Goal: Task Accomplishment & Management: Use online tool/utility

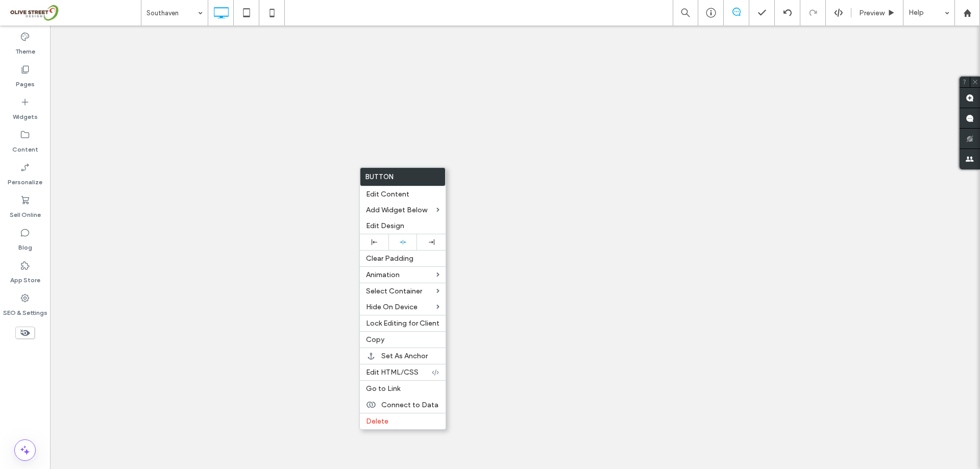
click at [383, 193] on span "Edit Content" at bounding box center [387, 194] width 43 height 9
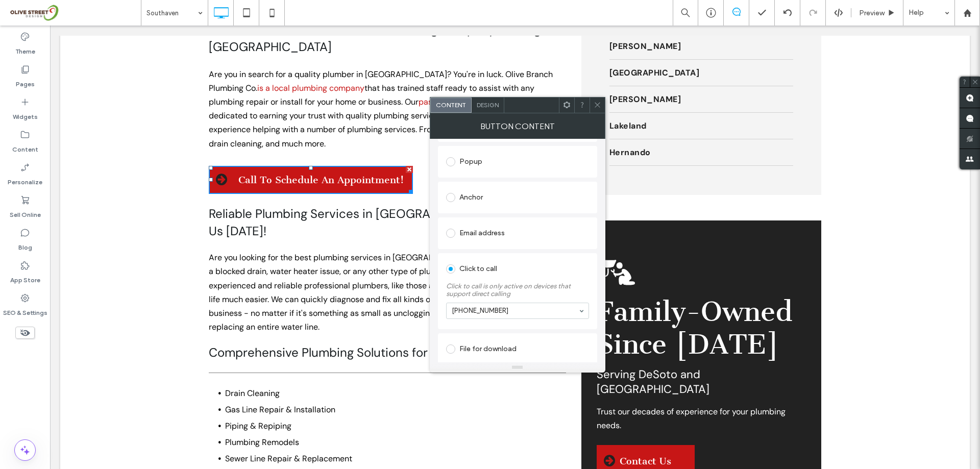
scroll to position [175, 0]
click at [592, 103] on div at bounding box center [596, 104] width 15 height 15
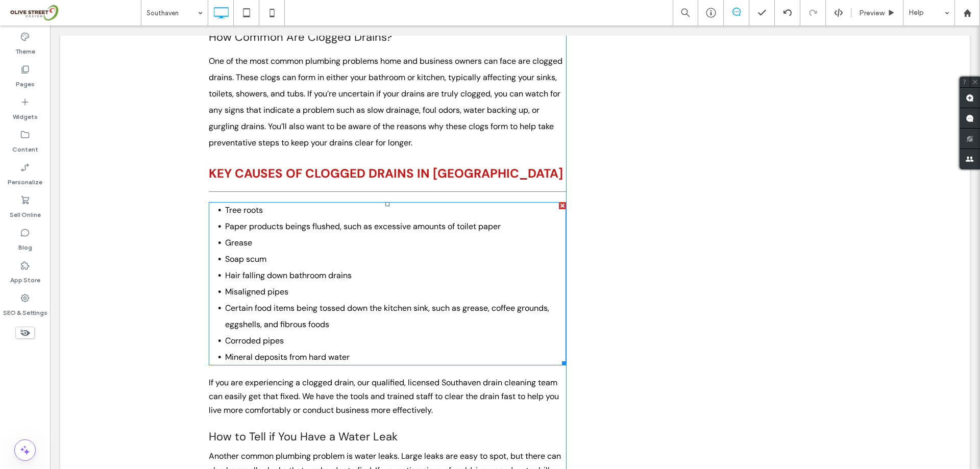
scroll to position [1021, 0]
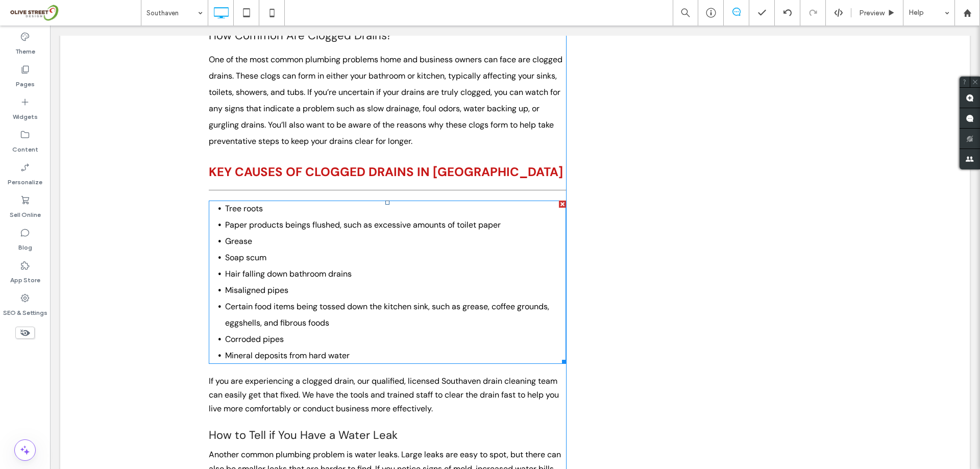
click at [287, 282] on li "Misaligned pipes" at bounding box center [395, 290] width 341 height 16
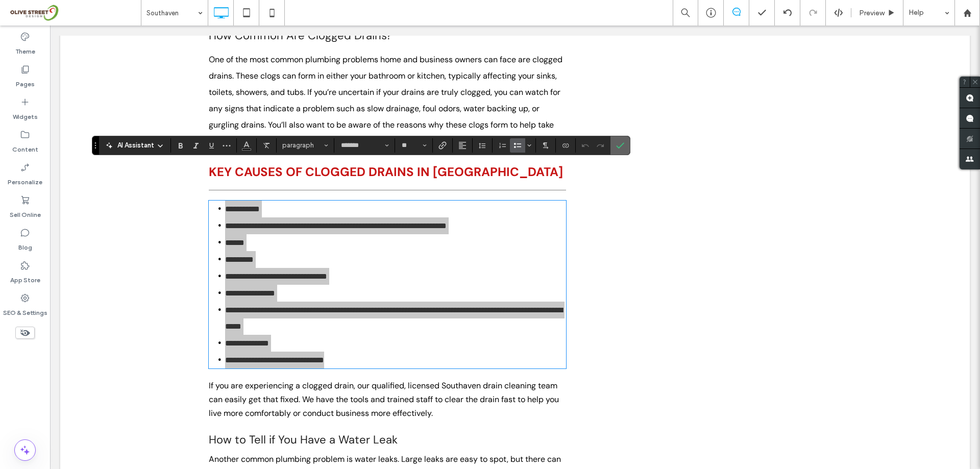
click at [617, 152] on span "Confirm" at bounding box center [618, 145] width 5 height 18
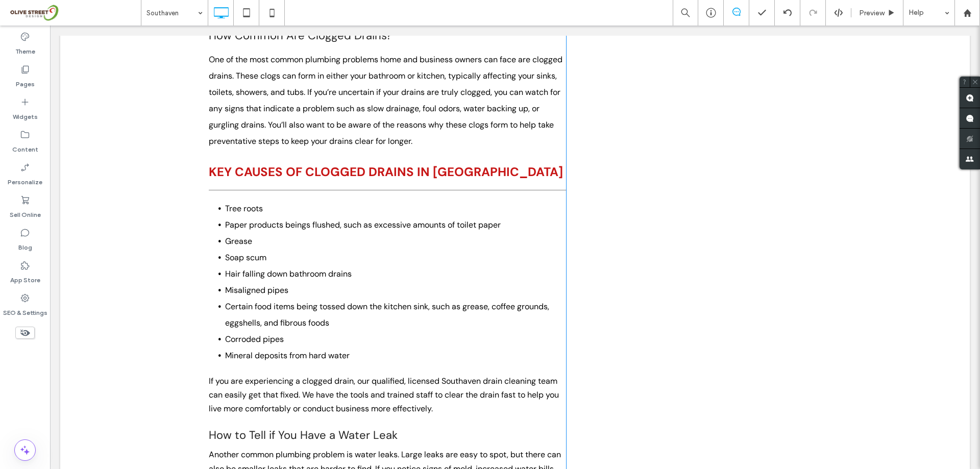
drag, startPoint x: 88, startPoint y: 451, endPoint x: 64, endPoint y: 428, distance: 32.8
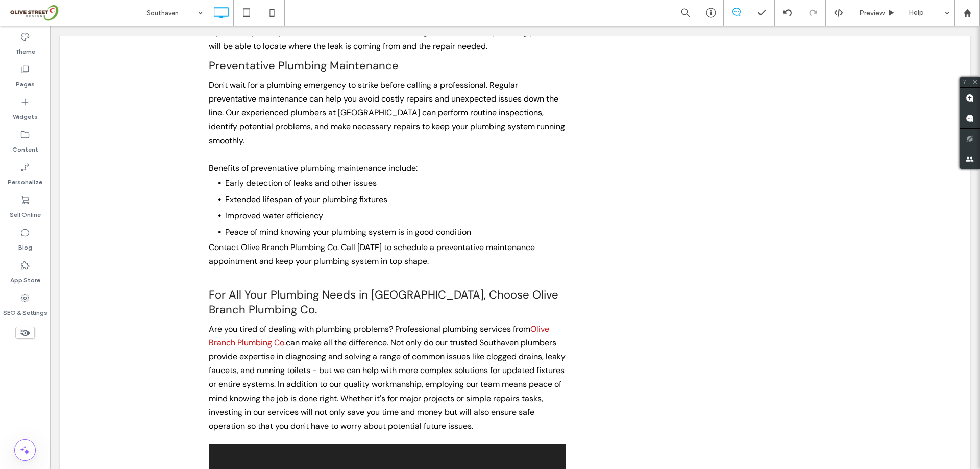
scroll to position [1769, 0]
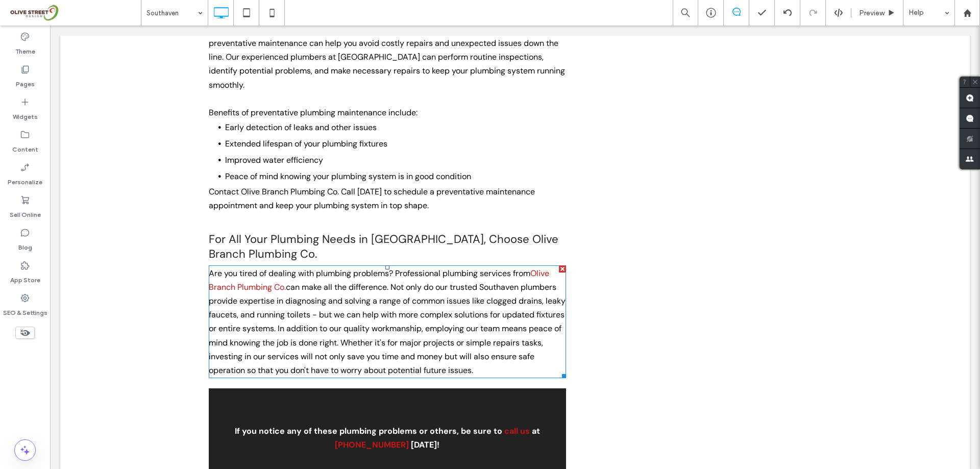
click at [275, 268] on link "Olive Branch Plumbing Co." at bounding box center [379, 280] width 340 height 24
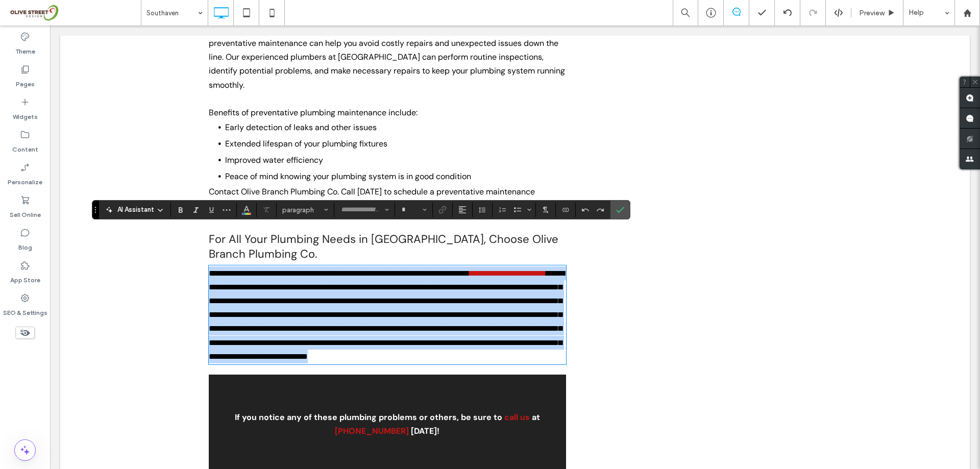
type input "*******"
type input "**"
click at [283, 269] on span "**********" at bounding box center [387, 314] width 356 height 91
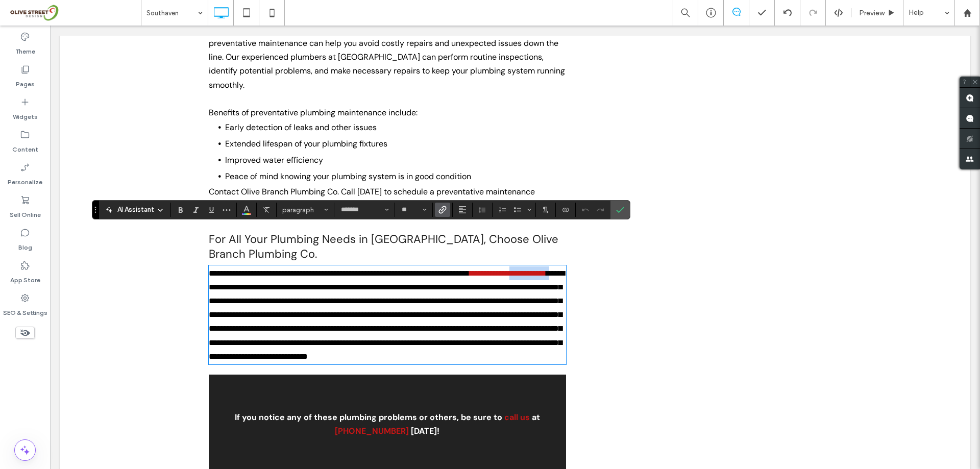
drag, startPoint x: 283, startPoint y: 254, endPoint x: 234, endPoint y: 244, distance: 49.5
click at [234, 266] on p "**********" at bounding box center [387, 314] width 357 height 97
click at [445, 208] on icon "Link" at bounding box center [442, 210] width 8 height 8
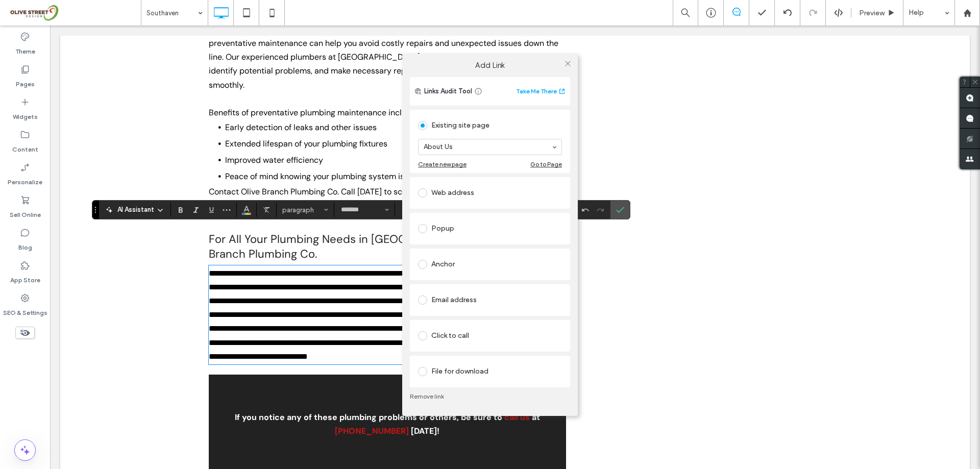
click at [614, 208] on div "Add Link Links Audit Tool Take Me There Existing site page About Us Create new …" at bounding box center [490, 234] width 980 height 469
click at [619, 209] on div "Add Link Links Audit Tool Take Me There Existing site page About Us Create new …" at bounding box center [490, 234] width 980 height 469
click at [568, 64] on icon at bounding box center [568, 64] width 8 height 8
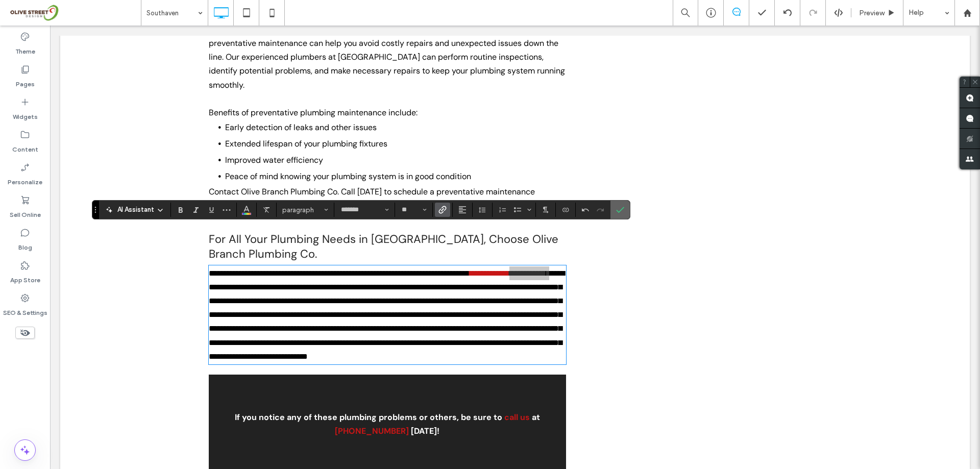
click at [619, 209] on icon "Confirm" at bounding box center [620, 210] width 8 height 8
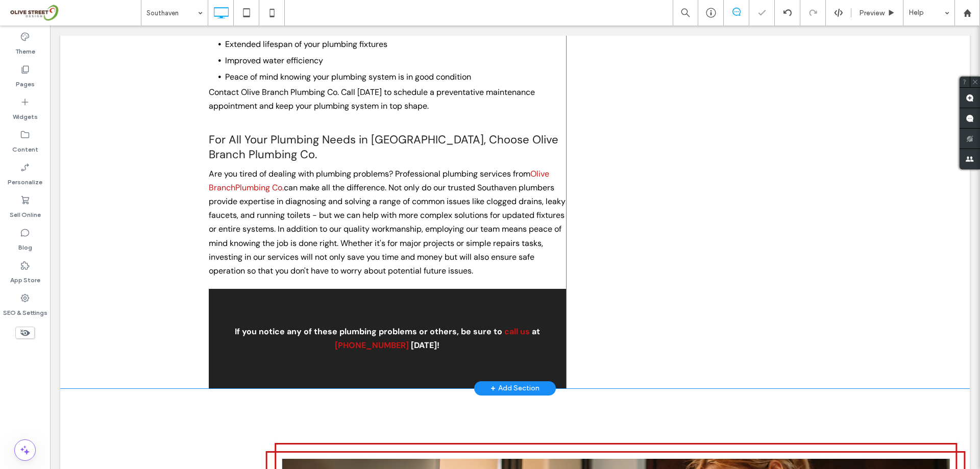
scroll to position [1905, 0]
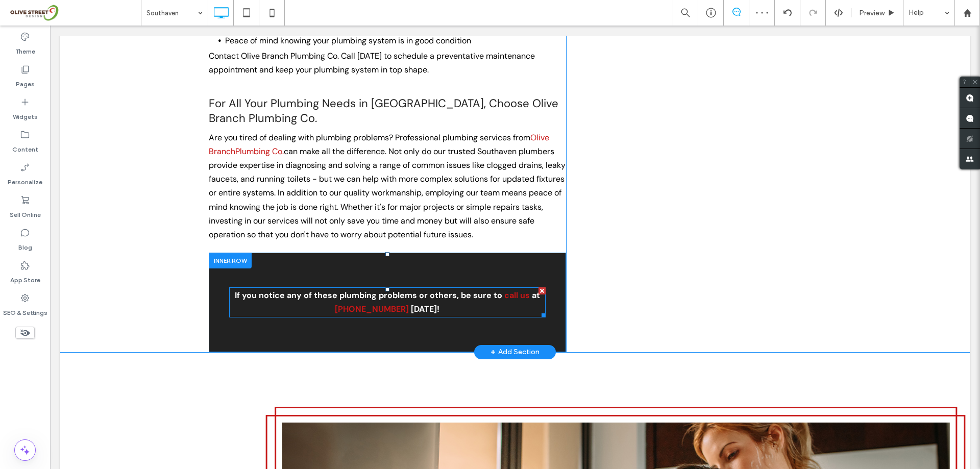
click at [515, 290] on strong "call us" at bounding box center [517, 295] width 26 height 11
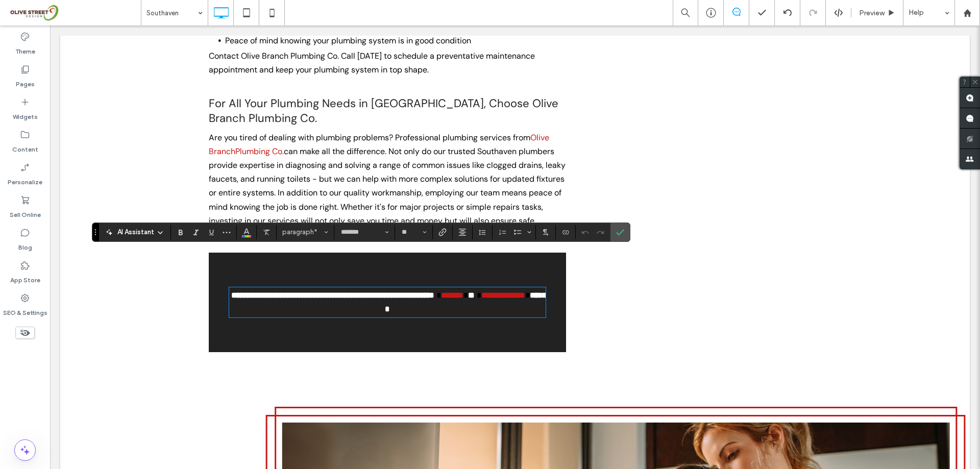
click at [463, 291] on strong "*******" at bounding box center [452, 295] width 22 height 8
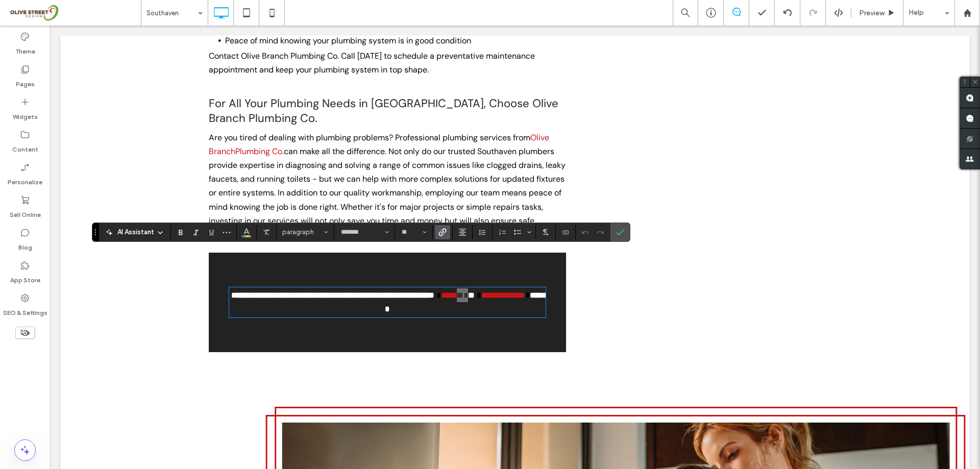
click at [444, 231] on use "Link" at bounding box center [443, 232] width 8 height 8
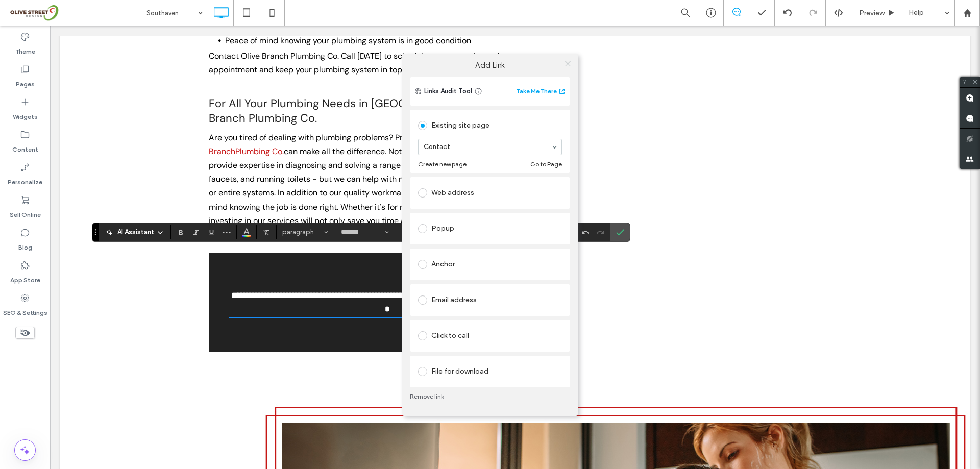
click at [564, 65] on icon at bounding box center [568, 64] width 8 height 8
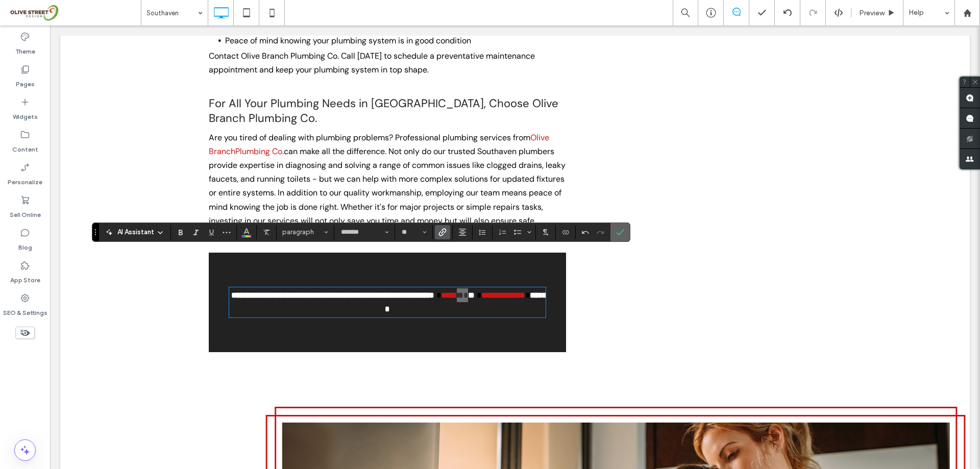
click at [623, 233] on icon "Confirm" at bounding box center [620, 232] width 8 height 8
drag, startPoint x: 673, startPoint y: 259, endPoint x: 609, endPoint y: 237, distance: 67.5
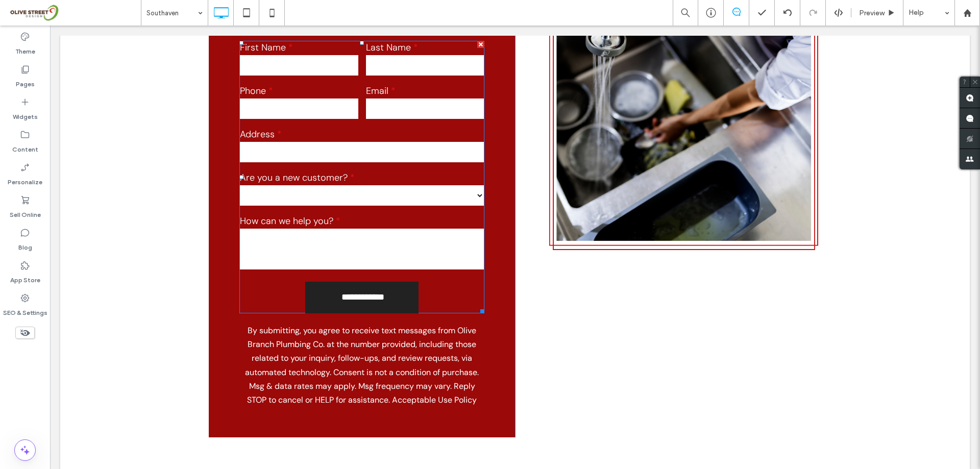
scroll to position [4176, 0]
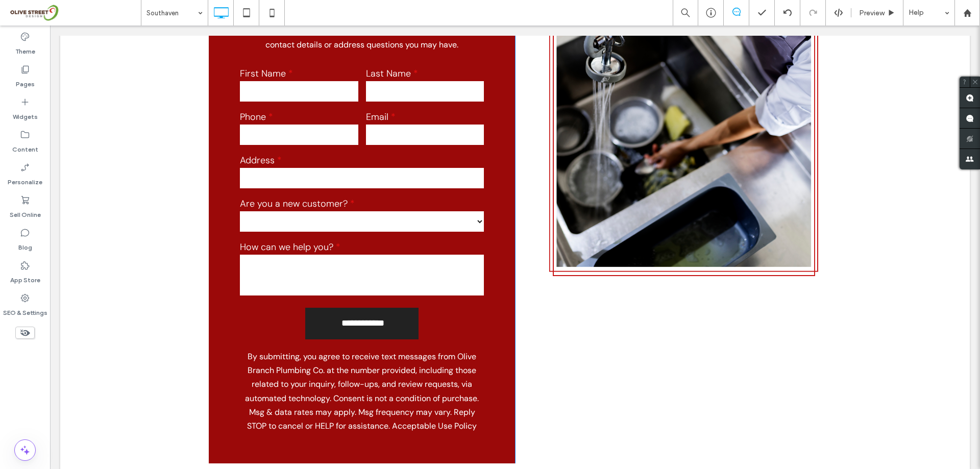
drag, startPoint x: 566, startPoint y: 335, endPoint x: 568, endPoint y: 330, distance: 5.5
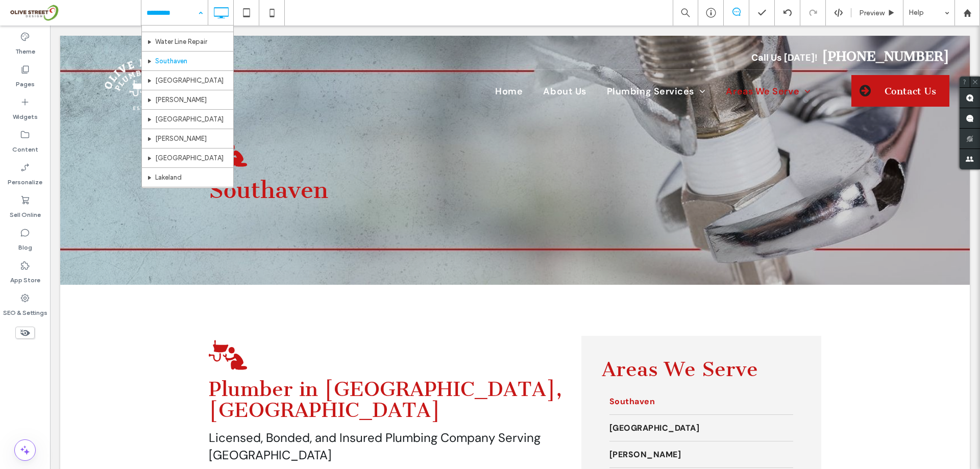
scroll to position [340, 0]
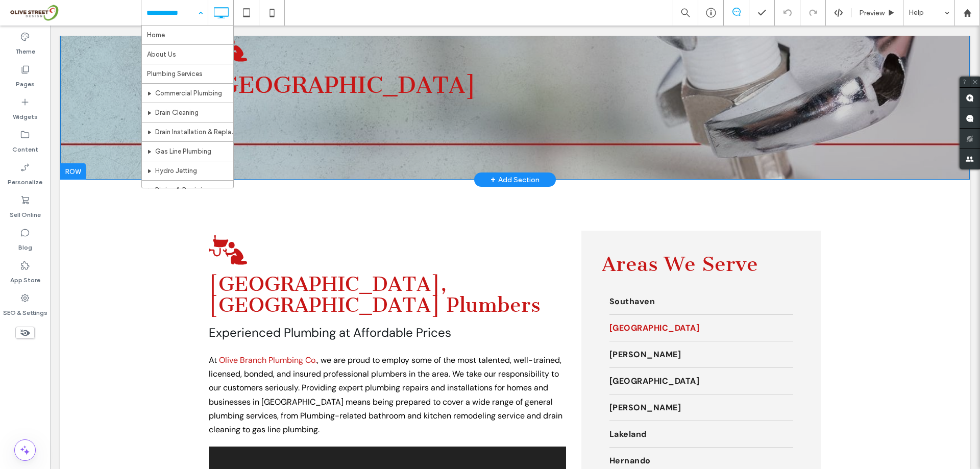
scroll to position [204, 0]
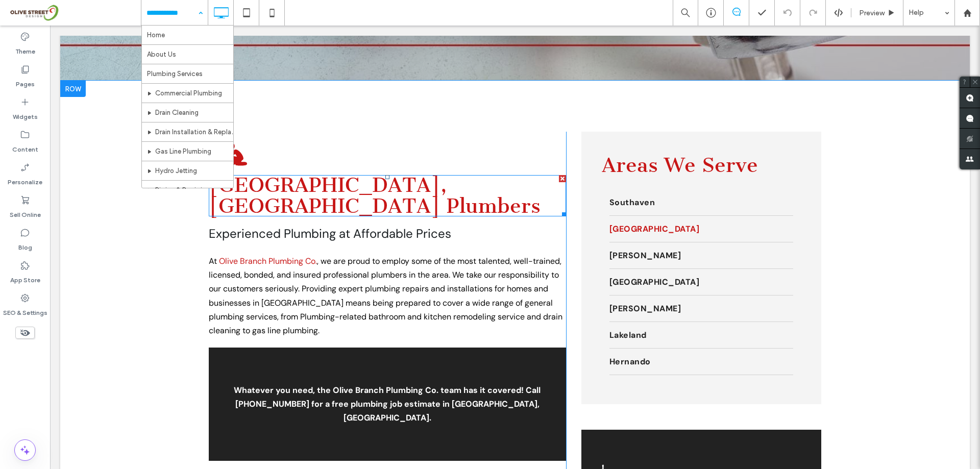
click at [476, 176] on h2 "[GEOGRAPHIC_DATA], [GEOGRAPHIC_DATA] Plumbers" at bounding box center [387, 195] width 357 height 41
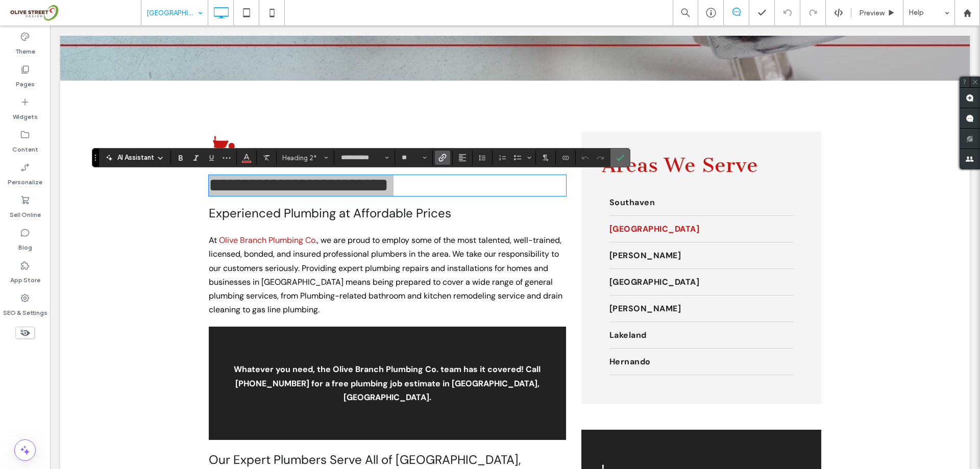
click at [620, 153] on span "Confirm" at bounding box center [618, 158] width 5 height 18
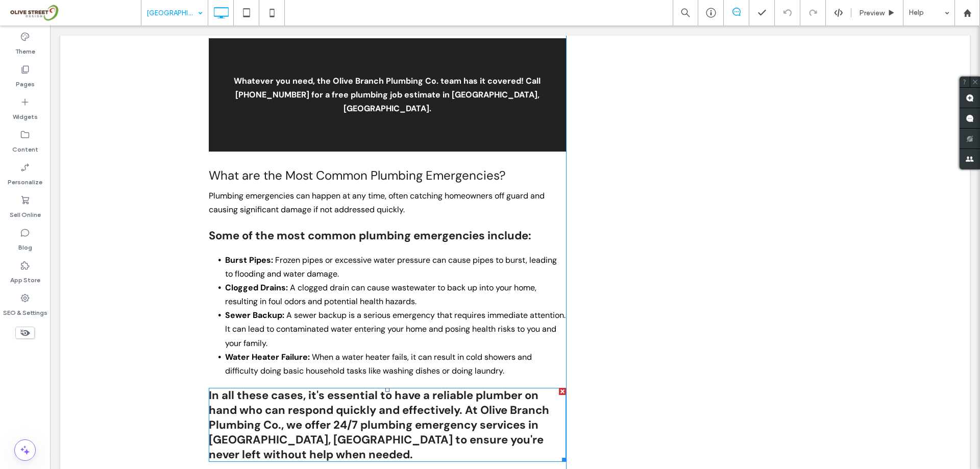
scroll to position [1225, 0]
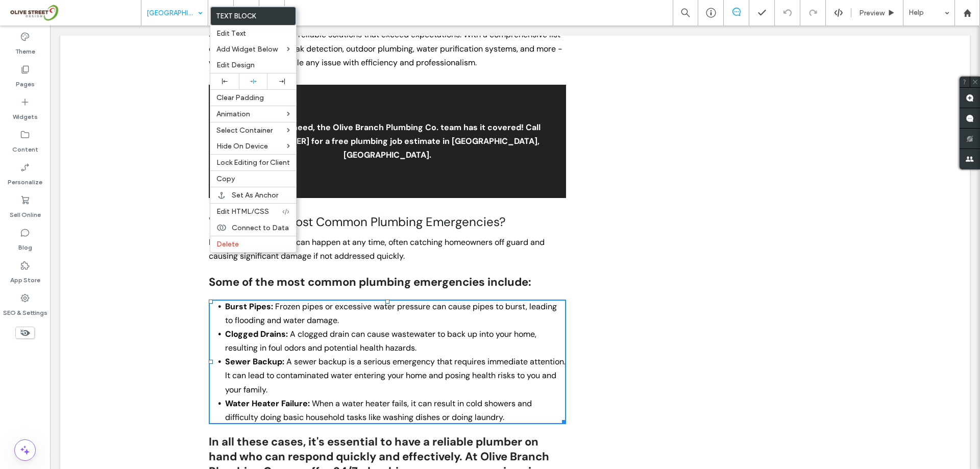
click at [634, 198] on div "Areas We Serve [GEOGRAPHIC_DATA] [GEOGRAPHIC_DATA] [PERSON_NAME] [GEOGRAPHIC_DA…" at bounding box center [693, 271] width 255 height 2321
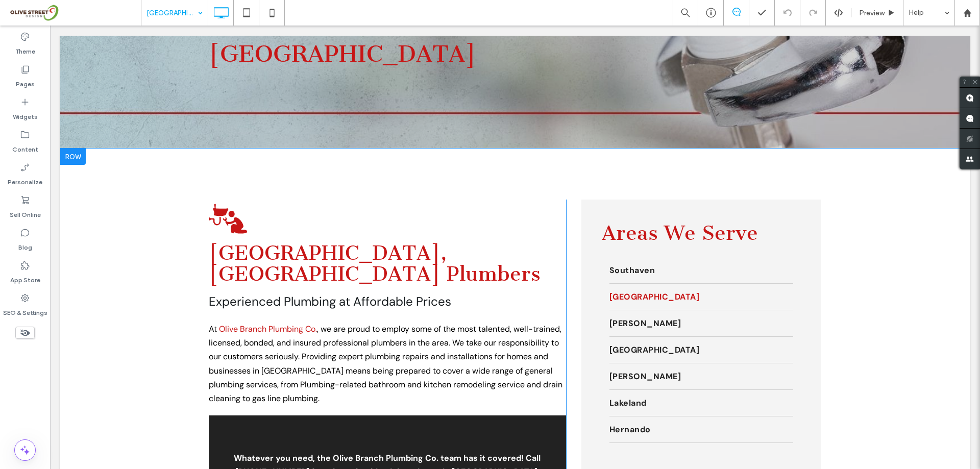
scroll to position [0, 0]
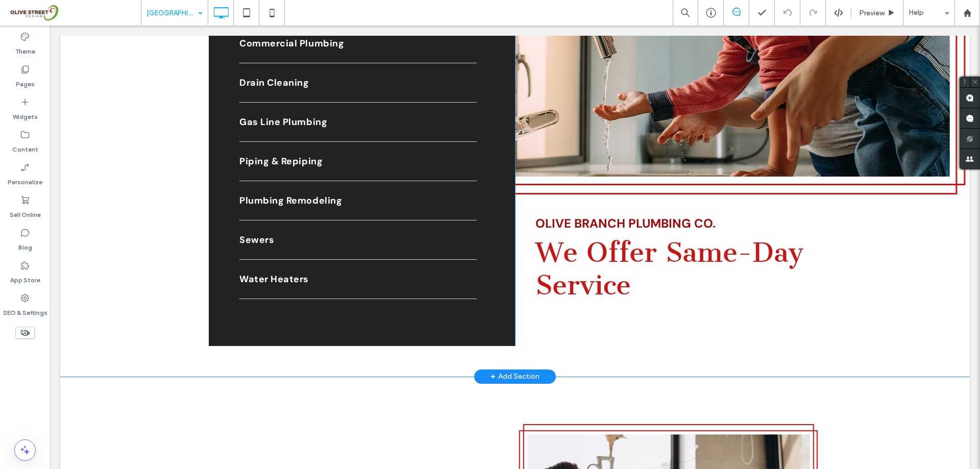
drag, startPoint x: 524, startPoint y: 166, endPoint x: 546, endPoint y: 64, distance: 104.4
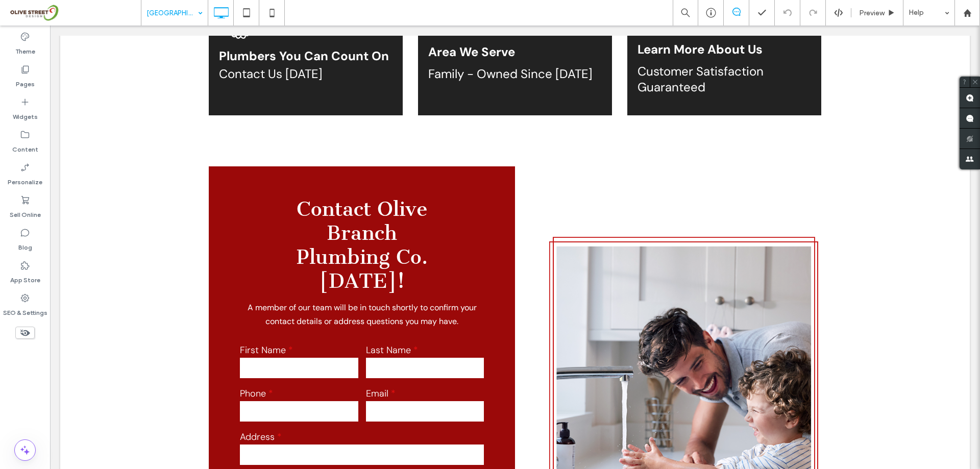
scroll to position [4871, 0]
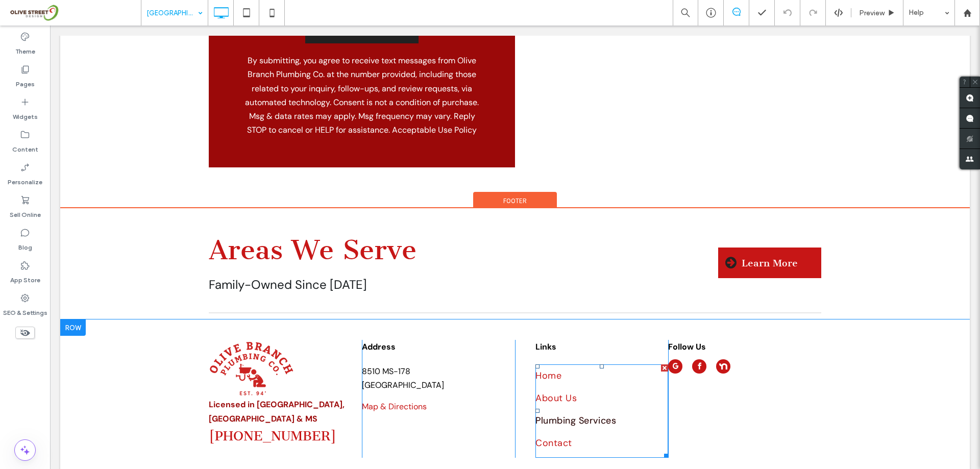
drag, startPoint x: 604, startPoint y: 385, endPoint x: 607, endPoint y: 365, distance: 19.6
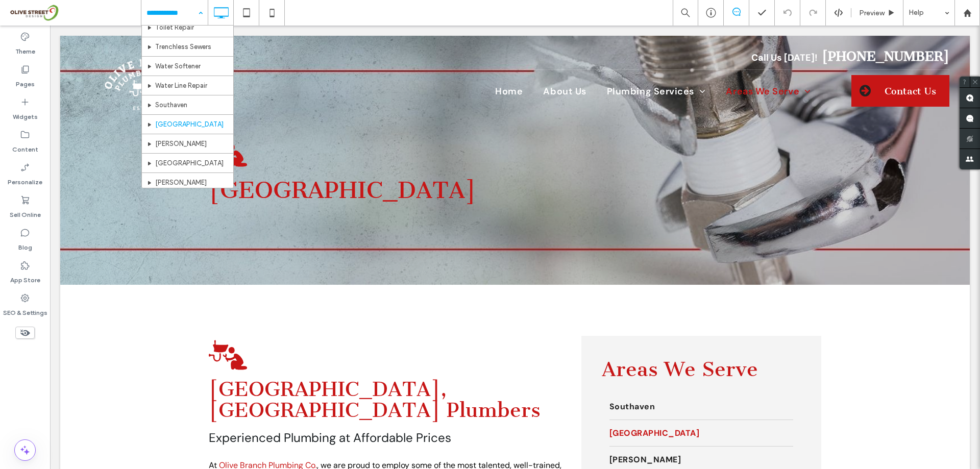
scroll to position [408, 0]
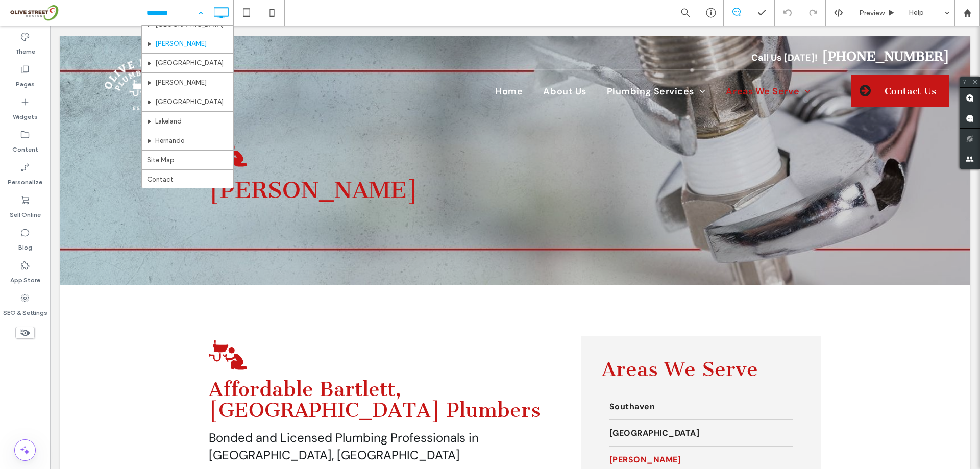
scroll to position [350, 0]
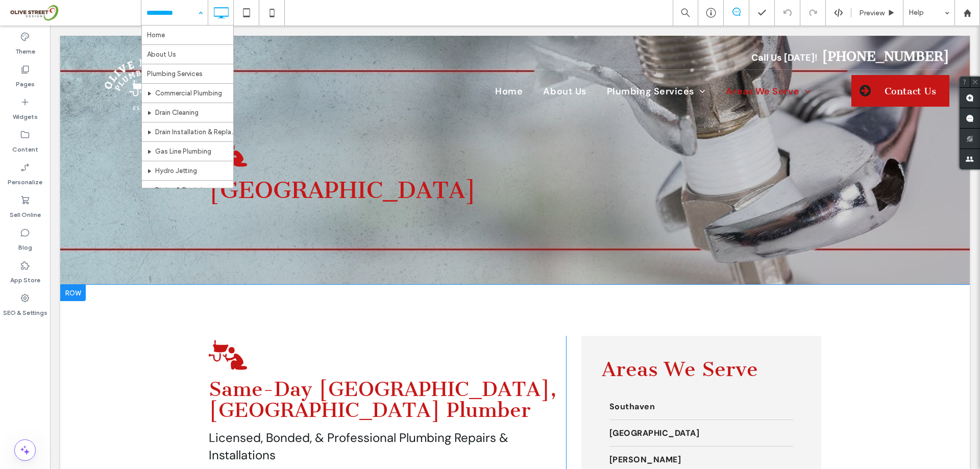
scroll to position [68, 0]
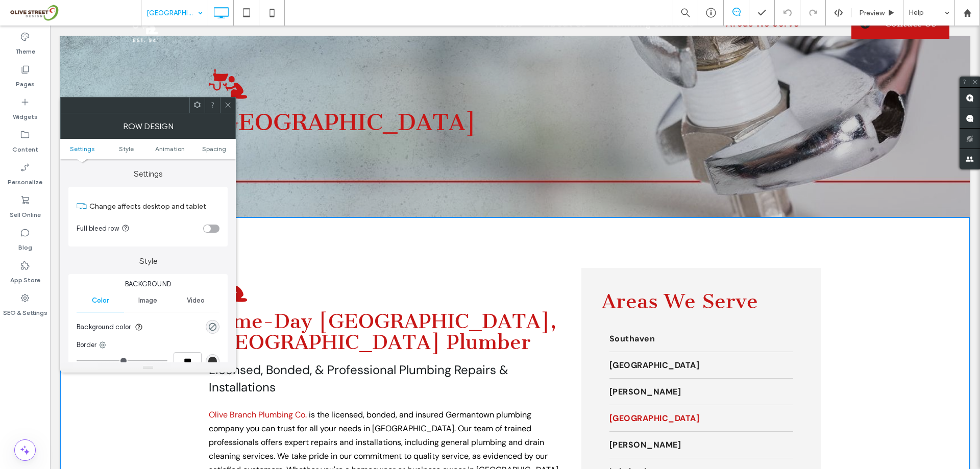
click at [231, 103] on icon at bounding box center [228, 105] width 8 height 8
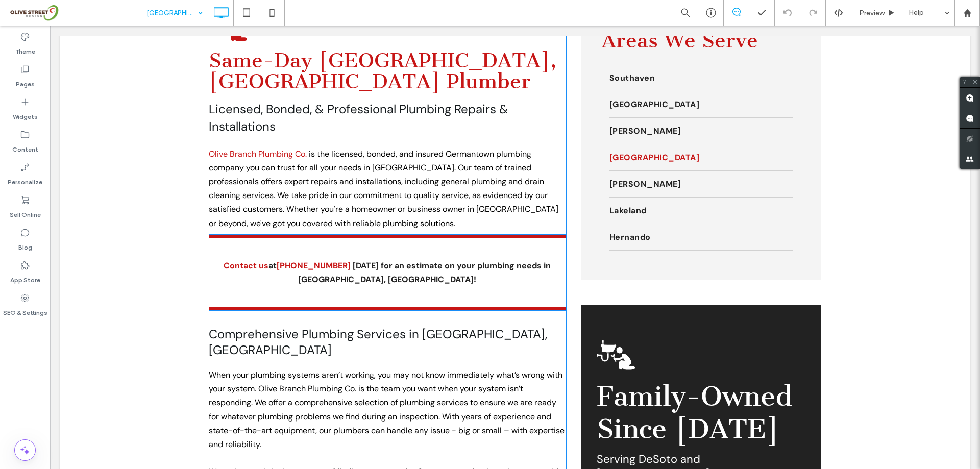
scroll to position [340, 0]
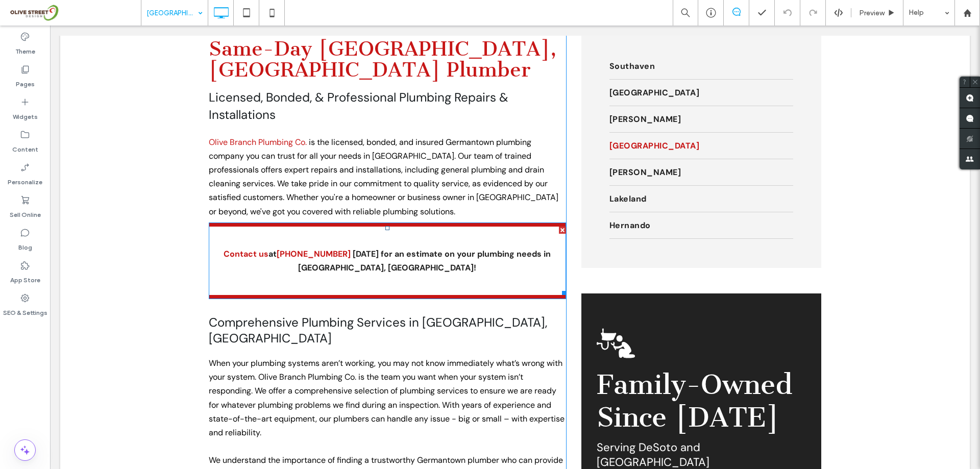
click at [275, 253] on strong "at" at bounding box center [272, 254] width 8 height 11
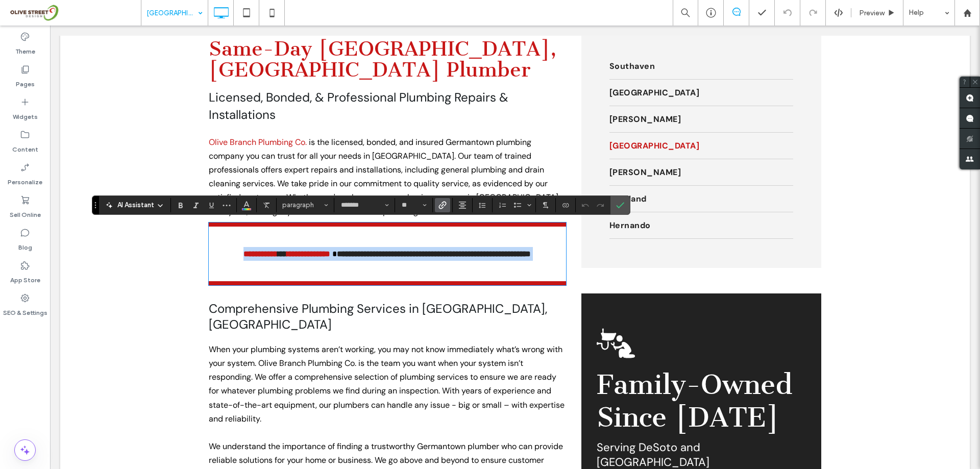
click at [278, 251] on strong "**" at bounding box center [282, 254] width 9 height 8
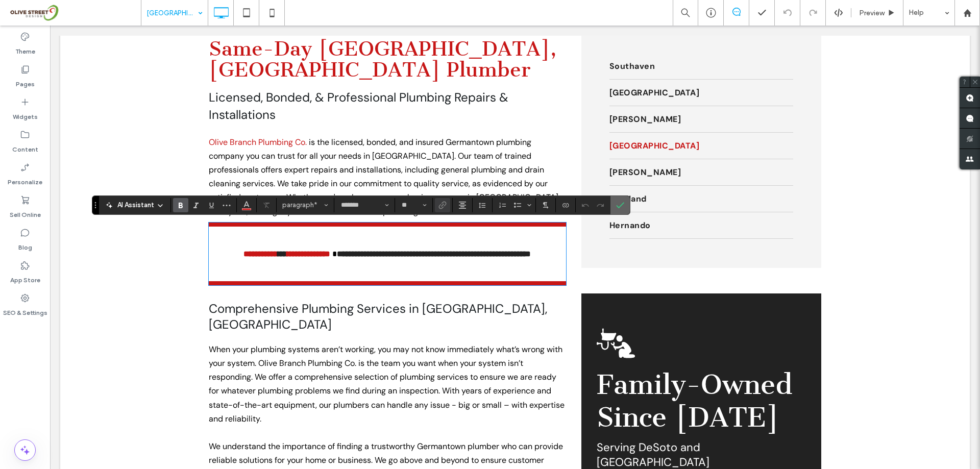
click at [619, 202] on icon "Confirm" at bounding box center [620, 205] width 8 height 8
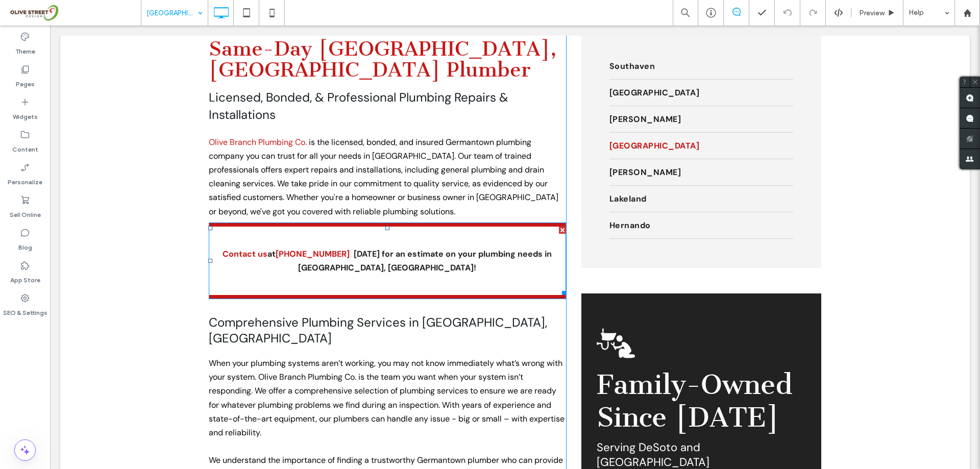
click at [328, 254] on strong "[PHONE_NUMBER]" at bounding box center [313, 254] width 74 height 11
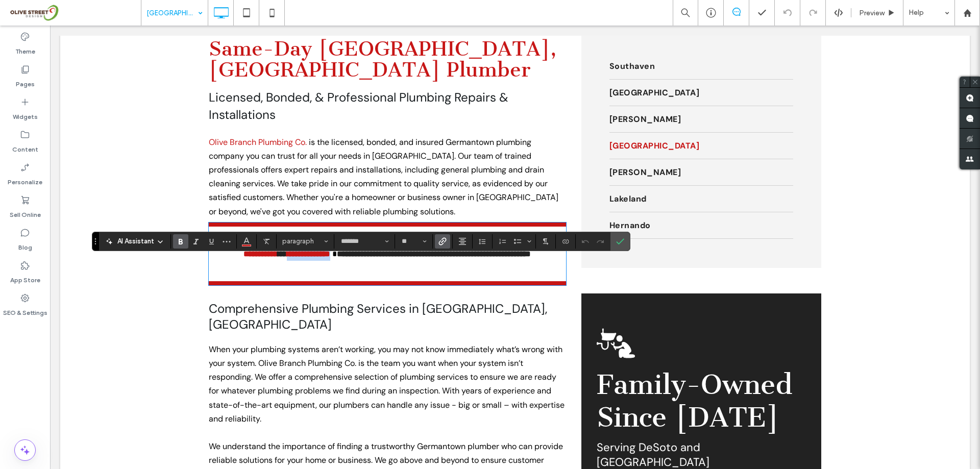
scroll to position [272, 0]
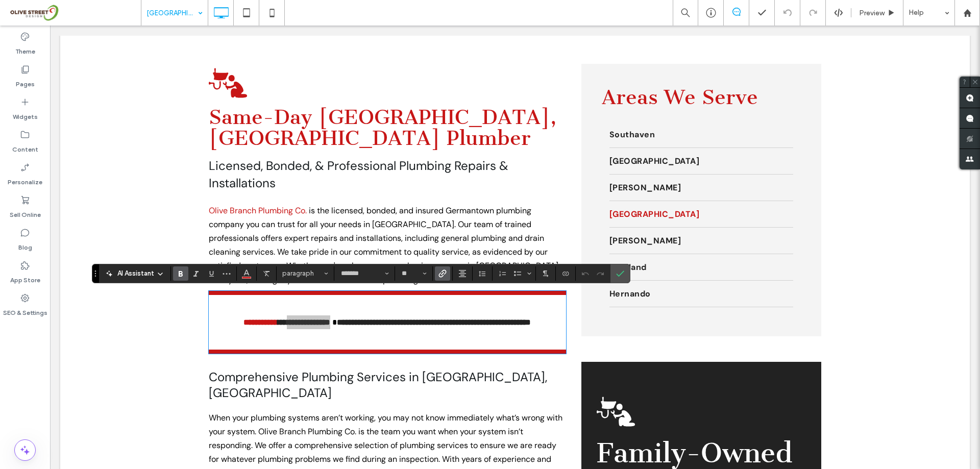
click at [443, 281] on div "AI Assistant paragraph ******* **" at bounding box center [361, 273] width 538 height 19
click at [445, 279] on span "Link" at bounding box center [442, 273] width 8 height 13
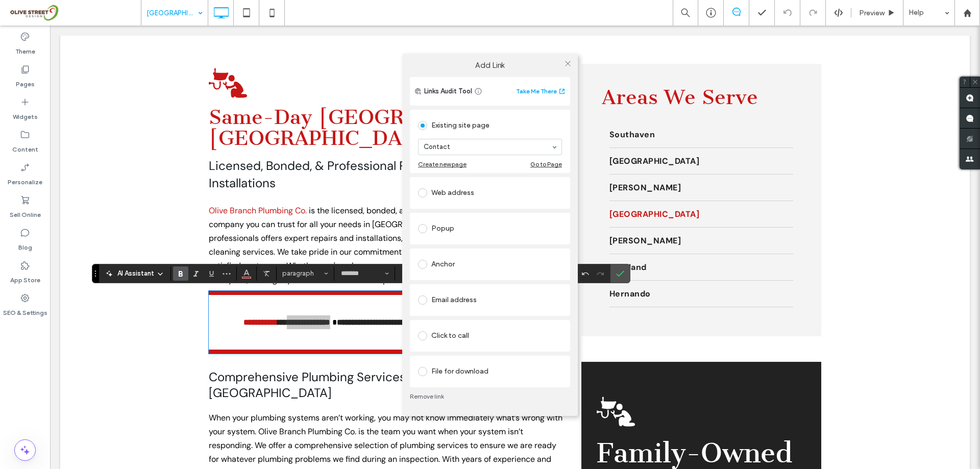
click at [490, 330] on div "Click to call" at bounding box center [490, 336] width 144 height 16
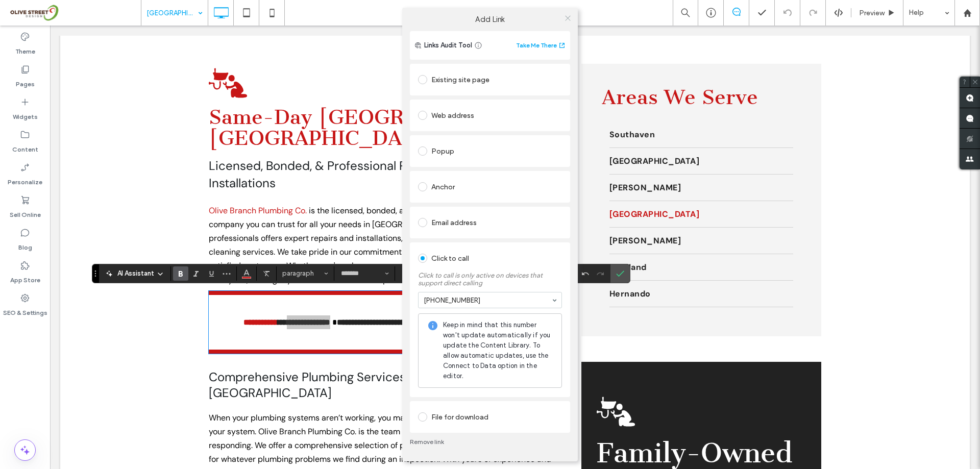
click at [567, 17] on icon at bounding box center [568, 18] width 8 height 8
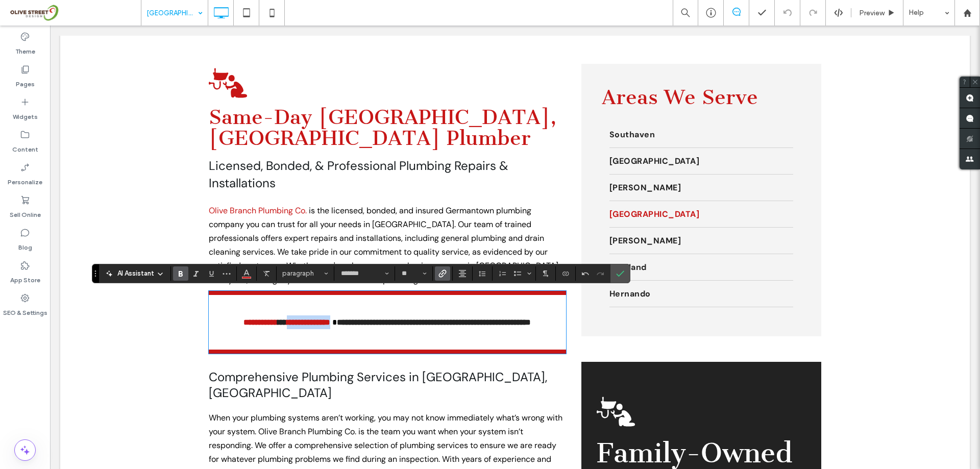
drag, startPoint x: 617, startPoint y: 94, endPoint x: 554, endPoint y: 237, distance: 156.5
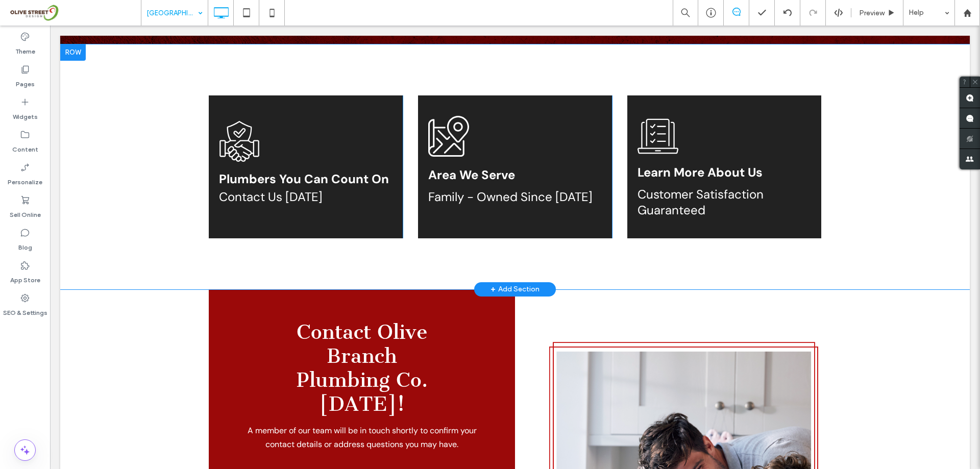
scroll to position [4491, 0]
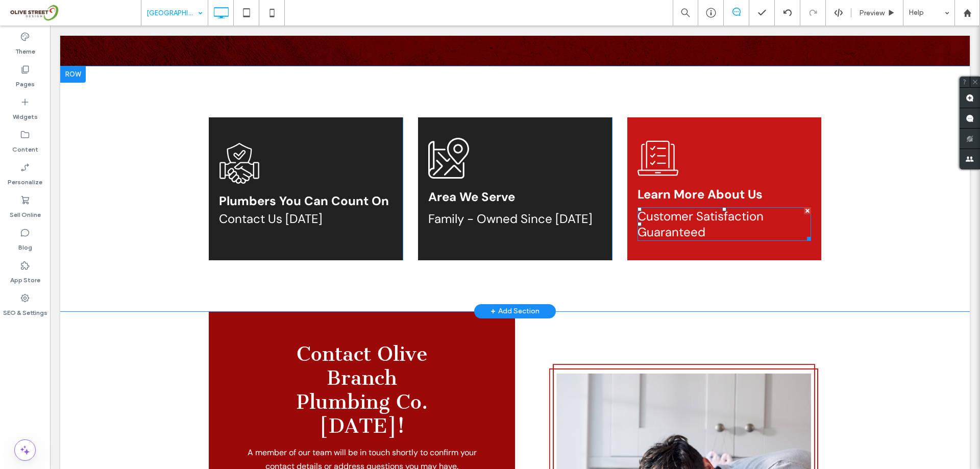
click at [695, 208] on link "Customer Satisfaction Guaranteed" at bounding box center [700, 224] width 126 height 32
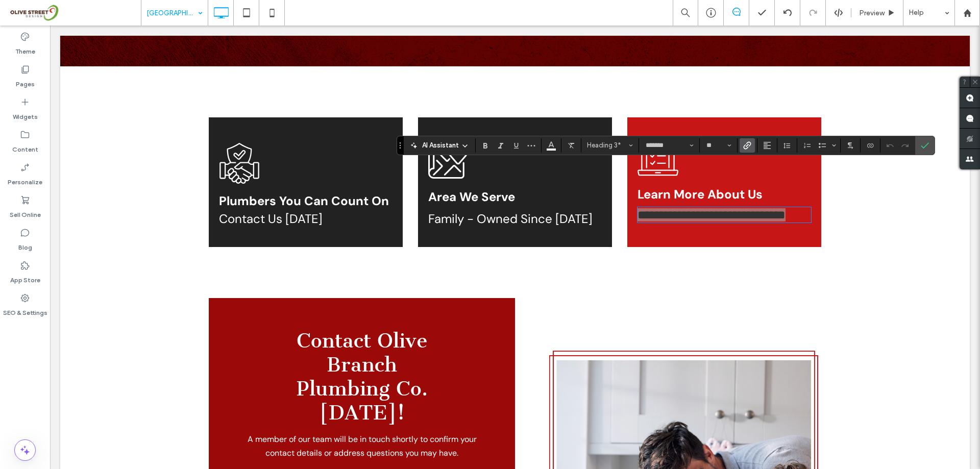
click at [750, 147] on icon "Link" at bounding box center [747, 145] width 8 height 8
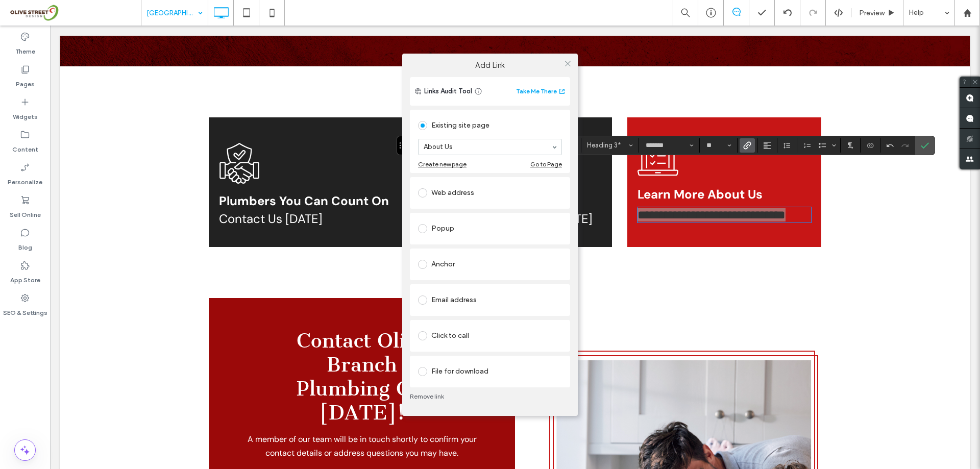
click at [930, 141] on div "Add Link Links Audit Tool Take Me There Existing site page About Us Create new …" at bounding box center [490, 234] width 980 height 469
click at [922, 146] on div "Add Link Links Audit Tool Take Me There Existing site page About Us Create new …" at bounding box center [490, 234] width 980 height 469
click at [923, 151] on div "Add Link Links Audit Tool Take Me There Existing site page About Us Create new …" at bounding box center [490, 234] width 980 height 469
click at [571, 65] on icon at bounding box center [568, 64] width 8 height 8
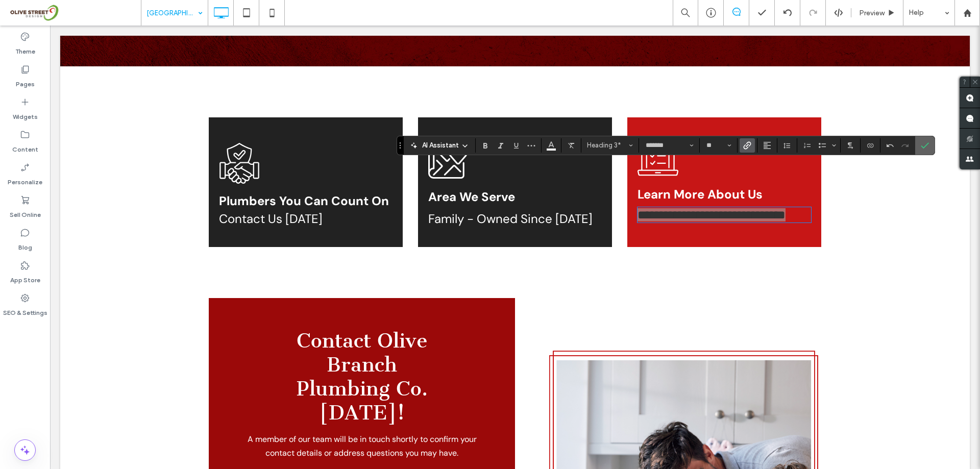
click at [926, 143] on icon "Confirm" at bounding box center [925, 145] width 8 height 8
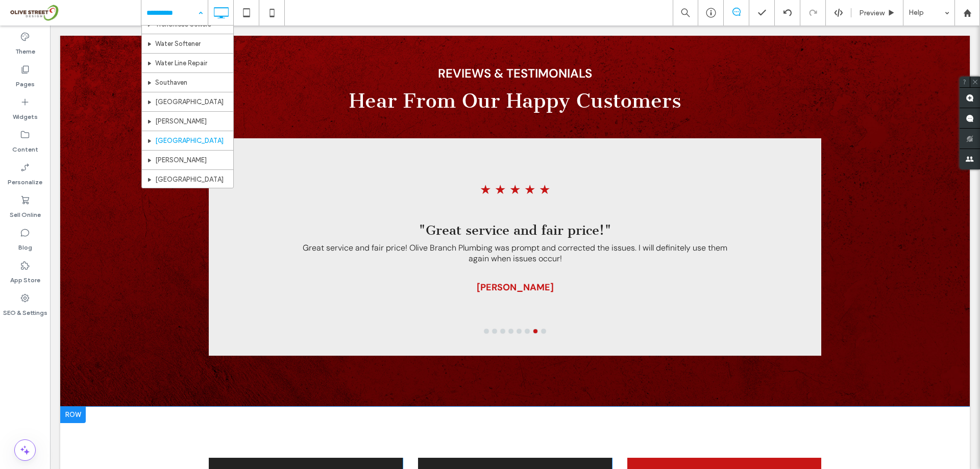
scroll to position [408, 0]
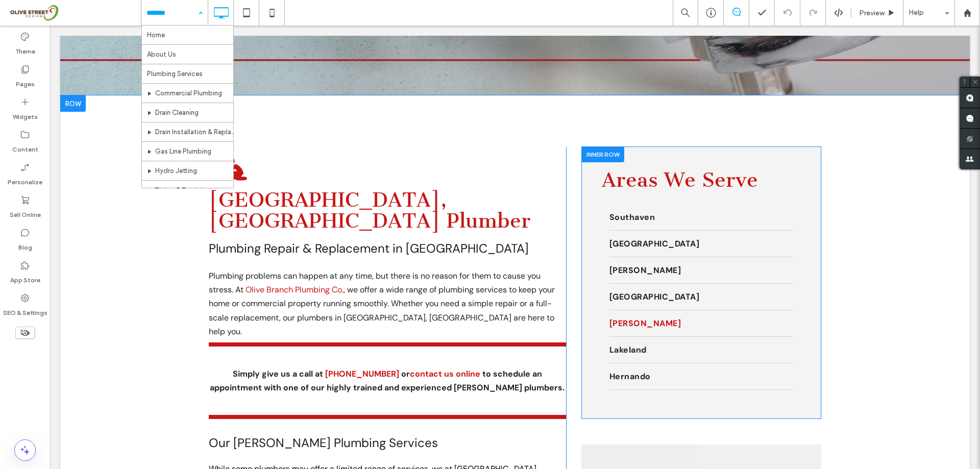
scroll to position [204, 0]
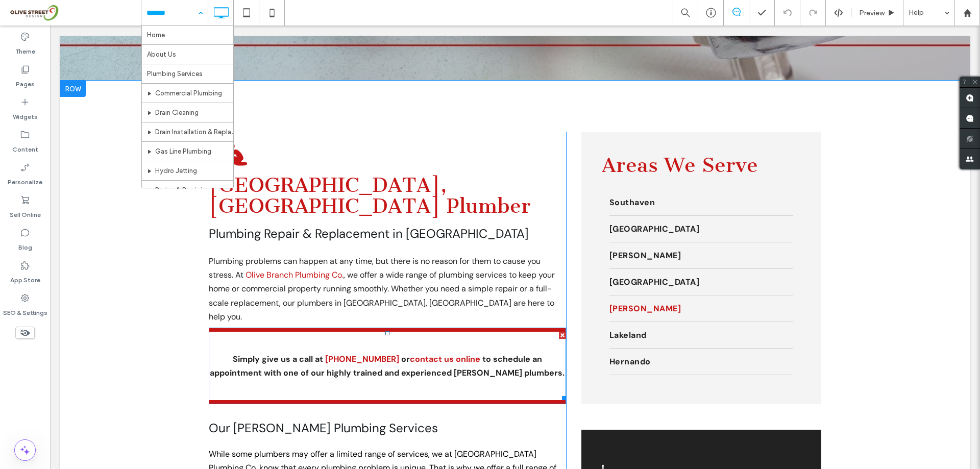
click at [360, 354] on strong "[PHONE_NUMBER]" at bounding box center [362, 359] width 74 height 11
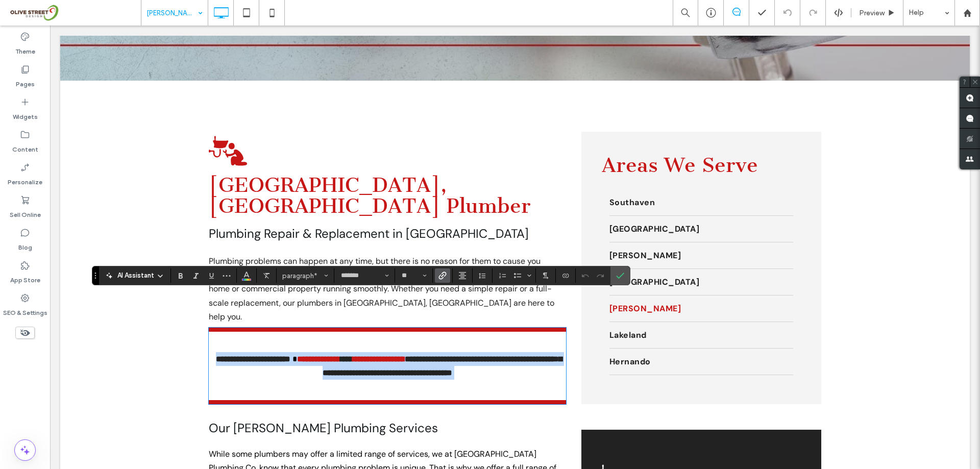
click at [340, 355] on strong "**********" at bounding box center [318, 359] width 43 height 8
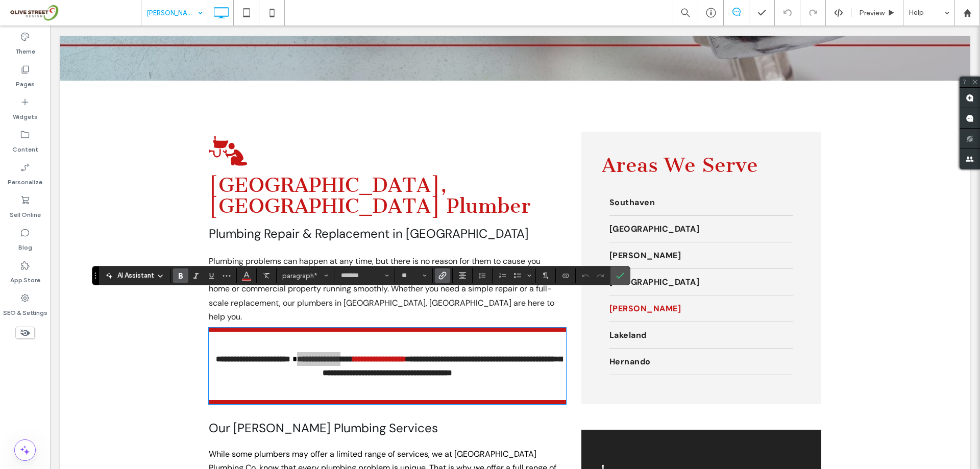
click at [446, 275] on icon "Link" at bounding box center [442, 276] width 8 height 8
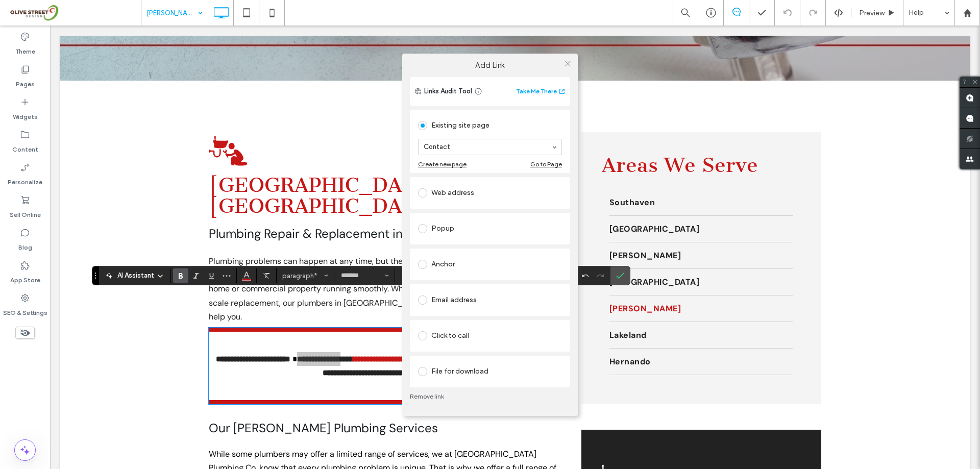
click at [491, 336] on div "Click to call" at bounding box center [490, 336] width 144 height 16
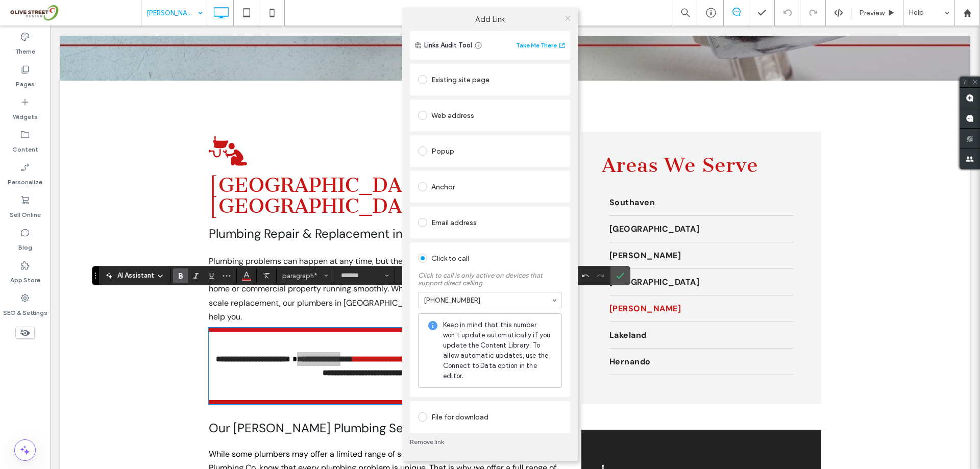
click at [567, 21] on icon at bounding box center [568, 18] width 8 height 8
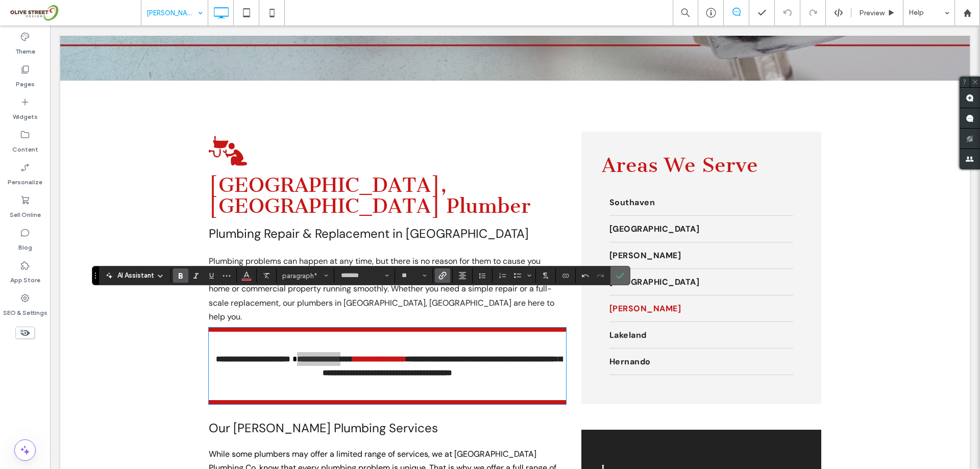
click at [619, 274] on icon "Confirm" at bounding box center [620, 276] width 8 height 8
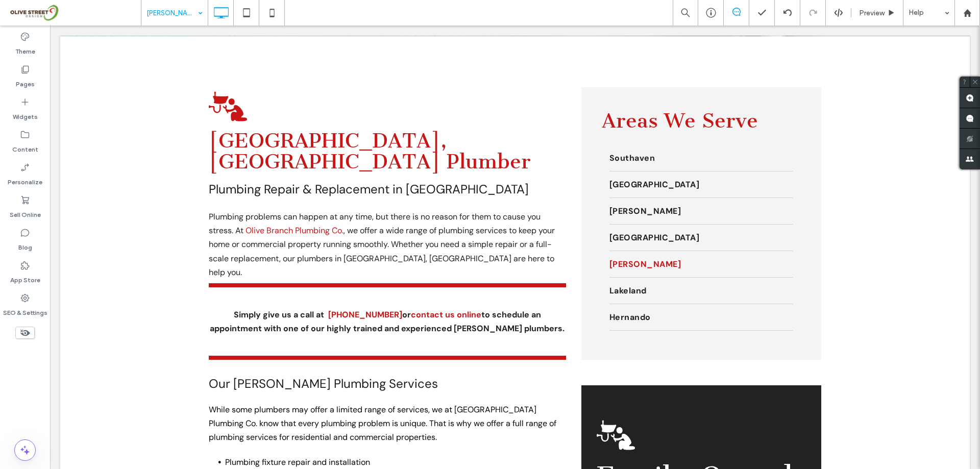
scroll to position [0, 0]
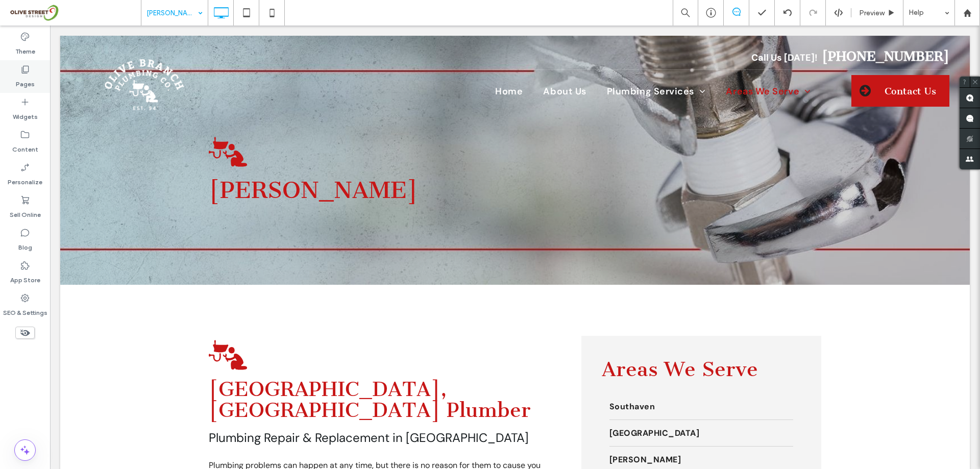
click at [26, 84] on label "Pages" at bounding box center [25, 82] width 19 height 14
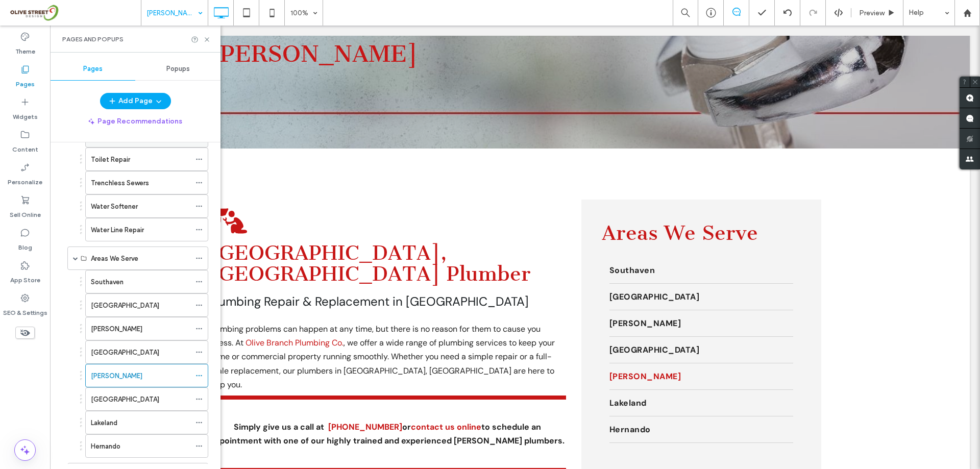
scroll to position [498, 0]
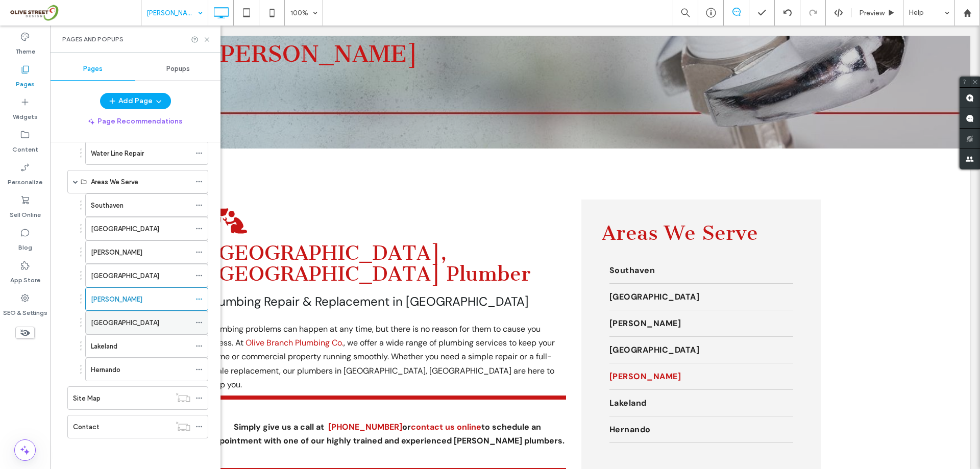
click at [127, 323] on div "[GEOGRAPHIC_DATA]" at bounding box center [141, 322] width 100 height 11
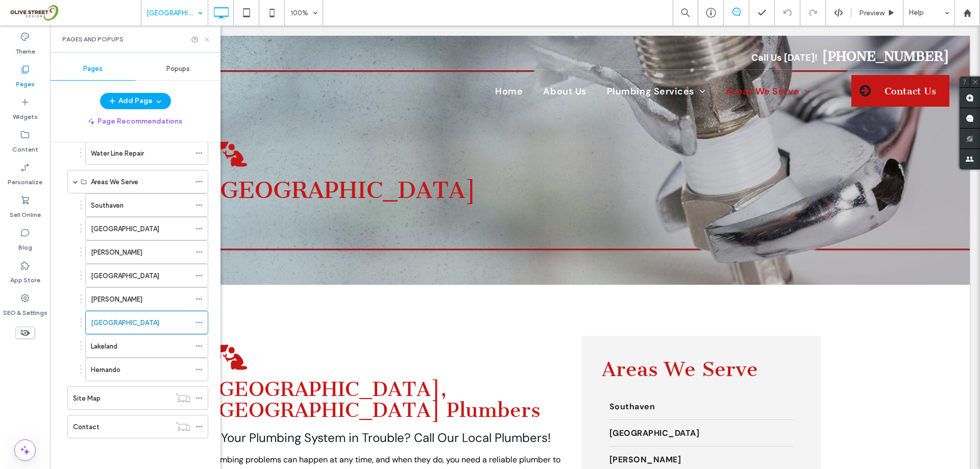
click at [208, 38] on use at bounding box center [207, 39] width 4 height 4
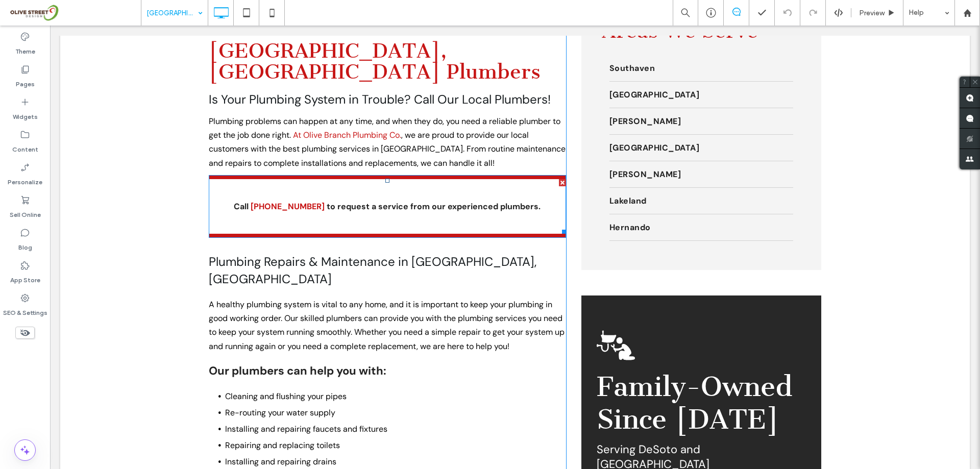
scroll to position [340, 0]
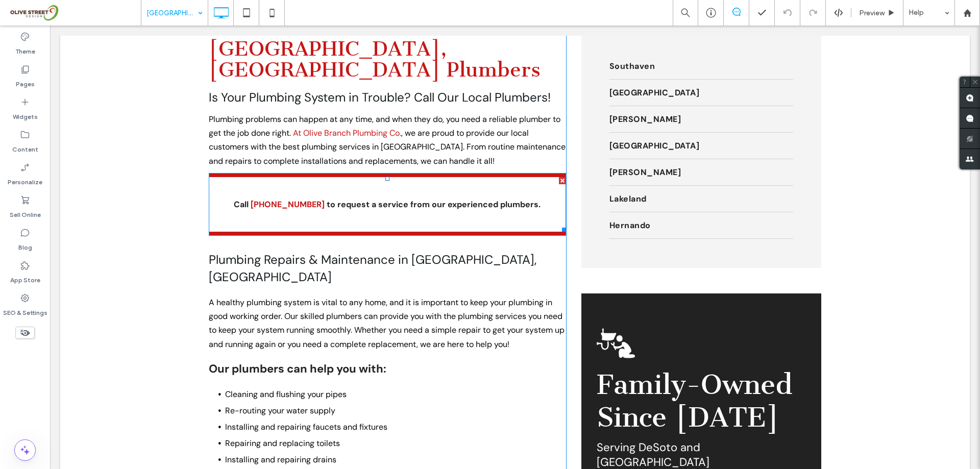
click at [280, 199] on strong "[PHONE_NUMBER]" at bounding box center [288, 204] width 74 height 11
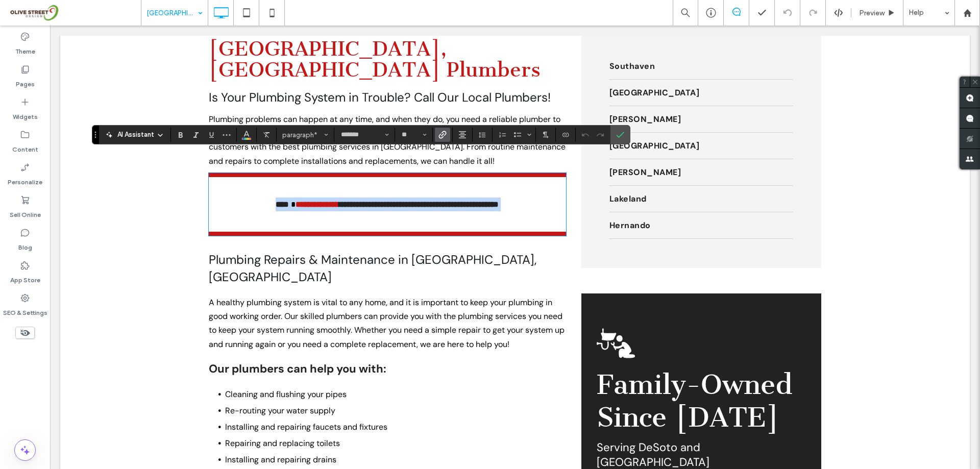
click at [339, 201] on strong "**********" at bounding box center [419, 205] width 160 height 8
click at [437, 138] on label "Link" at bounding box center [442, 135] width 15 height 14
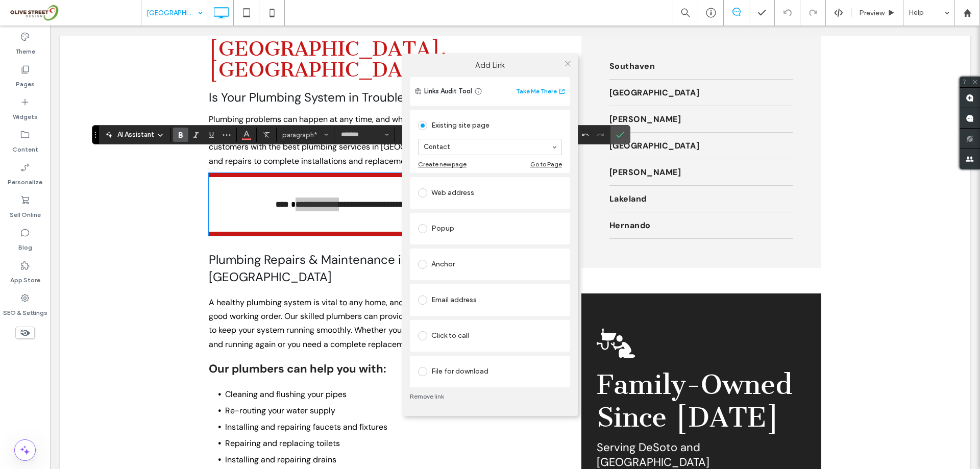
drag, startPoint x: 437, startPoint y: 138, endPoint x: 575, endPoint y: 104, distance: 142.1
click at [575, 104] on div "Links Audit Tool Take Me There Existing site page Contact Create new page Go to…" at bounding box center [490, 246] width 176 height 339
click at [465, 341] on div "Click to call" at bounding box center [490, 336] width 144 height 16
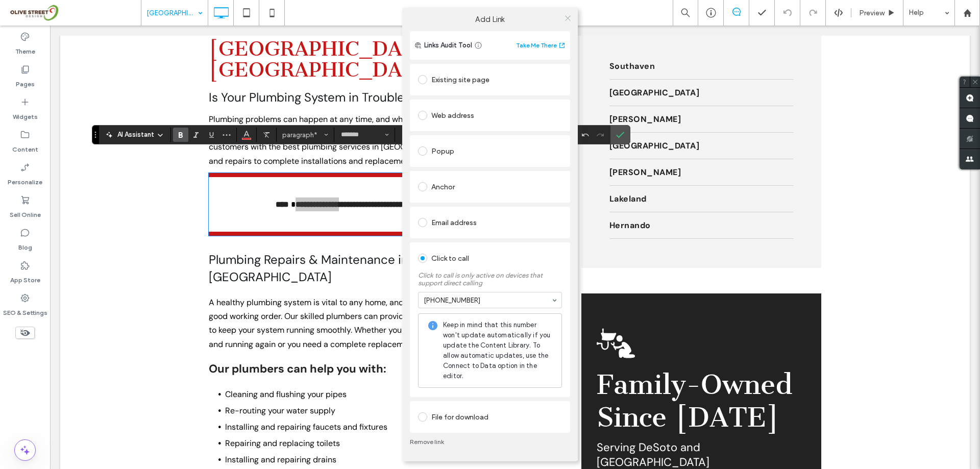
click at [569, 13] on span at bounding box center [568, 17] width 8 height 15
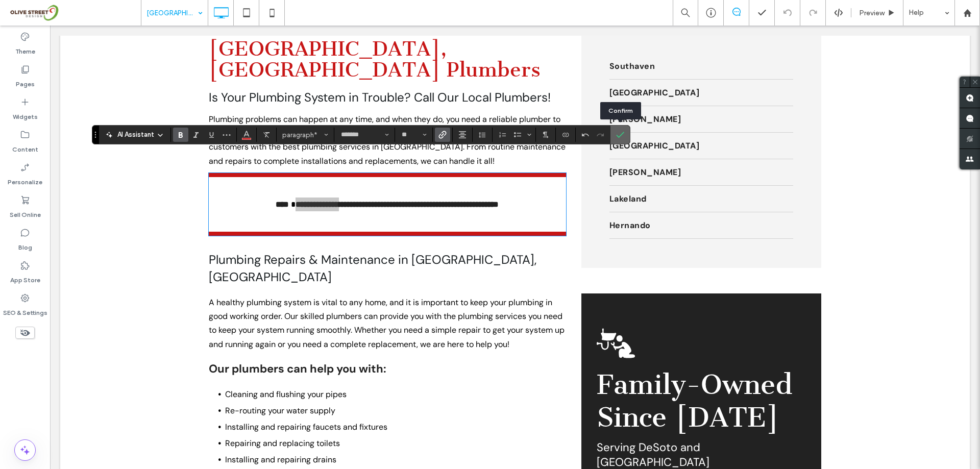
click at [622, 131] on icon "Confirm" at bounding box center [620, 135] width 8 height 8
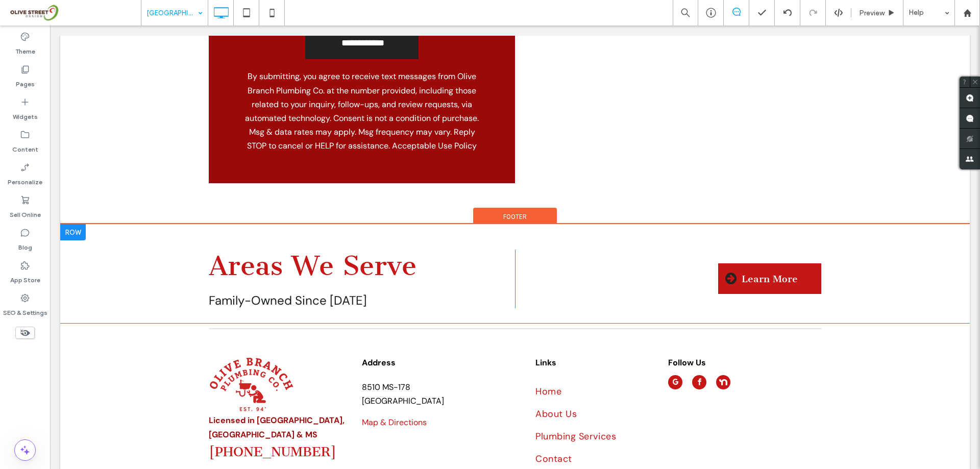
scroll to position [4028, 0]
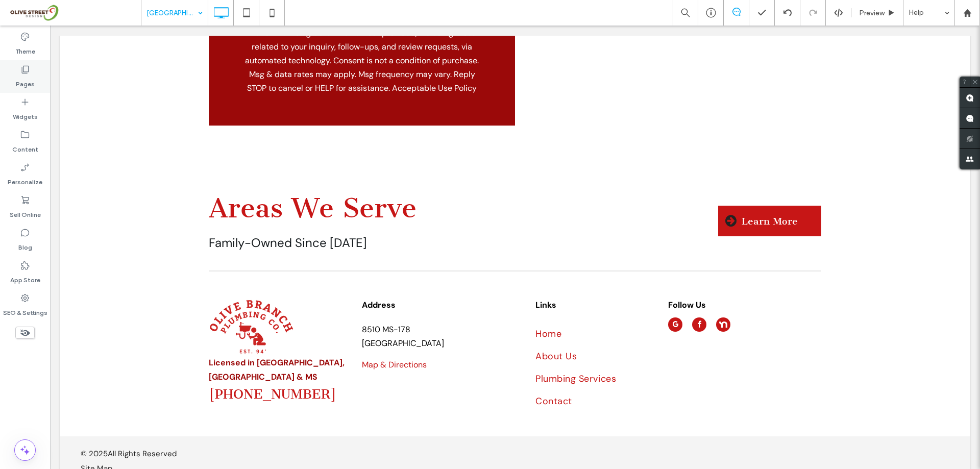
click at [18, 75] on label "Pages" at bounding box center [25, 82] width 19 height 14
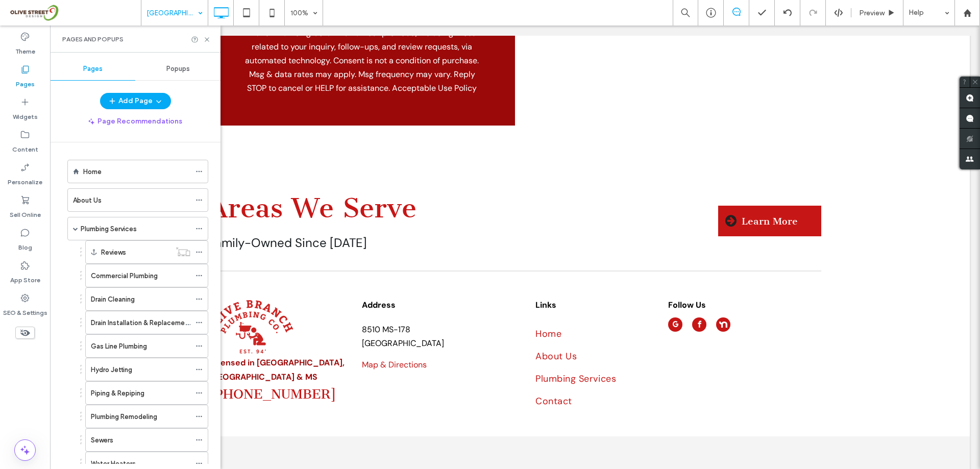
scroll to position [498, 0]
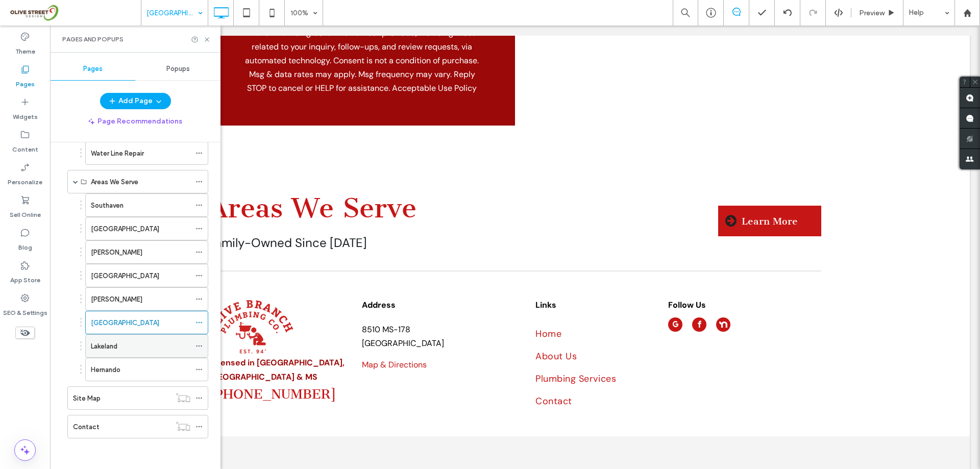
click at [156, 342] on div "Lakeland" at bounding box center [141, 346] width 100 height 11
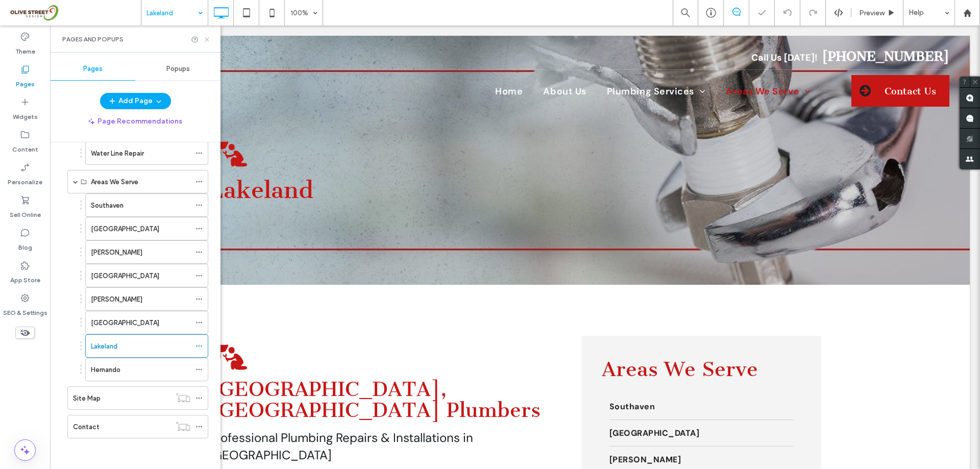
click at [209, 37] on icon at bounding box center [207, 40] width 8 height 8
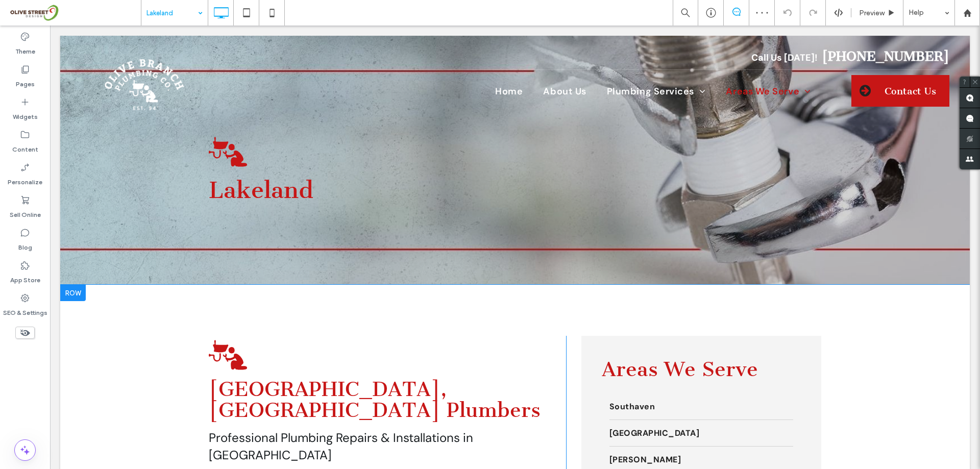
scroll to position [136, 0]
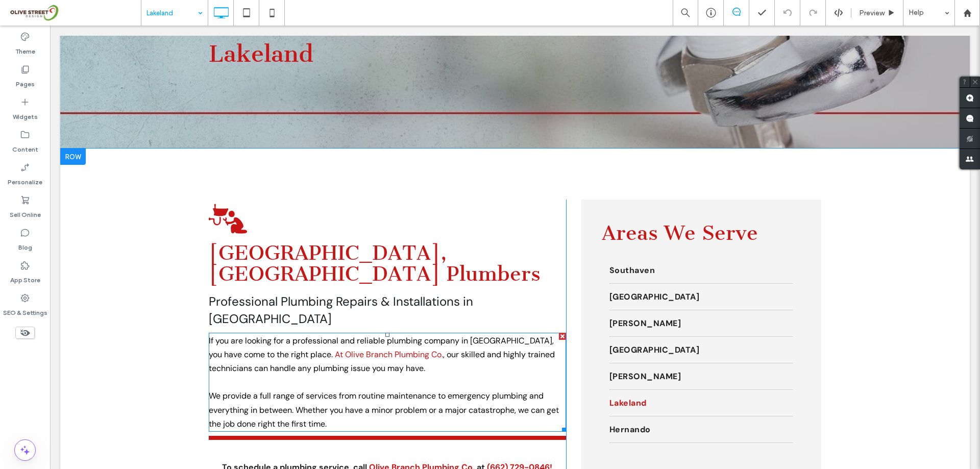
click at [335, 349] on link "At Olive Branch Plumbing Co." at bounding box center [389, 354] width 108 height 11
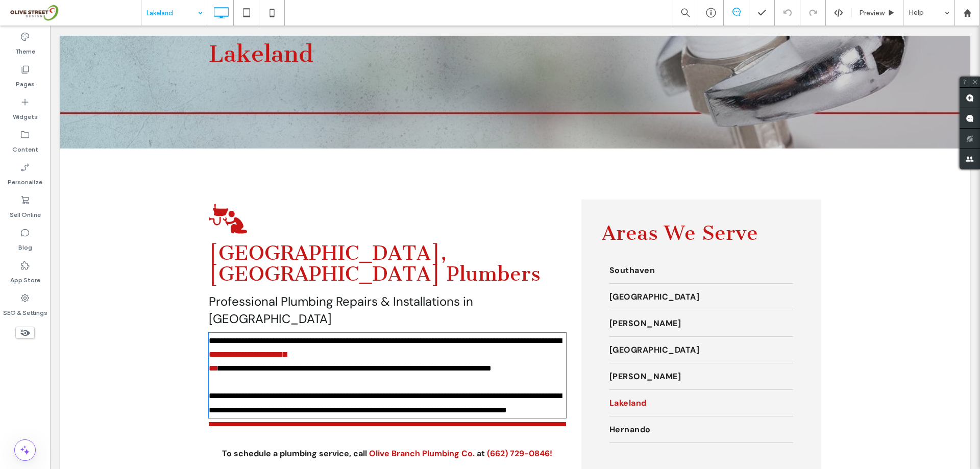
type input "*******"
type input "**"
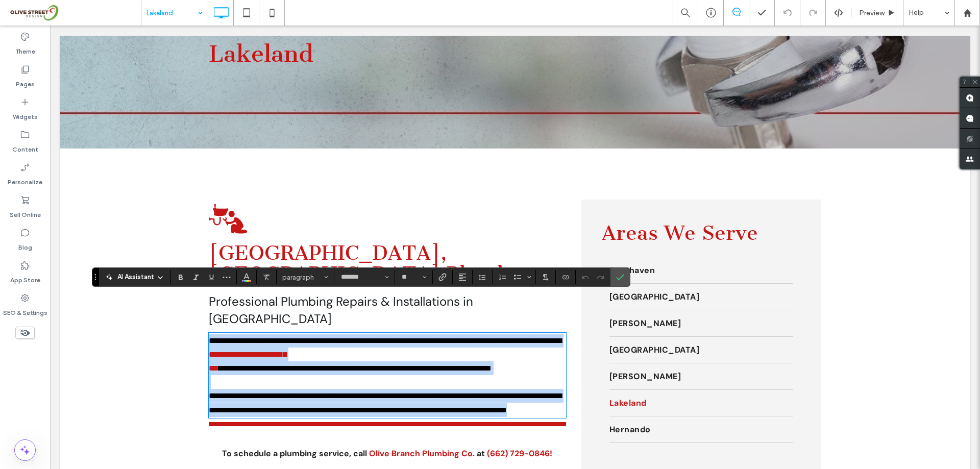
click at [281, 351] on link "**********" at bounding box center [248, 361] width 78 height 21
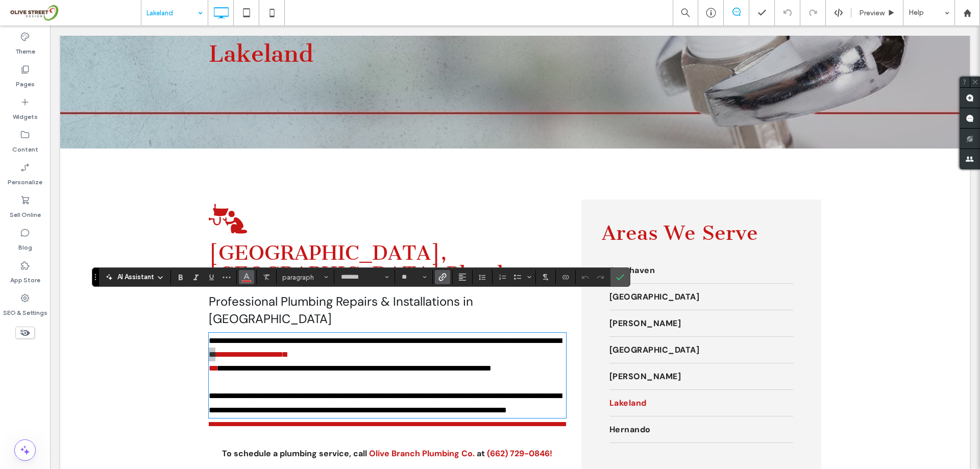
click at [242, 273] on icon "Color" at bounding box center [246, 276] width 8 height 8
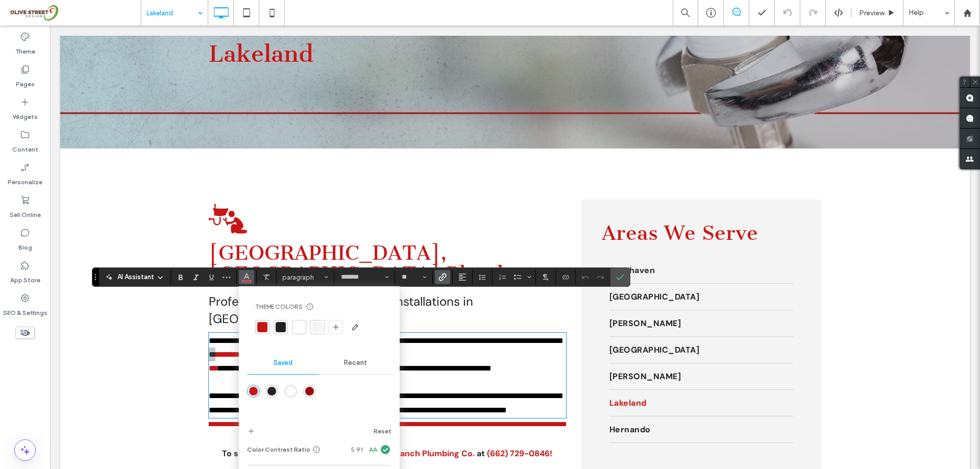
click at [281, 326] on div at bounding box center [281, 327] width 10 height 10
click at [444, 273] on icon "Link" at bounding box center [442, 277] width 8 height 8
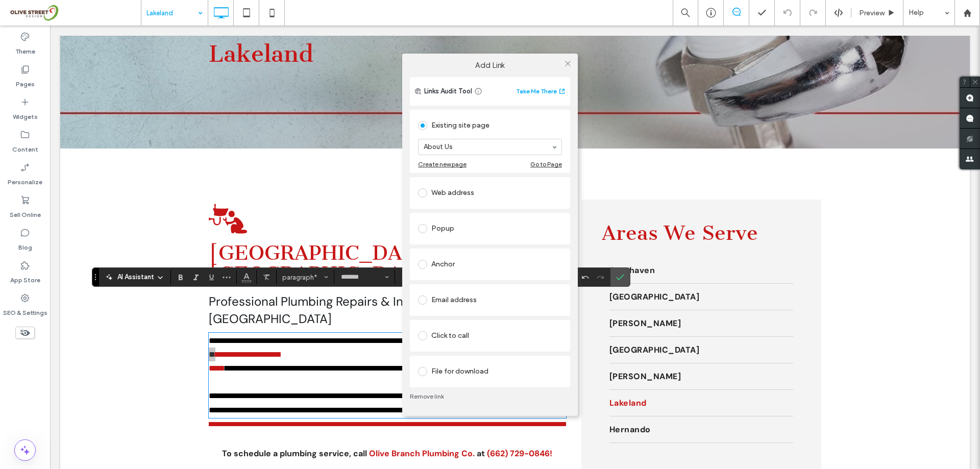
click at [428, 397] on link "Remove link" at bounding box center [490, 396] width 160 height 8
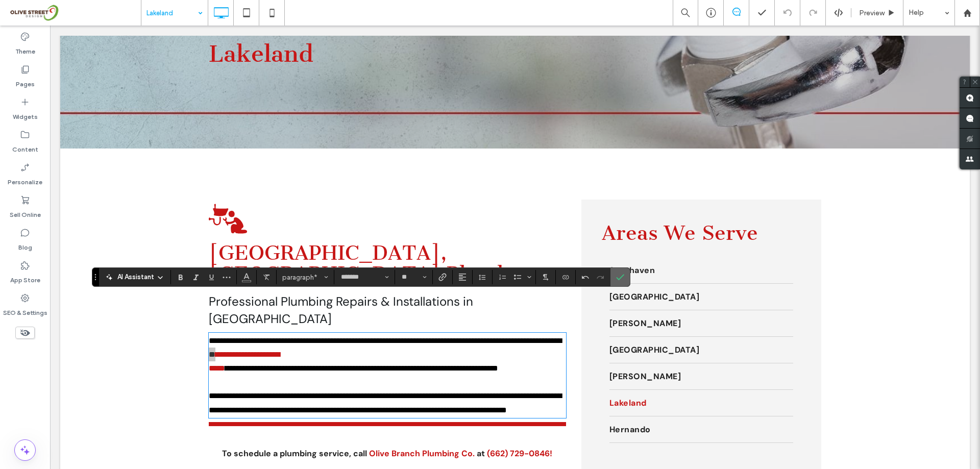
drag, startPoint x: 623, startPoint y: 275, endPoint x: 574, endPoint y: 254, distance: 53.7
click at [623, 275] on icon "Confirm" at bounding box center [620, 277] width 8 height 8
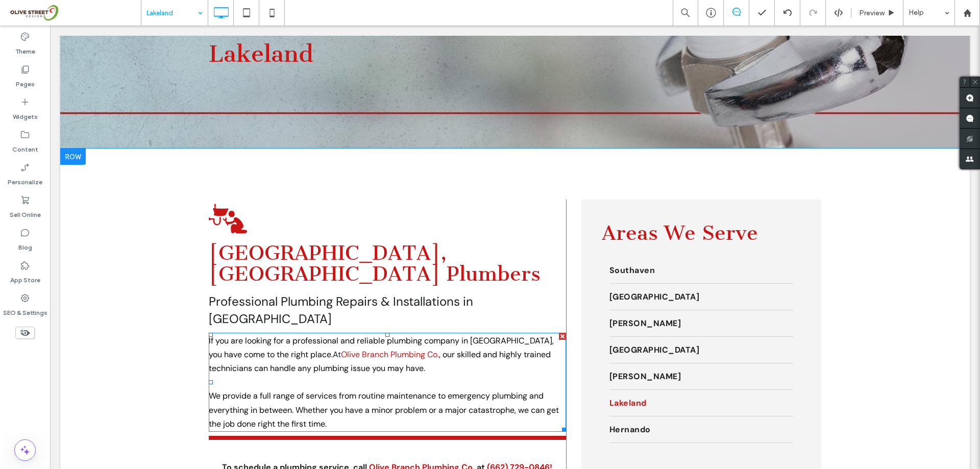
scroll to position [340, 0]
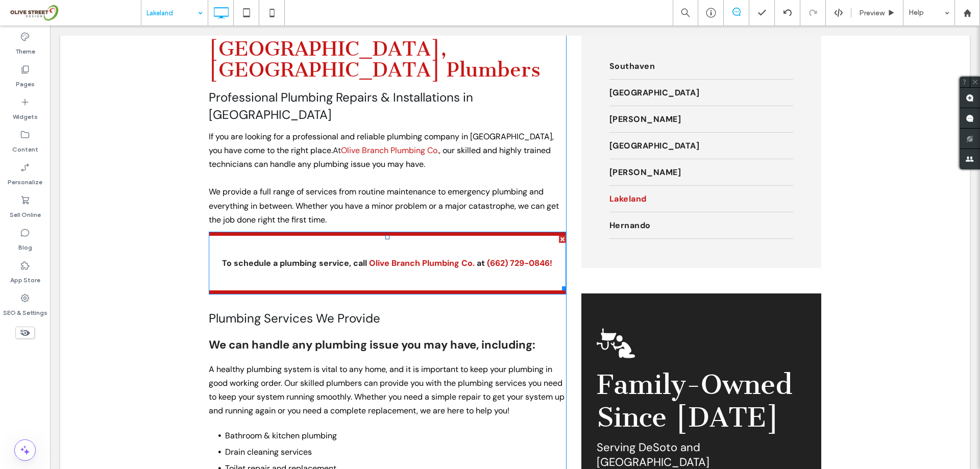
click at [427, 258] on strong "Olive Branch Plumbing Co." at bounding box center [422, 263] width 106 height 11
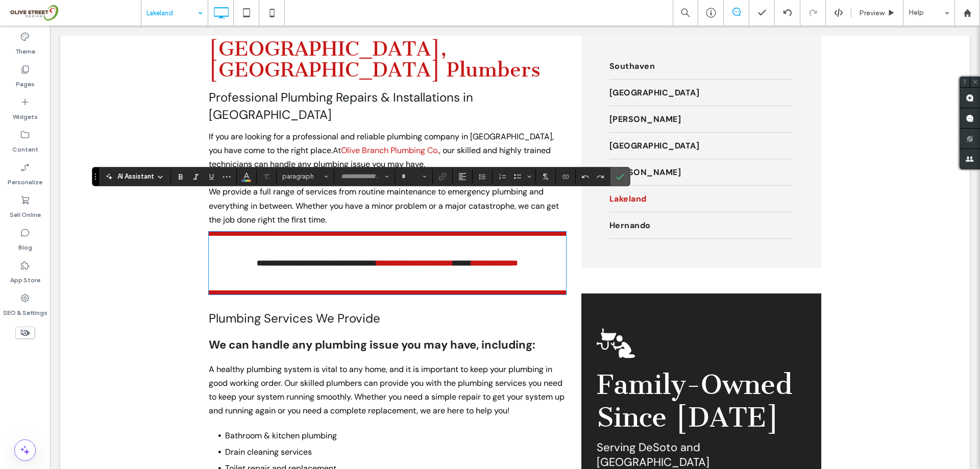
type input "*******"
type input "**"
click at [441, 259] on strong "**********" at bounding box center [415, 263] width 77 height 8
click at [453, 259] on strong "**********" at bounding box center [415, 263] width 77 height 8
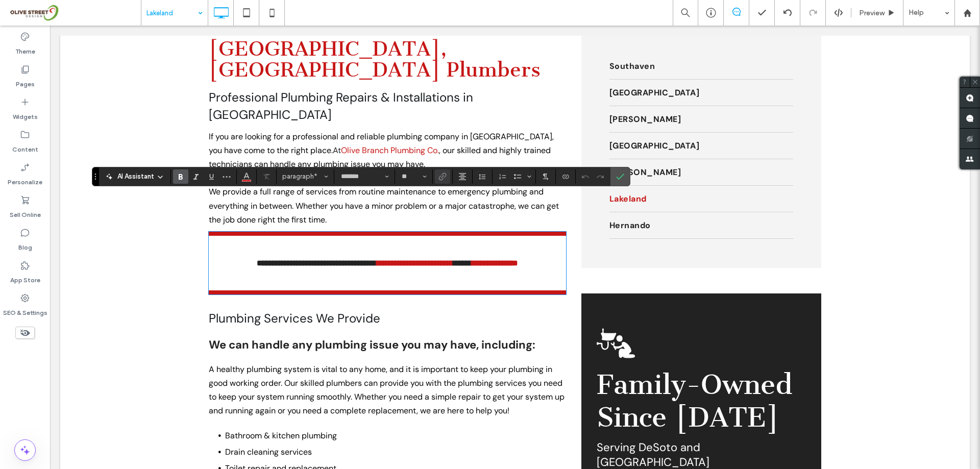
click at [469, 259] on strong "**" at bounding box center [462, 263] width 18 height 8
drag, startPoint x: 470, startPoint y: 224, endPoint x: 363, endPoint y: 227, distance: 106.2
click at [363, 256] on p "**********" at bounding box center [387, 263] width 357 height 14
click at [444, 179] on icon "Link" at bounding box center [442, 177] width 8 height 8
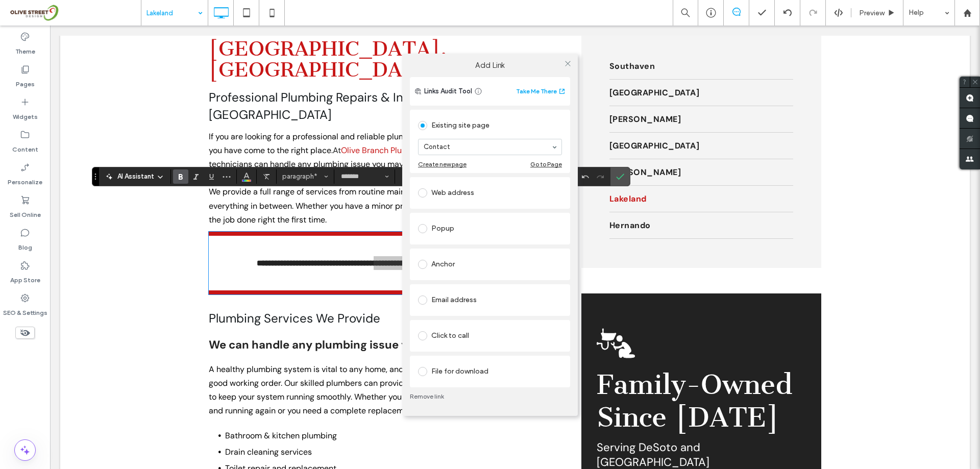
click at [424, 392] on link "Remove link" at bounding box center [490, 396] width 160 height 8
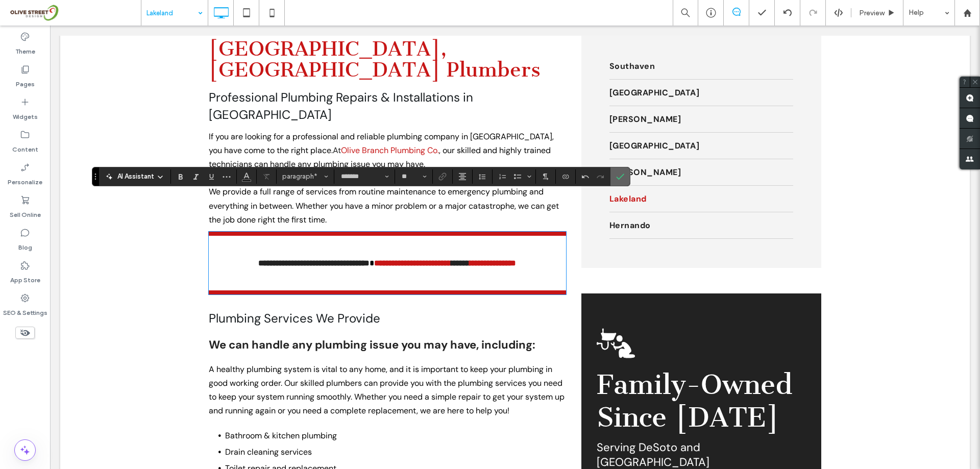
drag, startPoint x: 620, startPoint y: 174, endPoint x: 553, endPoint y: 155, distance: 69.0
click at [620, 174] on icon "Confirm" at bounding box center [620, 177] width 8 height 8
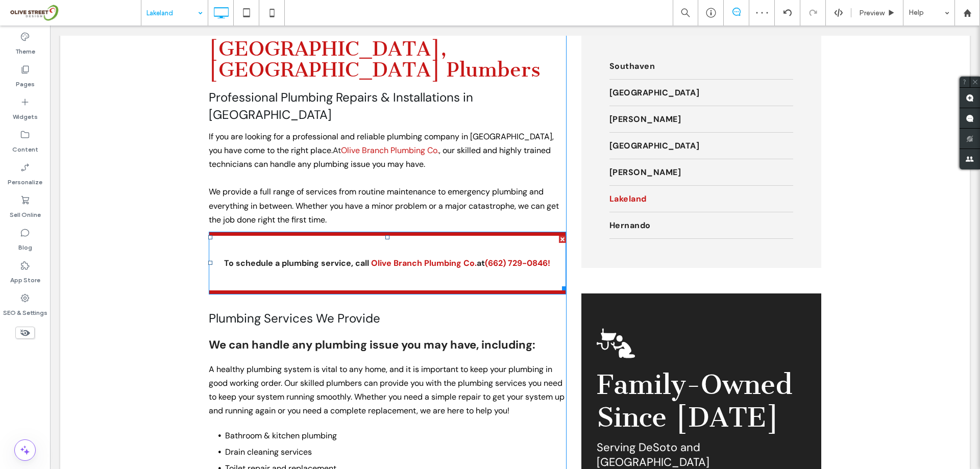
click at [431, 258] on strong "Olive Branch Plumbing Co." at bounding box center [424, 263] width 106 height 11
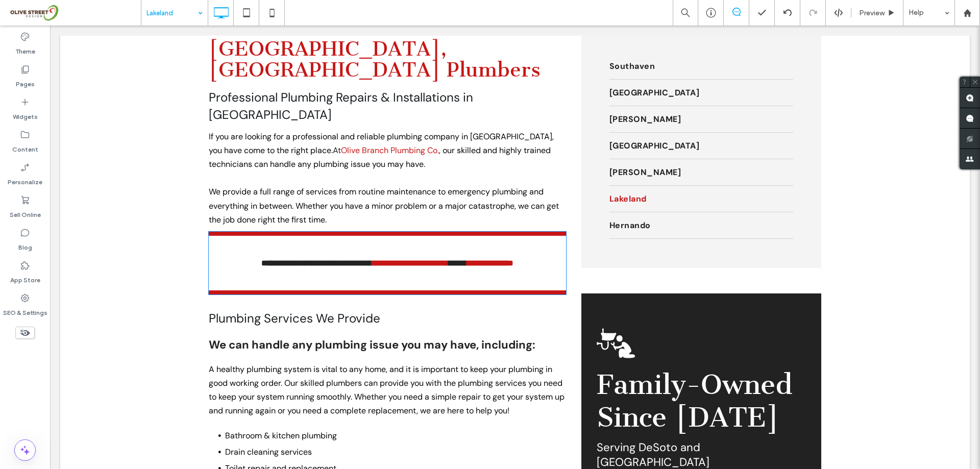
type input "*******"
type input "**"
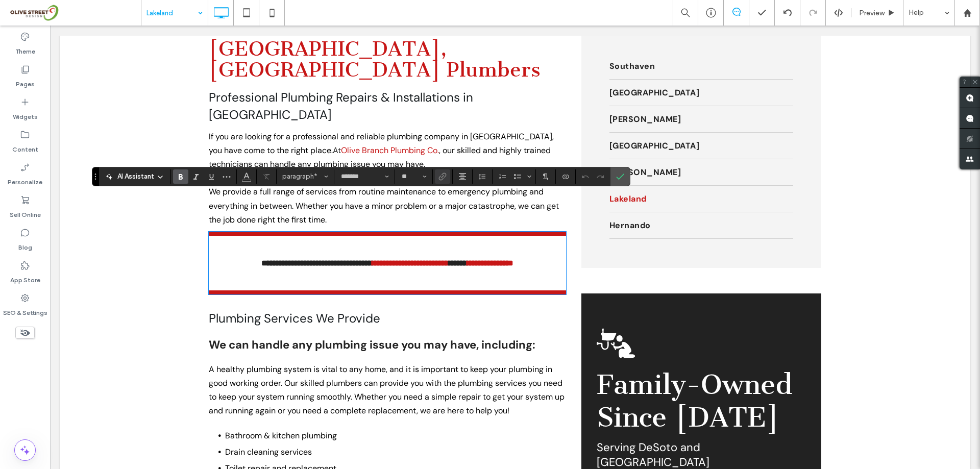
click at [372, 259] on strong "**********" at bounding box center [410, 263] width 77 height 8
click at [622, 176] on use "Confirm" at bounding box center [620, 177] width 8 height 6
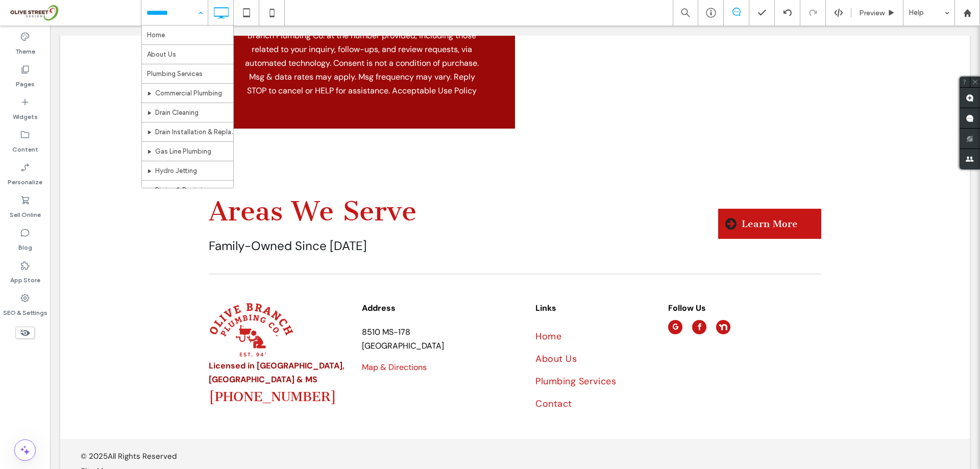
scroll to position [418, 0]
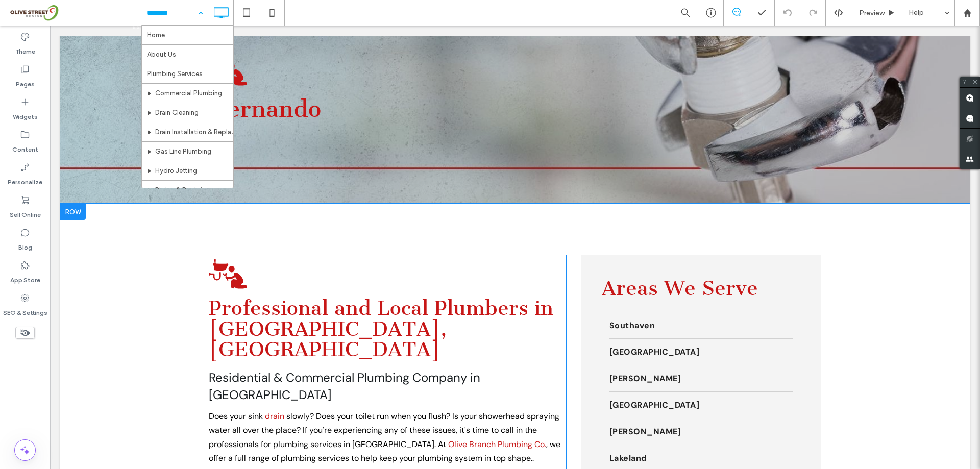
scroll to position [136, 0]
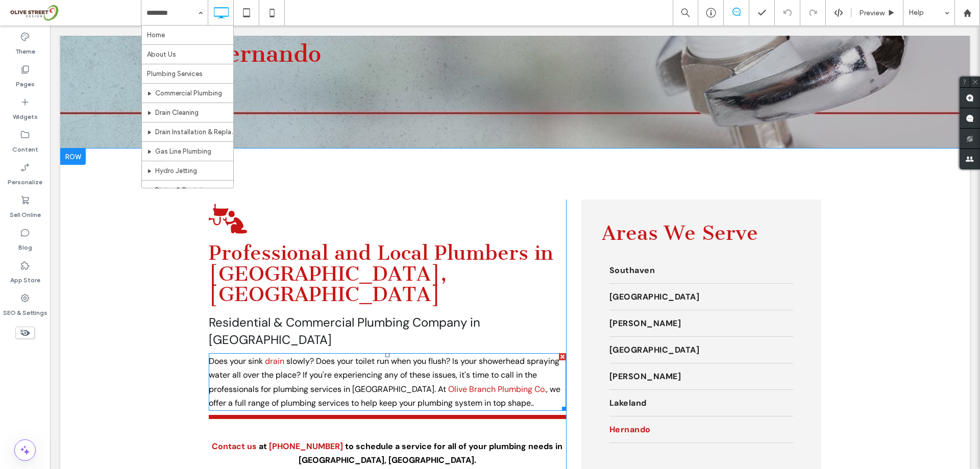
scroll to position [136, 0]
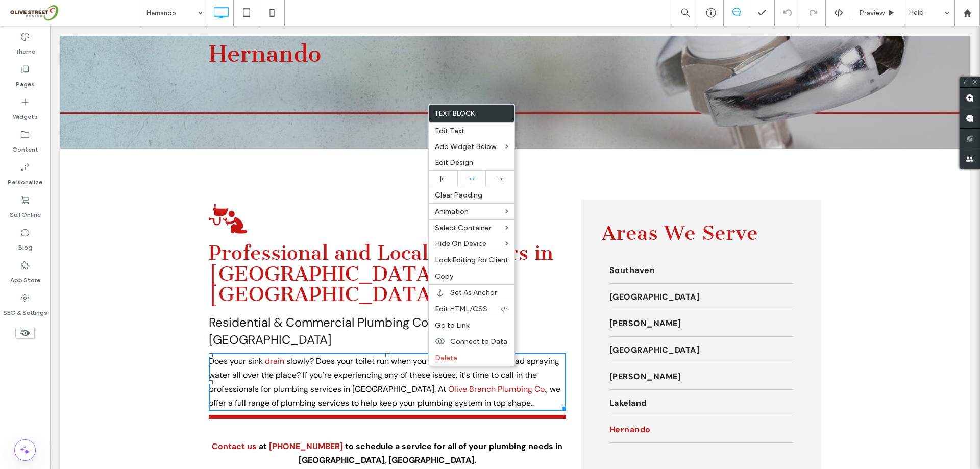
click at [338, 361] on p "Does your sink drain slowly? Does your toilet run when you flush? Is your showe…" at bounding box center [387, 382] width 357 height 56
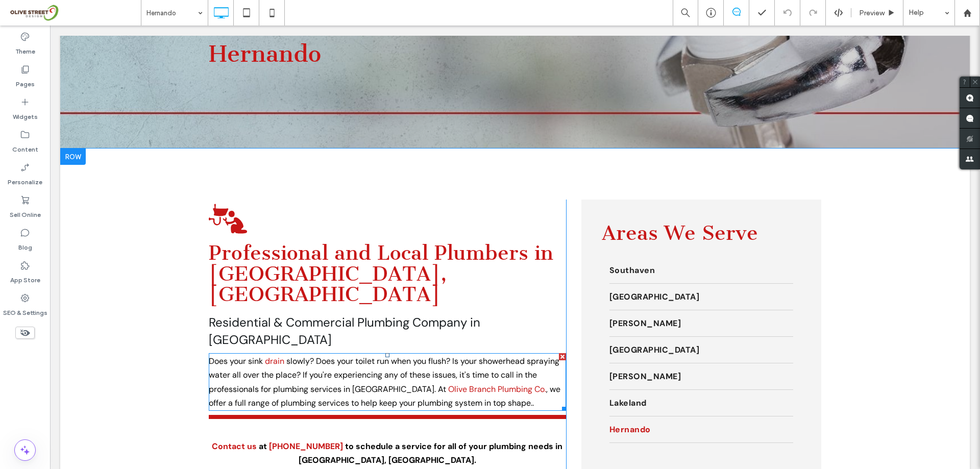
click at [337, 371] on span "slowly? Does your toilet run when you flush? Is your showerhead spraying water …" at bounding box center [384, 375] width 351 height 38
type input "*******"
type input "**"
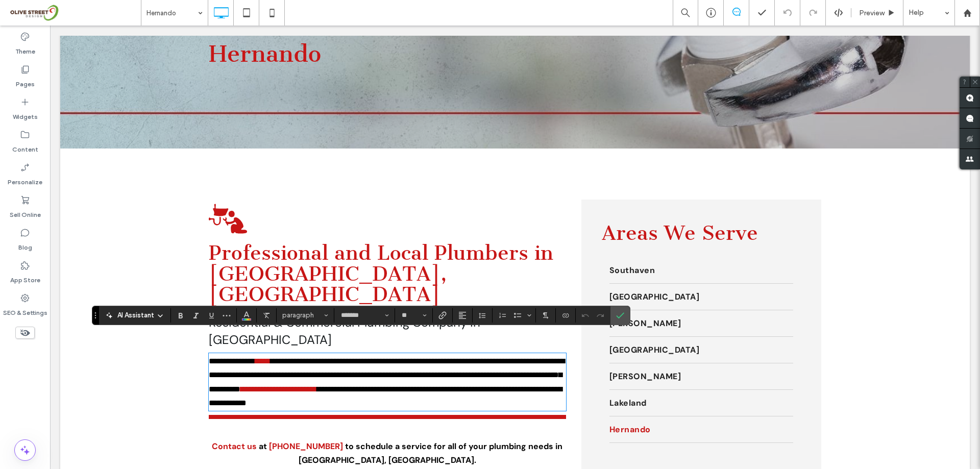
click at [340, 371] on span "**********" at bounding box center [387, 374] width 356 height 35
click at [251, 317] on button "Color" at bounding box center [246, 315] width 15 height 14
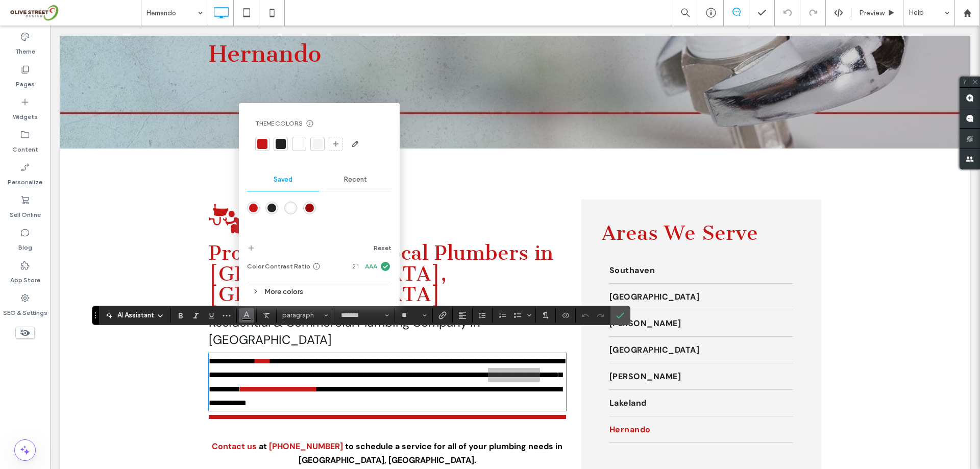
click at [265, 141] on div at bounding box center [262, 144] width 10 height 10
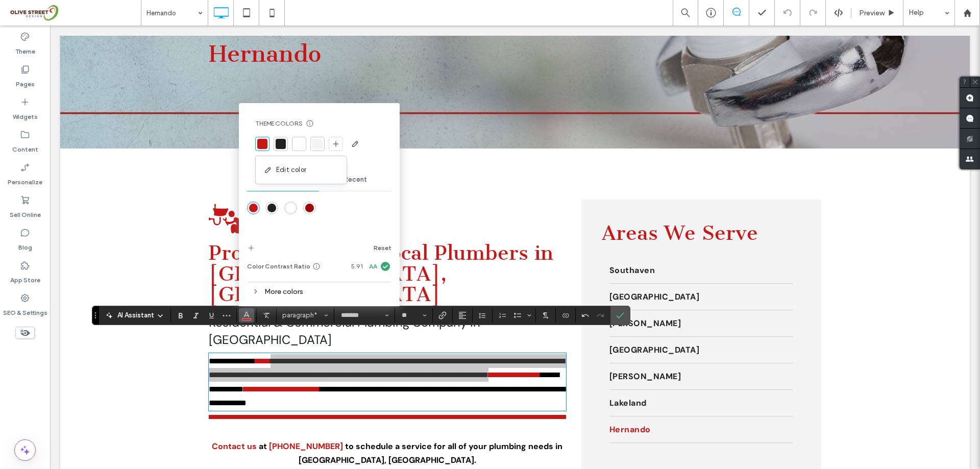
click at [268, 143] on div at bounding box center [262, 144] width 14 height 14
drag, startPoint x: 620, startPoint y: 312, endPoint x: 549, endPoint y: 279, distance: 77.9
click at [620, 312] on icon "Confirm" at bounding box center [620, 315] width 8 height 8
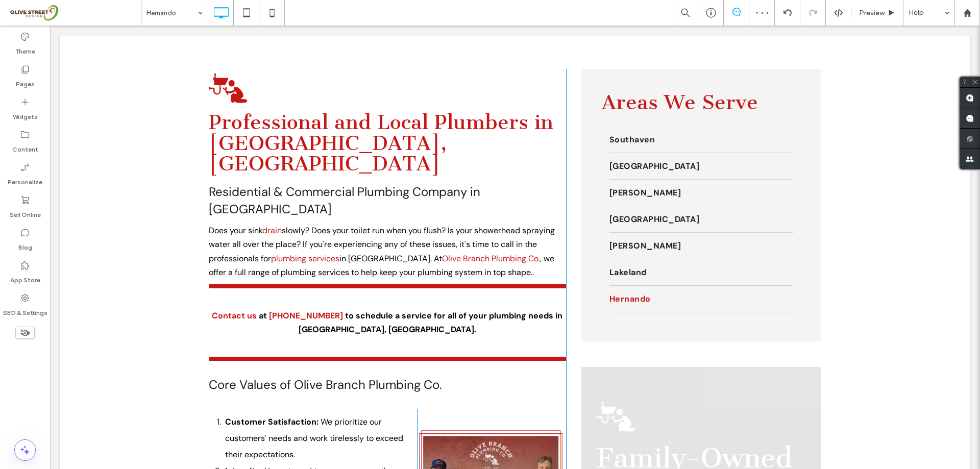
scroll to position [340, 0]
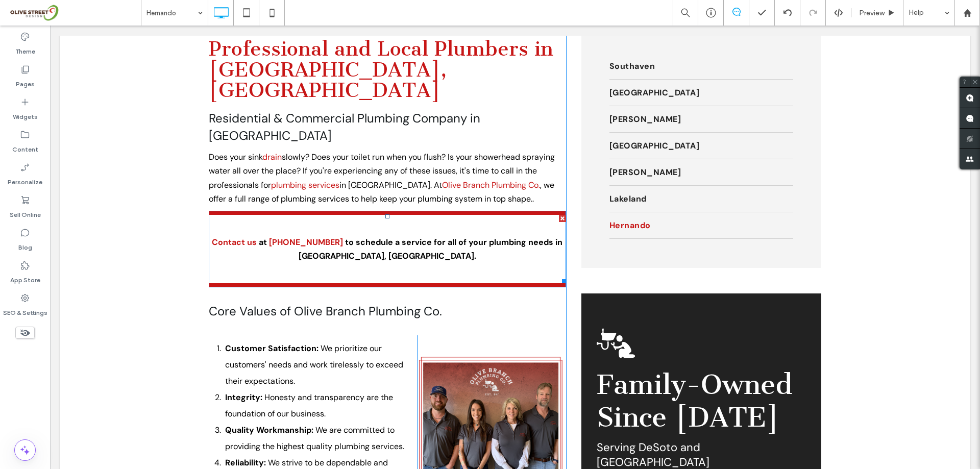
click at [248, 237] on strong "Contact us" at bounding box center [234, 242] width 45 height 11
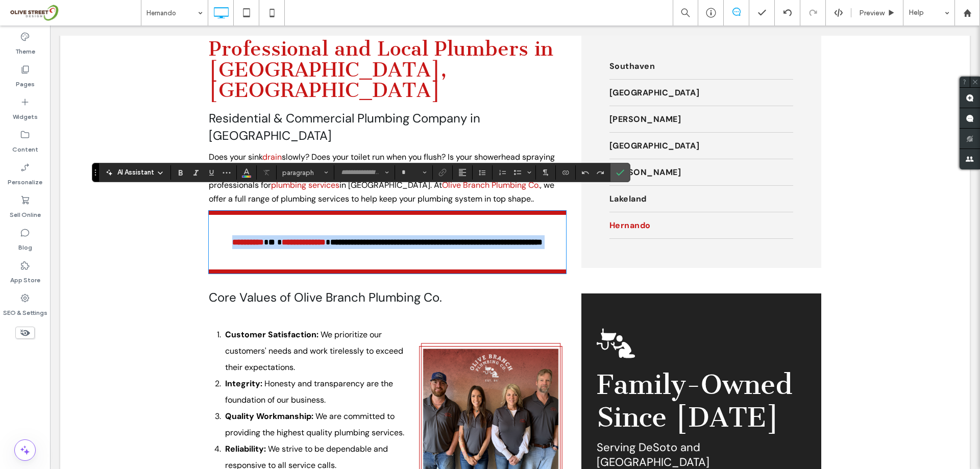
type input "*******"
type input "**"
click at [264, 238] on span at bounding box center [266, 242] width 5 height 8
click at [249, 238] on strong "**********" at bounding box center [248, 242] width 32 height 8
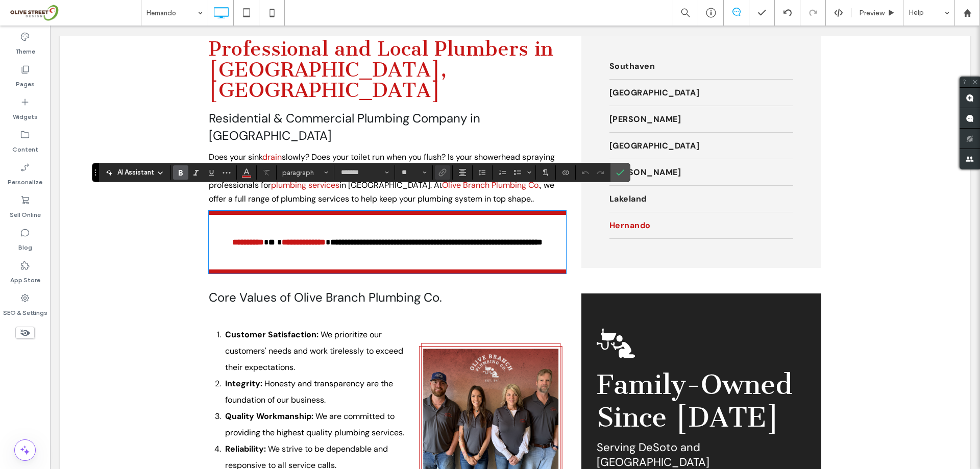
click at [252, 238] on strong "**********" at bounding box center [248, 242] width 32 height 8
click at [447, 171] on label "Link" at bounding box center [442, 172] width 15 height 14
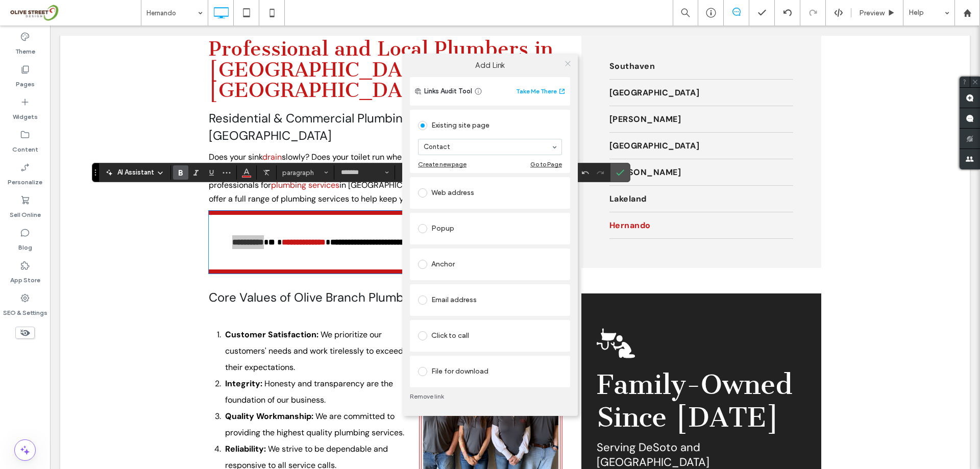
click at [570, 62] on icon at bounding box center [568, 64] width 8 height 8
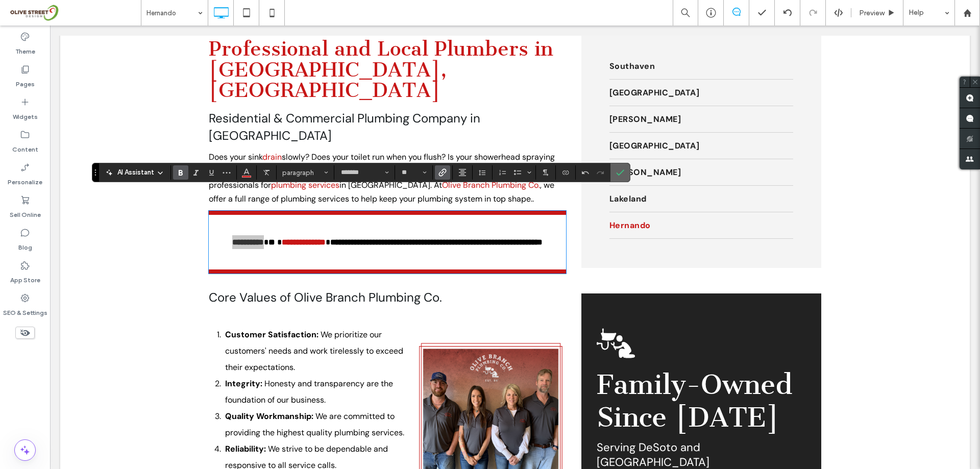
click at [623, 172] on icon "Confirm" at bounding box center [620, 172] width 8 height 8
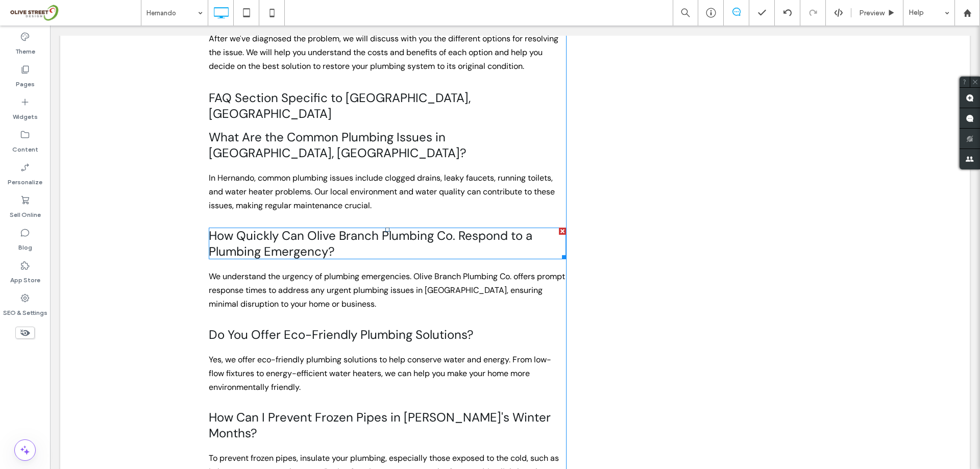
scroll to position [1293, 0]
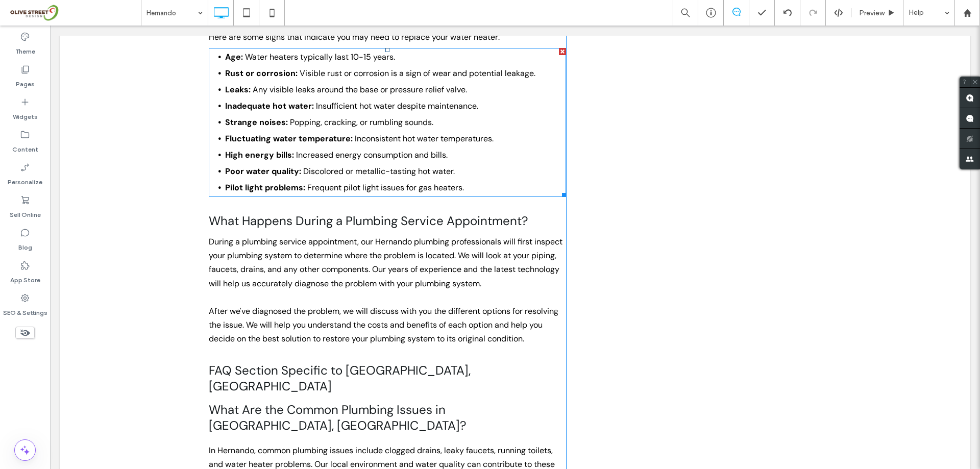
click at [408, 191] on li "Pilot light problems: Frequent pilot light issues for gas heaters." at bounding box center [395, 188] width 341 height 16
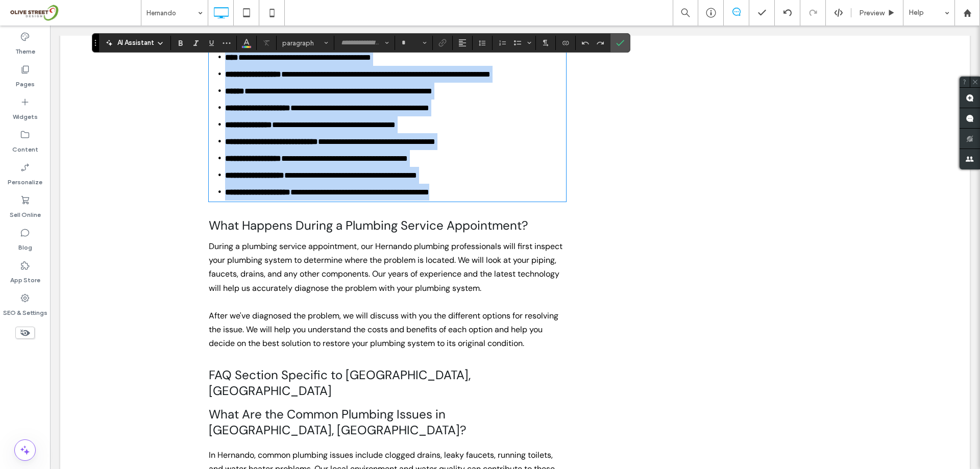
type input "*******"
type input "**"
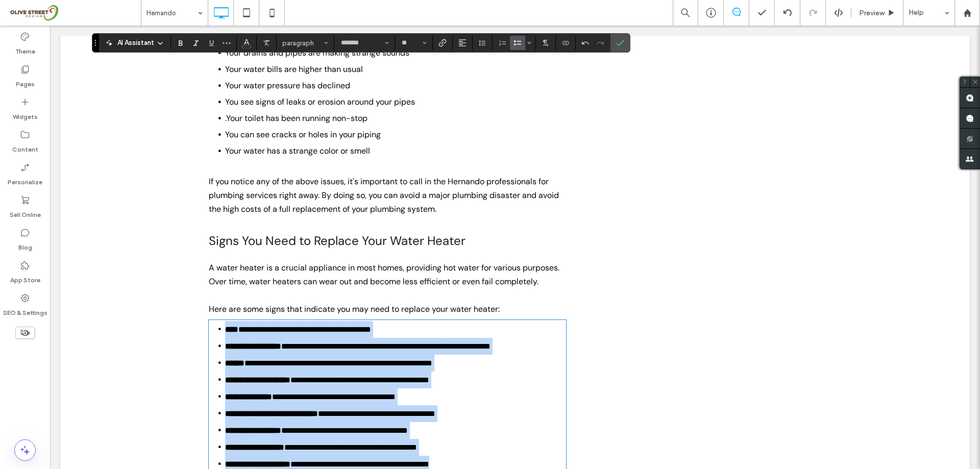
scroll to position [1157, 0]
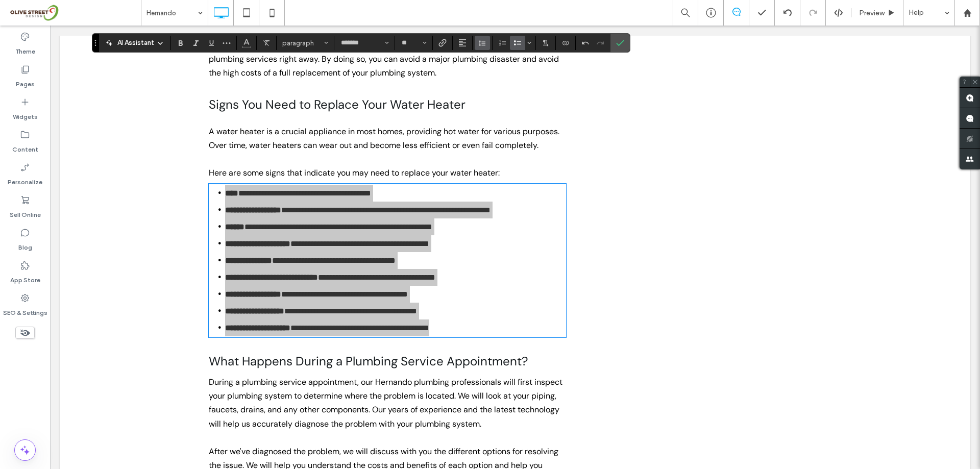
click at [487, 42] on button "Line Height" at bounding box center [482, 43] width 15 height 14
click at [622, 41] on use "Confirm" at bounding box center [620, 43] width 8 height 6
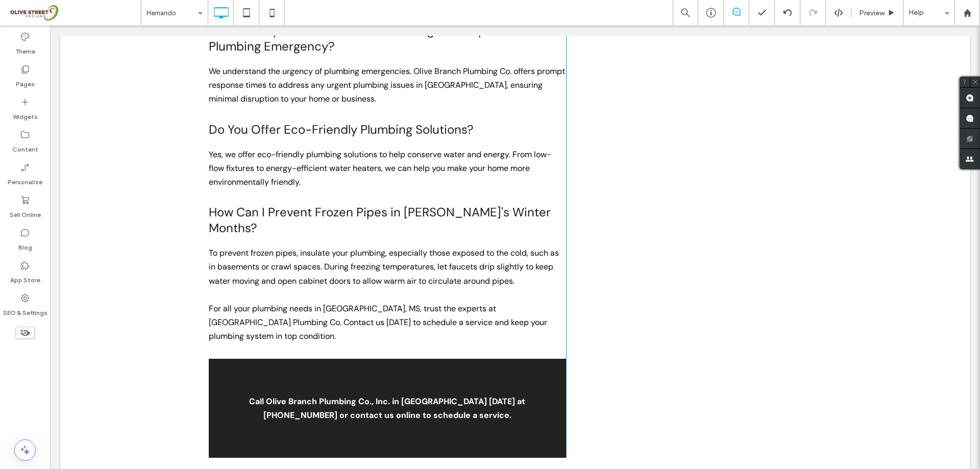
scroll to position [1974, 0]
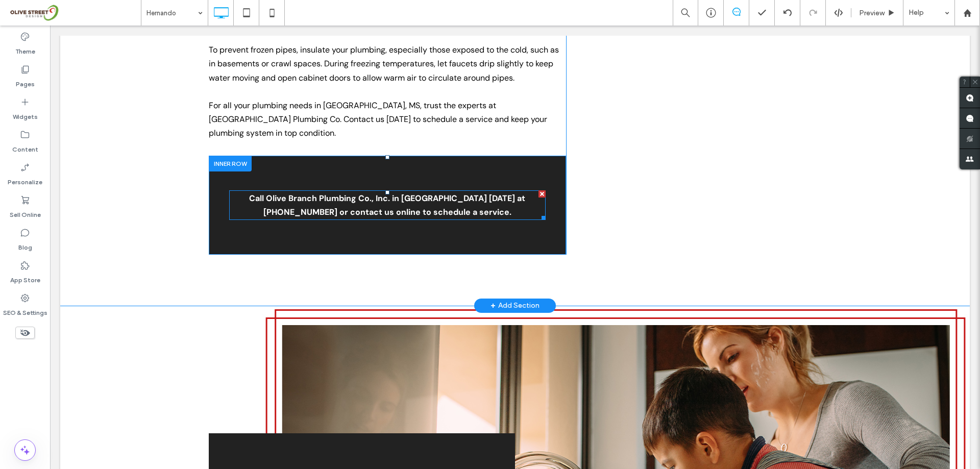
click at [350, 193] on strong "Olive Branch Plumbing Co." at bounding box center [319, 198] width 106 height 11
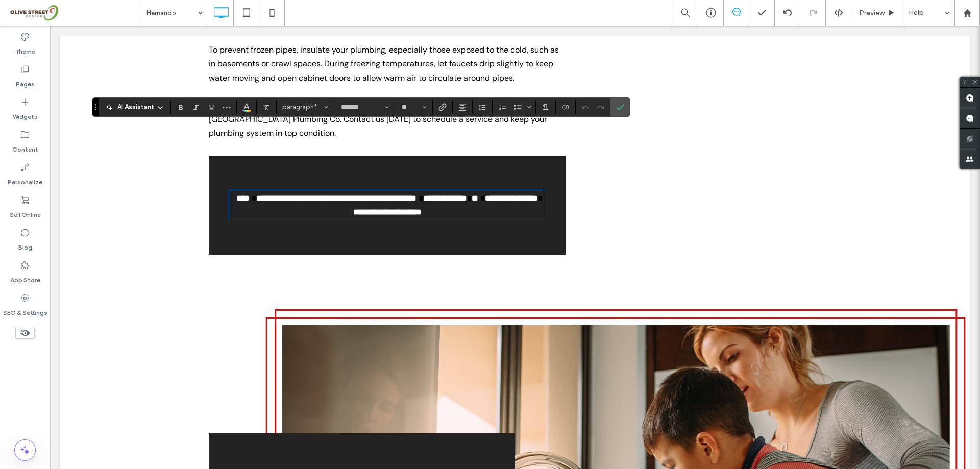
click at [333, 194] on strong "**********" at bounding box center [294, 198] width 77 height 8
click at [449, 108] on label "Link" at bounding box center [442, 107] width 15 height 14
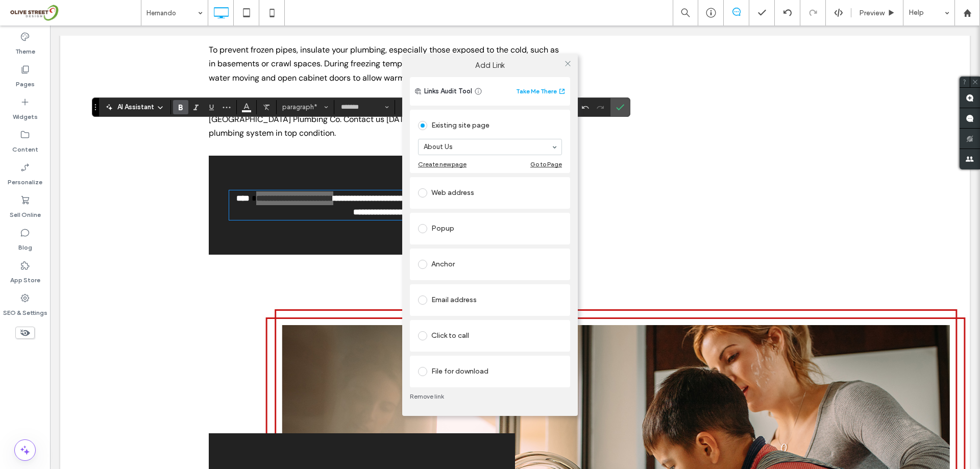
click at [437, 395] on link "Remove link" at bounding box center [490, 396] width 160 height 8
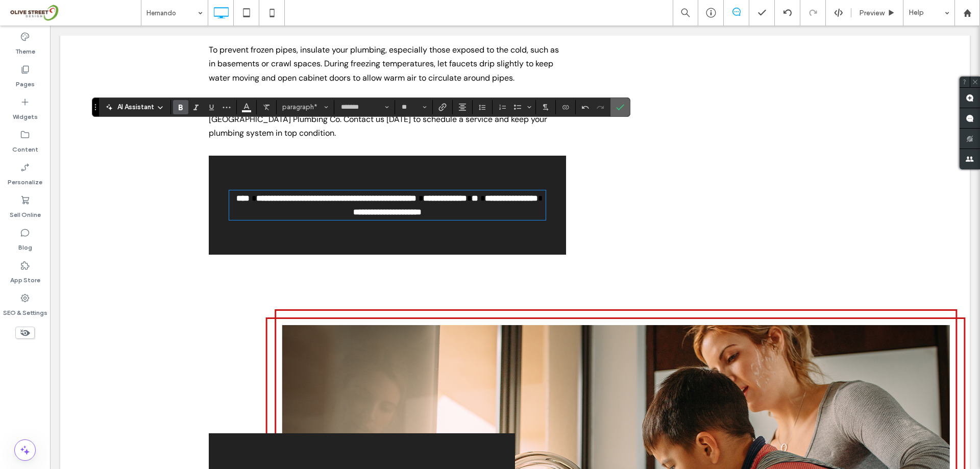
click at [619, 102] on span "Confirm" at bounding box center [618, 107] width 5 height 18
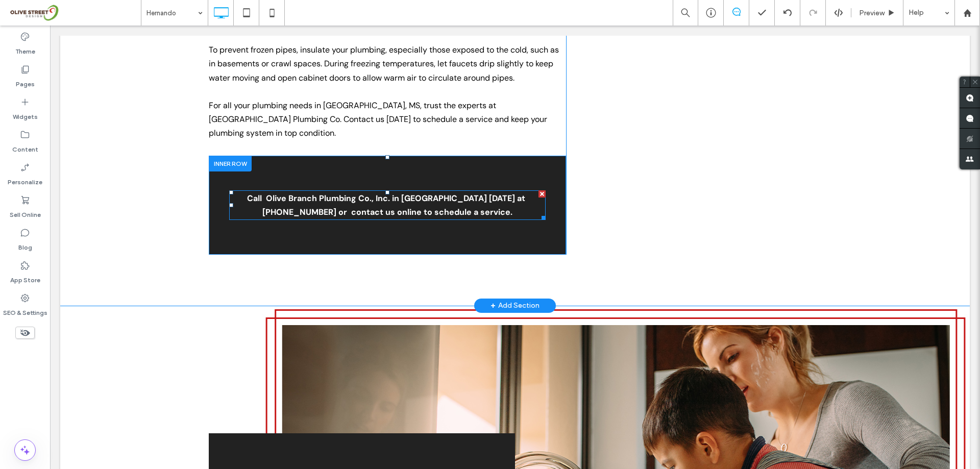
click at [374, 193] on strong "Olive Branch Plumbing Co., Inc. in Hernando today at" at bounding box center [395, 198] width 259 height 11
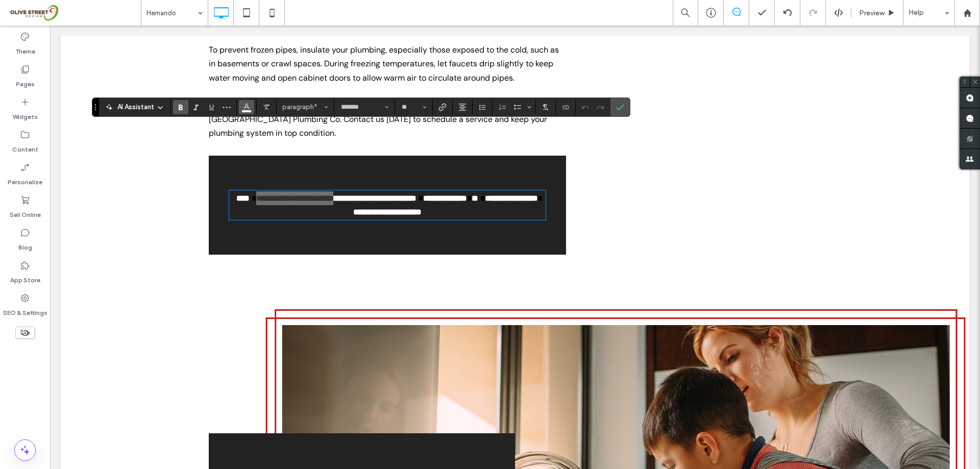
click at [242, 110] on span "Color" at bounding box center [246, 106] width 8 height 13
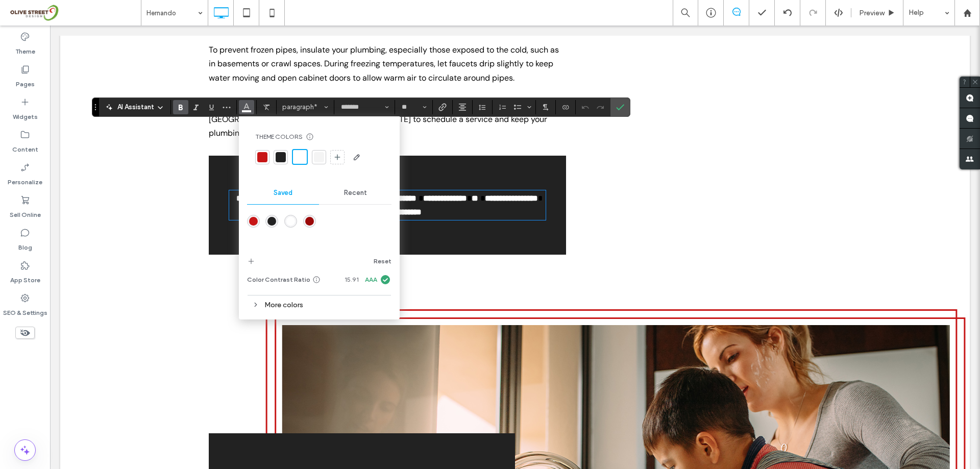
click at [362, 198] on div "Recent" at bounding box center [355, 193] width 72 height 22
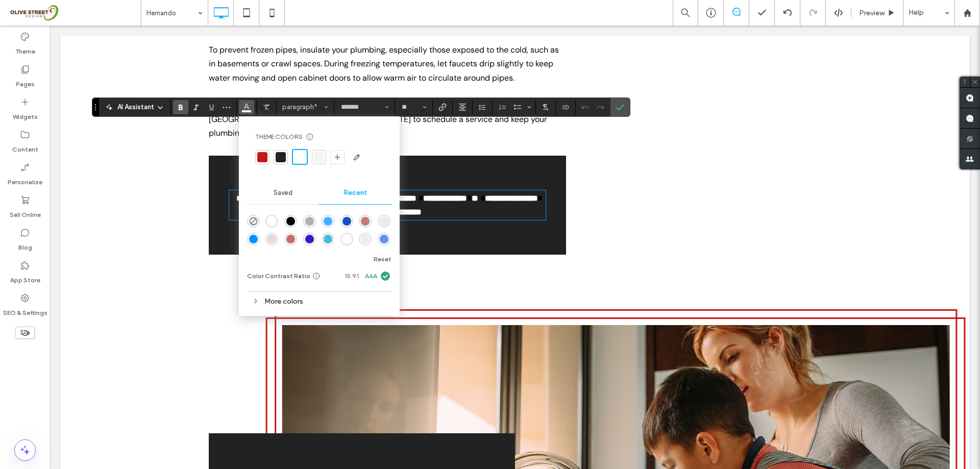
click at [325, 222] on div "rgba(67, 174, 255, 1)" at bounding box center [328, 221] width 9 height 9
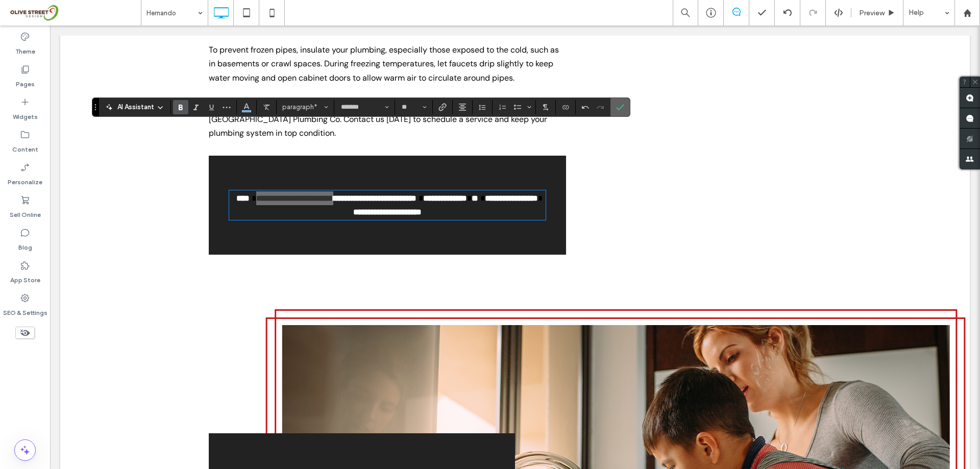
drag, startPoint x: 620, startPoint y: 112, endPoint x: 554, endPoint y: 98, distance: 67.3
click at [620, 112] on span "Confirm" at bounding box center [618, 107] width 5 height 18
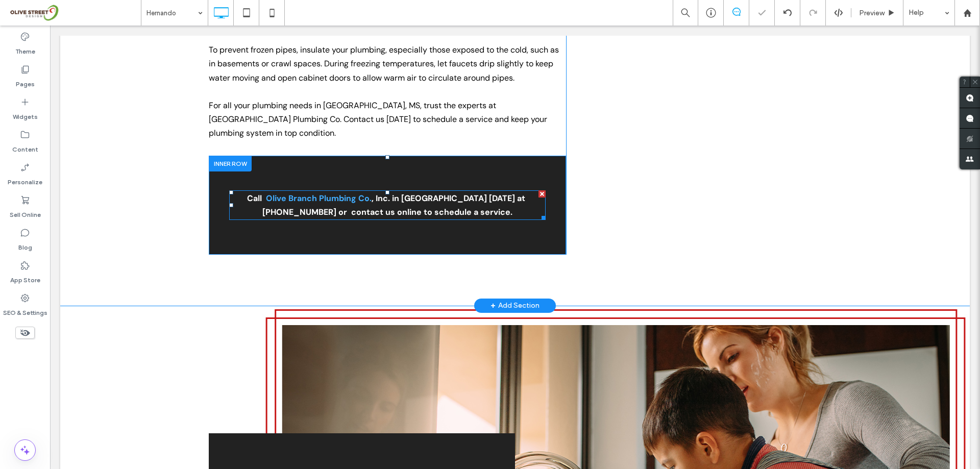
click at [336, 207] on strong "[PHONE_NUMBER]" at bounding box center [299, 212] width 74 height 11
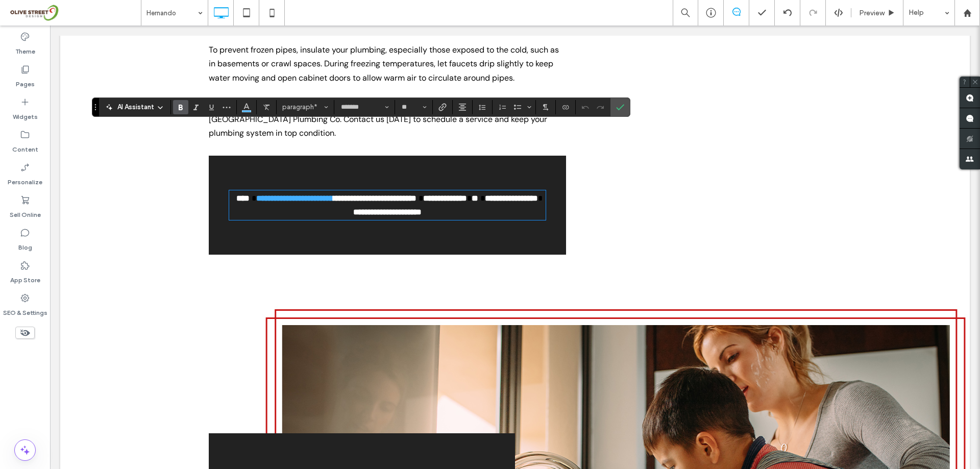
click at [376, 208] on strong "**********" at bounding box center [387, 212] width 68 height 8
click at [377, 208] on strong "**********" at bounding box center [387, 212] width 68 height 8
click at [379, 208] on strong "**********" at bounding box center [387, 212] width 68 height 8
click at [241, 104] on button "Color" at bounding box center [246, 107] width 15 height 14
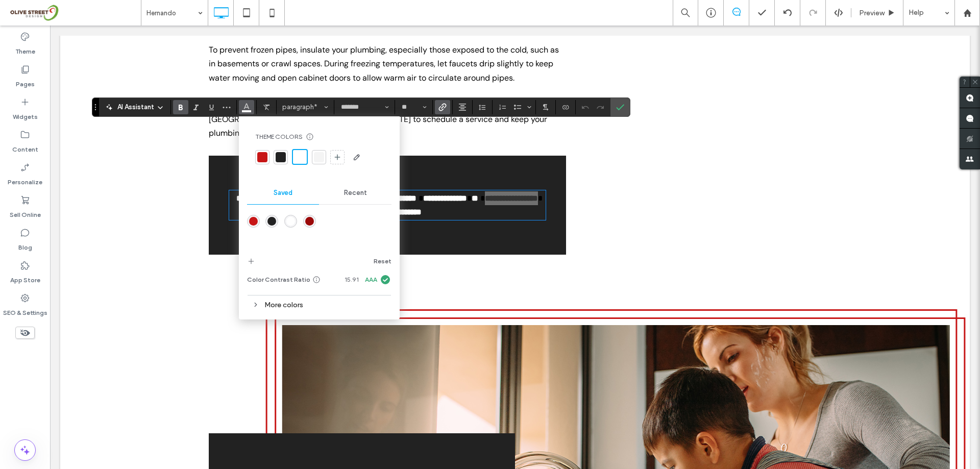
click at [355, 190] on span "Recent" at bounding box center [355, 193] width 23 height 8
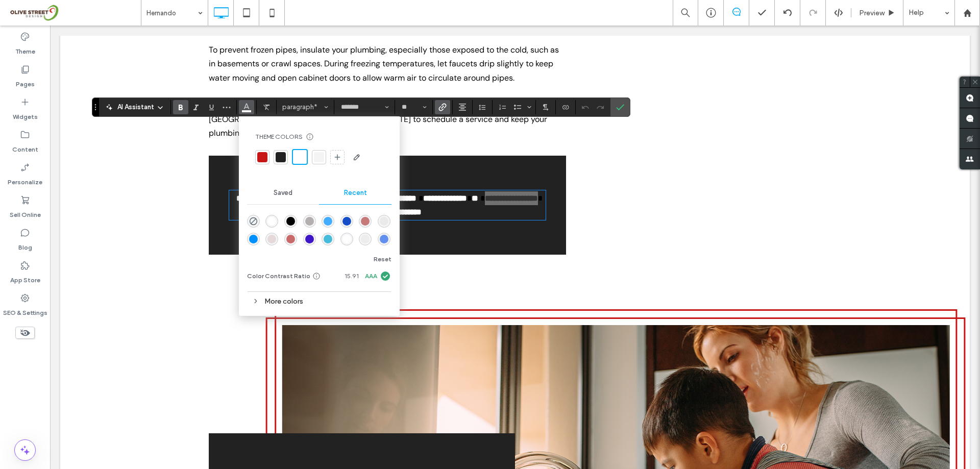
click at [329, 217] on div "rgba(67, 174, 255, 1)" at bounding box center [328, 221] width 9 height 9
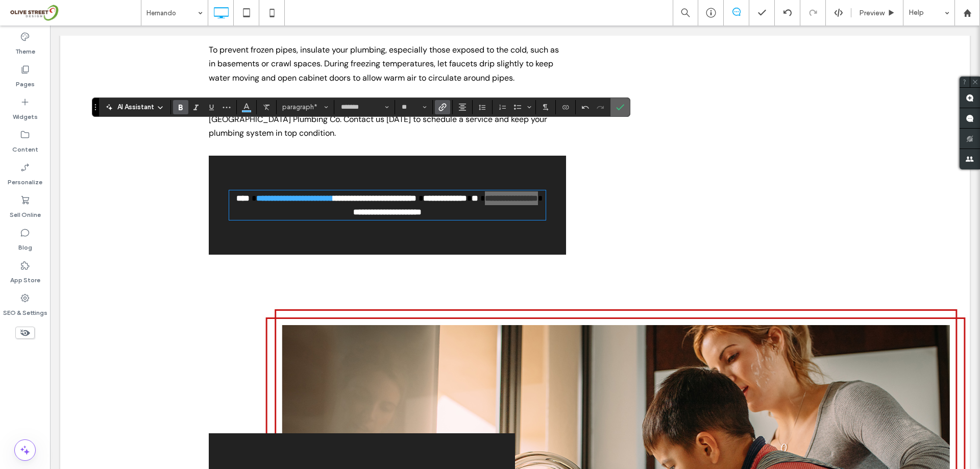
click at [626, 101] on label "Confirm" at bounding box center [619, 107] width 15 height 18
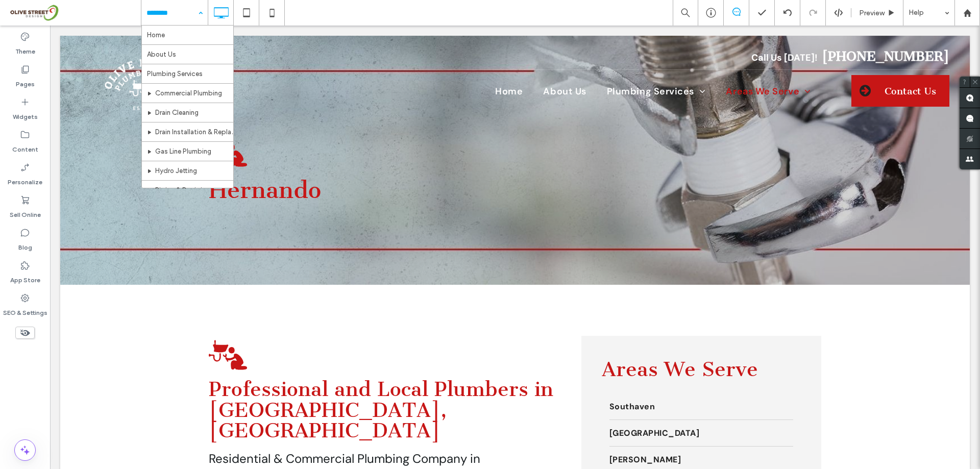
scroll to position [418, 0]
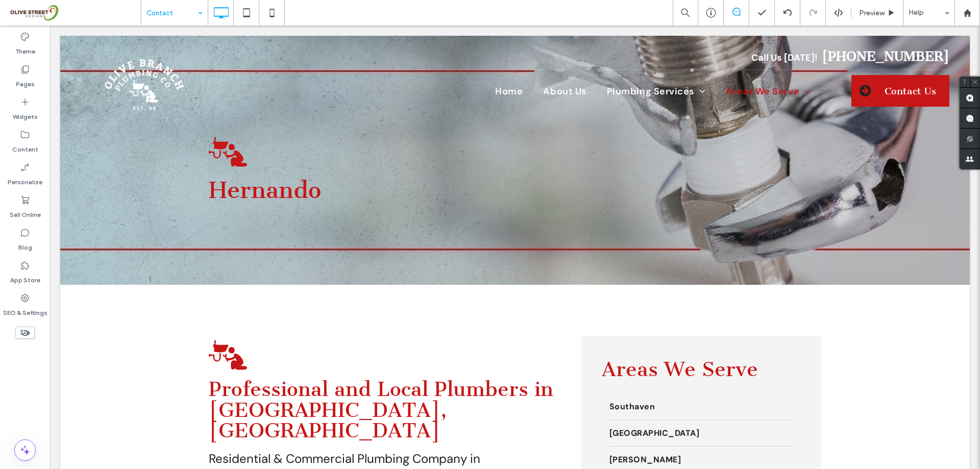
drag, startPoint x: 191, startPoint y: 181, endPoint x: 209, endPoint y: 173, distance: 19.2
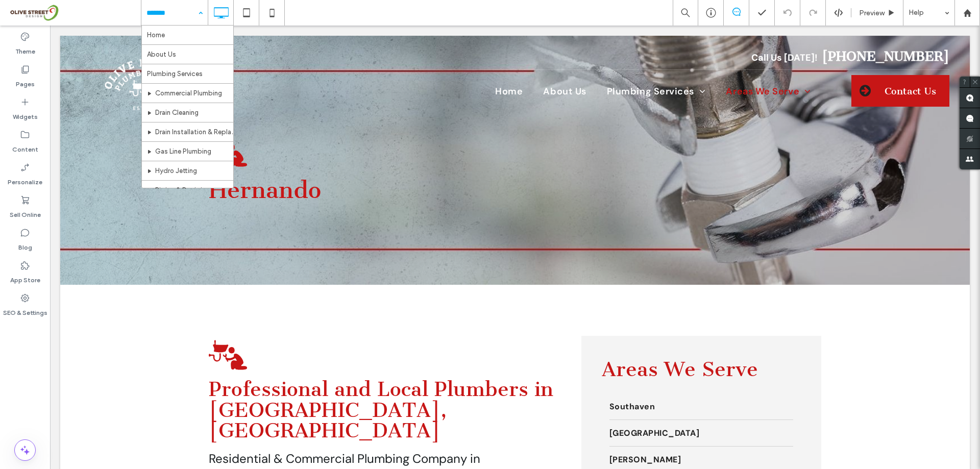
scroll to position [418, 0]
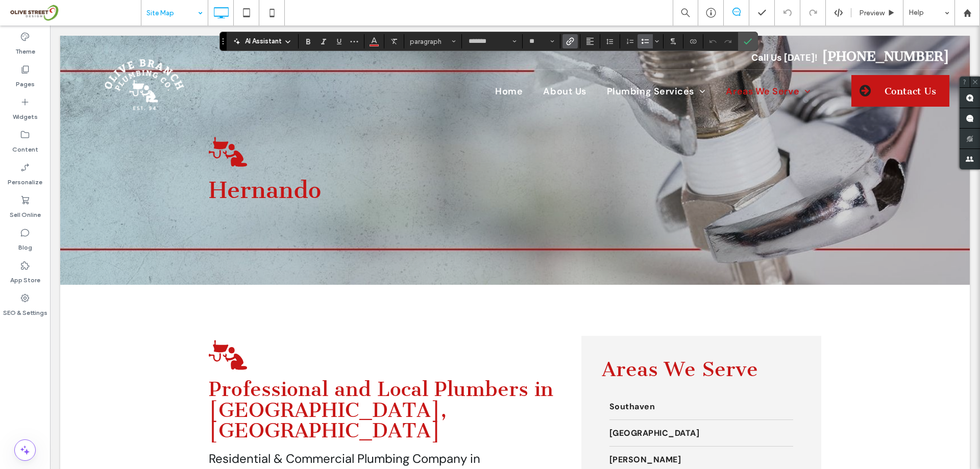
click at [570, 42] on icon "Link" at bounding box center [570, 41] width 8 height 8
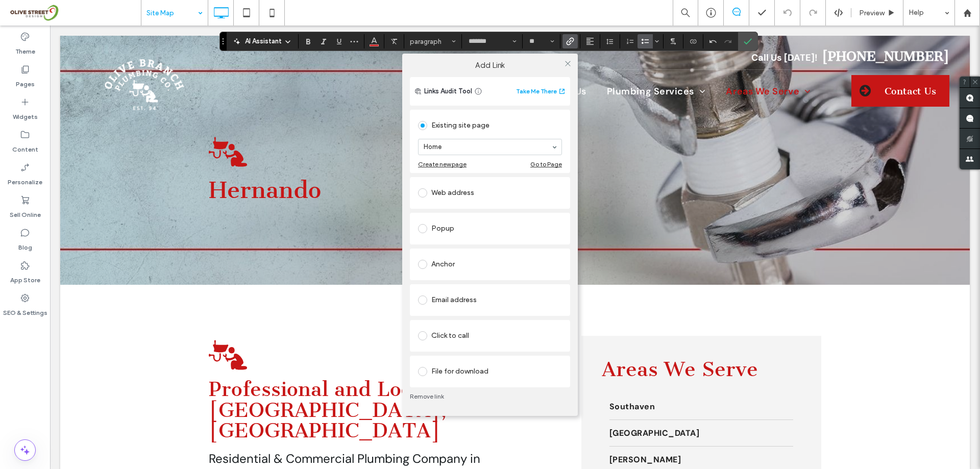
click at [752, 43] on div "Add Link Links Audit Tool Take Me There Existing site page Home Create new page…" at bounding box center [490, 234] width 980 height 469
click at [753, 41] on div "Add Link Links Audit Tool Take Me There Existing site page Home Create new page…" at bounding box center [490, 234] width 980 height 469
click at [567, 63] on use at bounding box center [567, 63] width 5 height 5
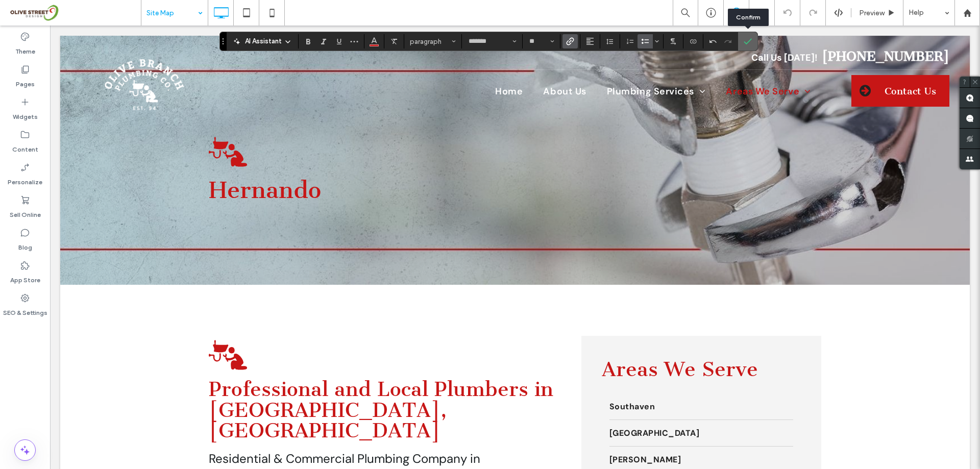
click at [753, 41] on label "Confirm" at bounding box center [747, 41] width 15 height 18
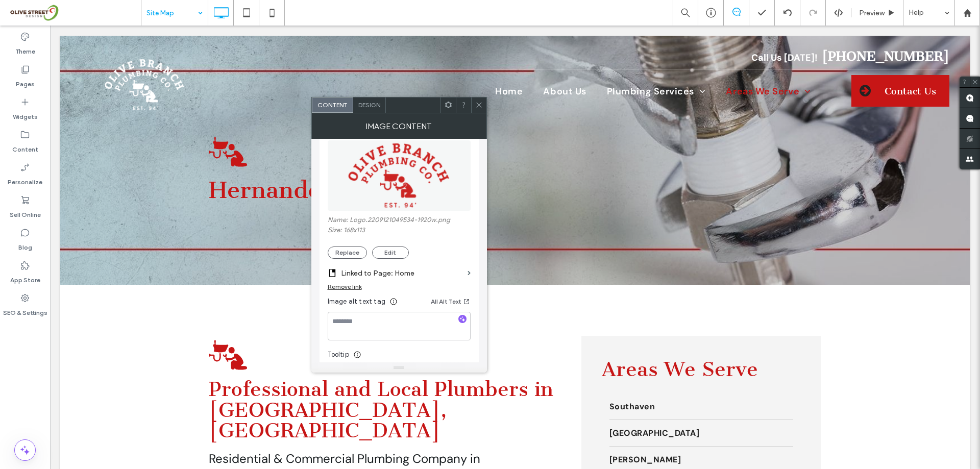
scroll to position [289, 0]
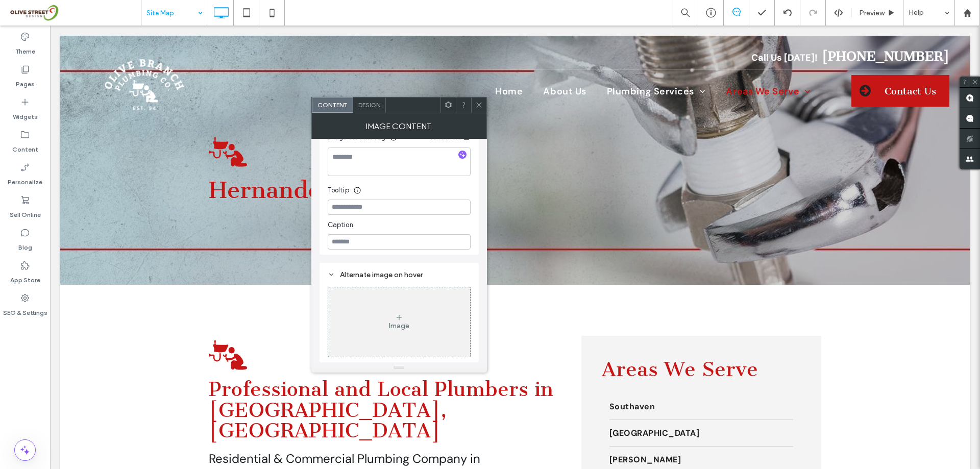
click at [372, 106] on span "Design" at bounding box center [369, 105] width 22 height 8
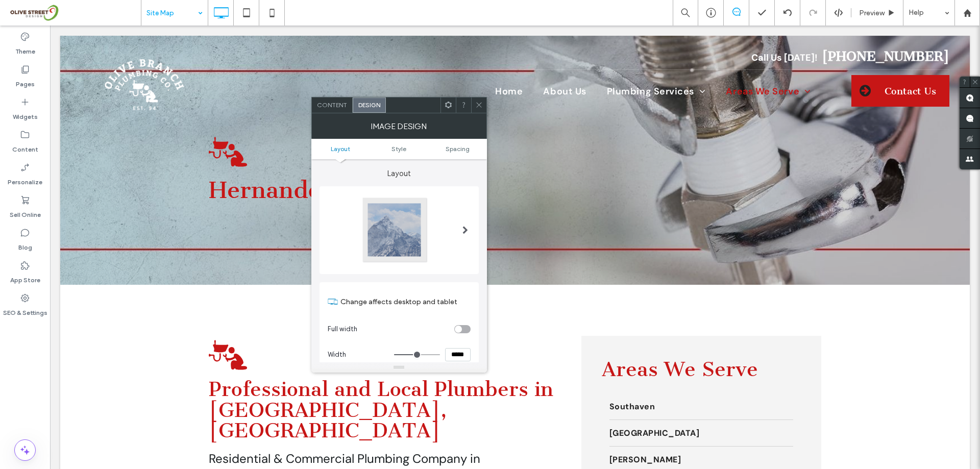
scroll to position [0, 0]
click at [329, 104] on span "Content" at bounding box center [332, 105] width 30 height 8
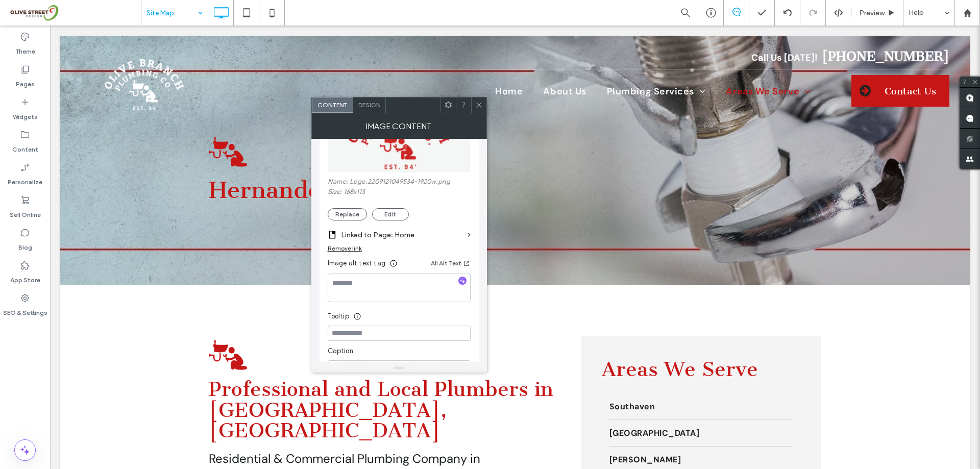
scroll to position [204, 0]
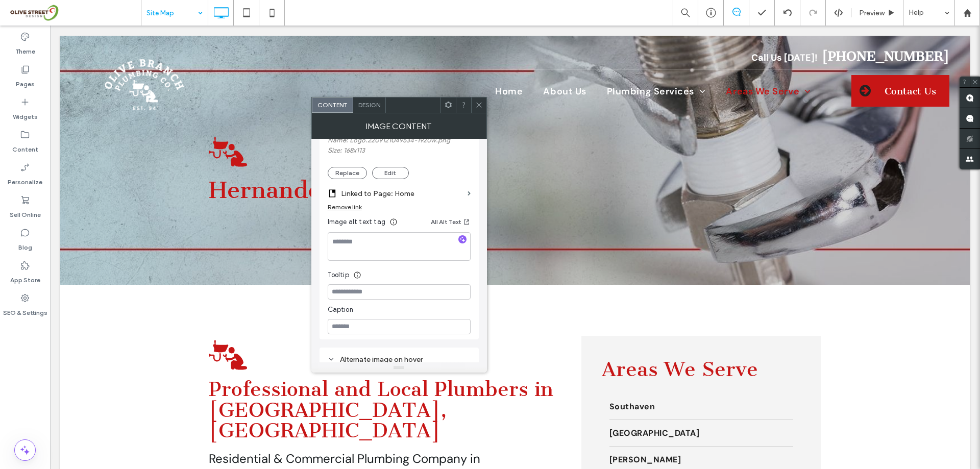
click at [483, 107] on div at bounding box center [478, 104] width 15 height 15
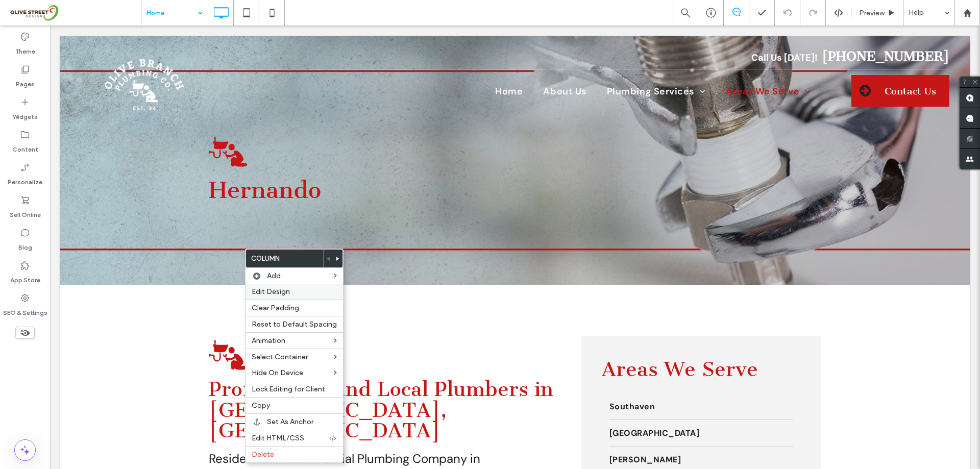
click at [287, 295] on span "Edit Design" at bounding box center [271, 291] width 38 height 9
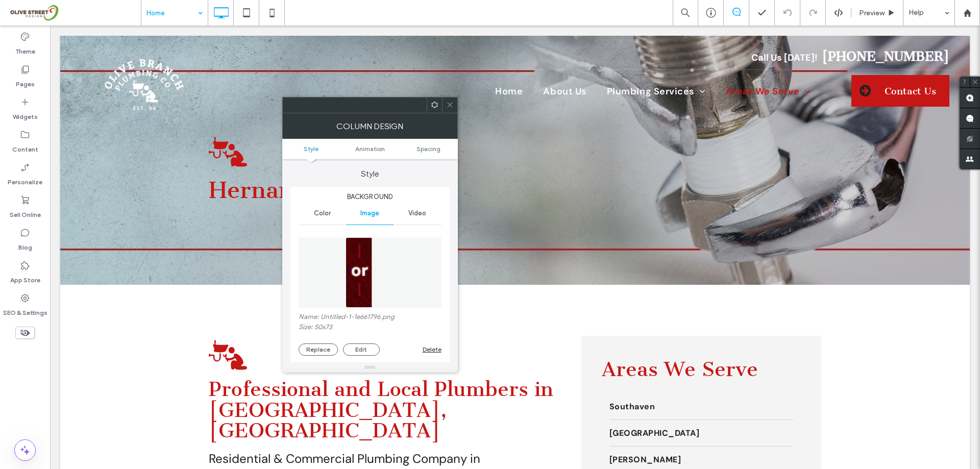
click at [450, 106] on icon at bounding box center [450, 105] width 8 height 8
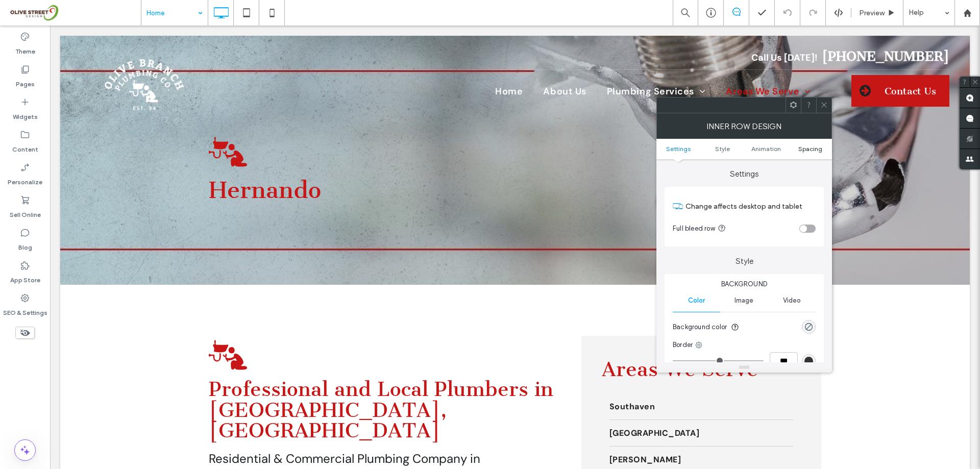
click at [807, 148] on span "Spacing" at bounding box center [810, 149] width 24 height 8
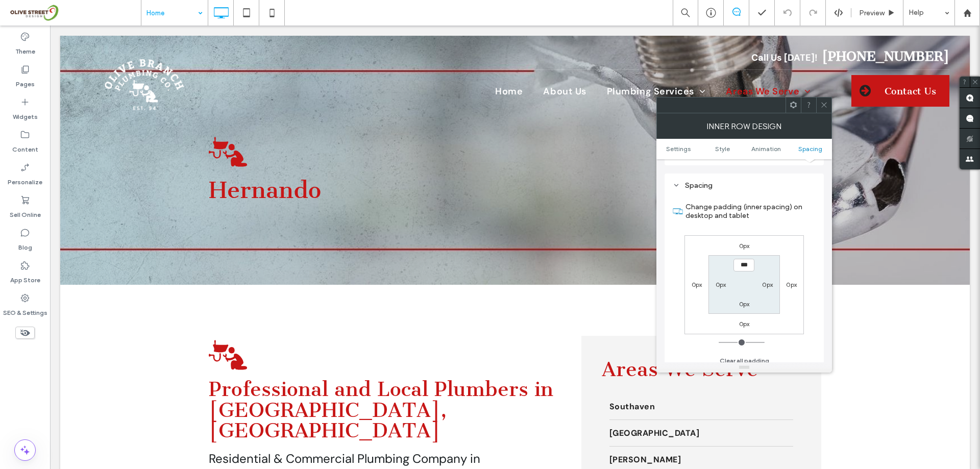
scroll to position [327, 0]
click at [746, 238] on label "0px" at bounding box center [744, 240] width 11 height 8
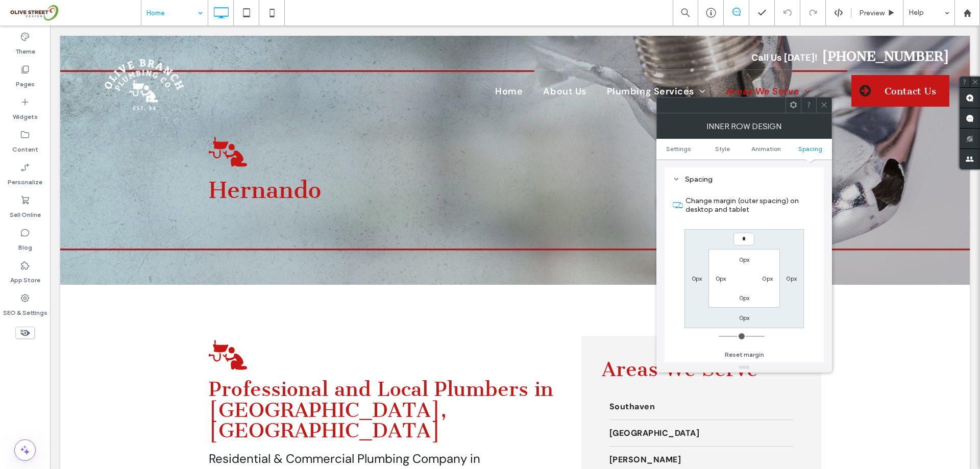
type input "**"
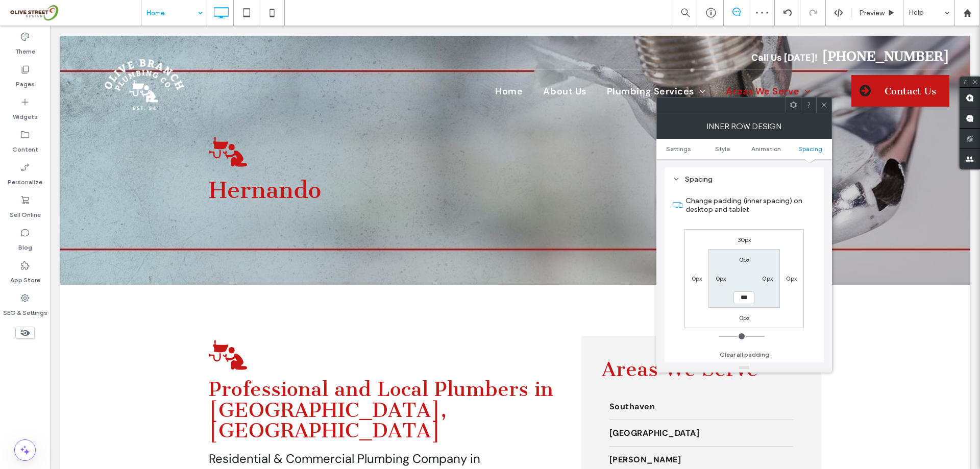
type input "**"
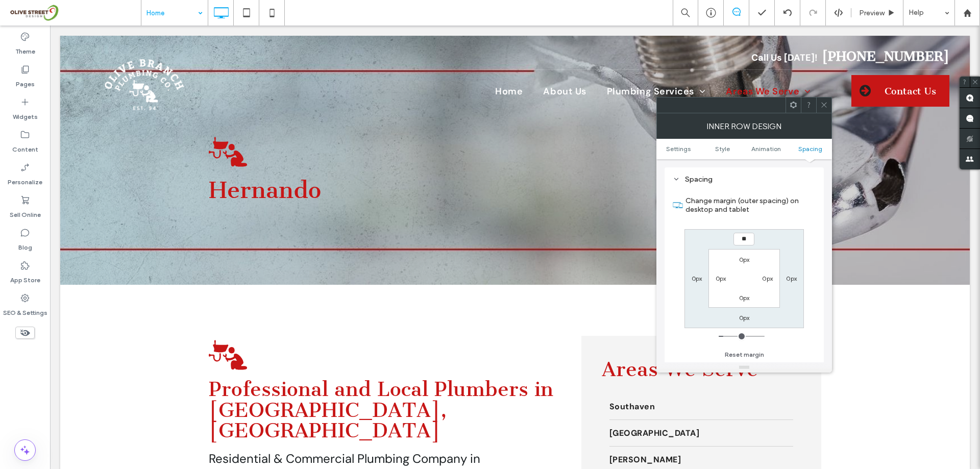
type input "**"
type input "****"
click at [823, 101] on icon at bounding box center [824, 105] width 8 height 8
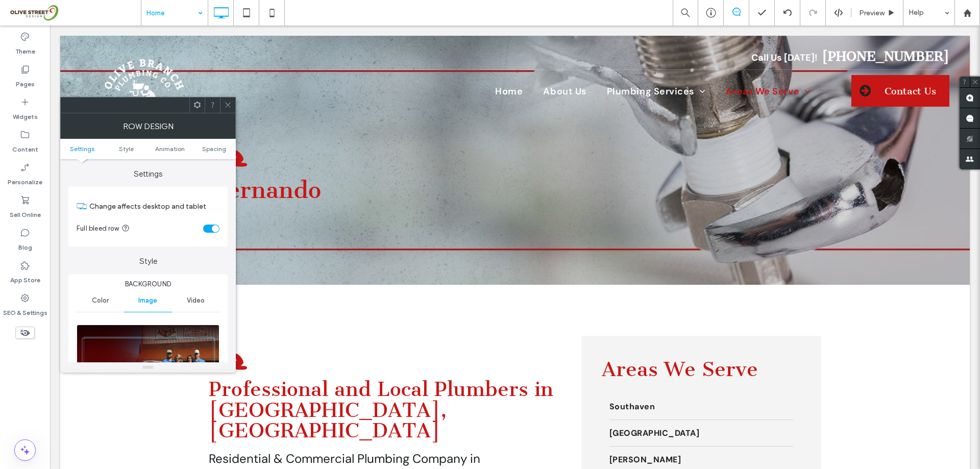
click at [228, 103] on icon at bounding box center [228, 105] width 8 height 8
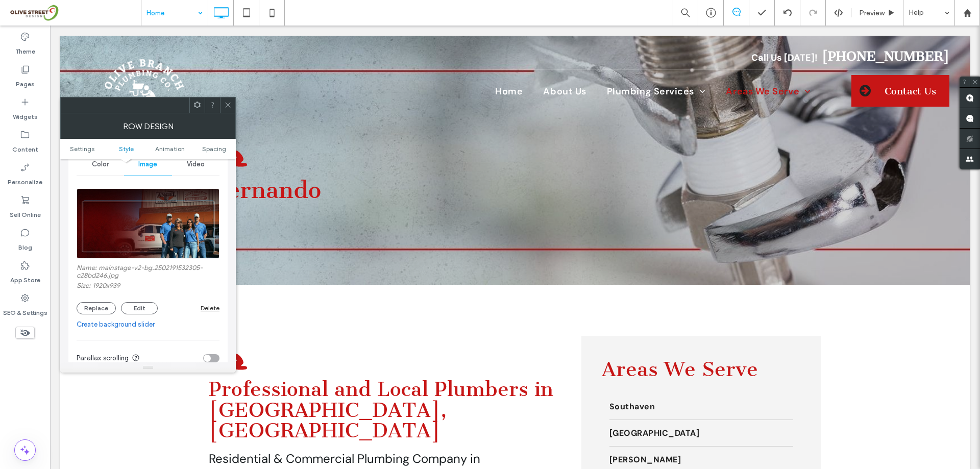
scroll to position [272, 0]
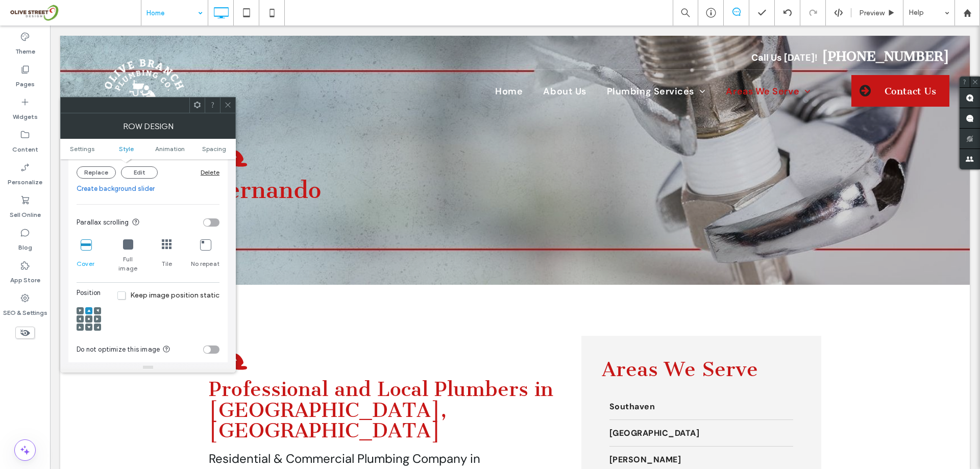
click at [90, 315] on span at bounding box center [88, 318] width 3 height 7
click at [100, 315] on div at bounding box center [97, 318] width 7 height 7
click at [94, 315] on div at bounding box center [97, 318] width 7 height 7
click at [97, 317] on use at bounding box center [97, 318] width 3 height 3
click at [79, 317] on icon at bounding box center [80, 318] width 3 height 3
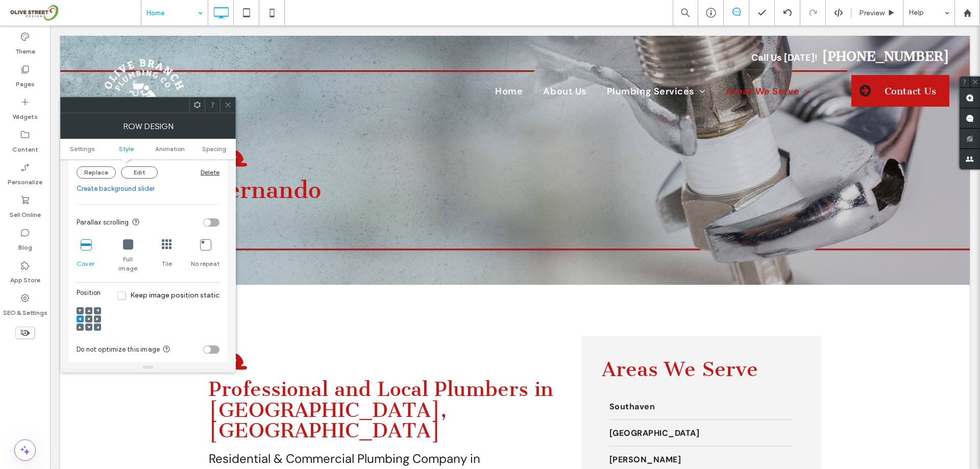
click at [227, 110] on span at bounding box center [228, 104] width 8 height 15
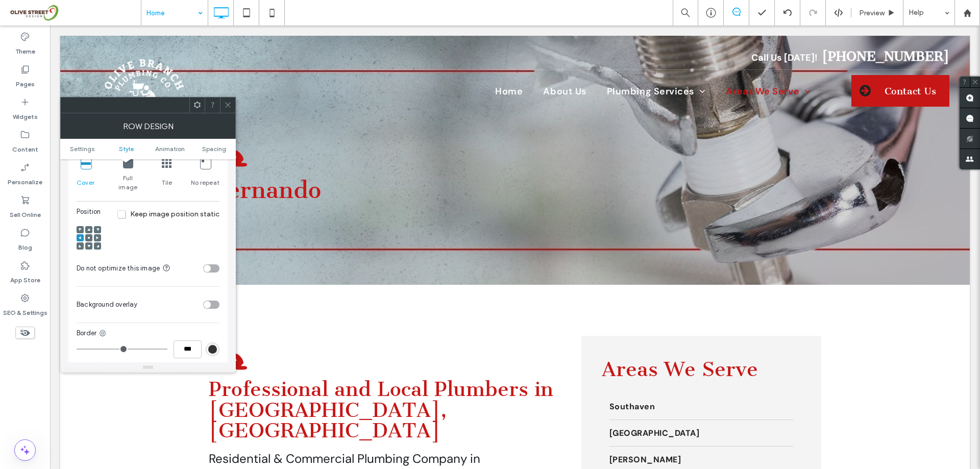
scroll to position [340, 0]
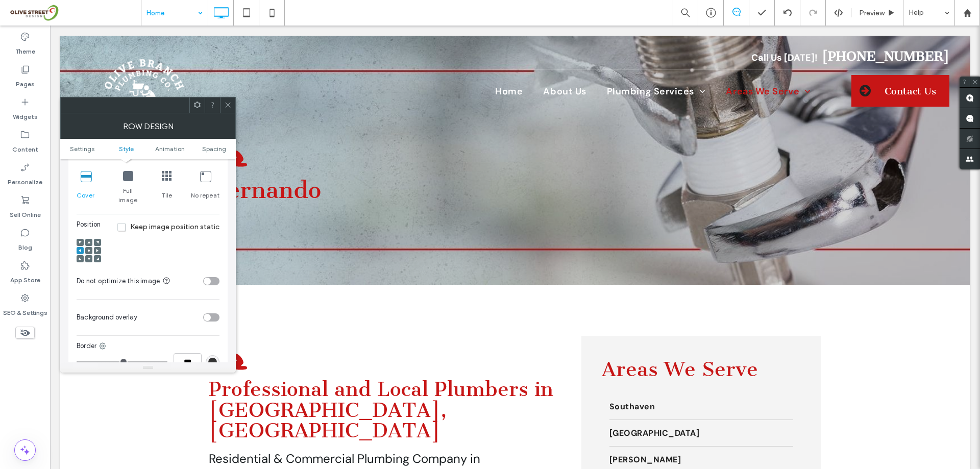
click at [91, 247] on div at bounding box center [88, 250] width 7 height 7
click at [86, 247] on div at bounding box center [88, 250] width 7 height 7
click at [85, 240] on div at bounding box center [89, 251] width 24 height 24
click at [91, 247] on div at bounding box center [88, 250] width 7 height 7
click at [88, 250] on use at bounding box center [89, 251] width 2 height 2
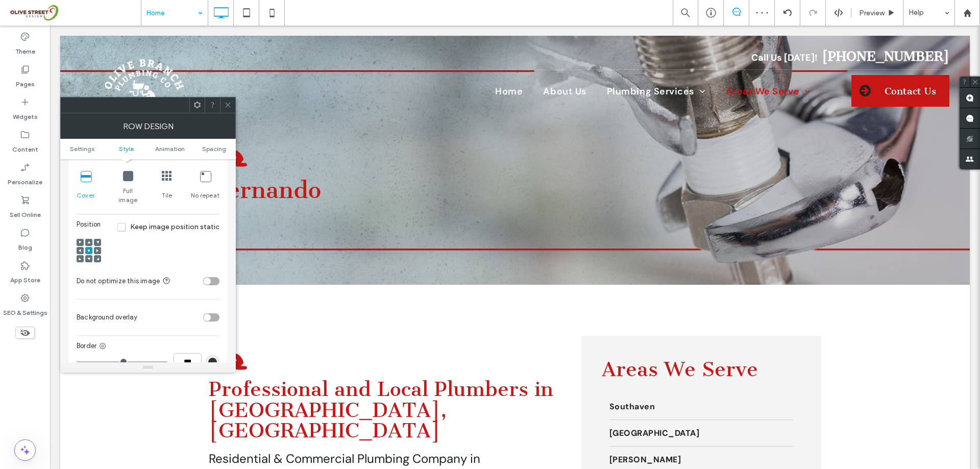
click at [227, 107] on icon at bounding box center [228, 105] width 8 height 8
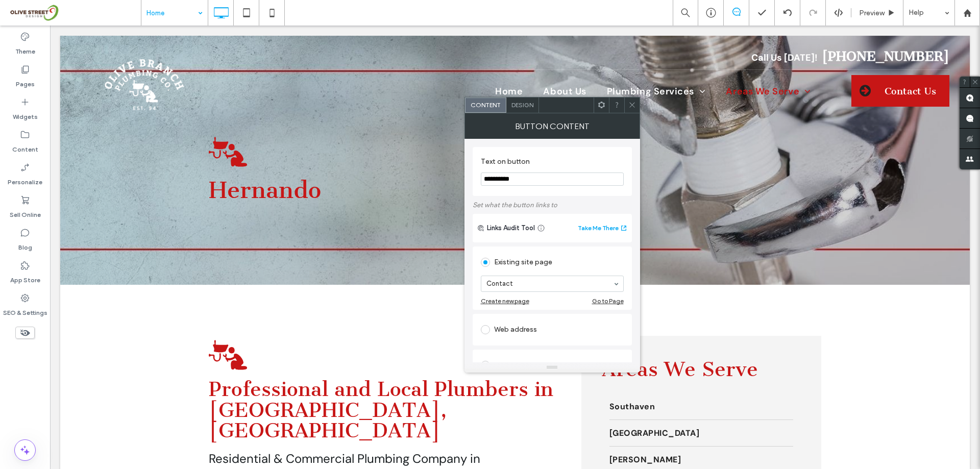
click at [626, 103] on div at bounding box center [631, 104] width 15 height 15
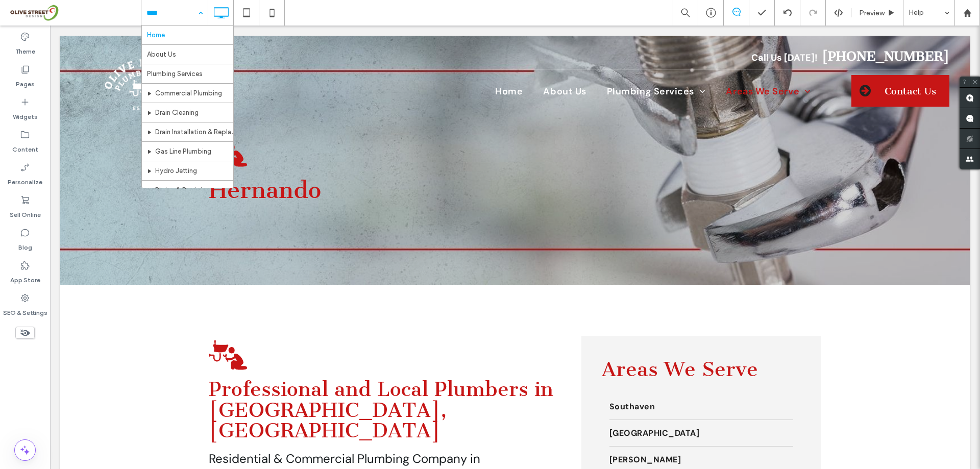
scroll to position [418, 0]
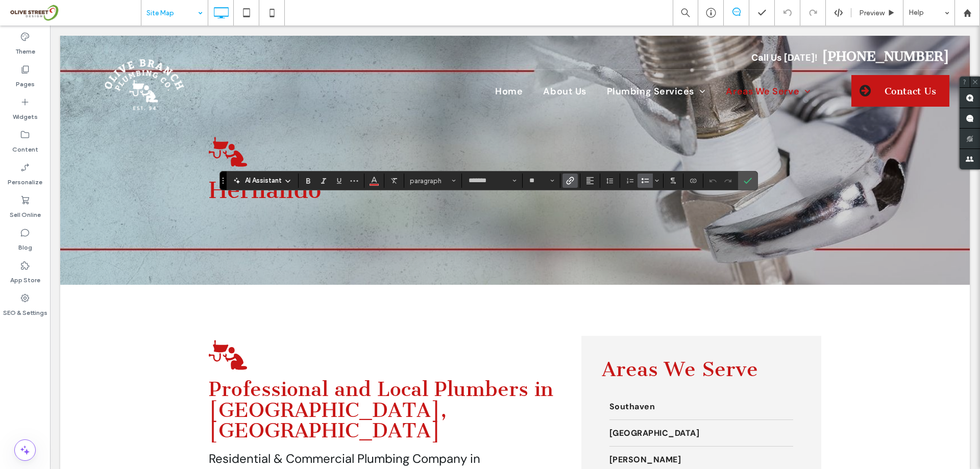
click at [568, 180] on icon "Link" at bounding box center [570, 181] width 8 height 8
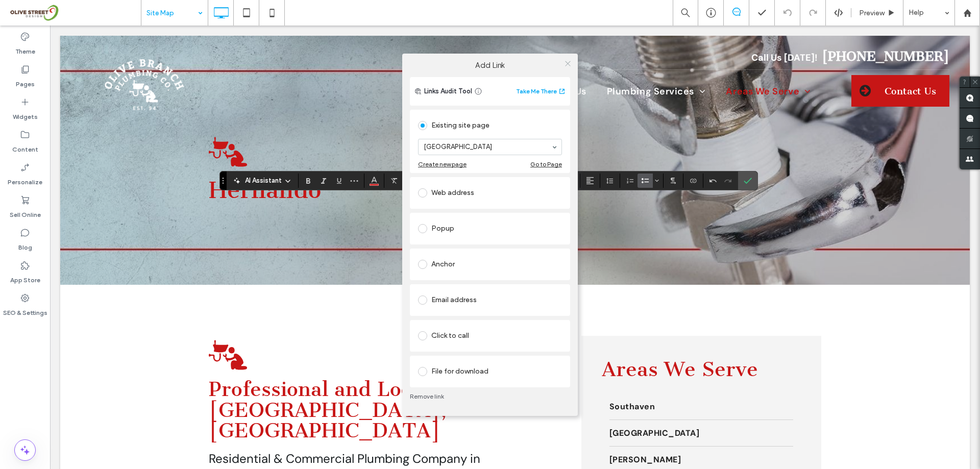
click at [564, 60] on icon at bounding box center [568, 64] width 8 height 8
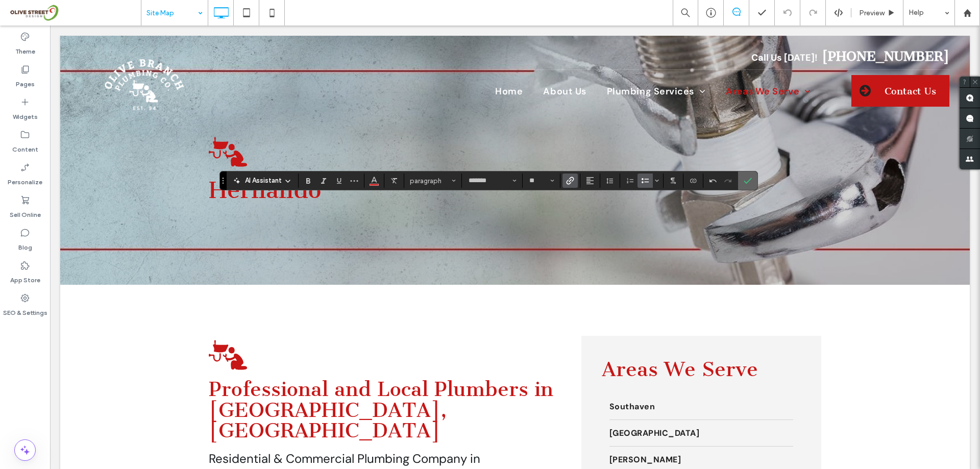
click at [751, 184] on icon "Confirm" at bounding box center [748, 181] width 8 height 8
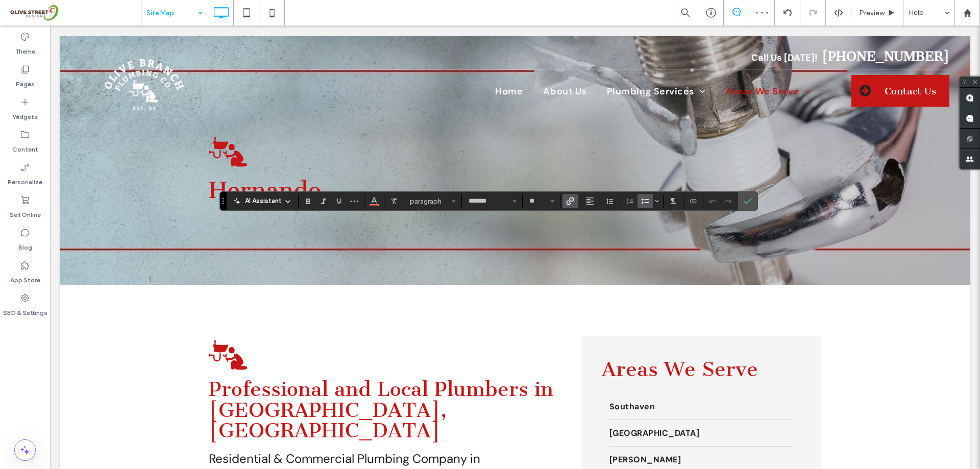
click at [575, 204] on label "Link" at bounding box center [569, 201] width 15 height 14
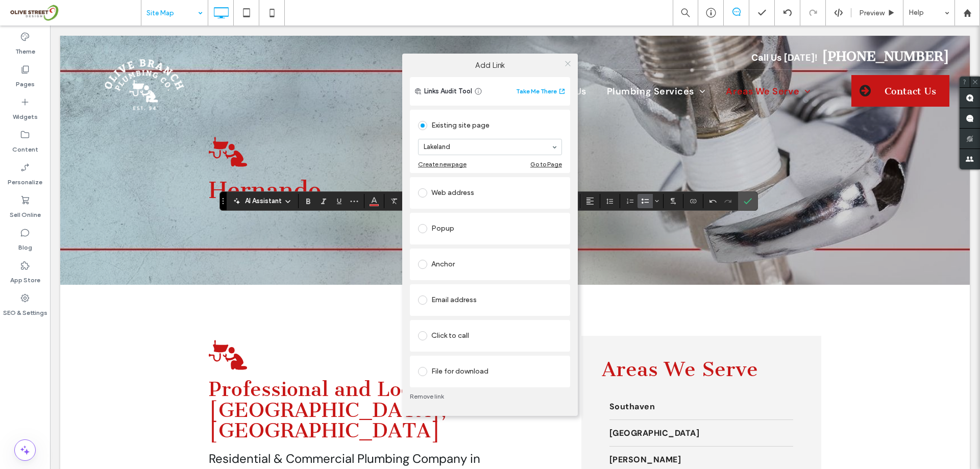
drag, startPoint x: 570, startPoint y: 65, endPoint x: 579, endPoint y: 76, distance: 13.4
click at [570, 65] on icon at bounding box center [568, 64] width 8 height 8
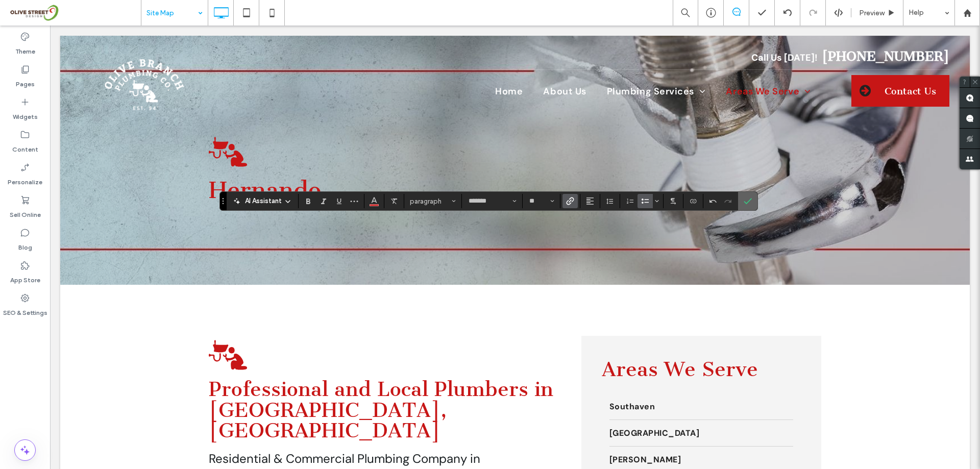
click at [743, 201] on label "Confirm" at bounding box center [747, 201] width 15 height 18
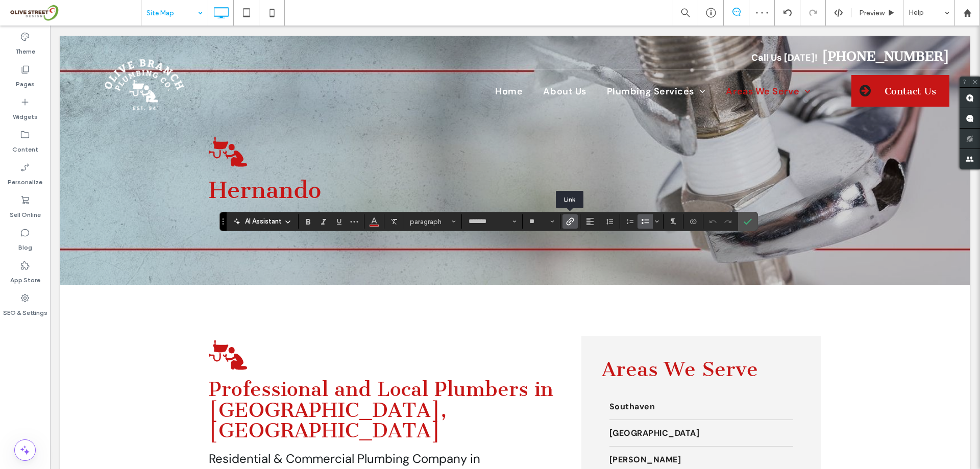
click at [567, 214] on span "Link" at bounding box center [568, 221] width 5 height 14
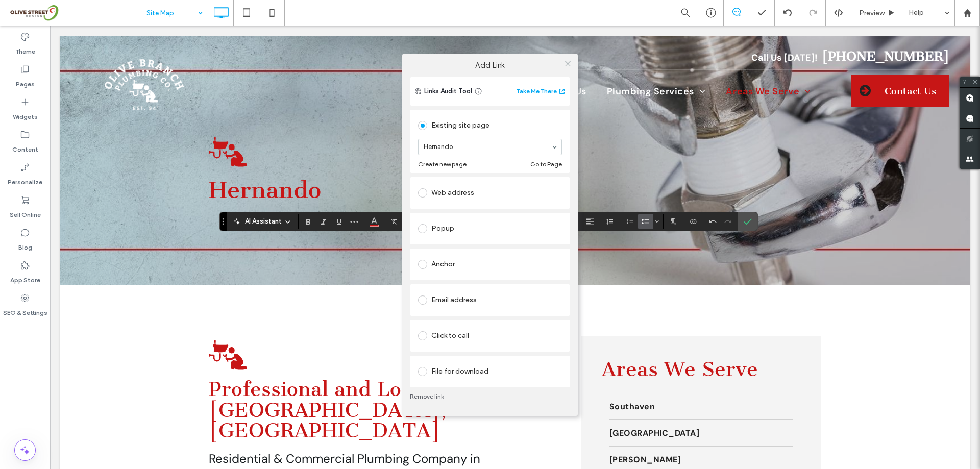
drag, startPoint x: 570, startPoint y: 64, endPoint x: 576, endPoint y: 67, distance: 6.6
click at [575, 64] on div "Add Link" at bounding box center [490, 65] width 176 height 23
click at [742, 219] on div "Add Link Links Audit Tool Take Me There Existing site page Hernando Create new …" at bounding box center [490, 234] width 980 height 469
drag, startPoint x: 567, startPoint y: 62, endPoint x: 578, endPoint y: 76, distance: 17.7
click at [570, 65] on icon at bounding box center [568, 64] width 8 height 8
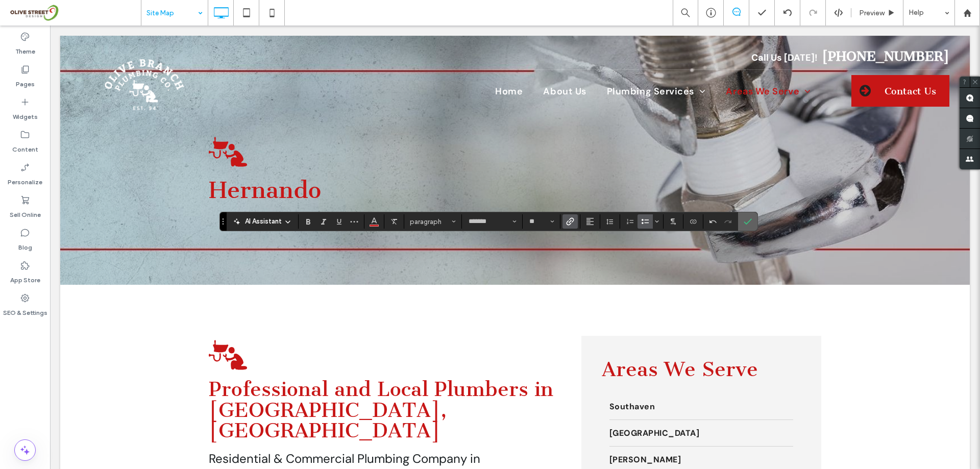
click at [742, 223] on label "Confirm" at bounding box center [747, 221] width 15 height 18
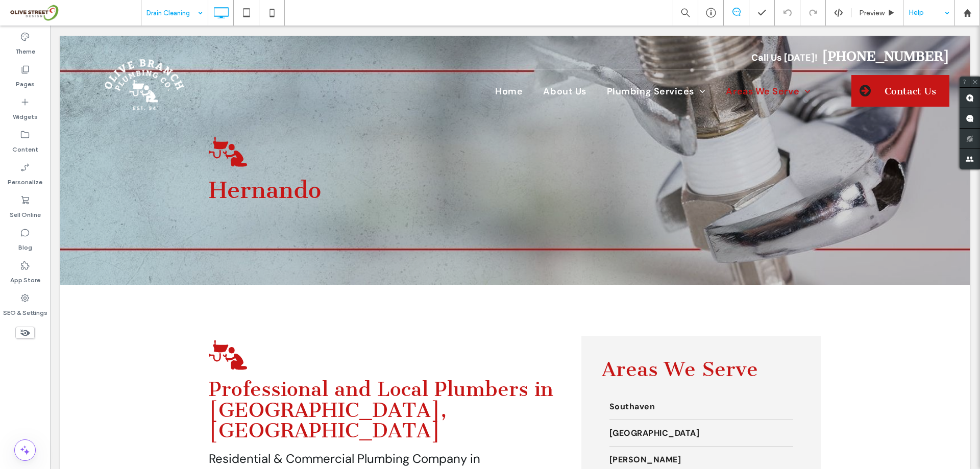
type input "*******"
type input "**"
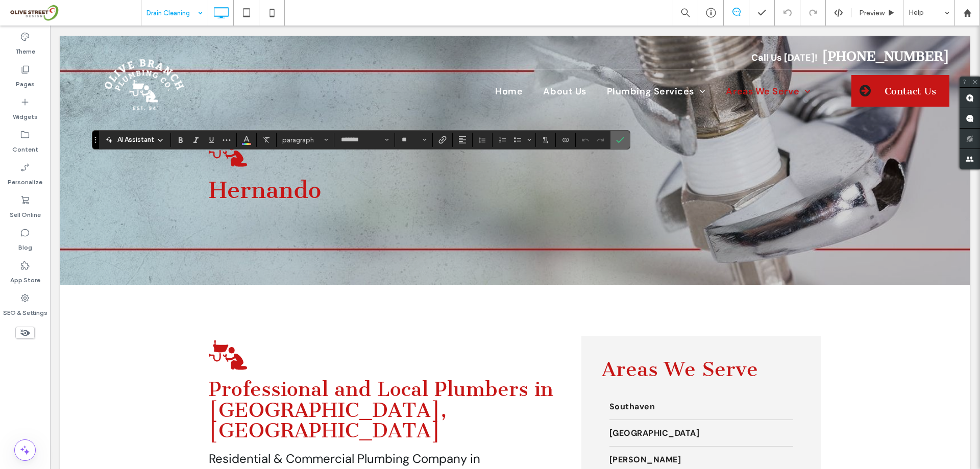
click at [621, 144] on span "Confirm" at bounding box center [620, 139] width 8 height 17
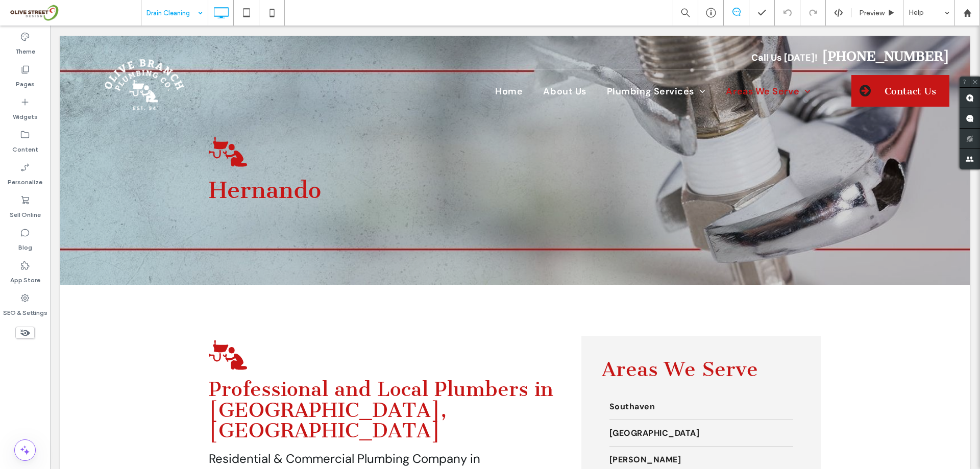
type input "*******"
type input "**"
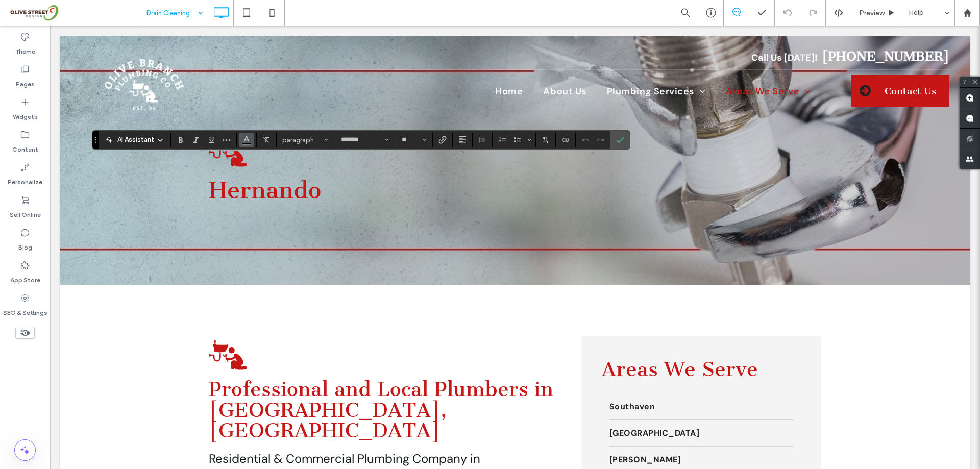
click at [241, 140] on button "Color" at bounding box center [246, 140] width 15 height 14
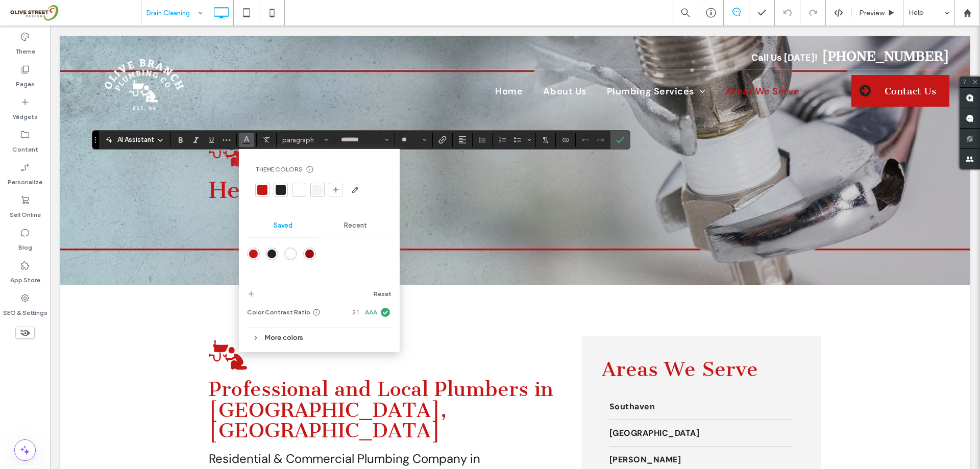
click at [265, 194] on div at bounding box center [262, 190] width 10 height 10
click at [623, 137] on icon "Confirm" at bounding box center [620, 140] width 8 height 8
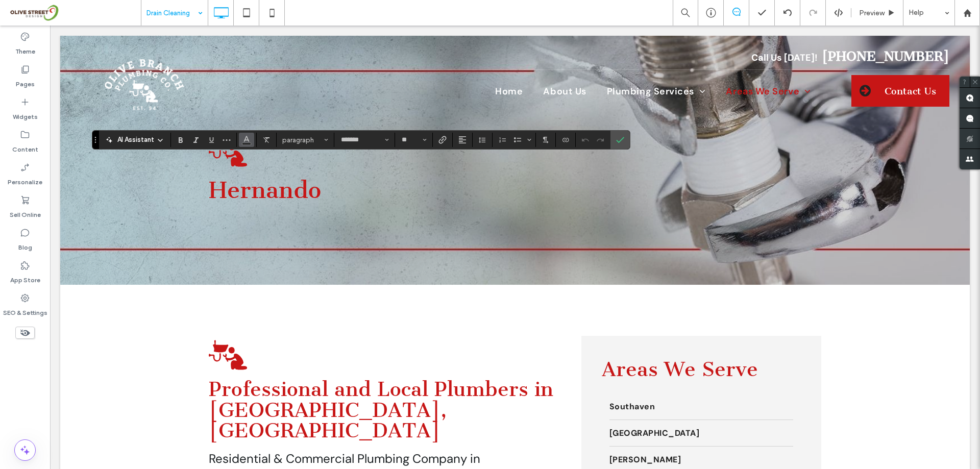
click at [244, 141] on use "Color" at bounding box center [246, 139] width 6 height 6
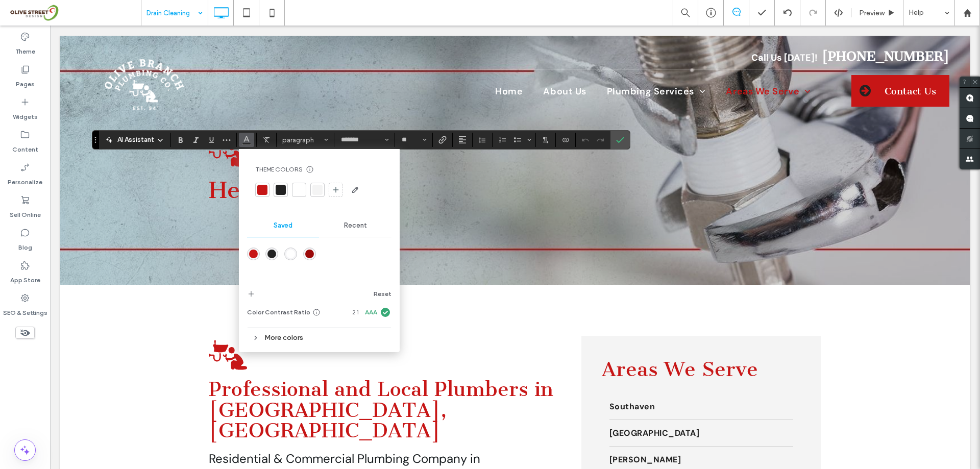
click at [263, 190] on div at bounding box center [262, 190] width 10 height 10
click at [619, 141] on icon "Confirm" at bounding box center [620, 140] width 8 height 8
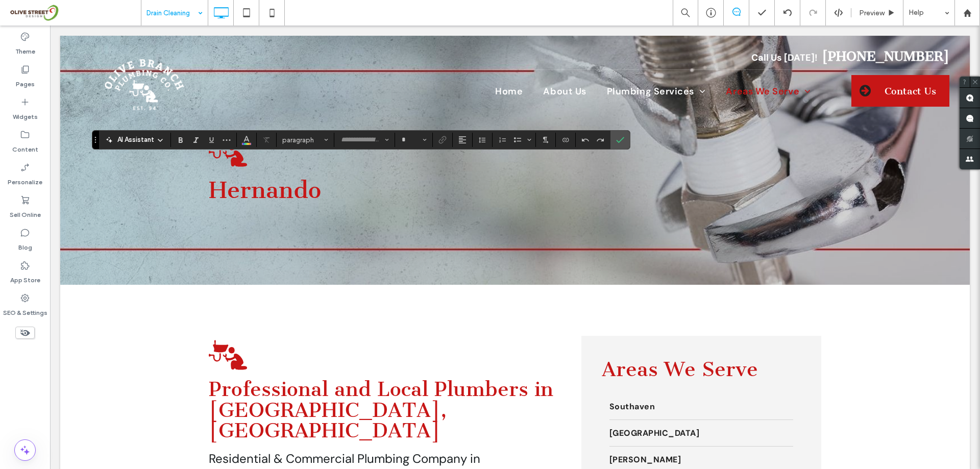
type input "*******"
type input "**"
click at [449, 136] on label "Link" at bounding box center [442, 140] width 15 height 14
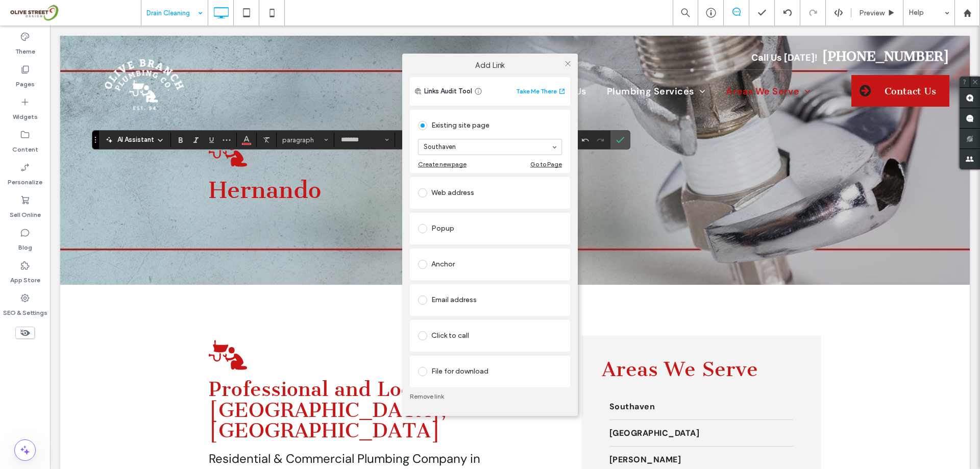
click at [575, 58] on div at bounding box center [567, 63] width 15 height 15
click at [569, 62] on icon at bounding box center [568, 64] width 8 height 8
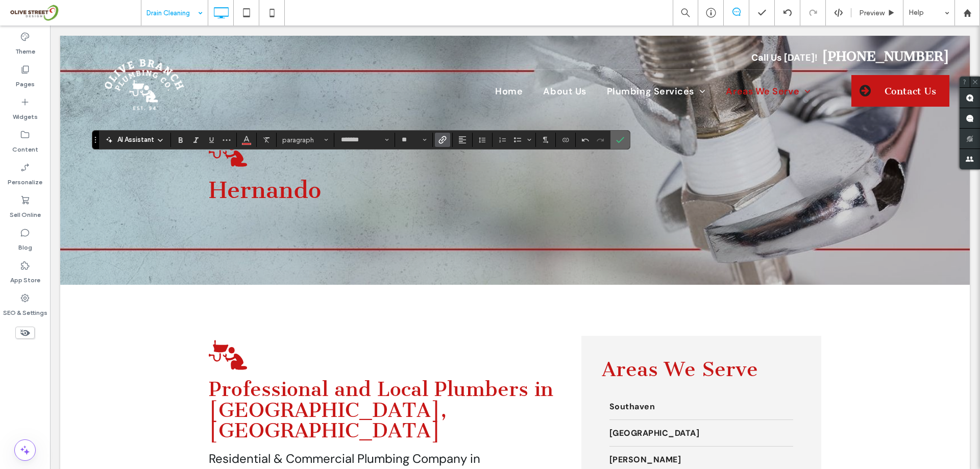
click at [628, 141] on section at bounding box center [619, 140] width 19 height 18
click at [615, 138] on label "Confirm" at bounding box center [619, 140] width 15 height 18
click at [441, 133] on span "Link" at bounding box center [440, 140] width 5 height 14
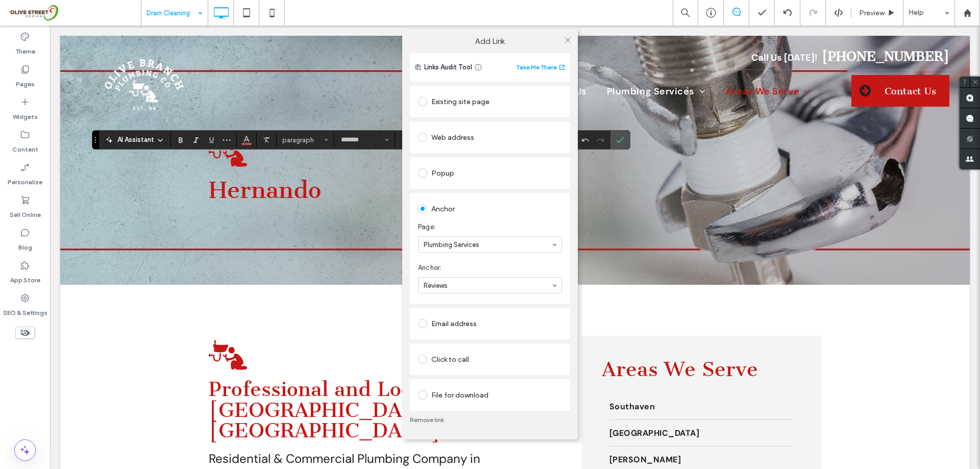
click at [426, 420] on link "Remove link" at bounding box center [490, 420] width 160 height 8
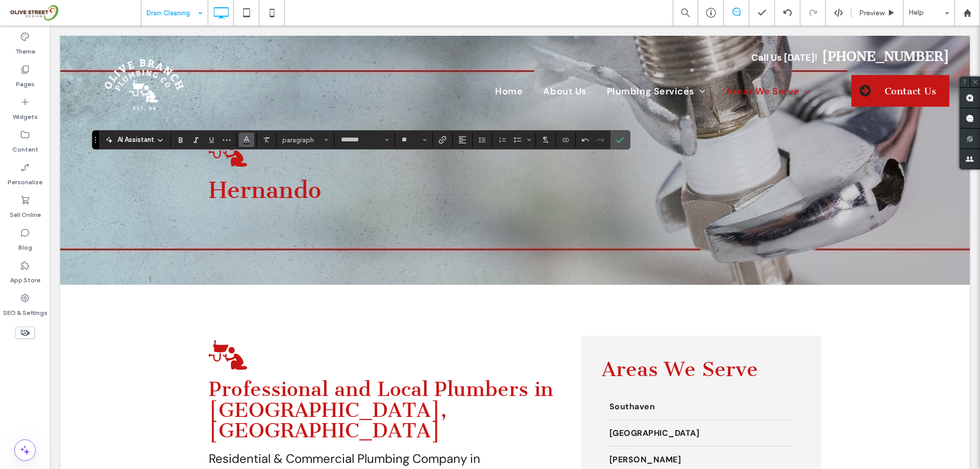
click at [243, 146] on button "Color" at bounding box center [246, 140] width 15 height 14
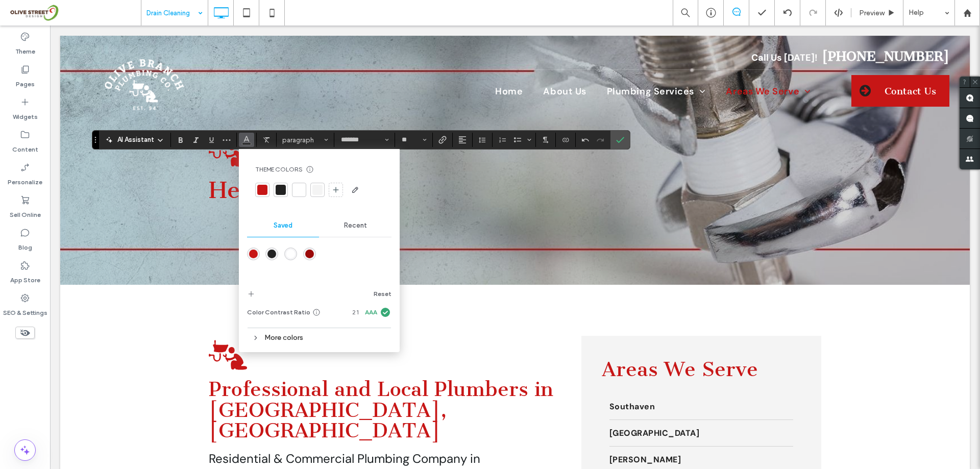
click at [257, 191] on div at bounding box center [262, 190] width 10 height 10
click at [623, 147] on span "Confirm" at bounding box center [620, 139] width 8 height 17
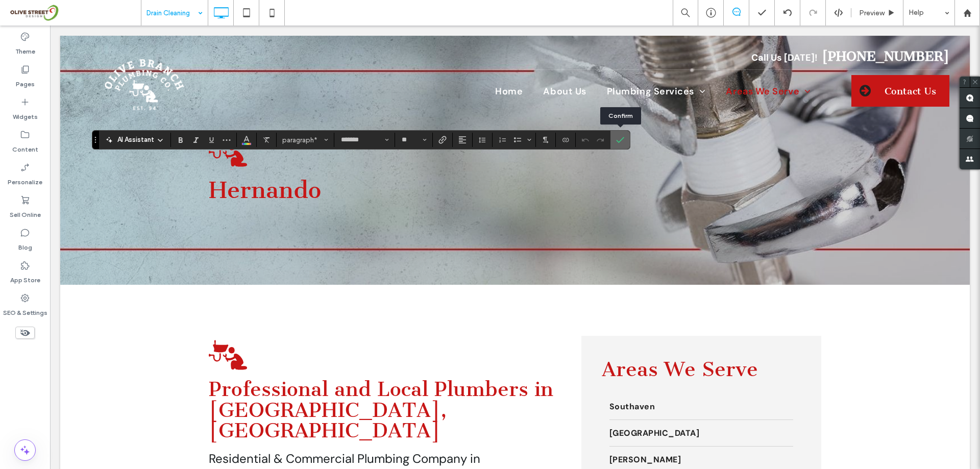
click at [624, 144] on label "Confirm" at bounding box center [619, 140] width 15 height 18
click at [441, 143] on use "Link" at bounding box center [443, 140] width 8 height 8
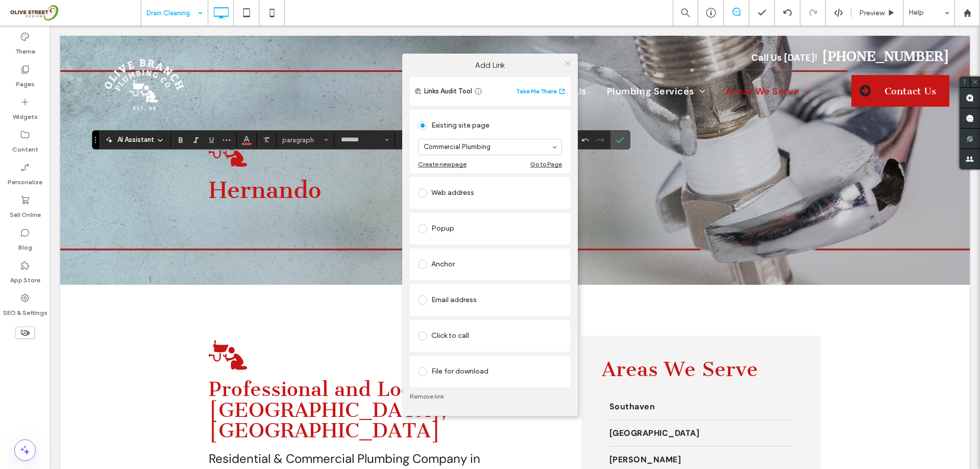
click at [569, 63] on icon at bounding box center [568, 64] width 8 height 8
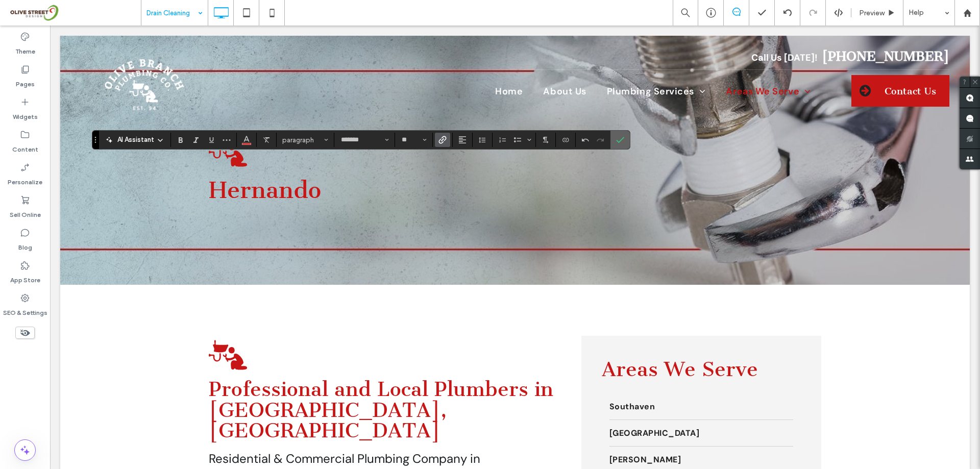
click at [619, 137] on icon "Confirm" at bounding box center [620, 140] width 8 height 8
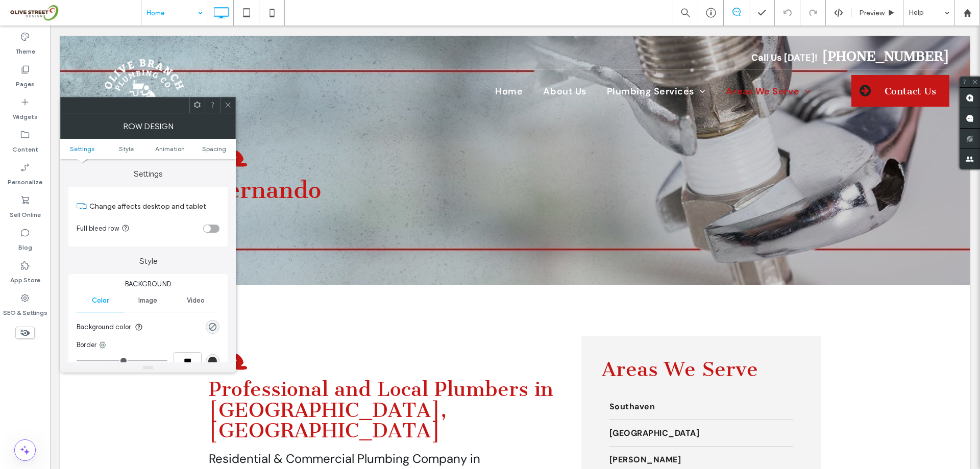
click at [229, 102] on icon at bounding box center [228, 105] width 8 height 8
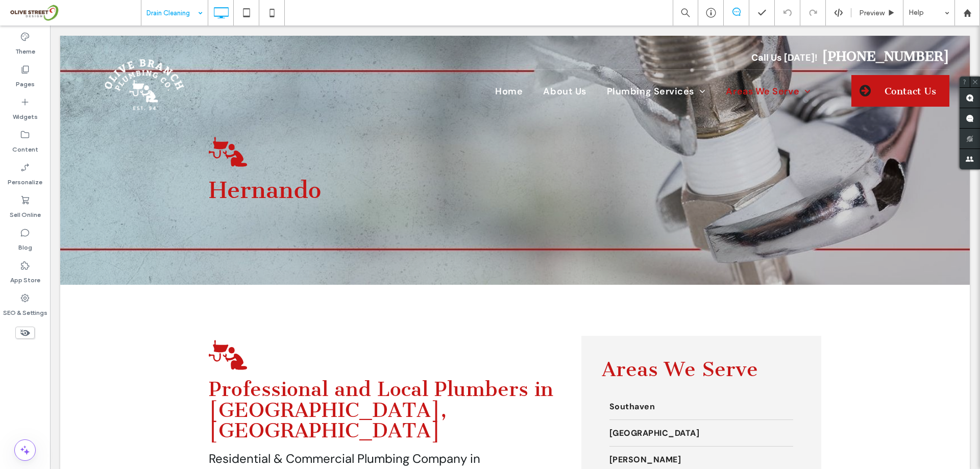
type input "*******"
type input "**"
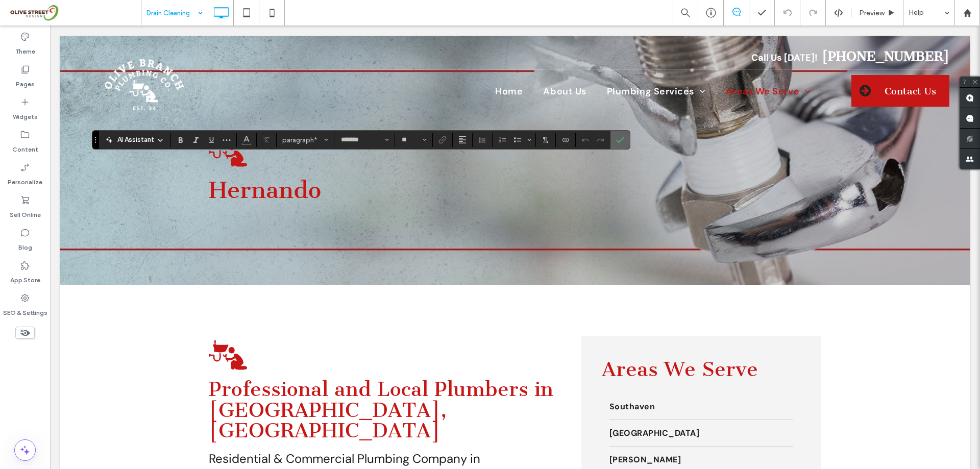
click at [623, 136] on icon "Confirm" at bounding box center [620, 140] width 8 height 8
click at [623, 142] on icon "Confirm" at bounding box center [620, 140] width 8 height 8
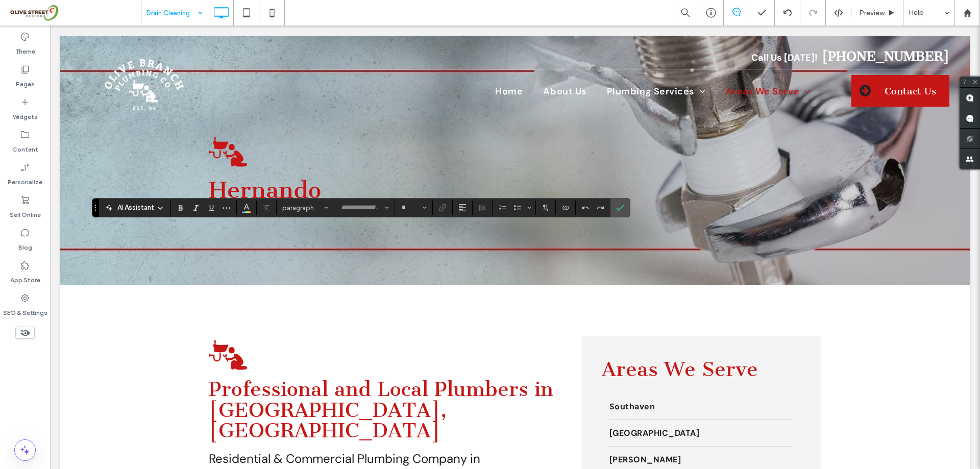
type input "*******"
type input "**"
click at [619, 208] on icon "Confirm" at bounding box center [620, 208] width 8 height 8
click at [247, 215] on button "Color" at bounding box center [246, 208] width 15 height 14
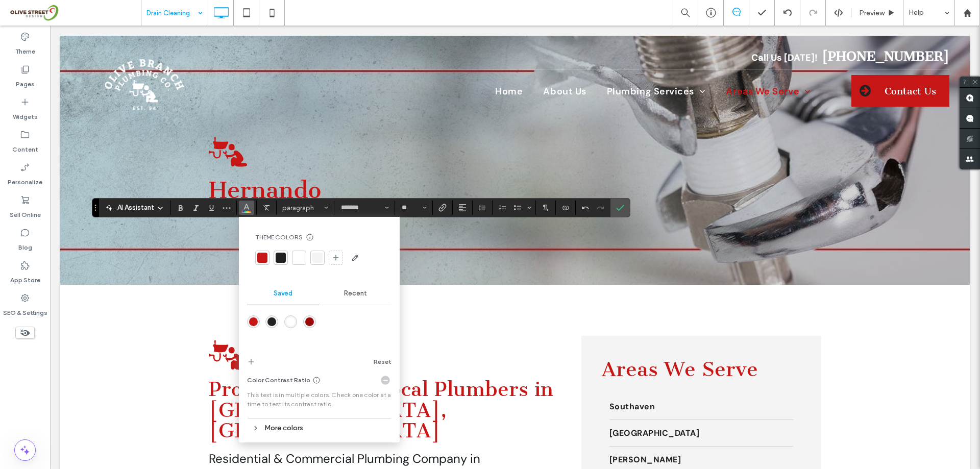
click at [283, 260] on div at bounding box center [281, 258] width 10 height 10
click at [625, 209] on label "Confirm" at bounding box center [619, 208] width 15 height 18
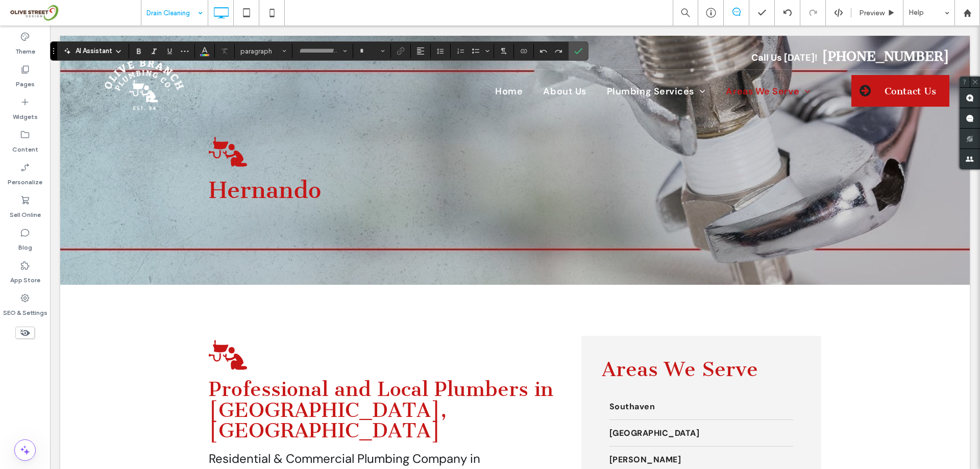
type input "*******"
type input "**"
click at [404, 58] on label "Link" at bounding box center [400, 51] width 15 height 14
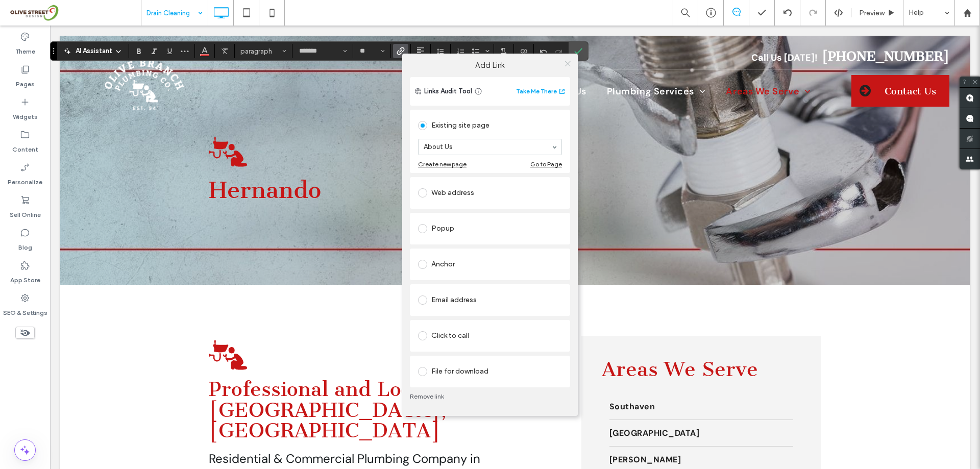
click at [570, 65] on icon at bounding box center [568, 64] width 8 height 8
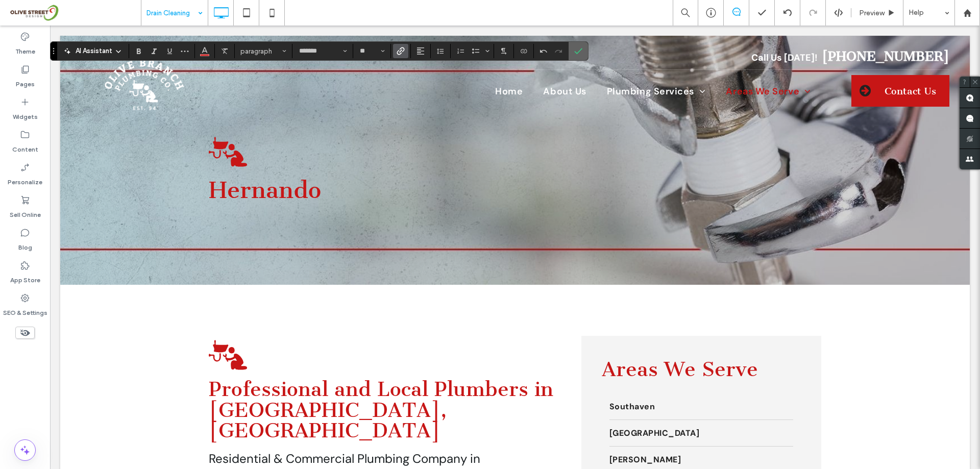
click at [583, 47] on label "Confirm" at bounding box center [578, 51] width 15 height 18
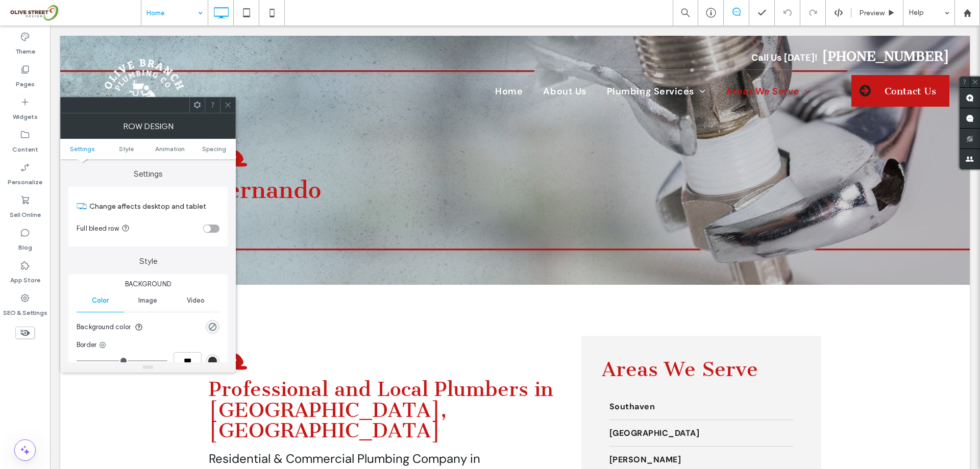
click at [232, 106] on div at bounding box center [227, 104] width 15 height 15
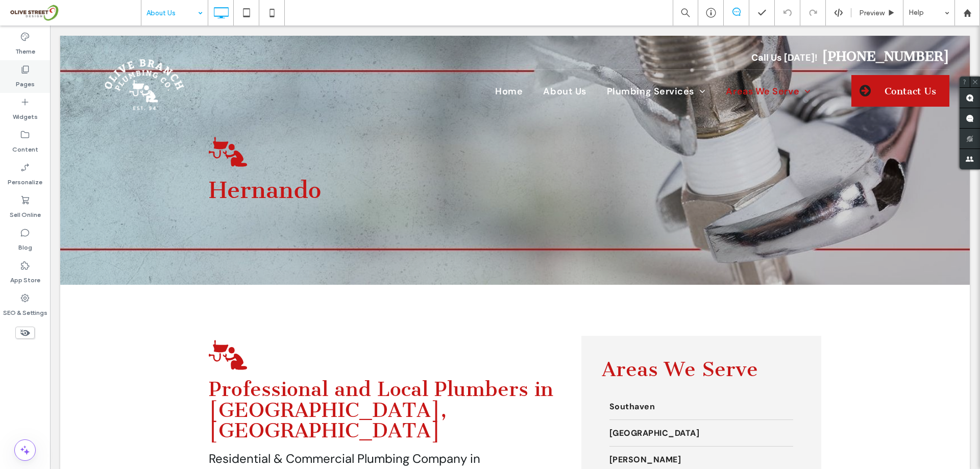
click at [38, 73] on div "Pages" at bounding box center [25, 76] width 50 height 33
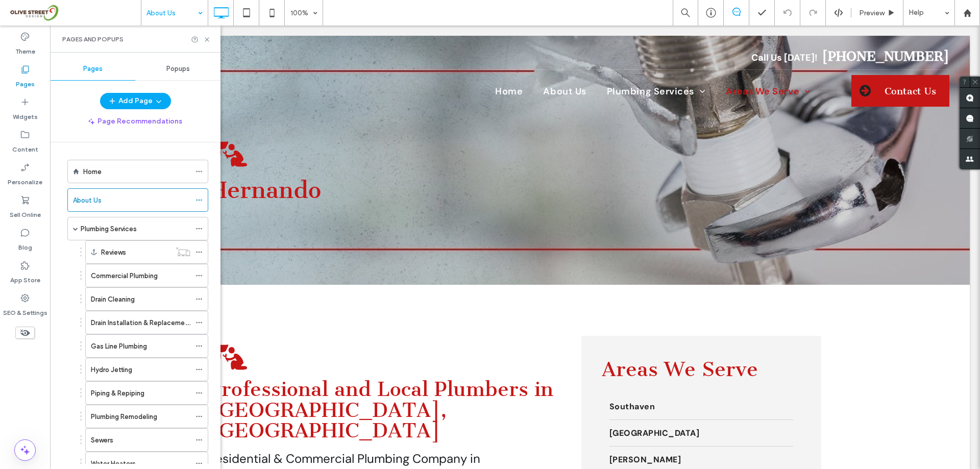
click at [113, 176] on div "Home" at bounding box center [136, 171] width 107 height 11
click at [207, 43] on div at bounding box center [490, 234] width 980 height 469
click at [206, 40] on use at bounding box center [207, 39] width 4 height 4
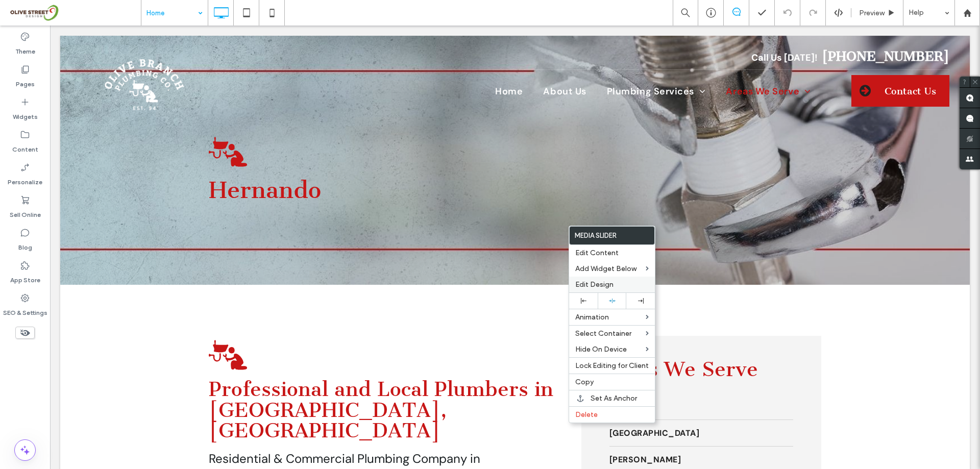
click at [586, 287] on span "Edit Design" at bounding box center [594, 284] width 38 height 9
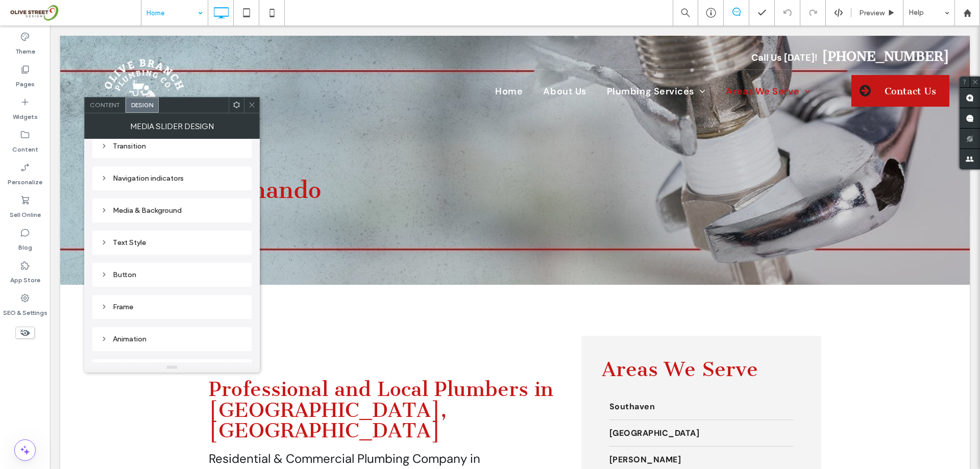
scroll to position [173, 0]
click at [138, 354] on div "Spacing" at bounding box center [172, 351] width 143 height 9
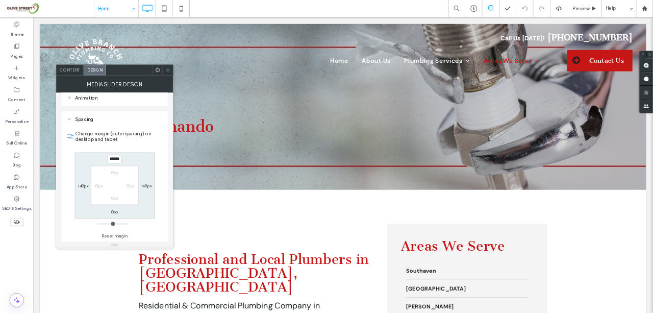
scroll to position [351, 0]
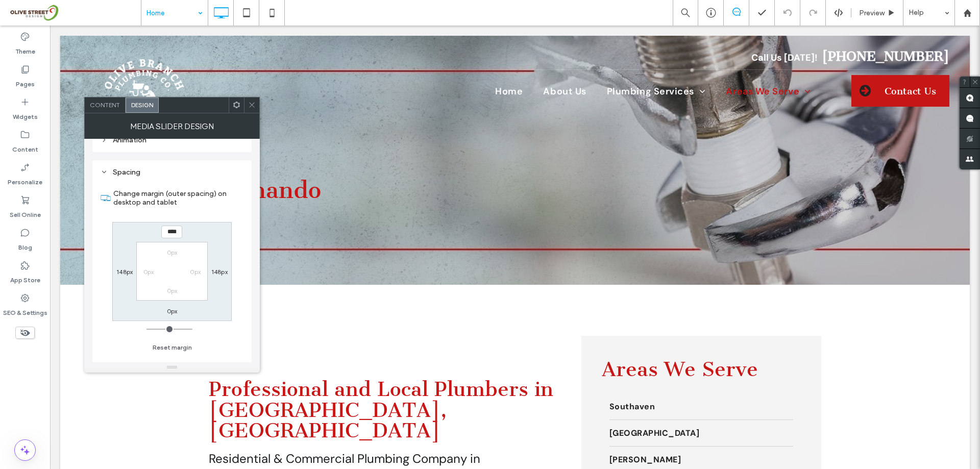
type input "******"
type input "*"
click at [251, 104] on icon at bounding box center [252, 105] width 8 height 8
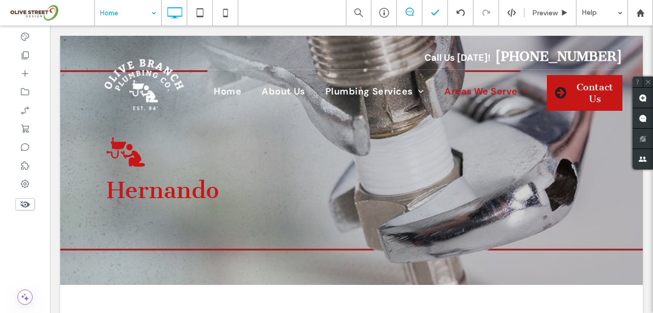
type input "*******"
type input "**"
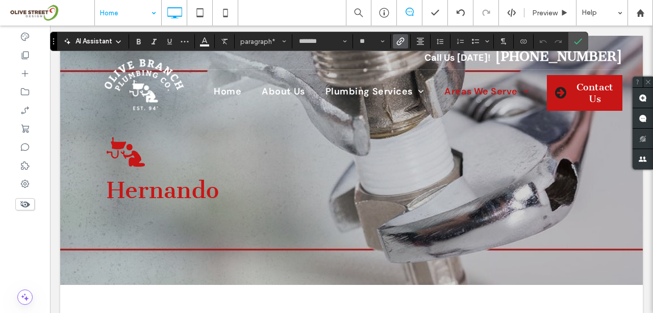
click at [394, 45] on label "Link" at bounding box center [400, 41] width 15 height 14
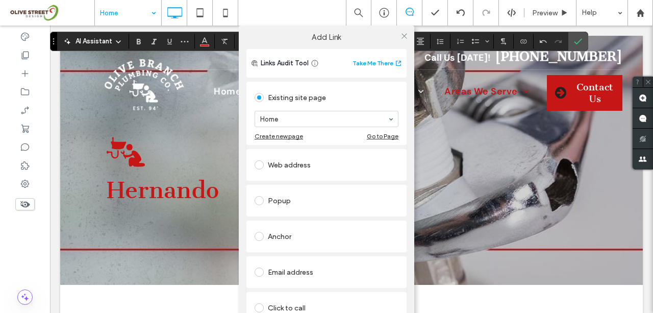
click at [293, 165] on div "Web address" at bounding box center [327, 165] width 144 height 16
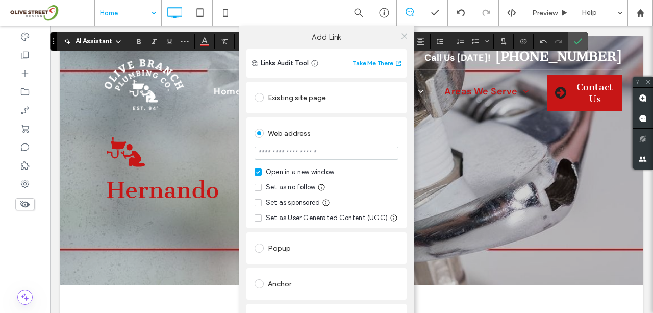
click at [295, 159] on input "url" at bounding box center [327, 152] width 144 height 13
click at [291, 155] on input "url" at bounding box center [327, 152] width 144 height 13
paste input "**********"
type input "**********"
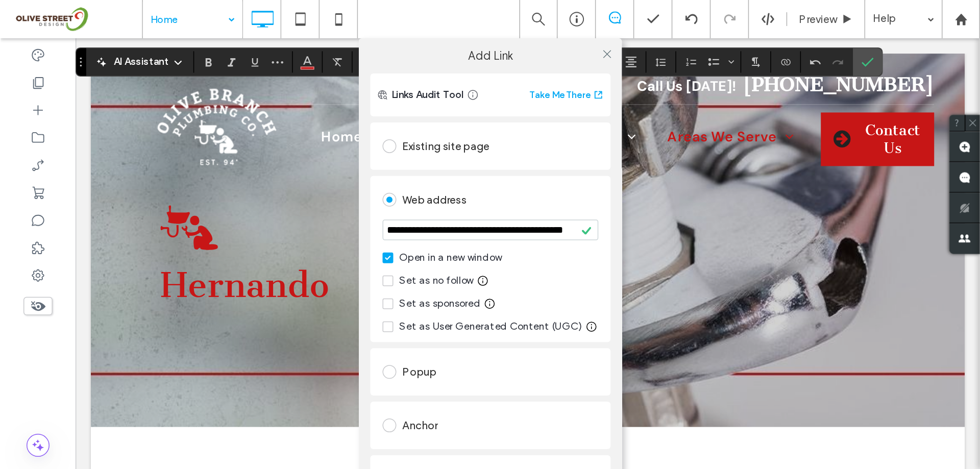
scroll to position [0, 0]
click at [317, 139] on div "Web address" at bounding box center [327, 133] width 144 height 16
click at [401, 37] on icon at bounding box center [405, 36] width 8 height 8
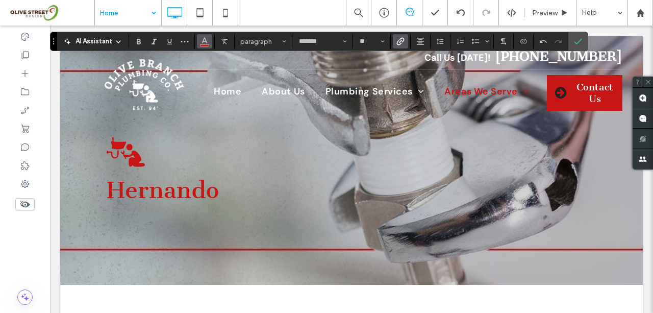
click at [203, 43] on icon "Color" at bounding box center [205, 40] width 8 height 8
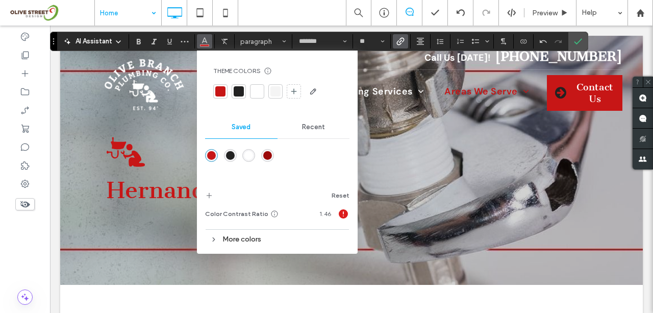
click at [253, 94] on div at bounding box center [257, 91] width 10 height 10
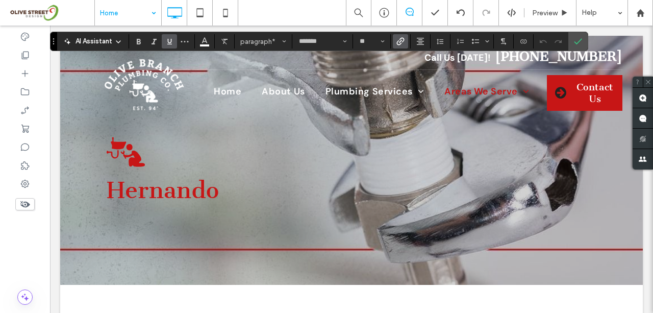
click at [169, 35] on span "Underline" at bounding box center [169, 41] width 8 height 13
click at [574, 41] on icon "Confirm" at bounding box center [578, 41] width 8 height 8
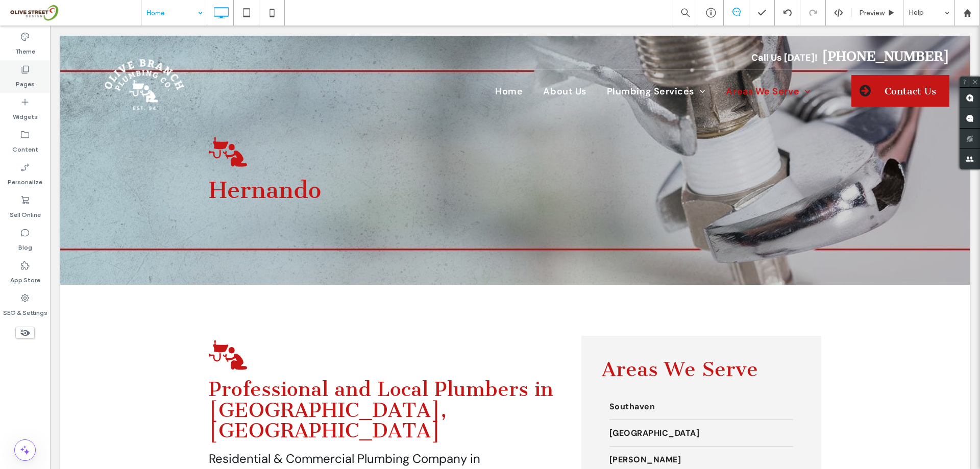
click at [30, 74] on icon at bounding box center [25, 69] width 10 height 10
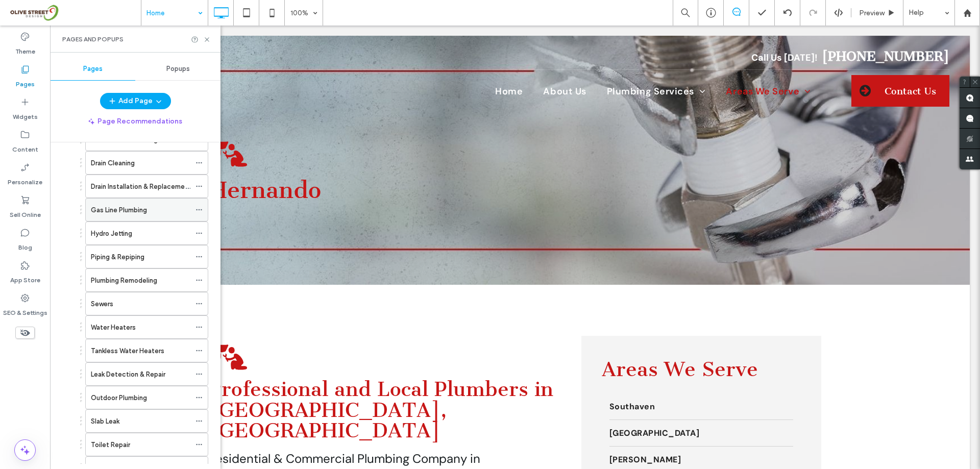
scroll to position [68, 0]
click at [127, 206] on label "Commercial Plumbing" at bounding box center [124, 208] width 67 height 18
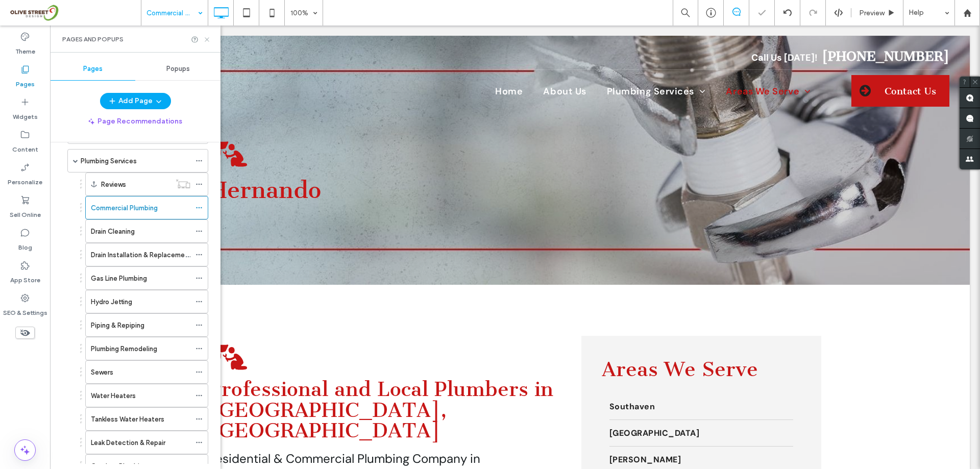
click at [209, 41] on icon at bounding box center [207, 40] width 8 height 8
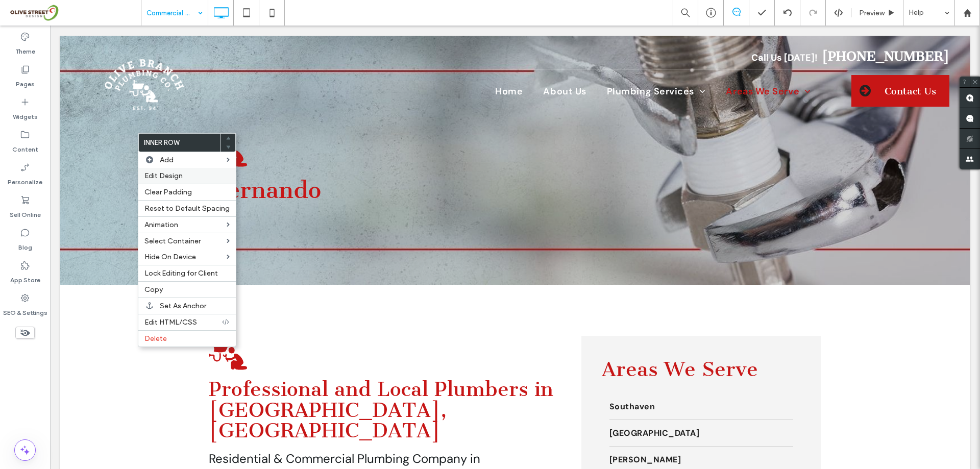
click at [189, 175] on label "Edit Design" at bounding box center [186, 175] width 85 height 9
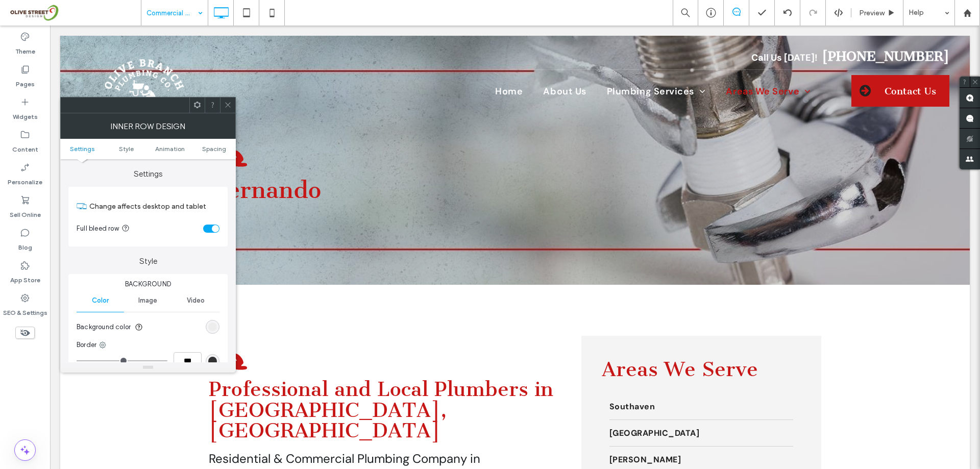
click at [215, 231] on div "toggle" at bounding box center [215, 228] width 7 height 7
click at [227, 101] on span at bounding box center [228, 104] width 8 height 15
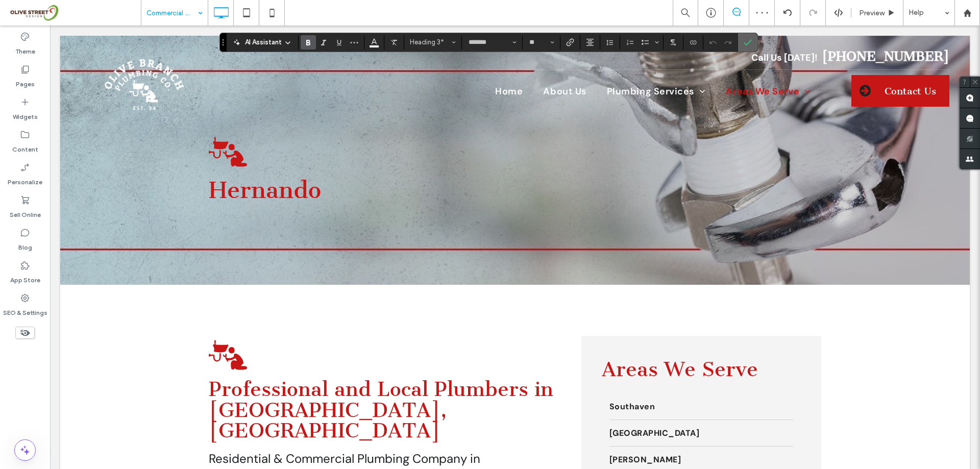
click at [745, 45] on icon "Confirm" at bounding box center [748, 42] width 8 height 8
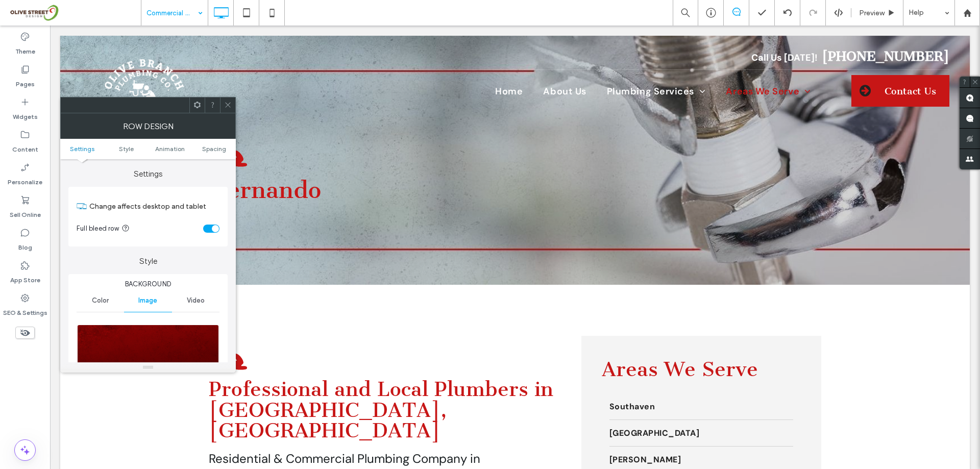
click at [213, 229] on div "toggle" at bounding box center [215, 228] width 7 height 7
click at [211, 148] on span "Spacing" at bounding box center [214, 149] width 24 height 8
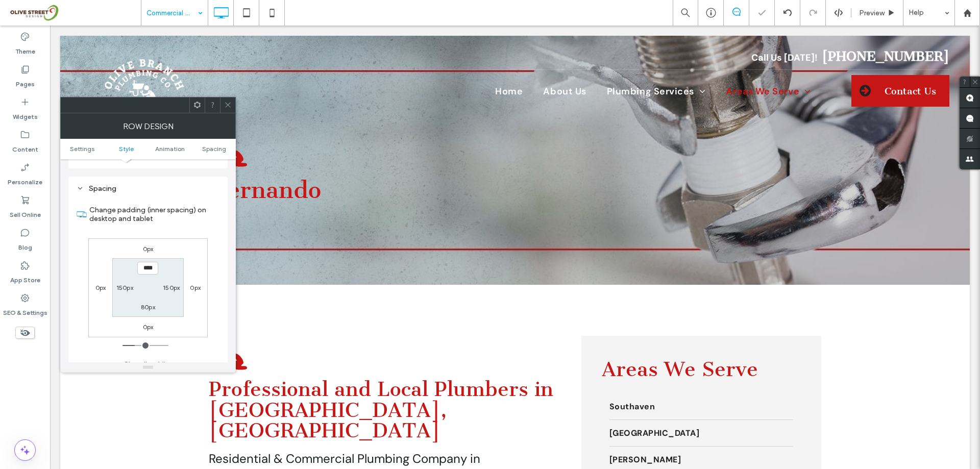
scroll to position [613, 0]
click at [124, 284] on label "150px" at bounding box center [124, 288] width 17 height 8
type input "***"
type input "*"
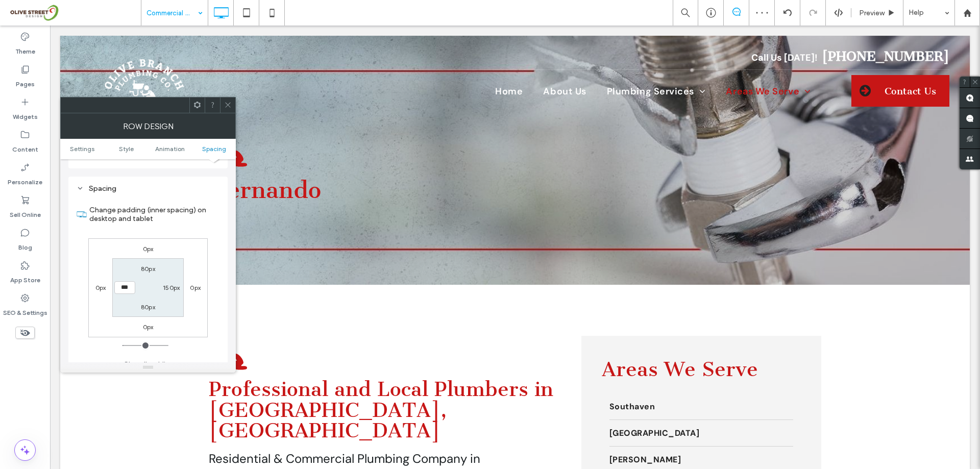
click at [125, 281] on input "***" at bounding box center [124, 287] width 21 height 13
type input "**"
type input "***"
type input "**"
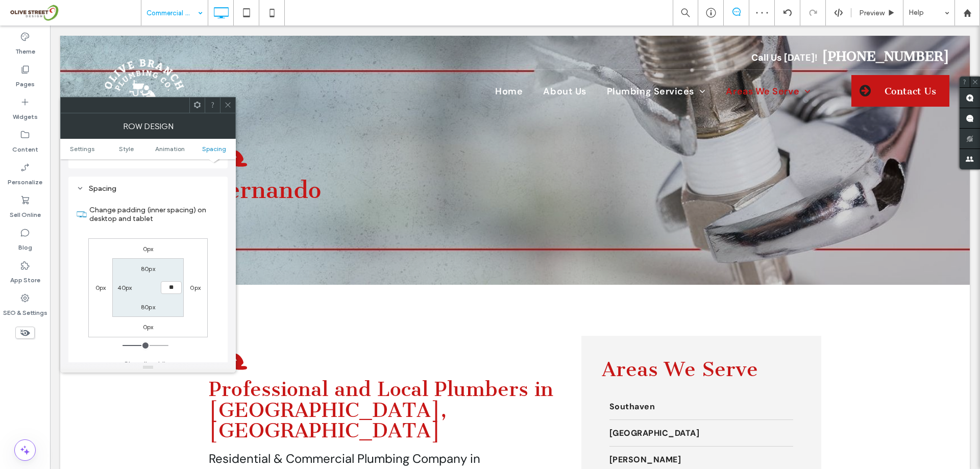
type input "**"
click at [225, 108] on icon at bounding box center [228, 105] width 8 height 8
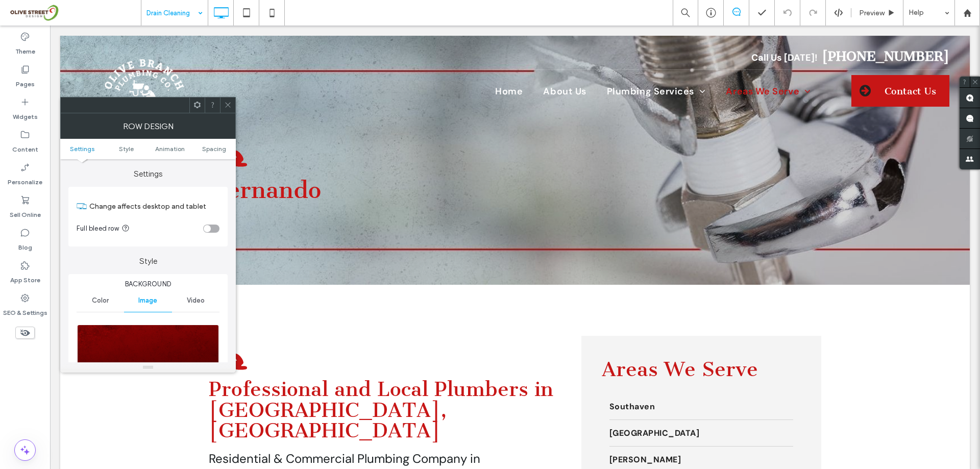
click at [231, 108] on icon at bounding box center [228, 105] width 8 height 8
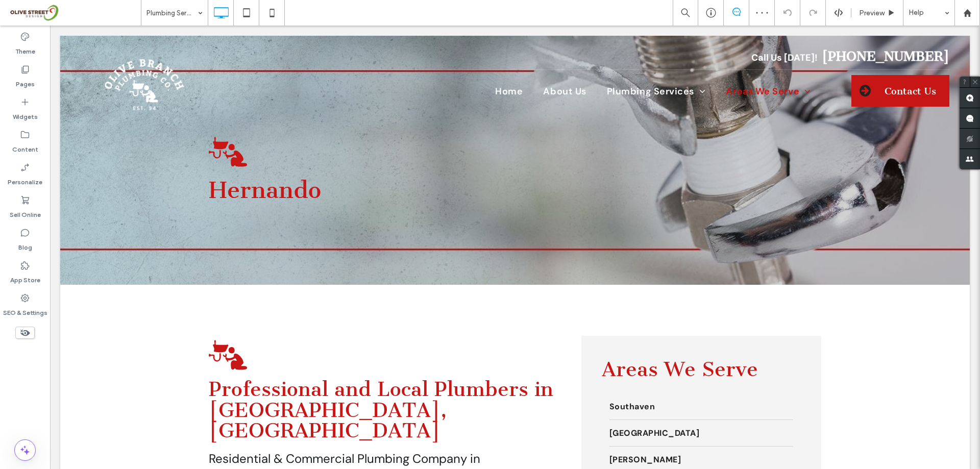
click at [190, 15] on input at bounding box center [171, 13] width 51 height 26
type input "*******"
type input "**"
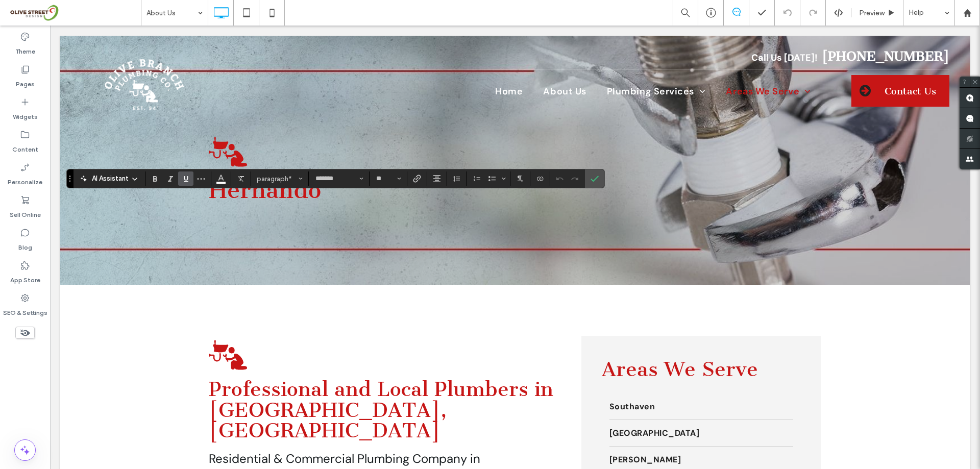
click at [189, 177] on icon "Underline" at bounding box center [186, 179] width 8 height 8
click at [415, 181] on icon "Link" at bounding box center [417, 179] width 8 height 8
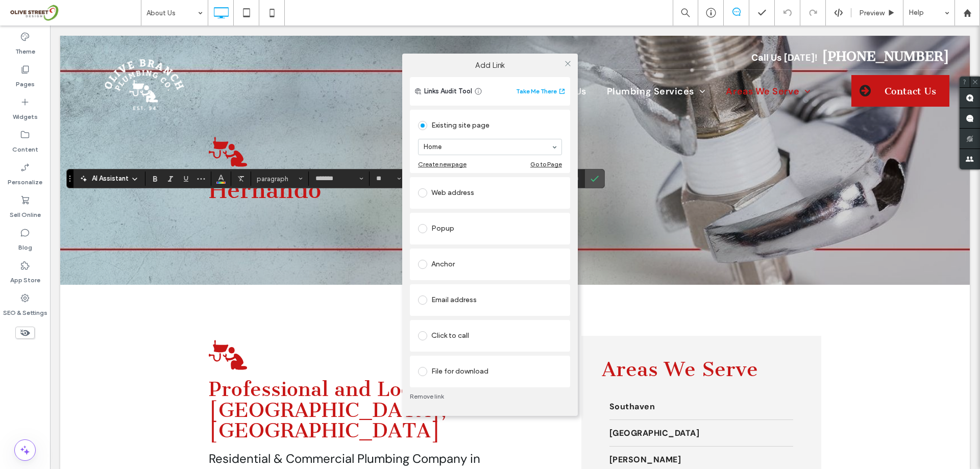
click at [461, 188] on div "Web address" at bounding box center [490, 193] width 144 height 16
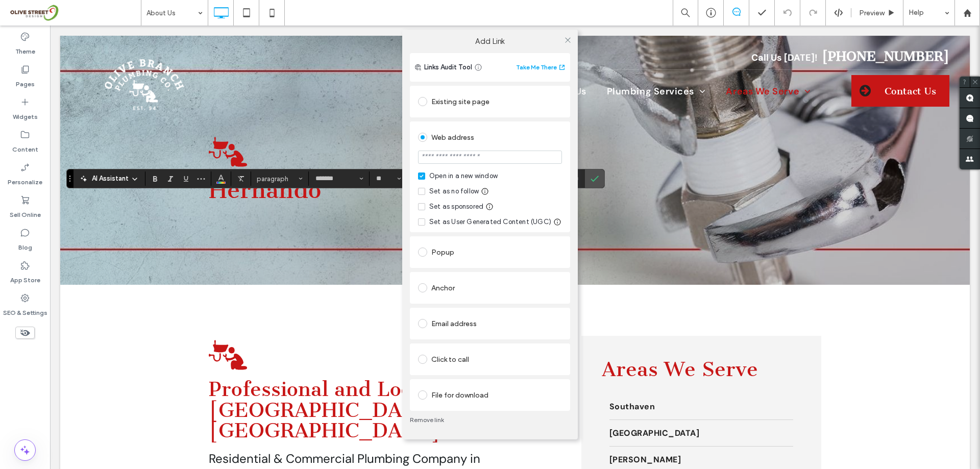
click at [460, 154] on input "url" at bounding box center [490, 157] width 144 height 13
paste input "**********"
type input "**********"
click at [568, 41] on icon at bounding box center [568, 40] width 8 height 8
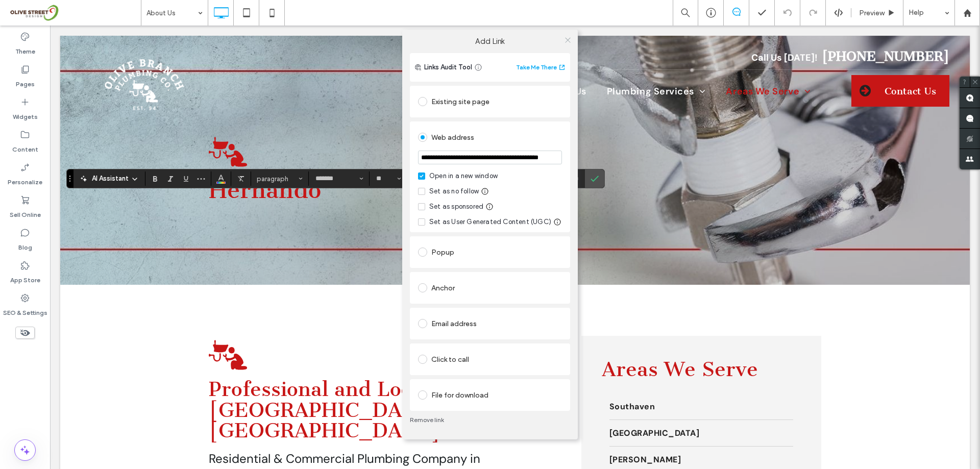
scroll to position [0, 0]
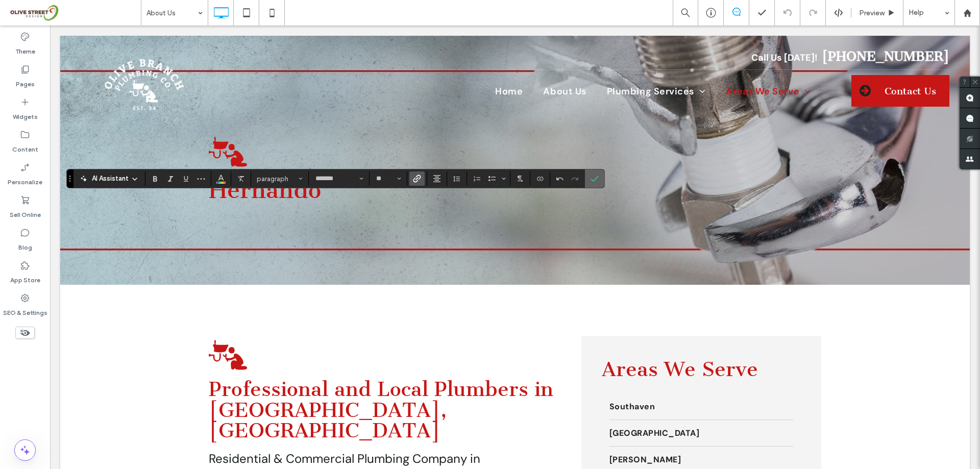
click at [599, 176] on label "Confirm" at bounding box center [594, 178] width 15 height 18
click at [219, 177] on icon "Color" at bounding box center [221, 178] width 8 height 8
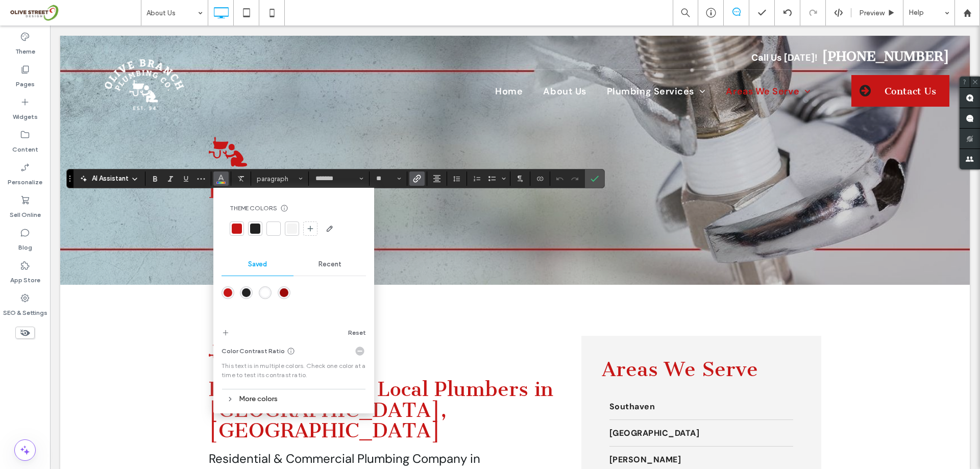
click at [273, 234] on div at bounding box center [273, 229] width 10 height 10
click at [590, 181] on icon "Confirm" at bounding box center [594, 179] width 8 height 8
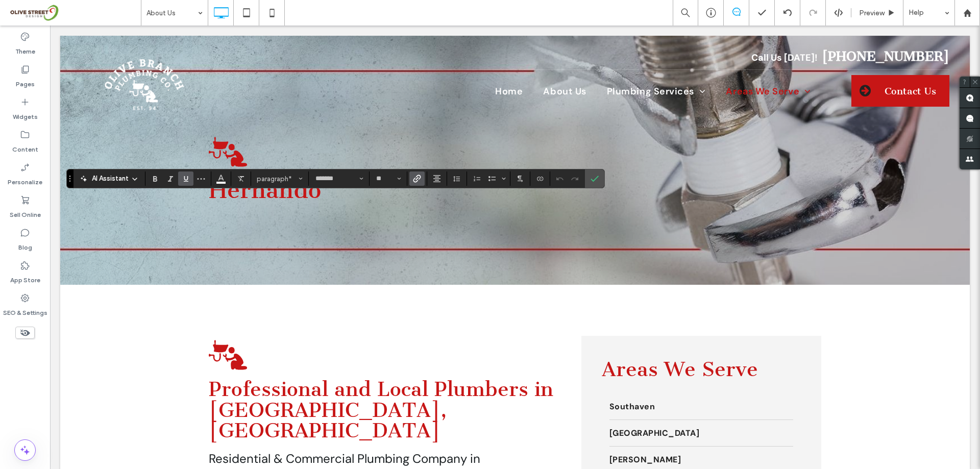
click at [186, 182] on use "Underline" at bounding box center [186, 179] width 5 height 6
click at [597, 179] on icon "Confirm" at bounding box center [594, 179] width 8 height 8
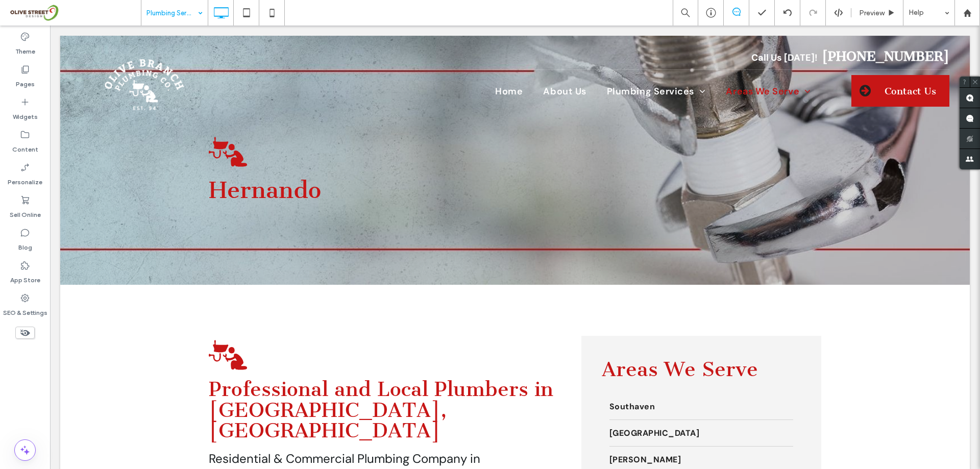
click at [188, 16] on div at bounding box center [490, 234] width 980 height 469
click at [195, 16] on div at bounding box center [490, 234] width 980 height 469
type input "*******"
type input "**"
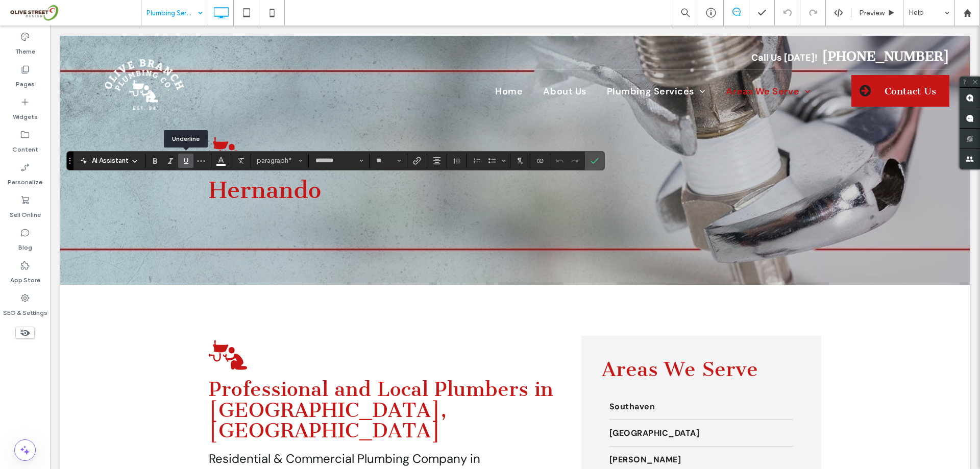
click at [190, 163] on label "Underline" at bounding box center [185, 161] width 15 height 14
click at [418, 162] on icon "Link" at bounding box center [417, 161] width 8 height 8
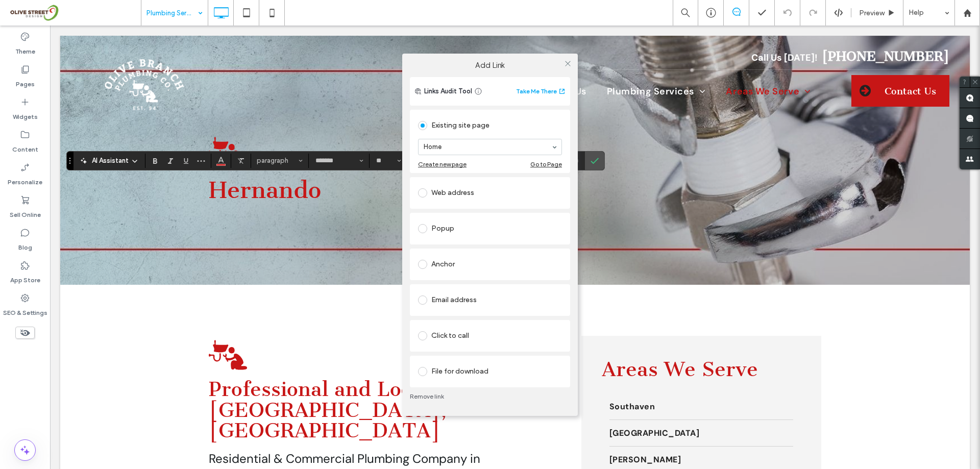
click at [479, 203] on div "Web address" at bounding box center [490, 192] width 144 height 21
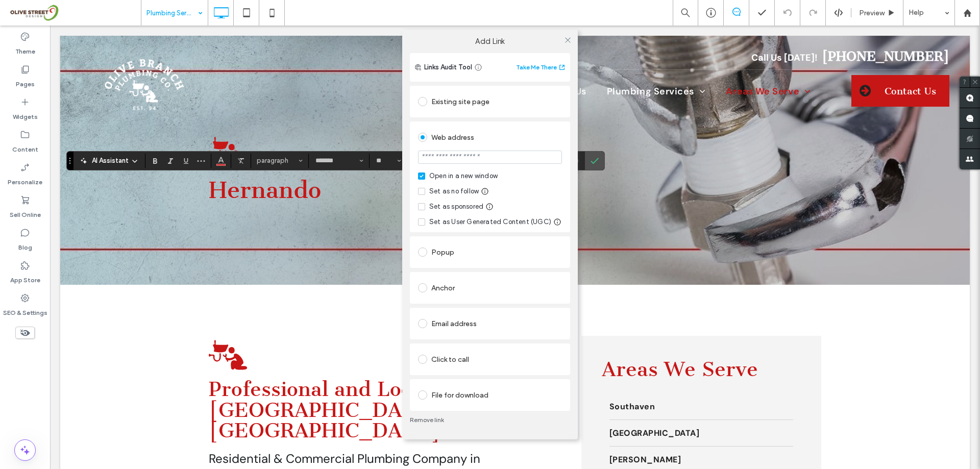
click at [476, 155] on input "url" at bounding box center [490, 157] width 144 height 13
paste input "**********"
type input "**********"
click at [567, 41] on use at bounding box center [567, 39] width 5 height 5
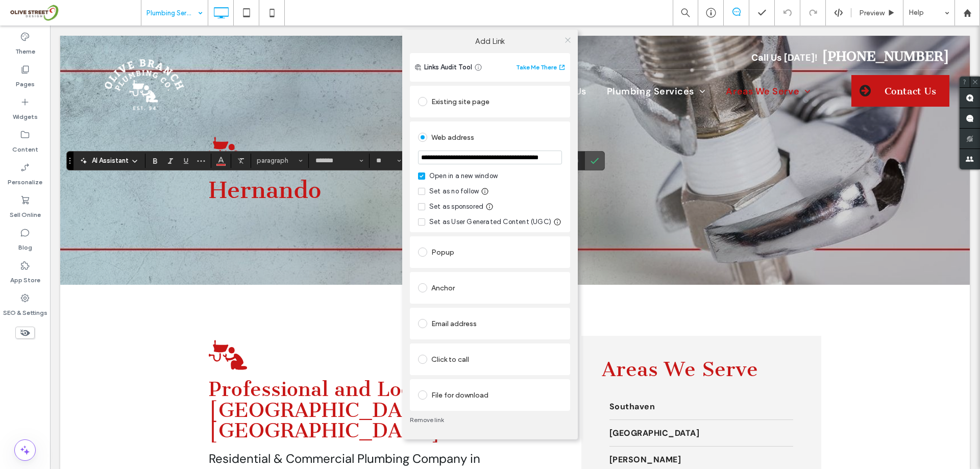
scroll to position [0, 0]
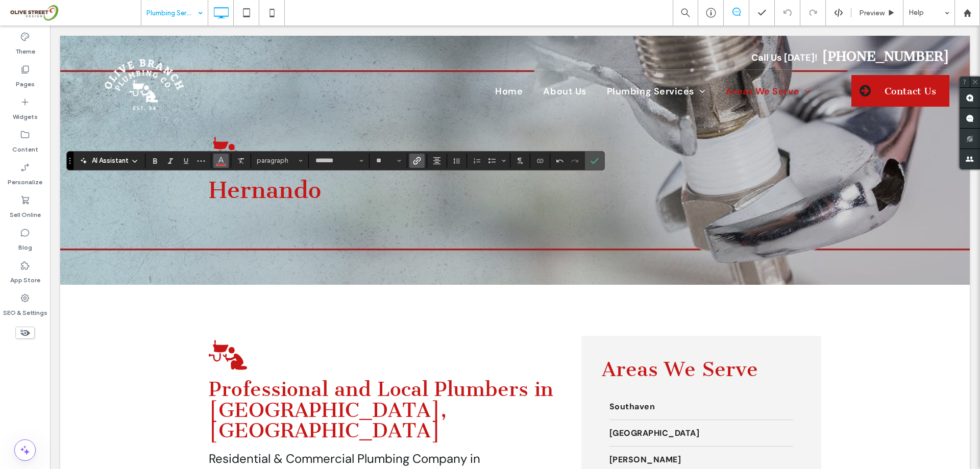
click at [221, 158] on use "Color" at bounding box center [221, 160] width 6 height 6
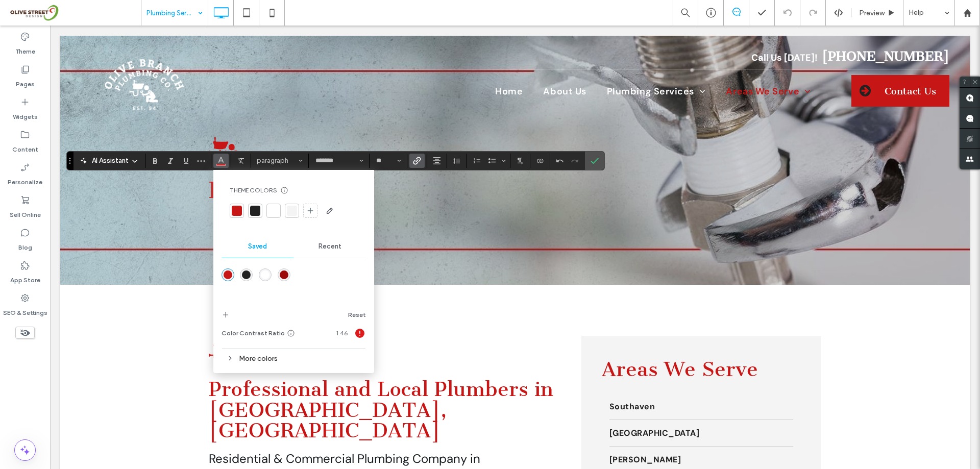
click at [270, 211] on div at bounding box center [273, 211] width 10 height 10
click at [597, 161] on icon "Confirm" at bounding box center [594, 161] width 8 height 8
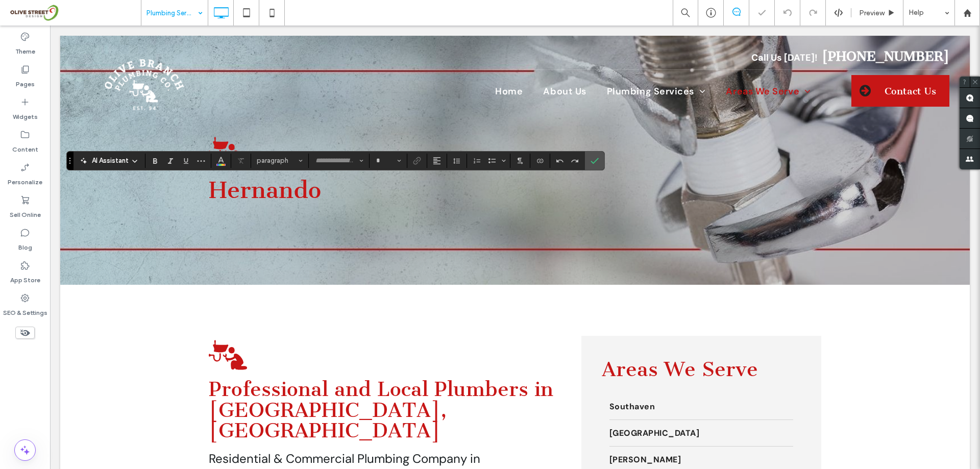
type input "*******"
type input "**"
click at [186, 158] on icon "Underline" at bounding box center [186, 161] width 8 height 8
click at [595, 158] on icon "Confirm" at bounding box center [594, 161] width 8 height 8
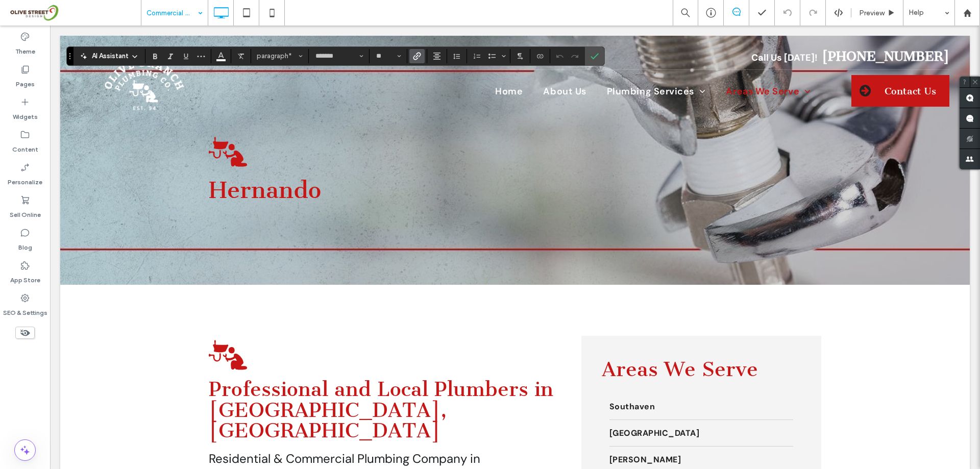
click at [410, 56] on label "Link" at bounding box center [416, 56] width 15 height 14
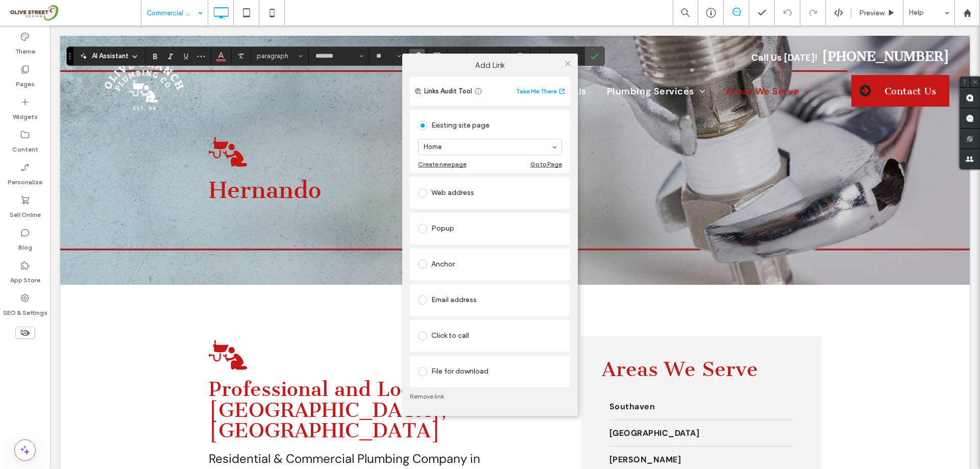
click at [444, 191] on div "Web address" at bounding box center [490, 193] width 144 height 16
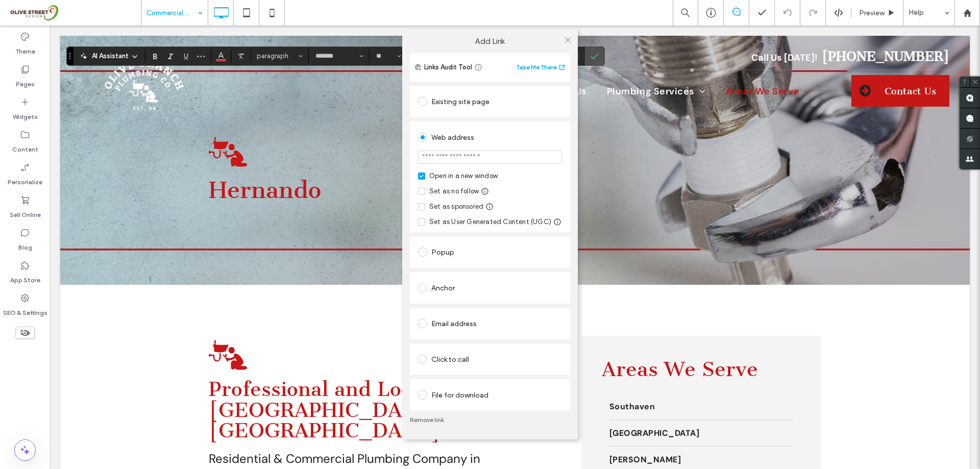
click at [454, 160] on input "url" at bounding box center [490, 157] width 144 height 13
paste input "**********"
type input "**********"
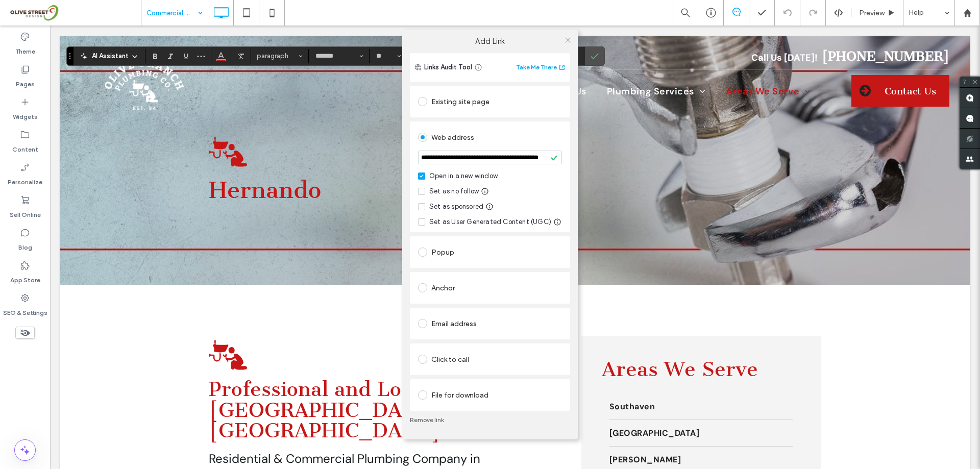
click at [566, 42] on icon at bounding box center [568, 40] width 8 height 8
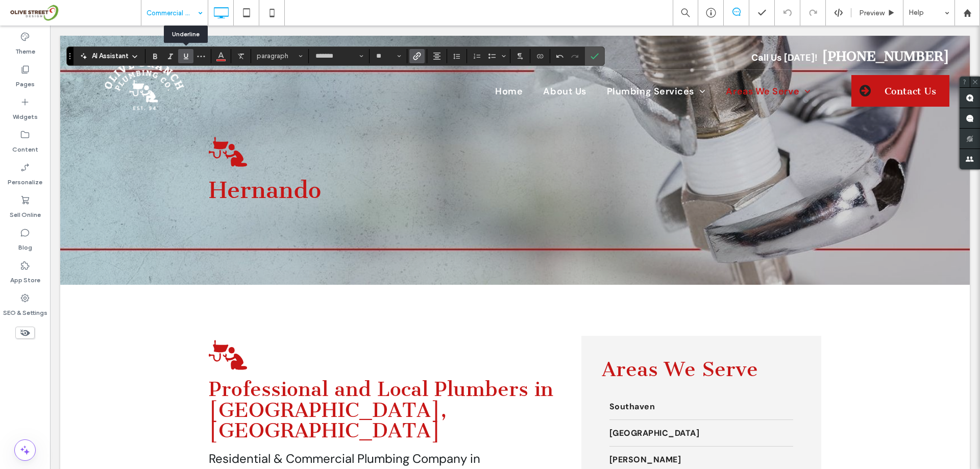
click at [182, 54] on icon "Underline" at bounding box center [186, 56] width 8 height 8
click at [223, 54] on icon "Color" at bounding box center [221, 55] width 8 height 8
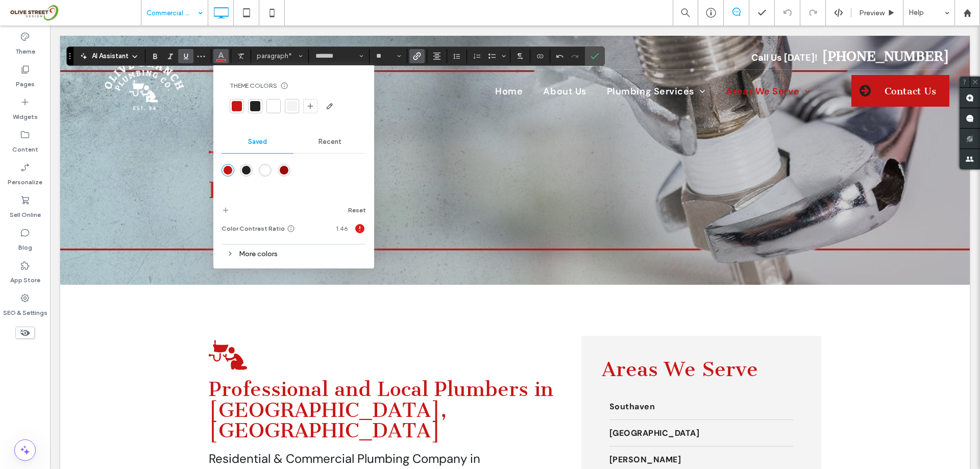
drag, startPoint x: 272, startPoint y: 107, endPoint x: 285, endPoint y: 110, distance: 14.2
click at [274, 107] on div at bounding box center [273, 106] width 10 height 10
click at [593, 52] on icon "Confirm" at bounding box center [594, 56] width 8 height 8
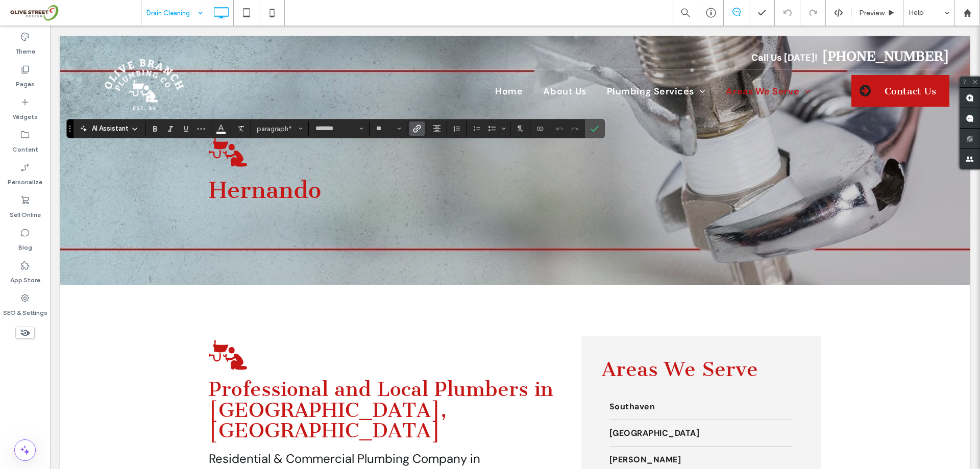
click at [418, 125] on icon "Link" at bounding box center [417, 129] width 8 height 8
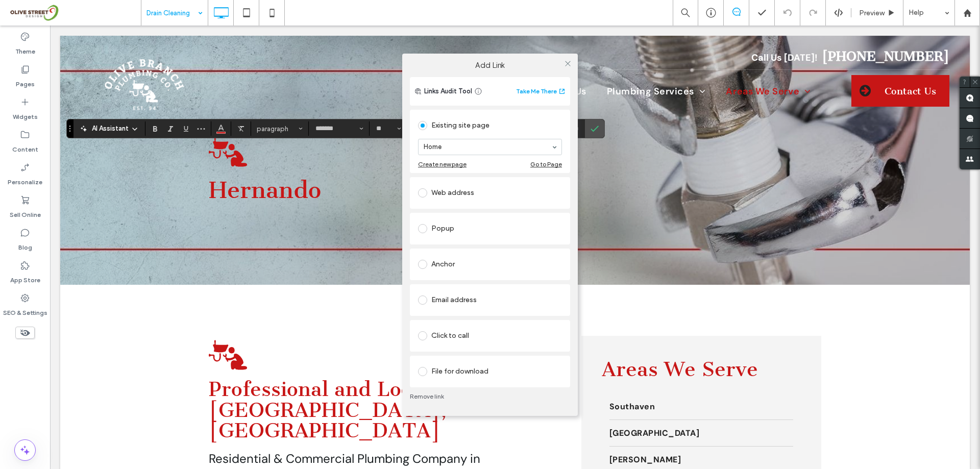
click at [458, 189] on div "Web address" at bounding box center [490, 193] width 144 height 16
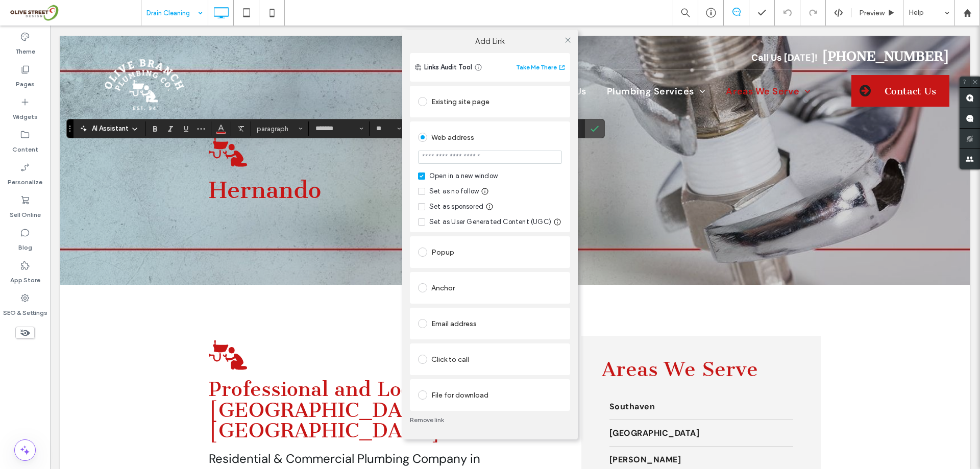
click at [460, 157] on input "url" at bounding box center [490, 157] width 144 height 13
paste input "**********"
type input "**********"
click at [565, 37] on icon at bounding box center [568, 40] width 8 height 8
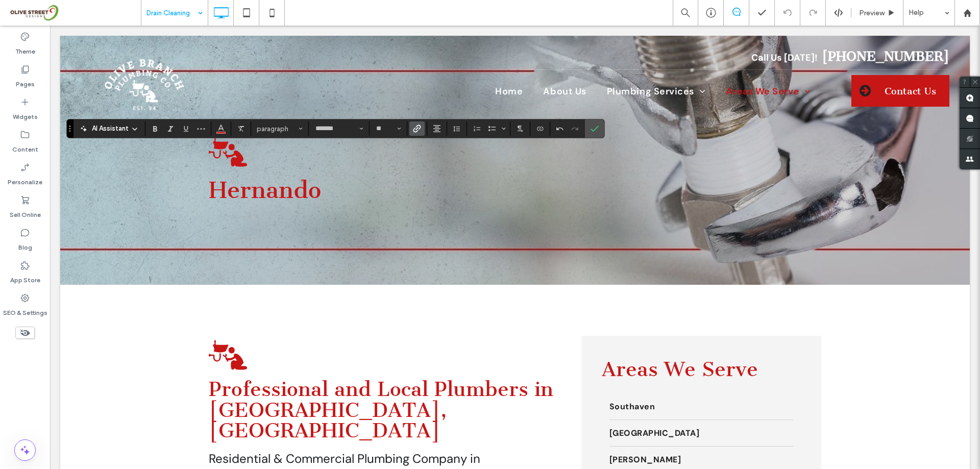
scroll to position [0, 0]
click at [220, 130] on icon "Color" at bounding box center [221, 128] width 8 height 8
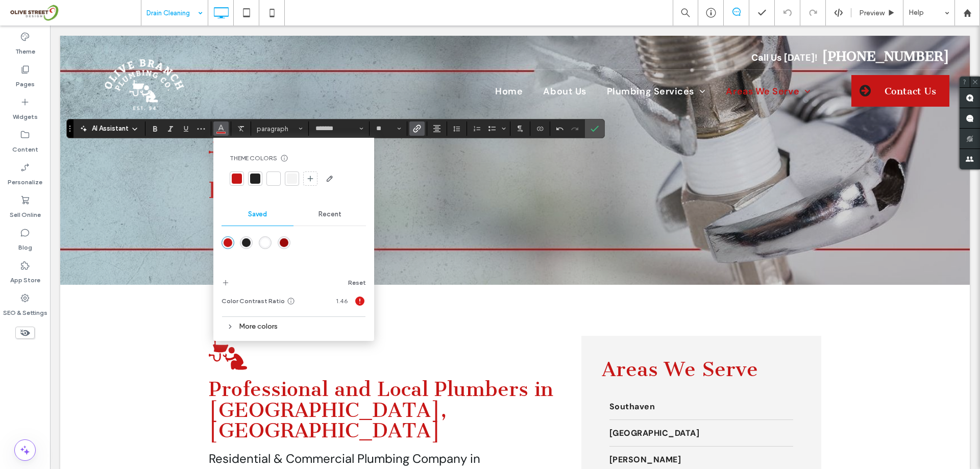
click at [272, 180] on div at bounding box center [273, 179] width 10 height 10
click at [186, 128] on icon "Underline" at bounding box center [186, 129] width 8 height 8
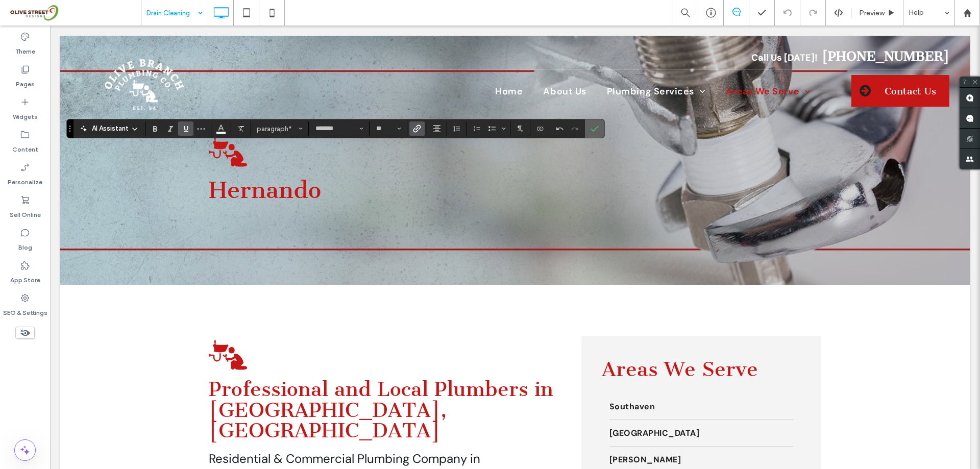
click at [596, 129] on use "Confirm" at bounding box center [594, 129] width 8 height 6
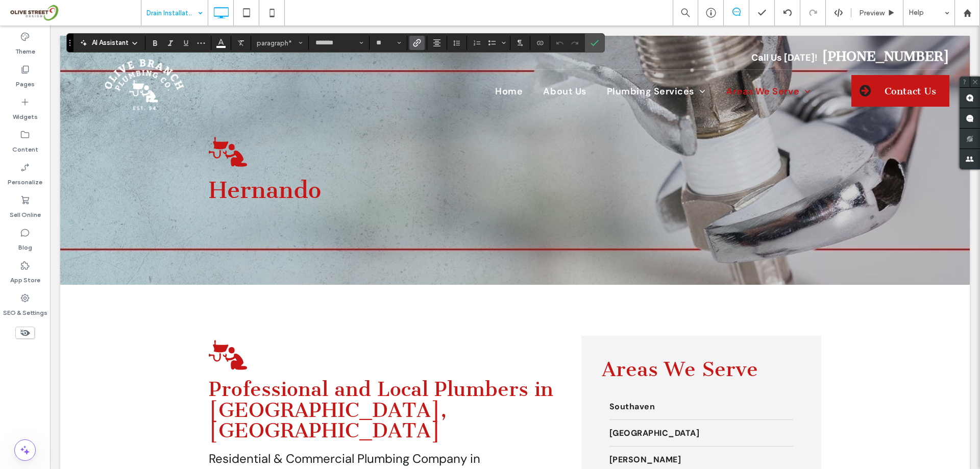
click at [415, 45] on icon "Link" at bounding box center [417, 43] width 8 height 8
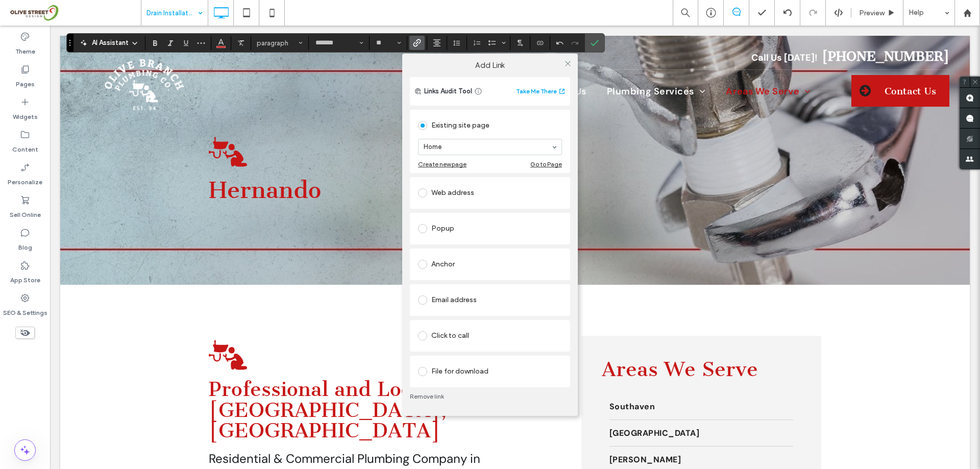
click at [459, 186] on div "Web address" at bounding box center [490, 193] width 144 height 16
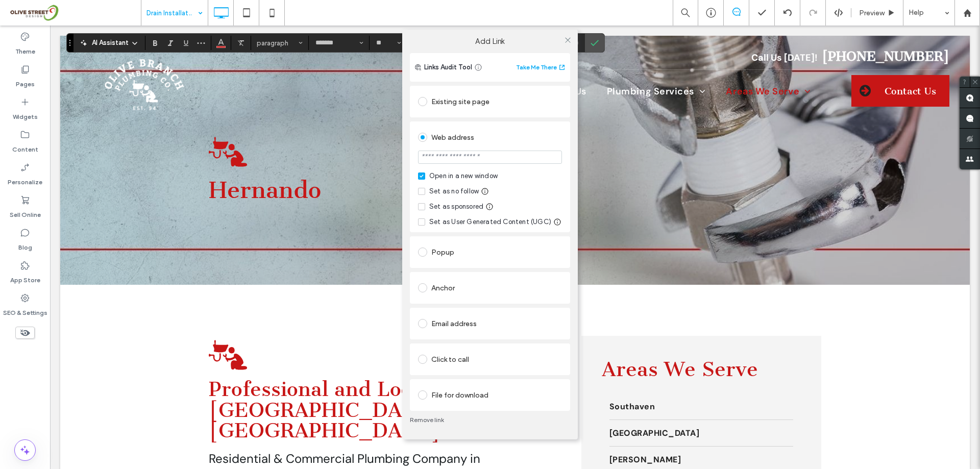
click at [462, 159] on input "url" at bounding box center [490, 157] width 144 height 13
paste input "**********"
type input "**********"
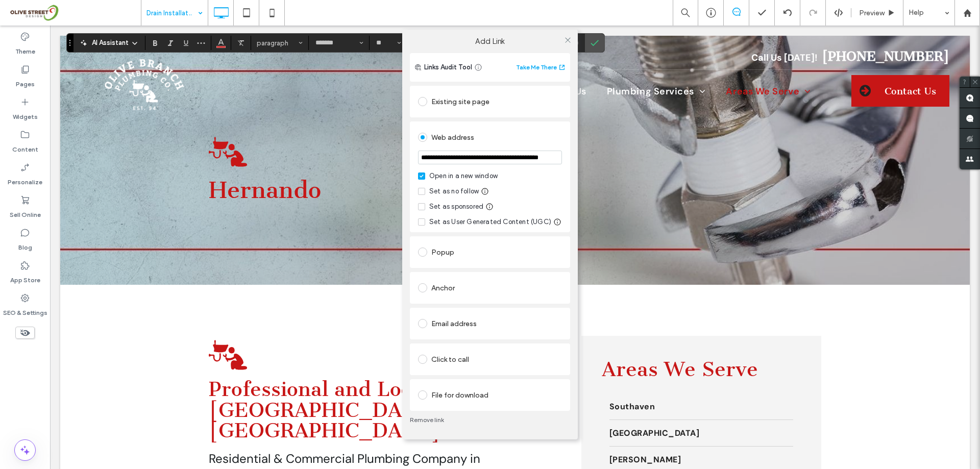
click at [186, 41] on div "**********" at bounding box center [490, 234] width 980 height 469
click at [569, 42] on icon at bounding box center [568, 40] width 8 height 8
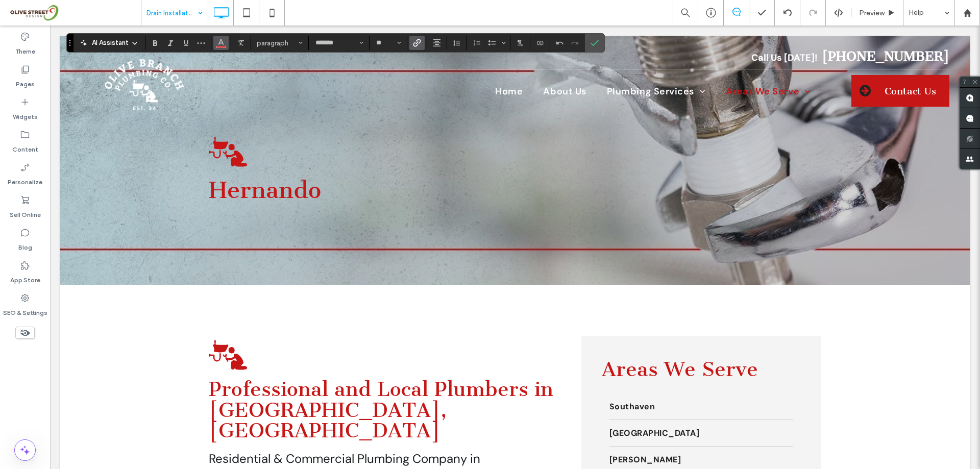
click at [217, 41] on icon "Color" at bounding box center [221, 42] width 8 height 8
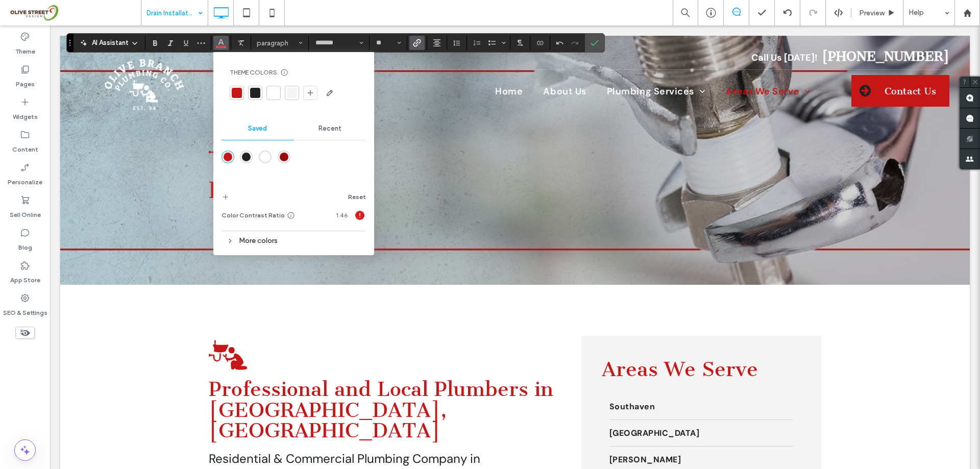
click at [271, 89] on div at bounding box center [273, 93] width 10 height 10
click at [186, 45] on icon "Underline" at bounding box center [186, 43] width 8 height 8
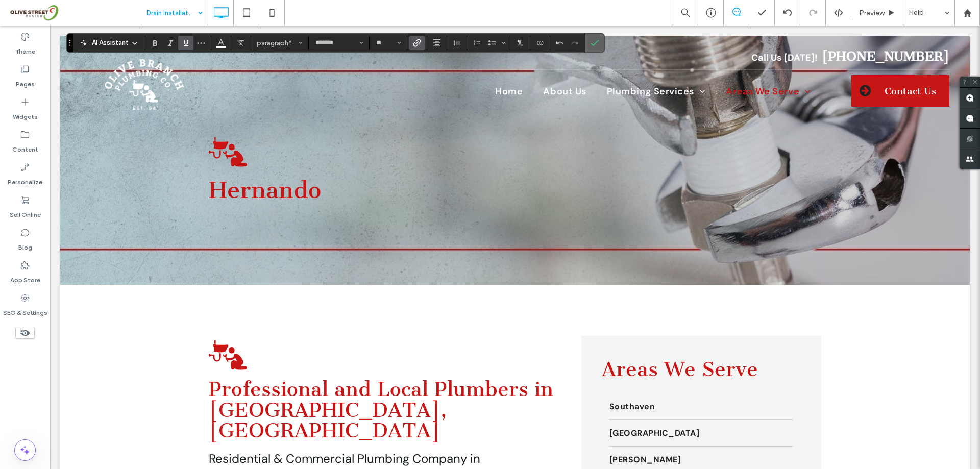
click at [596, 43] on icon "Confirm" at bounding box center [594, 43] width 8 height 8
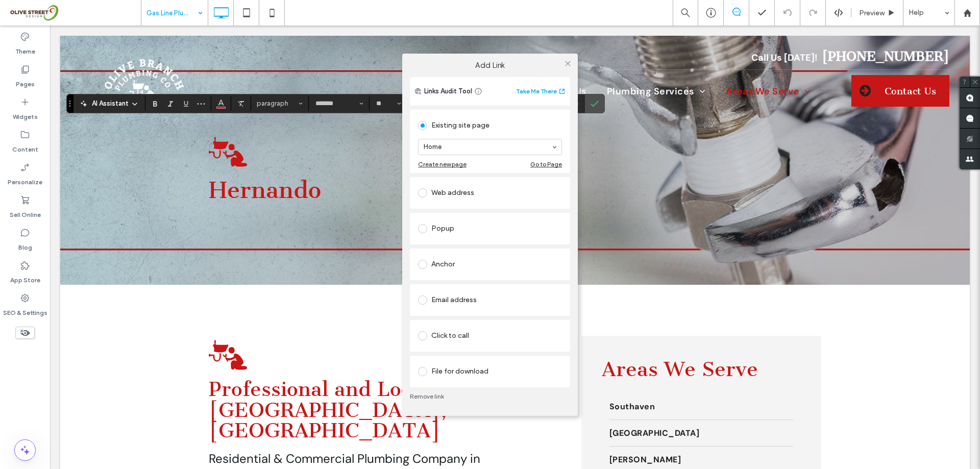
click at [449, 197] on div "Web address" at bounding box center [490, 193] width 144 height 16
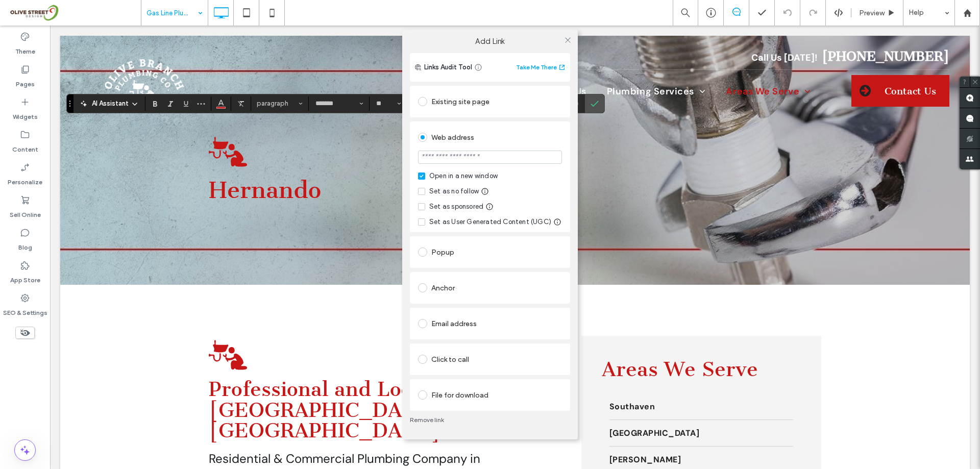
click at [453, 160] on input "url" at bounding box center [490, 157] width 144 height 13
paste input "**********"
type input "**********"
click at [568, 40] on use at bounding box center [567, 39] width 5 height 5
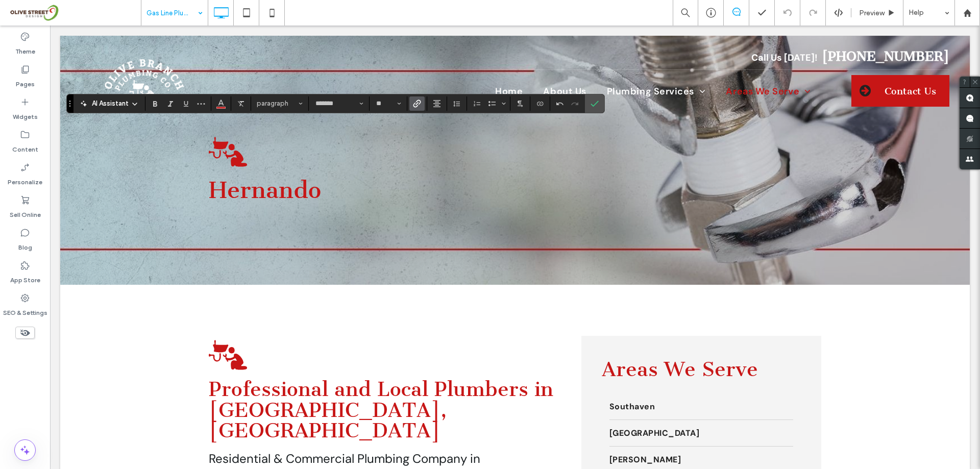
scroll to position [0, 0]
click at [223, 104] on use "Color" at bounding box center [221, 103] width 6 height 6
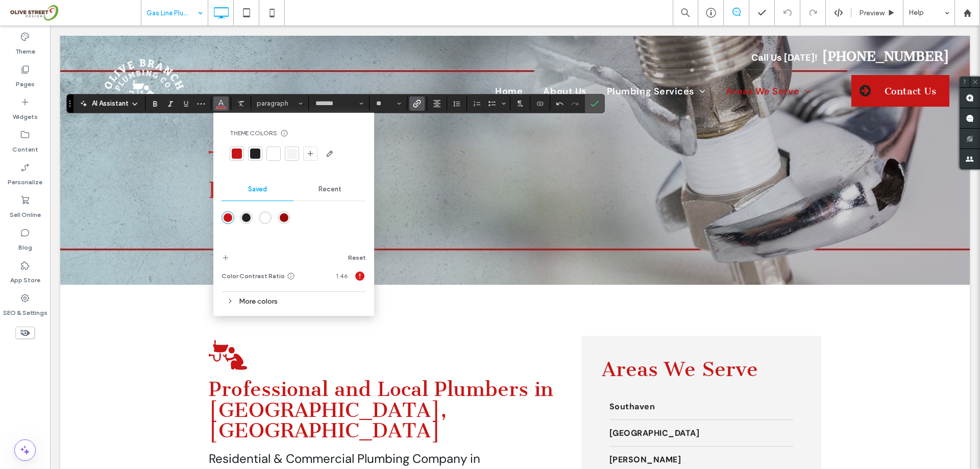
click at [272, 154] on div at bounding box center [273, 154] width 10 height 10
click at [187, 101] on icon "Underline" at bounding box center [186, 104] width 8 height 8
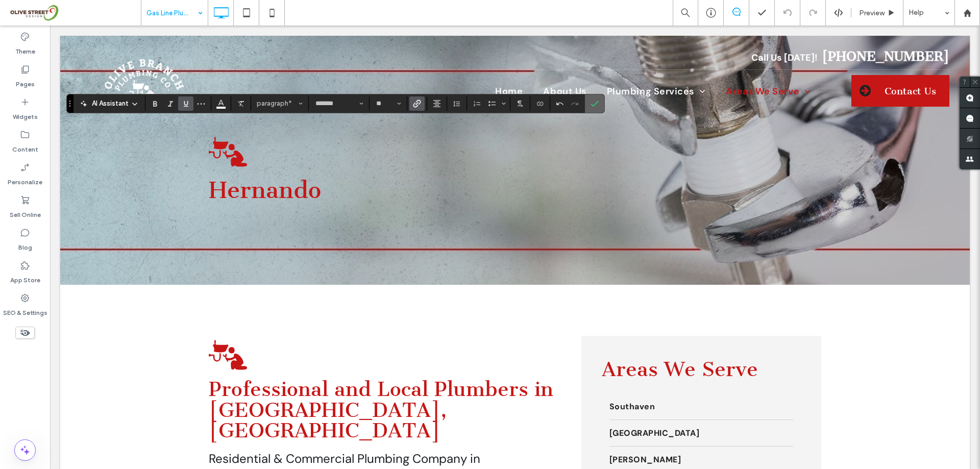
click at [596, 104] on use "Confirm" at bounding box center [594, 104] width 8 height 6
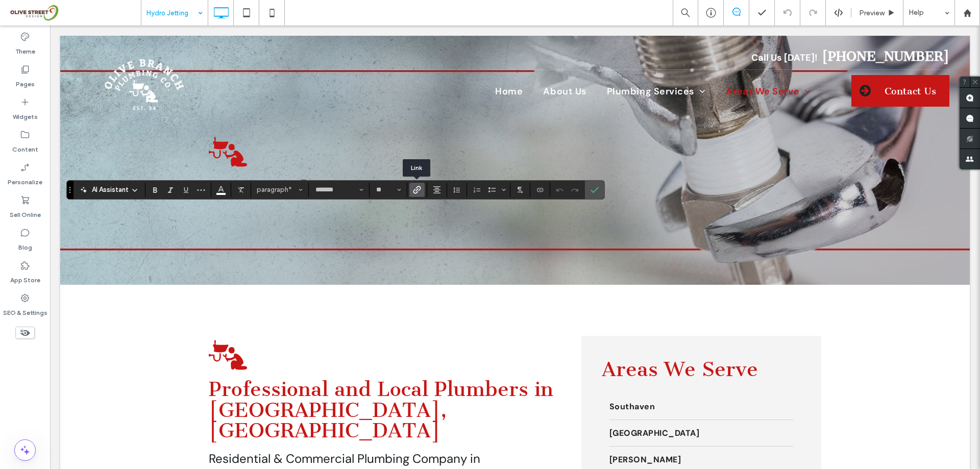
click at [411, 190] on label "Link" at bounding box center [416, 190] width 15 height 14
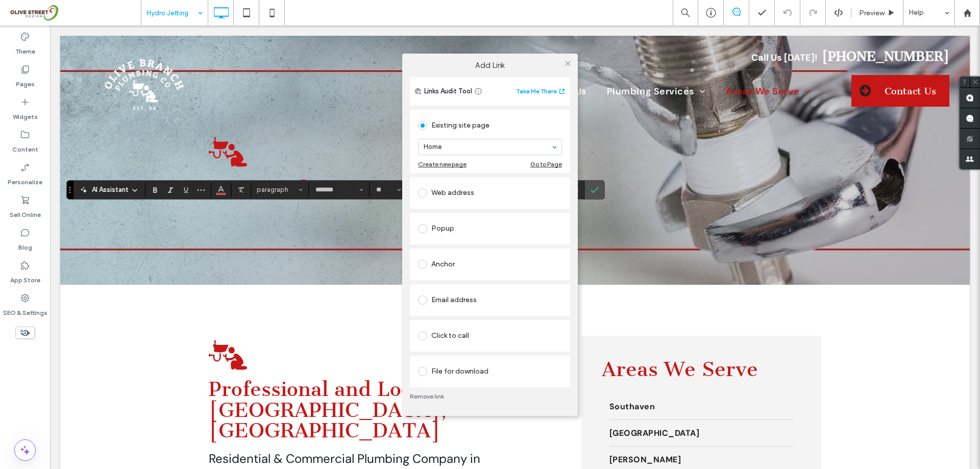
click at [451, 191] on div "Web address" at bounding box center [490, 193] width 144 height 16
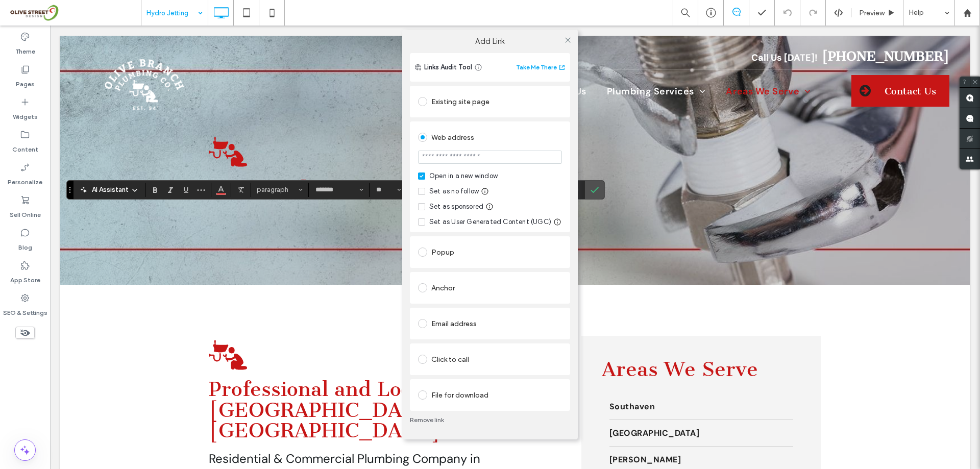
click at [467, 157] on input "url" at bounding box center [490, 157] width 144 height 13
paste input "**********"
type input "**********"
click at [568, 37] on icon at bounding box center [568, 40] width 8 height 8
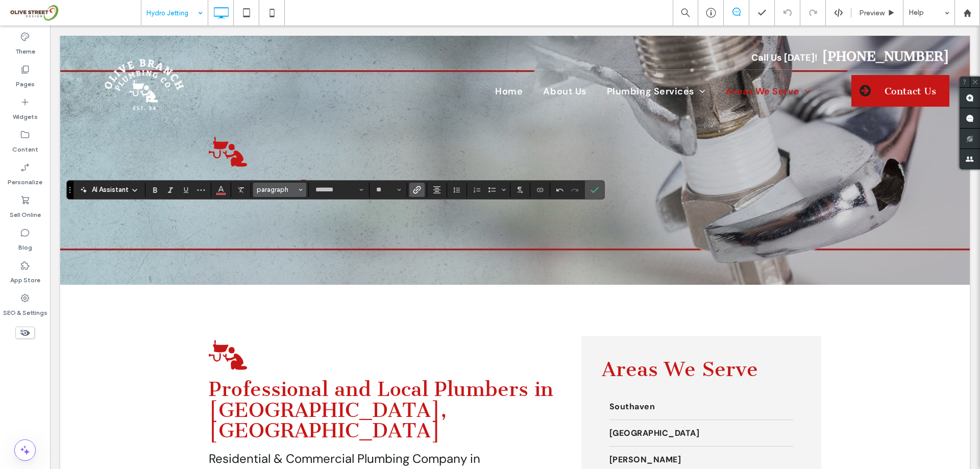
scroll to position [0, 0]
click at [184, 190] on icon "Underline" at bounding box center [186, 190] width 8 height 8
click at [224, 194] on span "Color" at bounding box center [221, 188] width 8 height 13
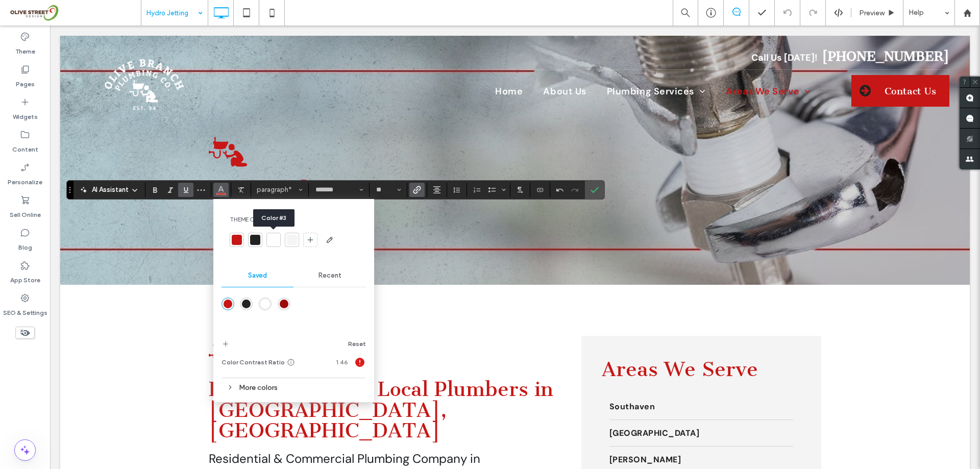
click at [266, 239] on div at bounding box center [273, 240] width 14 height 14
click at [597, 195] on span "Confirm" at bounding box center [594, 189] width 8 height 17
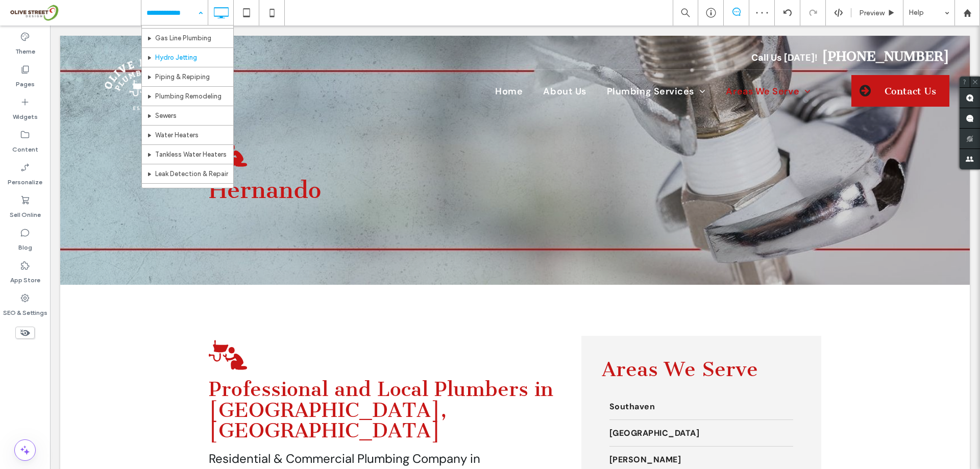
scroll to position [136, 0]
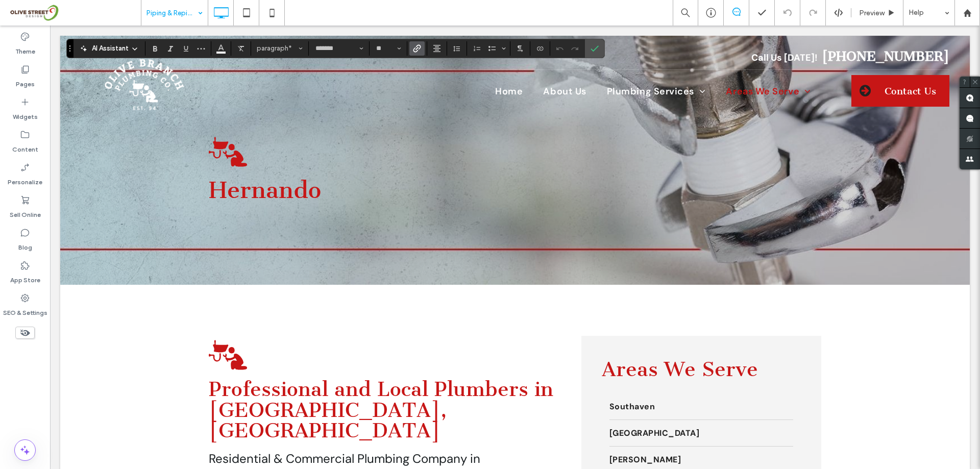
click at [418, 46] on icon "Link" at bounding box center [417, 48] width 8 height 8
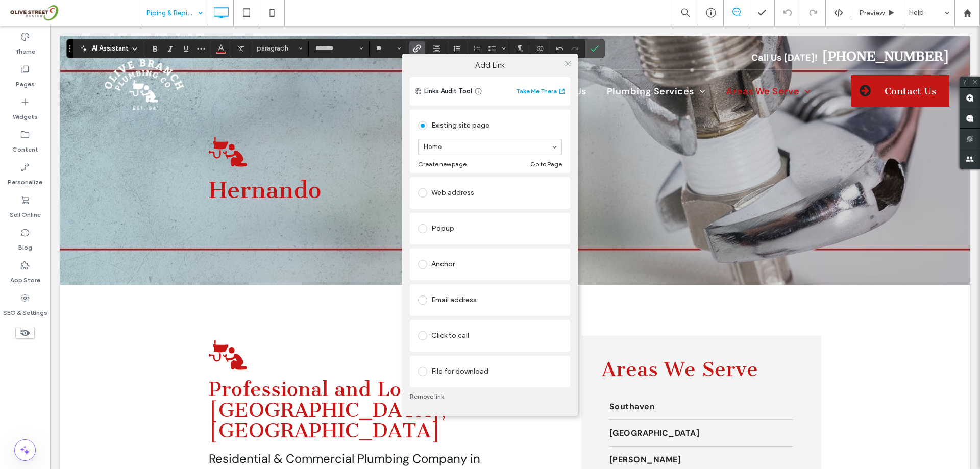
click at [439, 187] on div "Web address" at bounding box center [490, 193] width 144 height 16
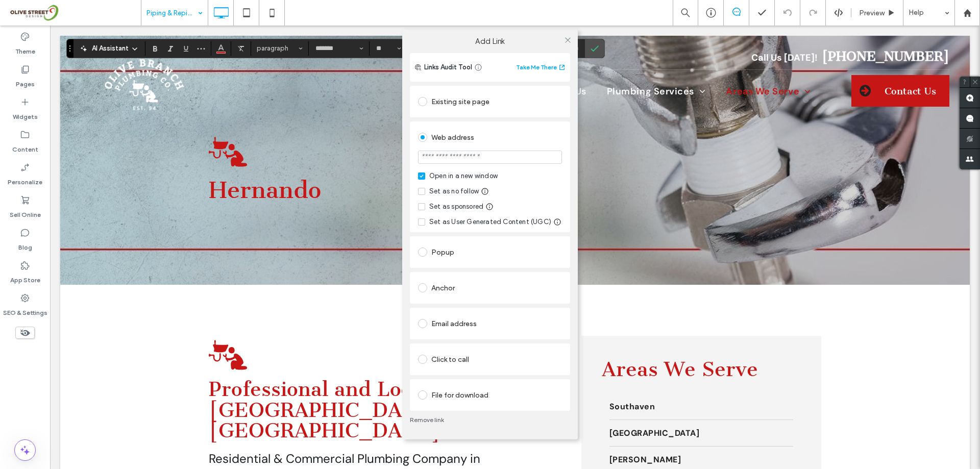
click at [458, 160] on input "url" at bounding box center [490, 157] width 144 height 13
paste input "**********"
type input "**********"
click at [573, 39] on div at bounding box center [567, 39] width 15 height 15
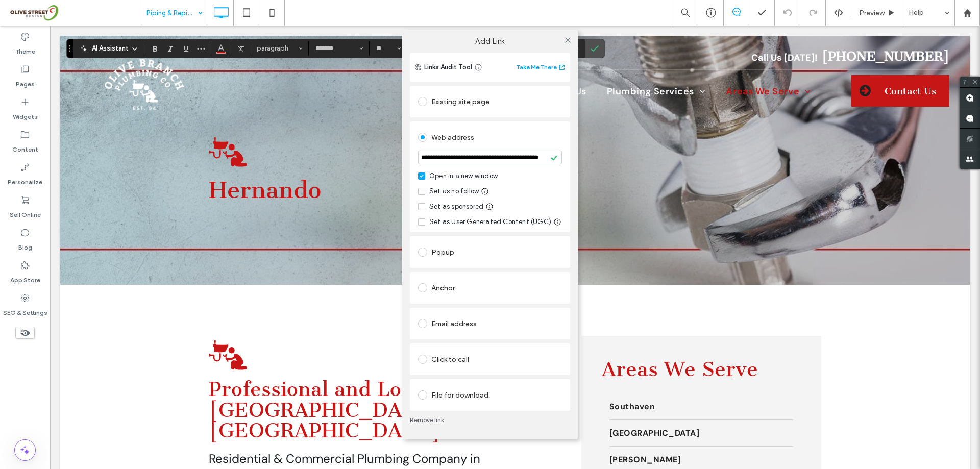
scroll to position [0, 0]
click at [568, 41] on icon at bounding box center [568, 40] width 8 height 8
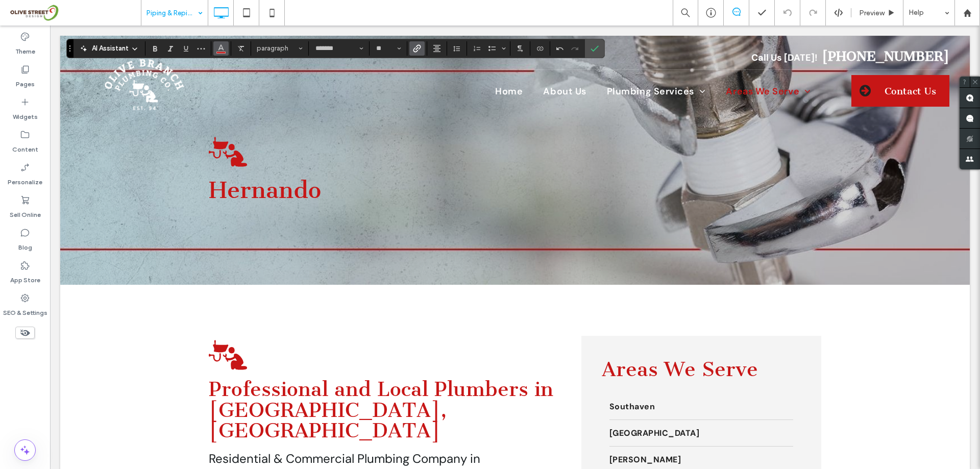
click at [225, 47] on icon "Color" at bounding box center [221, 47] width 8 height 8
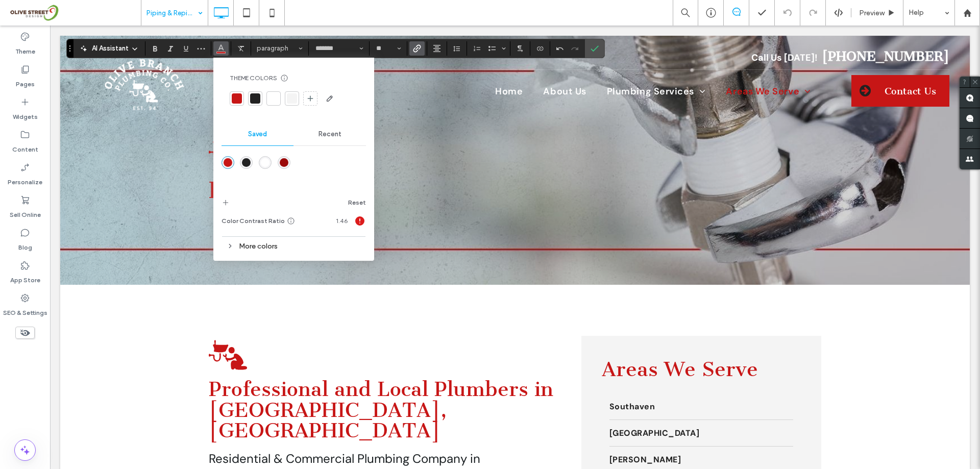
click at [272, 101] on div at bounding box center [273, 98] width 10 height 10
click at [188, 49] on icon "Underline" at bounding box center [186, 48] width 8 height 8
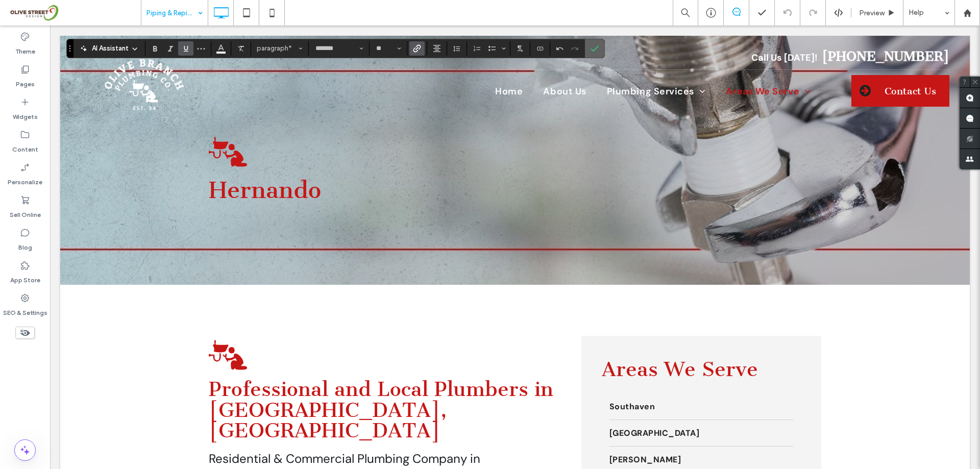
click at [597, 46] on use "Confirm" at bounding box center [594, 48] width 8 height 6
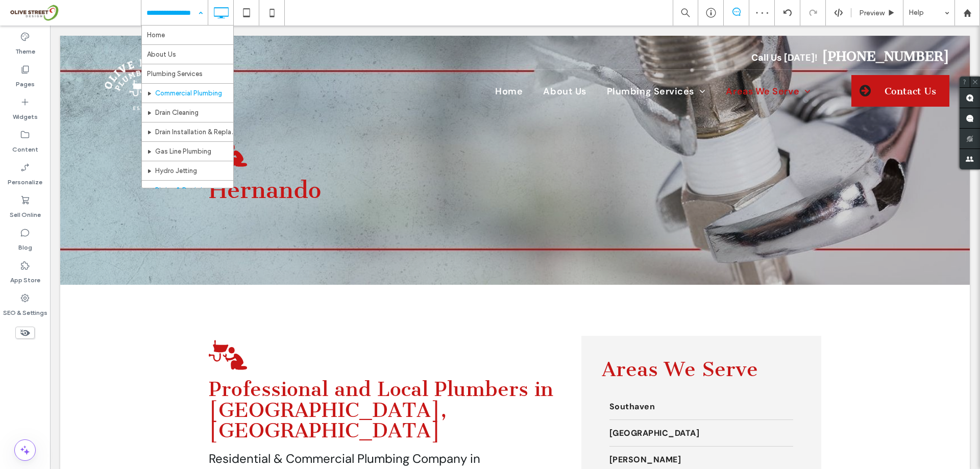
scroll to position [136, 0]
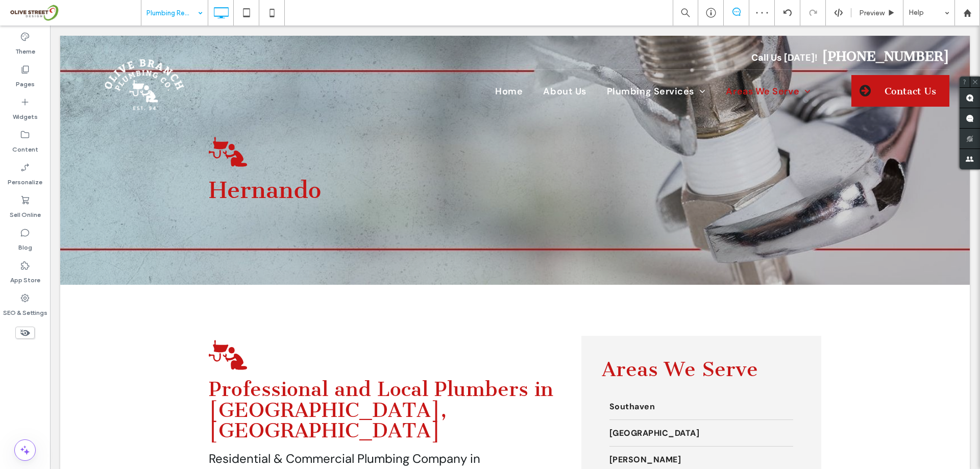
click at [219, 68] on div at bounding box center [490, 234] width 980 height 469
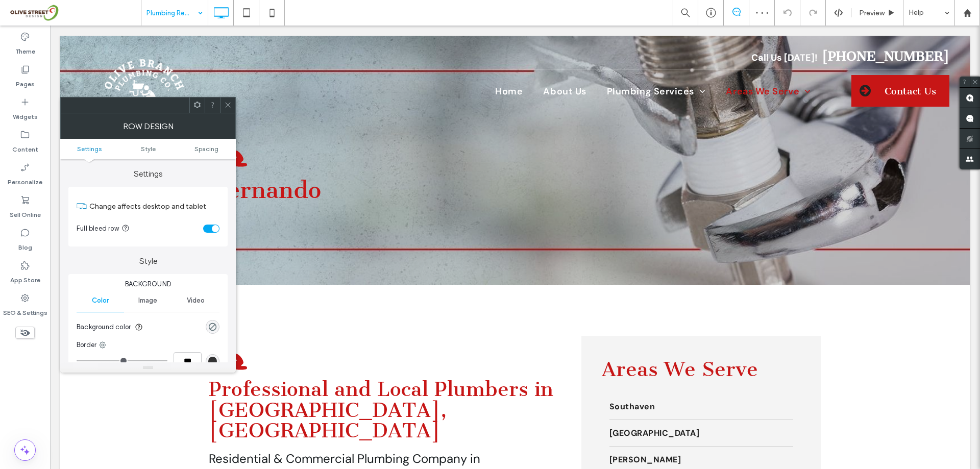
click at [228, 104] on icon at bounding box center [228, 105] width 8 height 8
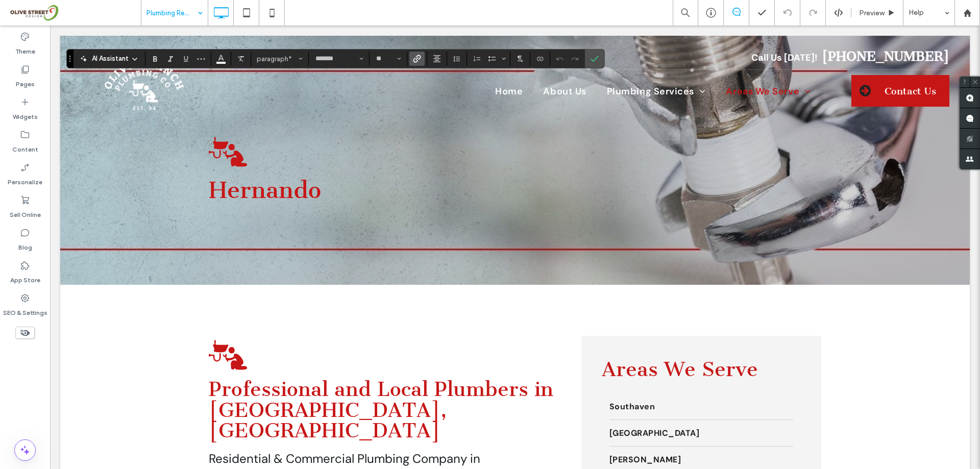
click at [422, 60] on label "Link" at bounding box center [416, 59] width 15 height 14
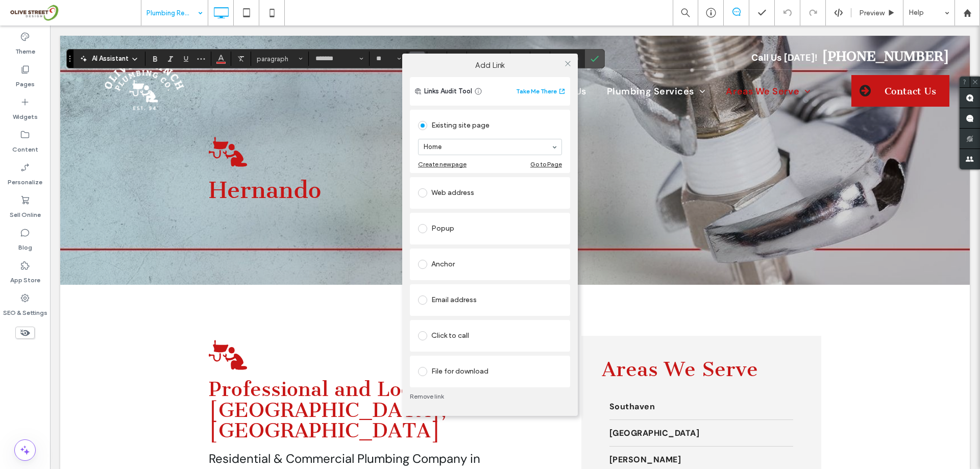
click at [459, 186] on div "Web address" at bounding box center [490, 193] width 144 height 16
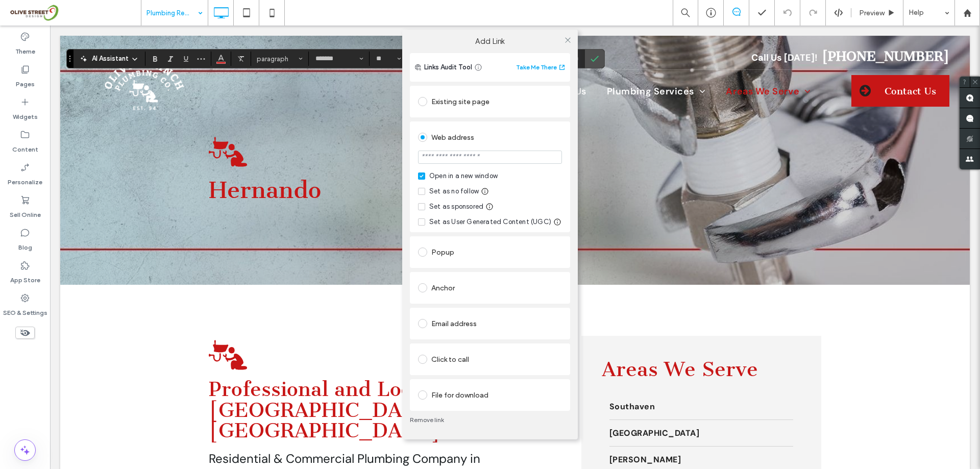
click at [458, 155] on input "url" at bounding box center [490, 157] width 144 height 13
paste input "**********"
type input "**********"
click at [569, 39] on icon at bounding box center [568, 40] width 8 height 8
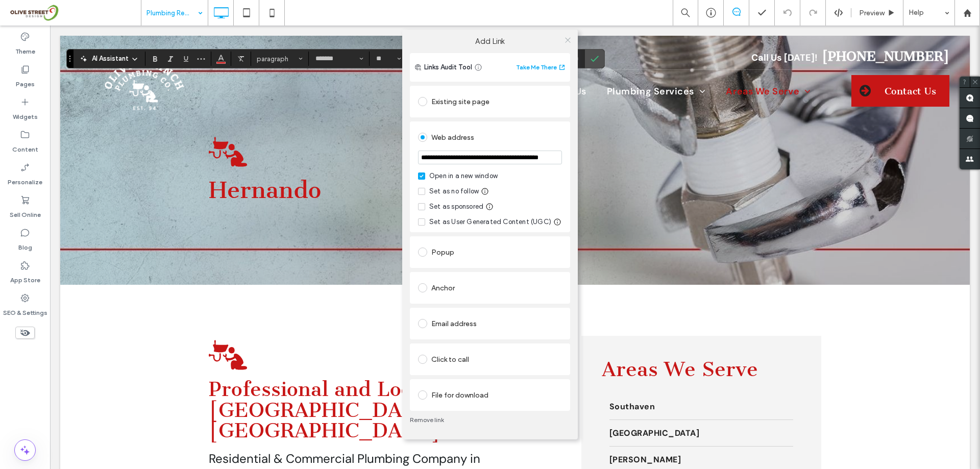
scroll to position [0, 0]
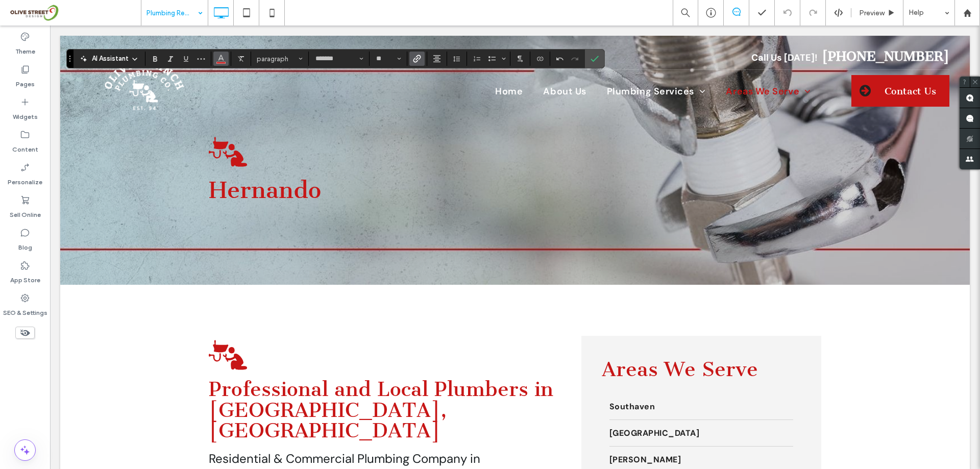
click at [228, 57] on button "Color" at bounding box center [220, 59] width 15 height 14
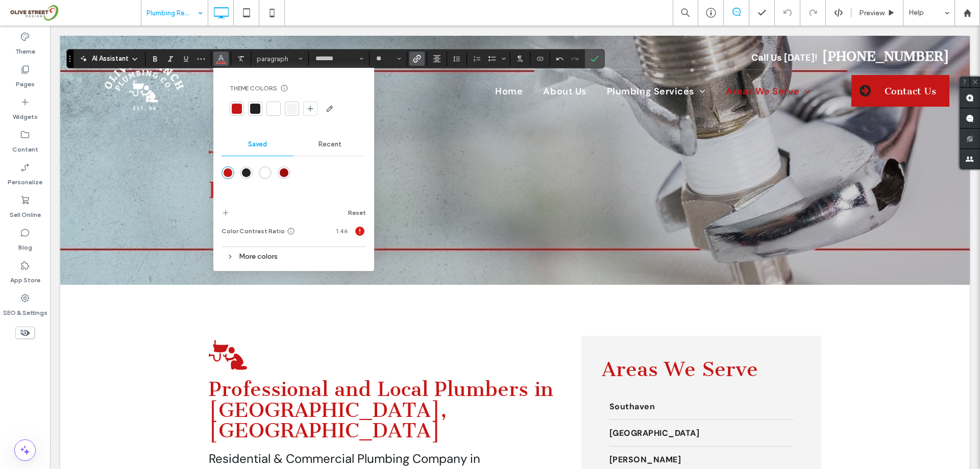
click at [270, 107] on div at bounding box center [273, 109] width 10 height 10
click at [186, 59] on icon "Underline" at bounding box center [186, 59] width 8 height 8
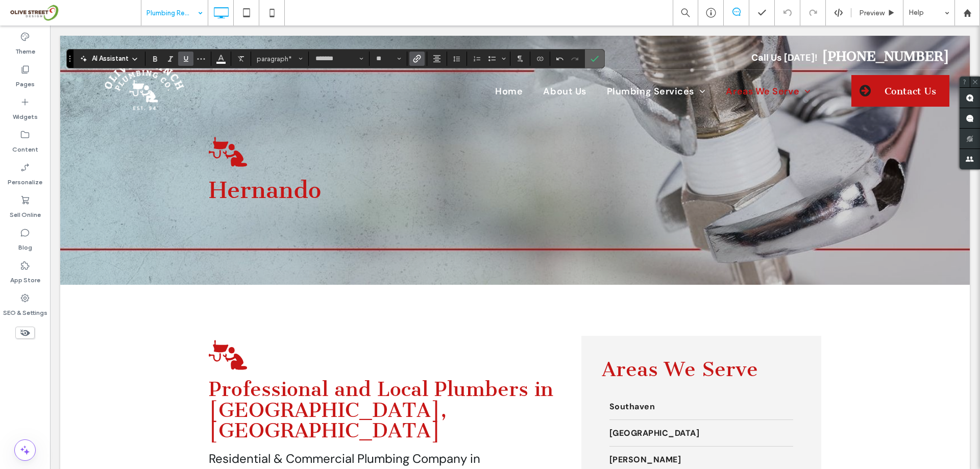
click at [596, 63] on span "Confirm" at bounding box center [594, 58] width 8 height 17
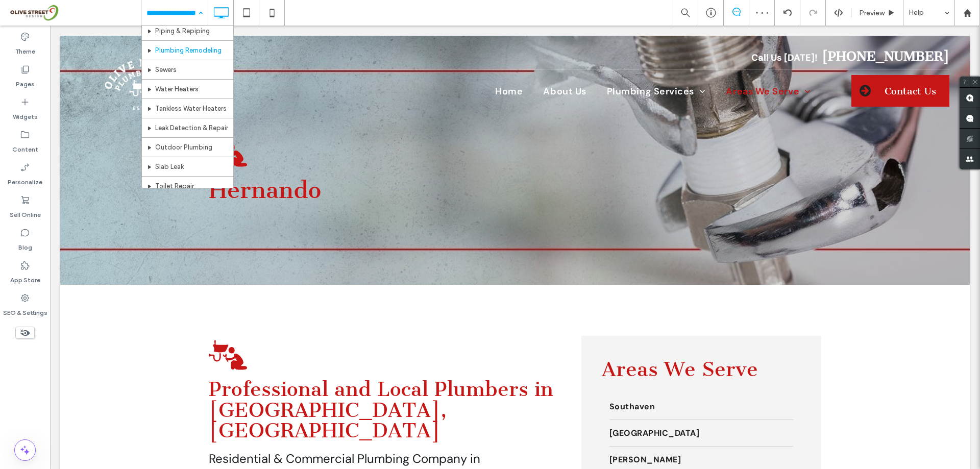
scroll to position [136, 0]
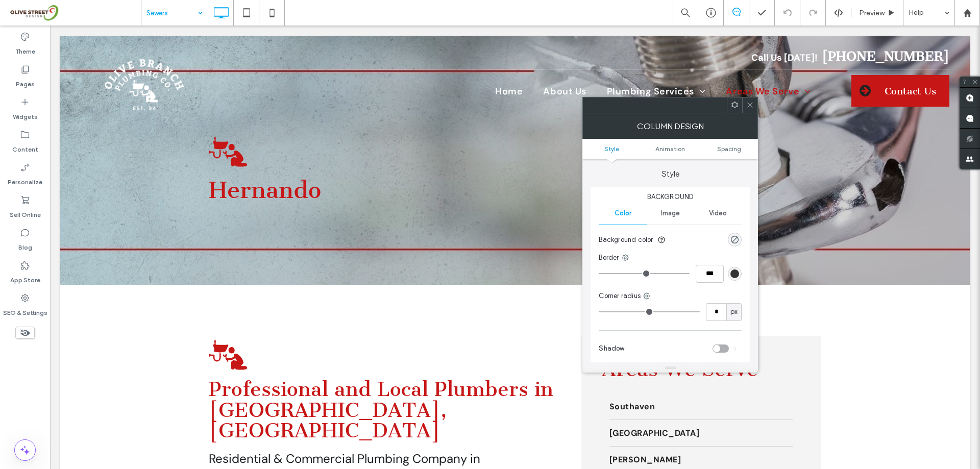
click at [754, 109] on div at bounding box center [749, 104] width 15 height 15
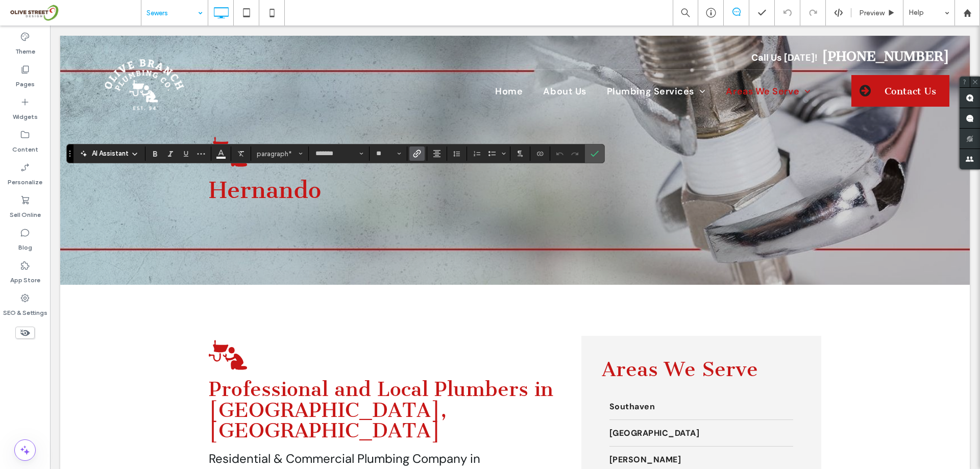
click at [421, 154] on label "Link" at bounding box center [416, 153] width 15 height 14
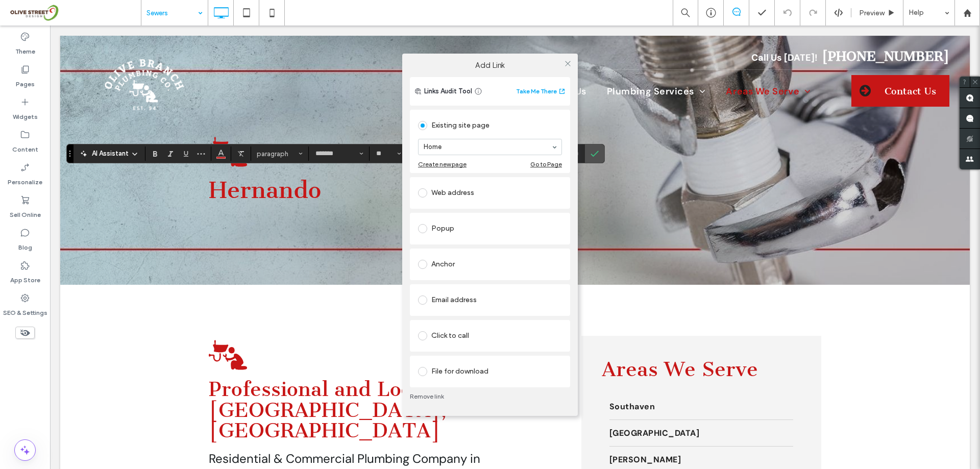
click at [449, 195] on div "Web address" at bounding box center [490, 193] width 144 height 16
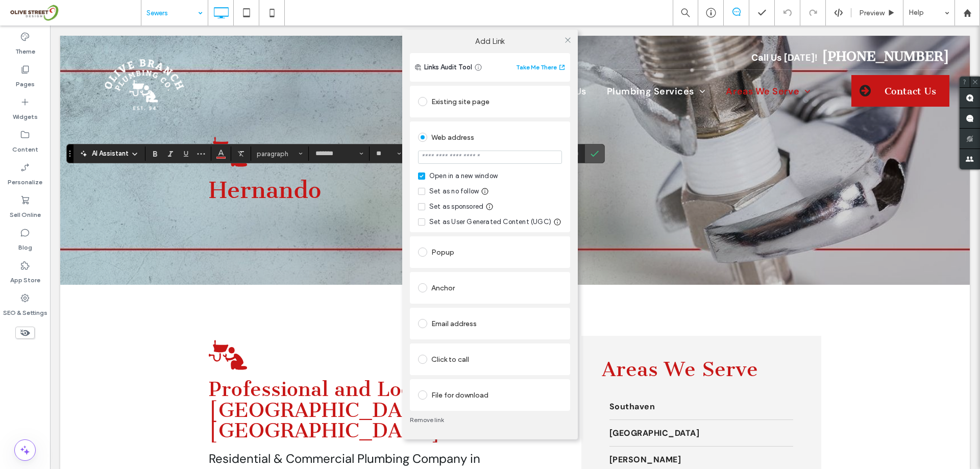
click at [476, 157] on input "url" at bounding box center [490, 157] width 144 height 13
paste input "**********"
type input "**********"
click at [570, 37] on icon at bounding box center [568, 40] width 8 height 8
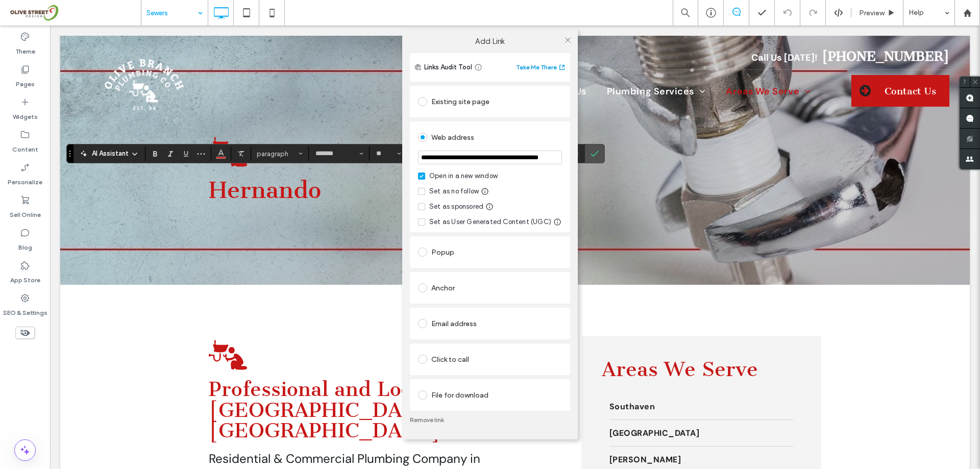
scroll to position [0, 0]
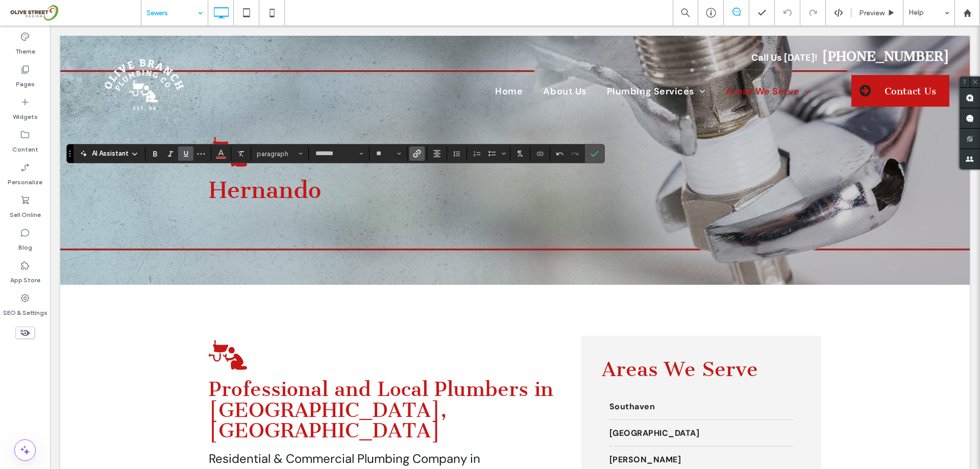
click at [190, 151] on label "Underline" at bounding box center [185, 153] width 15 height 14
click at [221, 156] on icon "Color" at bounding box center [221, 153] width 8 height 8
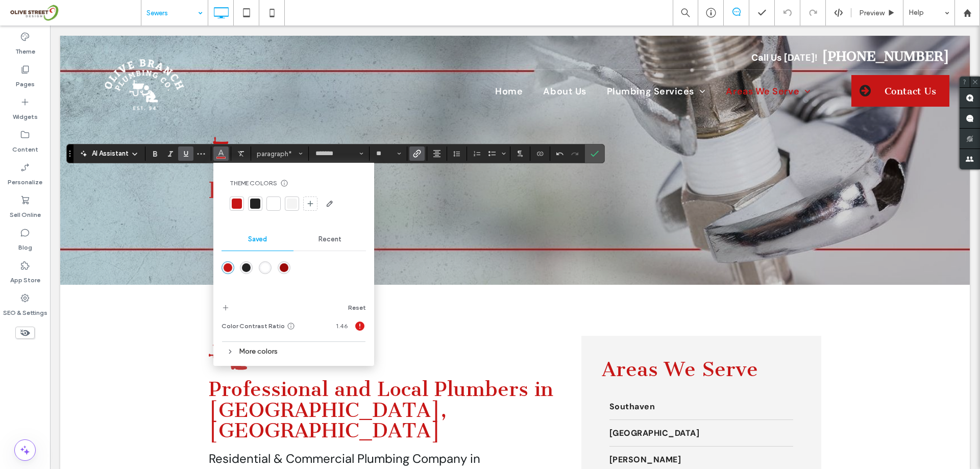
click at [273, 201] on div at bounding box center [273, 204] width 10 height 10
click at [595, 157] on icon "Confirm" at bounding box center [594, 154] width 8 height 8
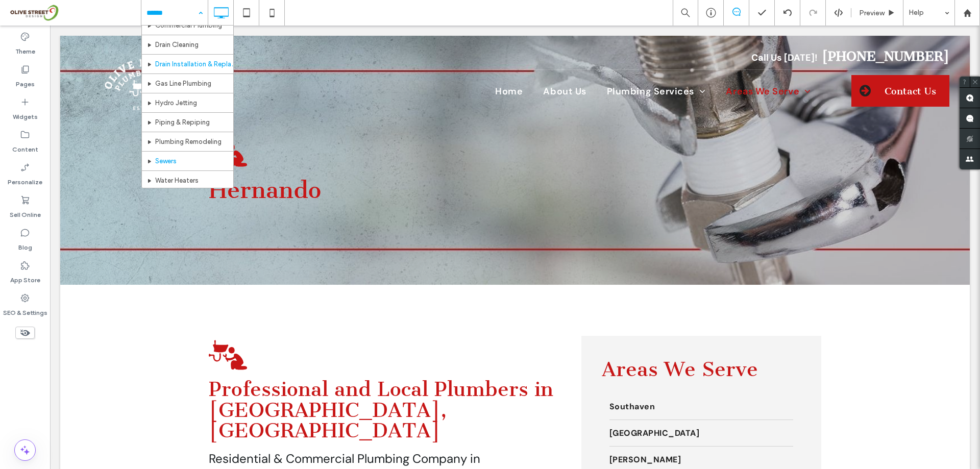
scroll to position [136, 0]
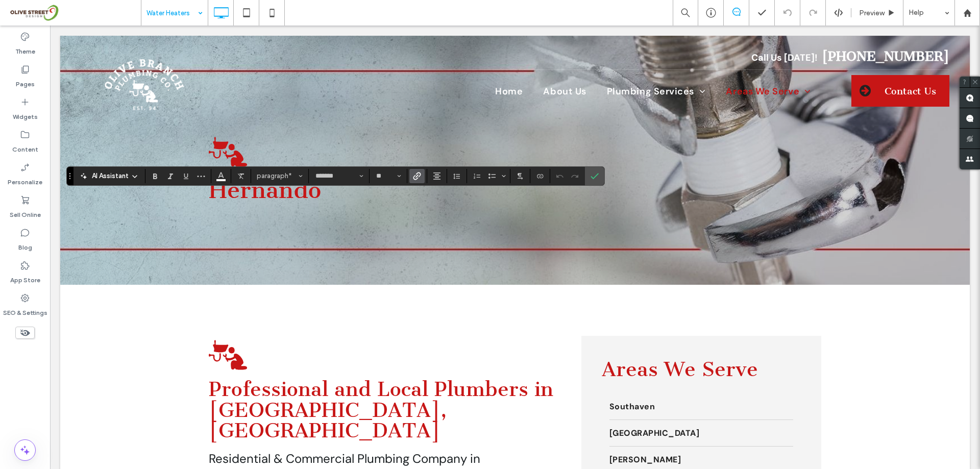
click at [416, 169] on span "Link" at bounding box center [415, 176] width 5 height 14
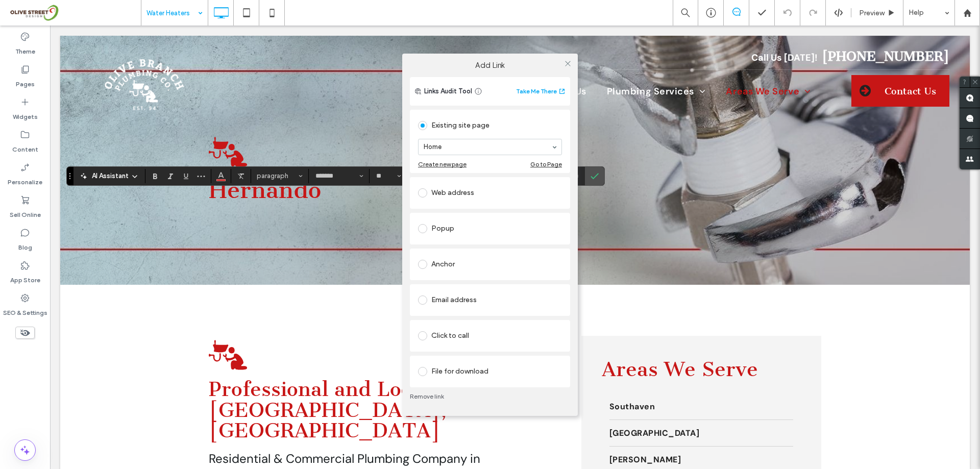
click at [436, 187] on div "Web address" at bounding box center [490, 193] width 144 height 16
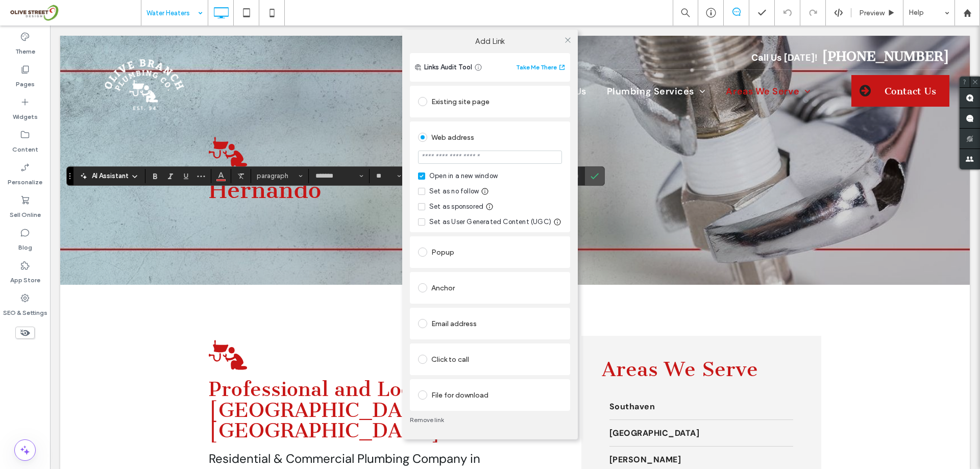
click at [461, 157] on input "url" at bounding box center [490, 157] width 144 height 13
paste input "**********"
type input "**********"
click at [564, 37] on icon at bounding box center [568, 40] width 8 height 8
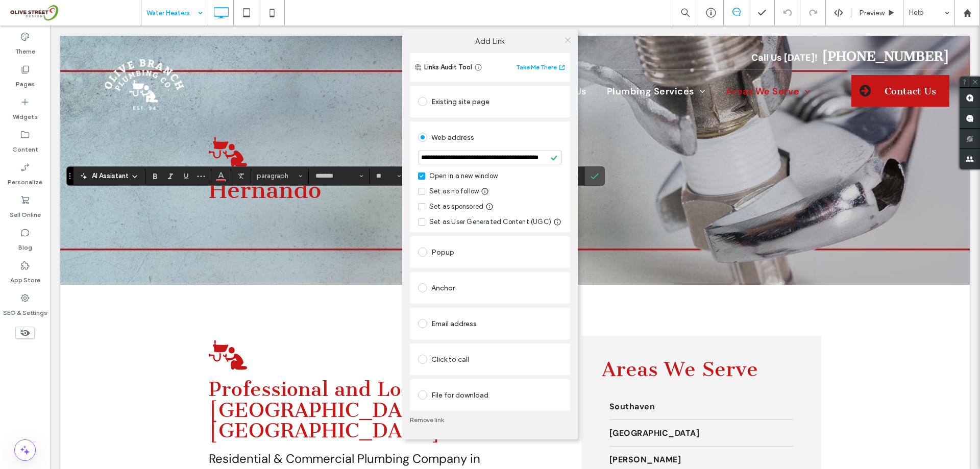
scroll to position [0, 0]
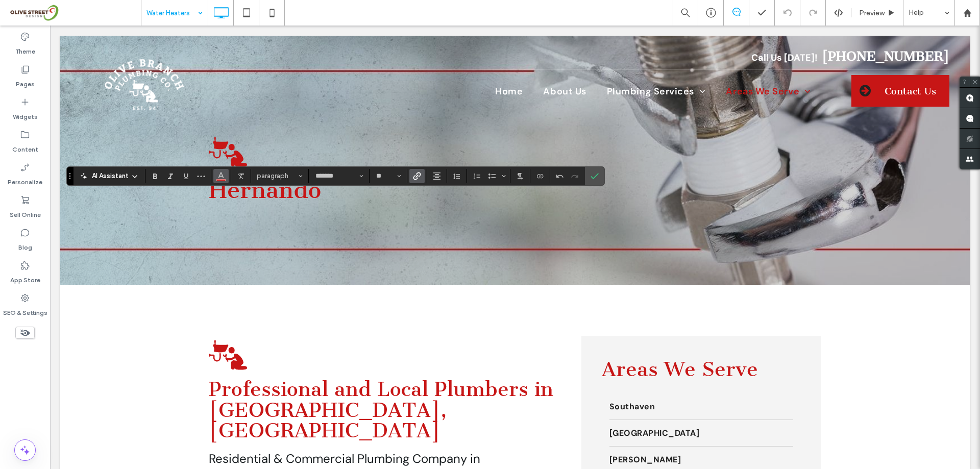
click at [225, 178] on icon "Color" at bounding box center [221, 175] width 8 height 8
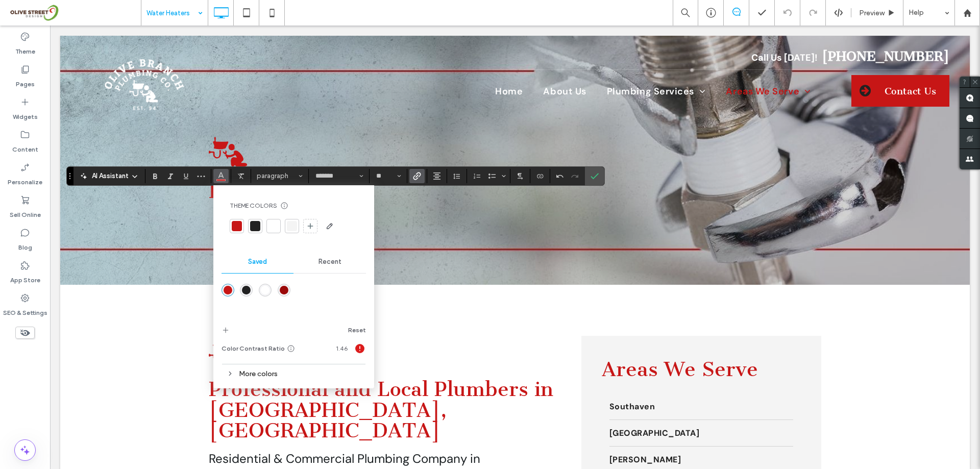
click at [271, 221] on div at bounding box center [273, 226] width 10 height 10
click at [187, 177] on use "Underline" at bounding box center [186, 177] width 5 height 6
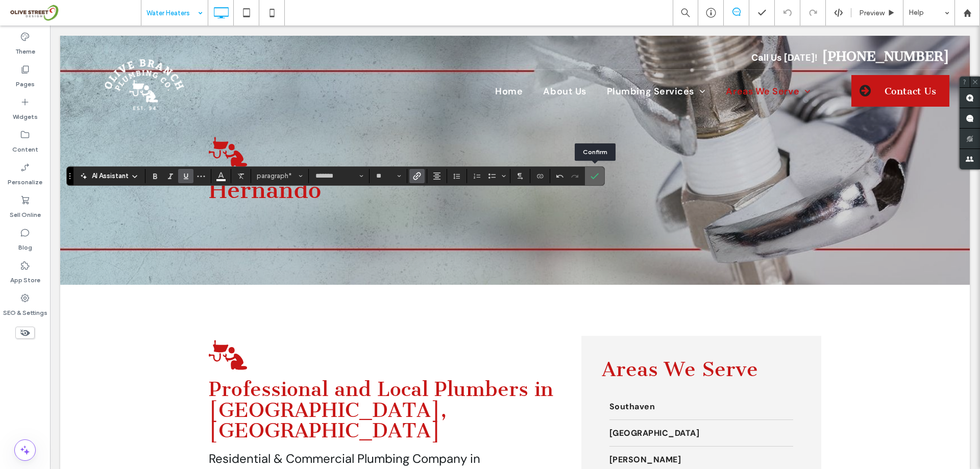
click at [592, 178] on use "Confirm" at bounding box center [594, 176] width 8 height 6
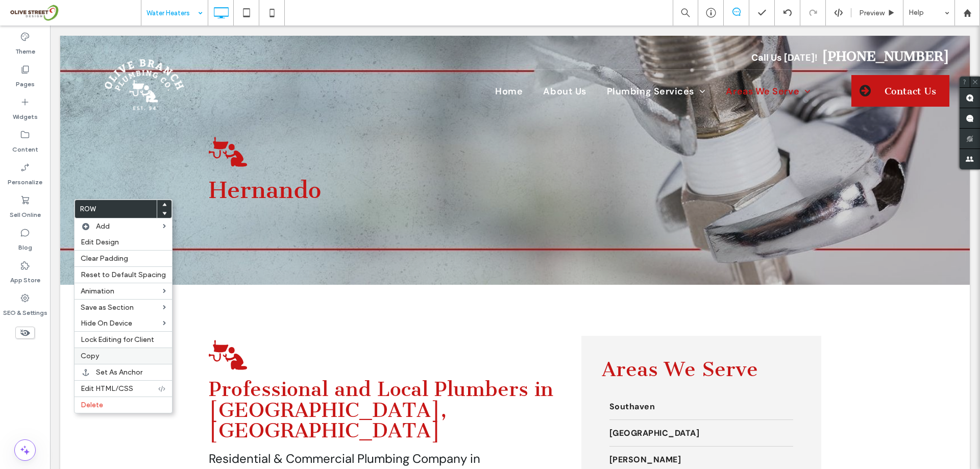
click at [101, 351] on div "Copy" at bounding box center [123, 356] width 97 height 16
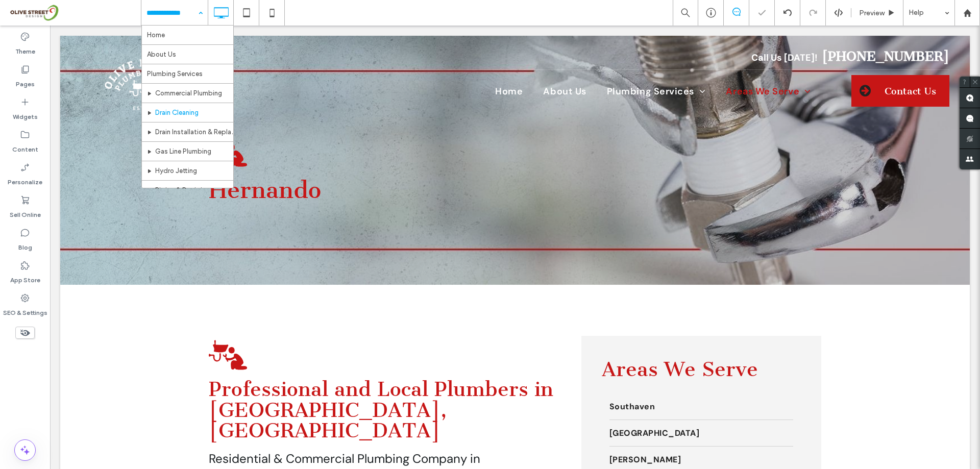
scroll to position [136, 0]
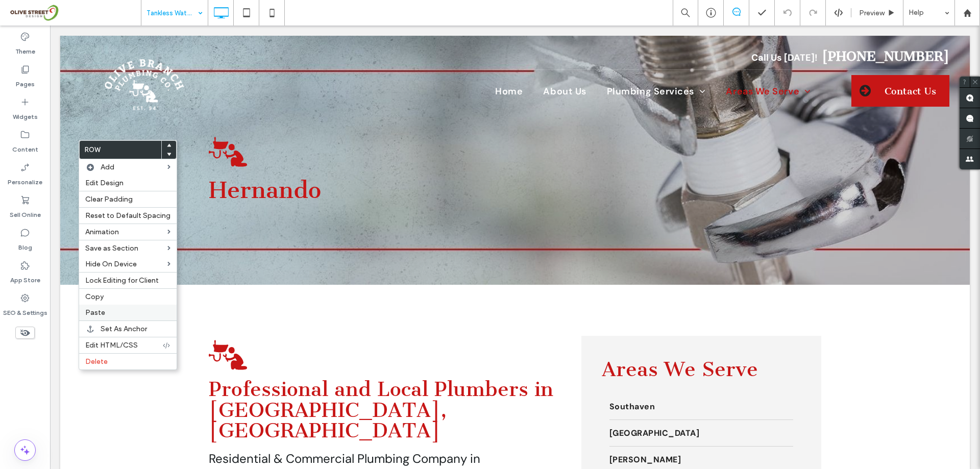
click at [98, 311] on span "Paste" at bounding box center [95, 312] width 20 height 9
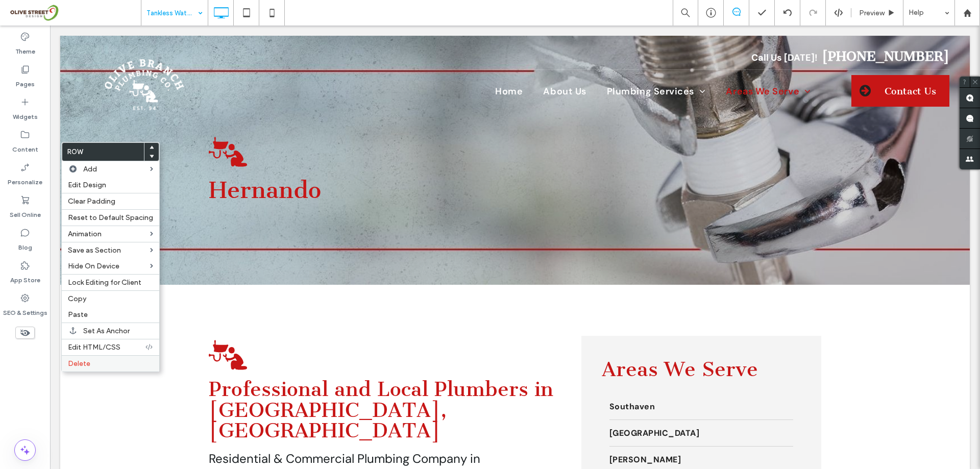
click at [89, 361] on label "Delete" at bounding box center [110, 363] width 85 height 9
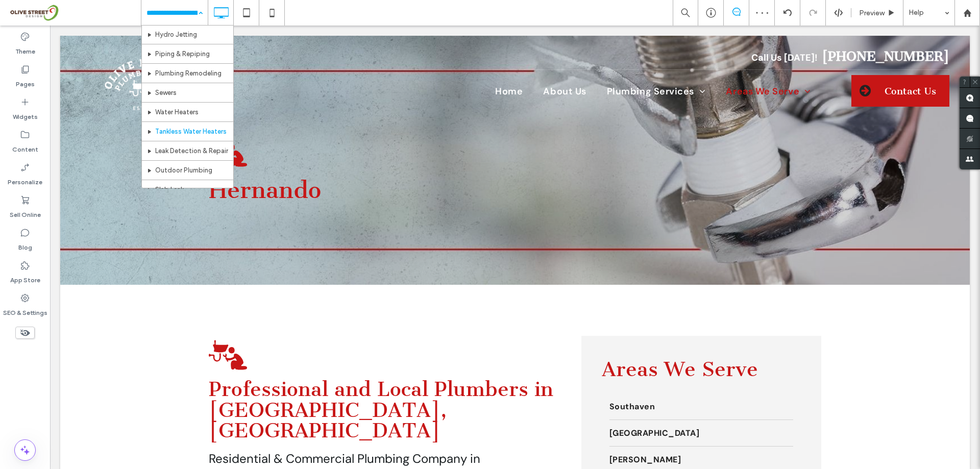
scroll to position [204, 0]
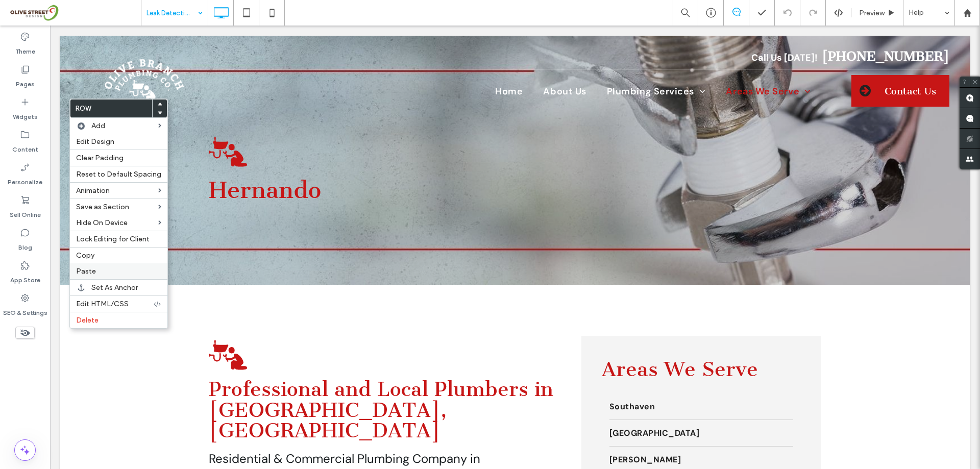
click at [94, 275] on span "Paste" at bounding box center [86, 271] width 20 height 9
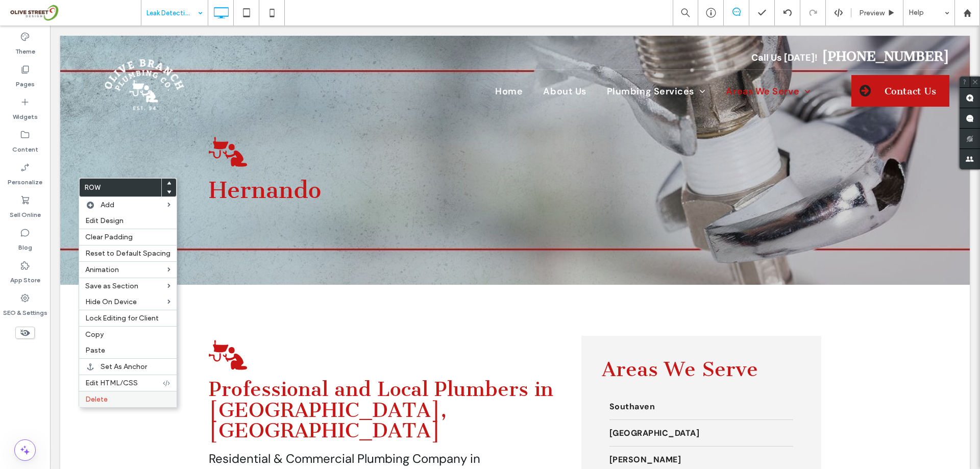
click at [121, 396] on label "Delete" at bounding box center [127, 399] width 85 height 9
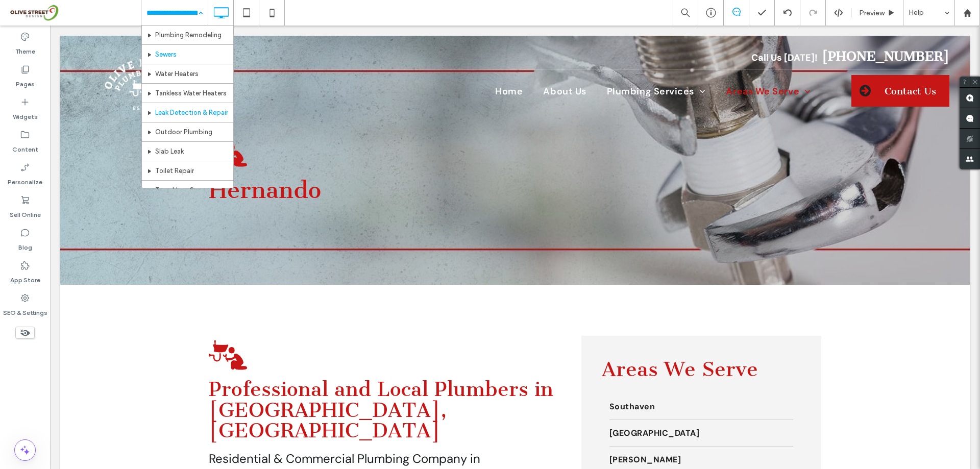
scroll to position [204, 0]
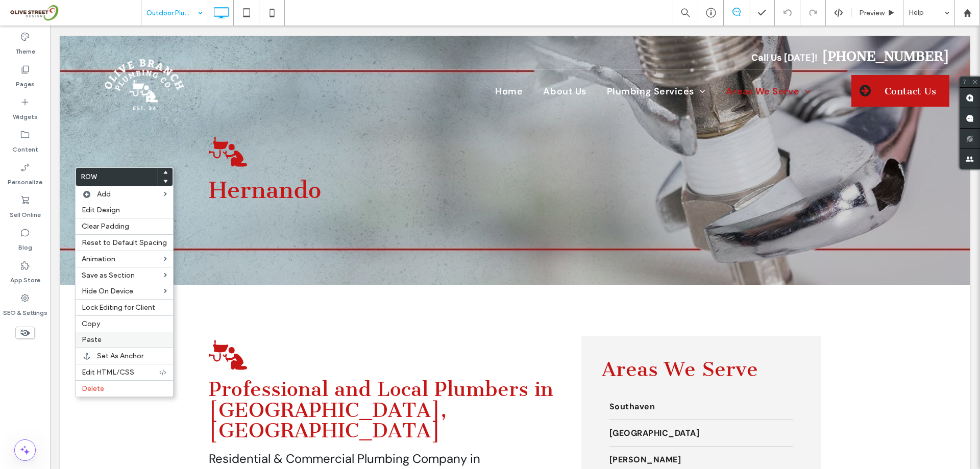
click at [132, 343] on label "Paste" at bounding box center [124, 339] width 85 height 9
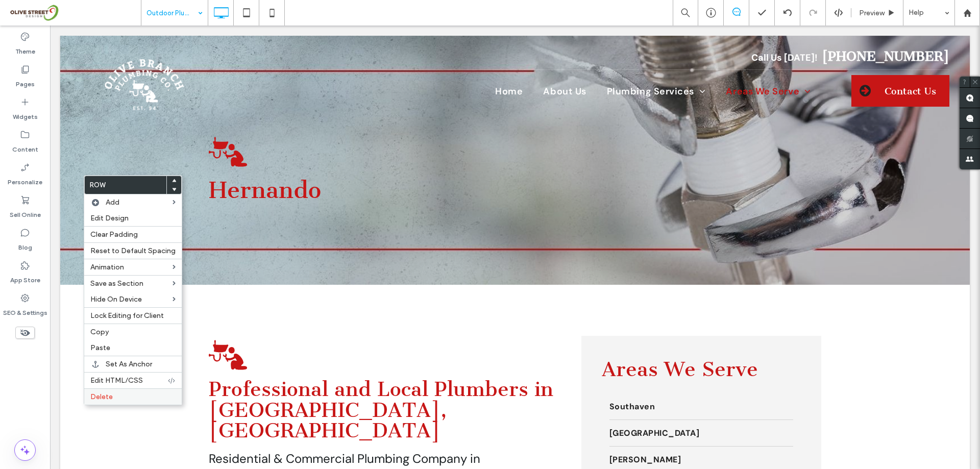
click at [135, 390] on div "Delete" at bounding box center [132, 396] width 97 height 16
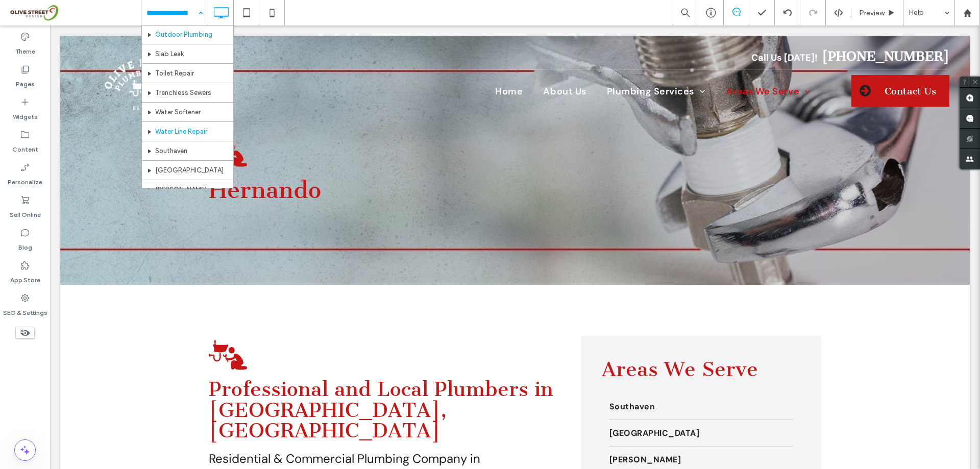
scroll to position [204, 0]
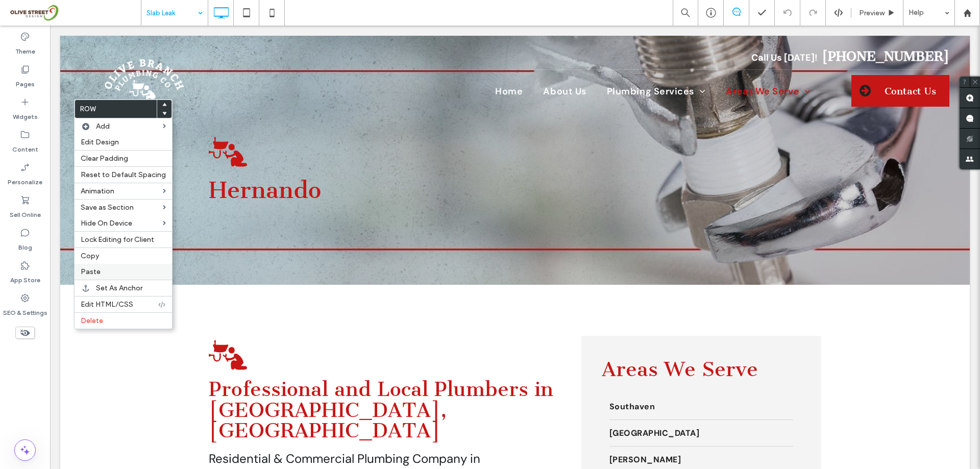
click at [140, 271] on label "Paste" at bounding box center [123, 271] width 85 height 9
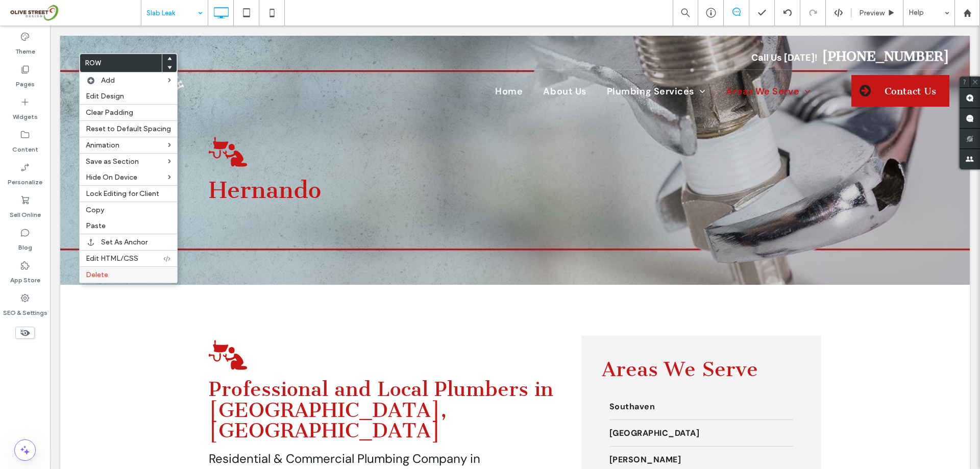
click at [136, 268] on div "Delete" at bounding box center [128, 274] width 97 height 16
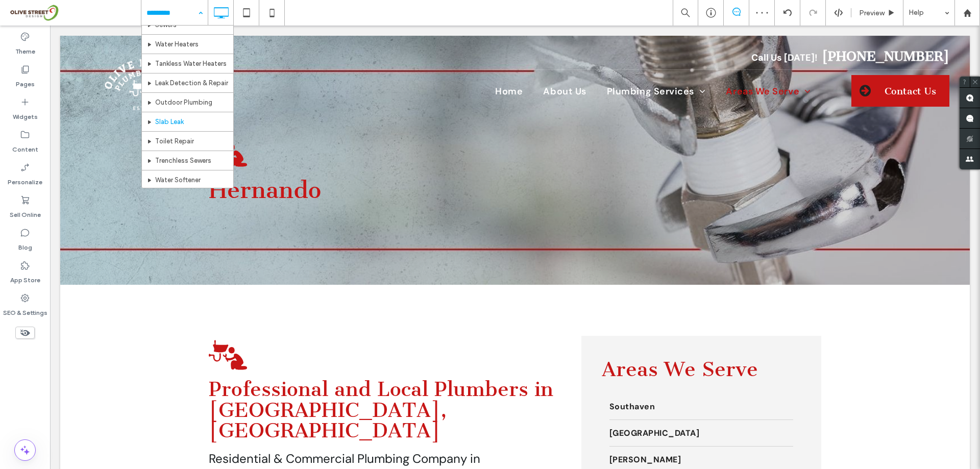
scroll to position [272, 0]
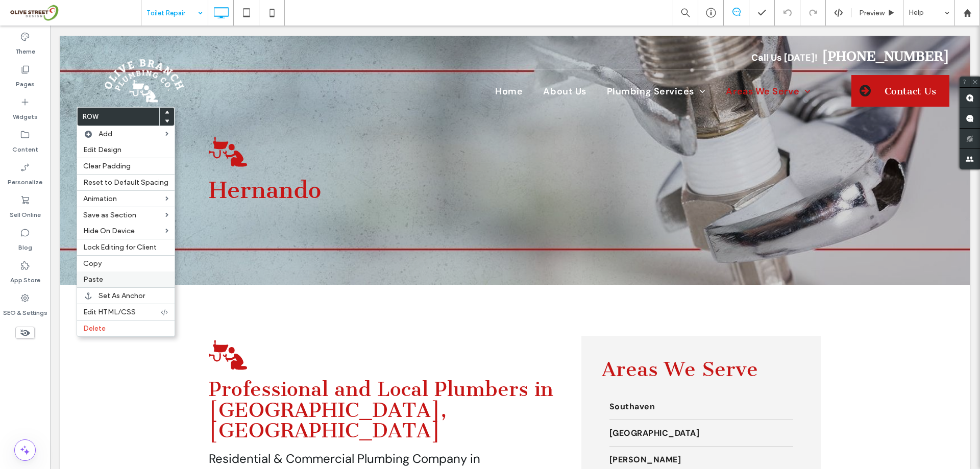
click at [126, 280] on label "Paste" at bounding box center [125, 279] width 85 height 9
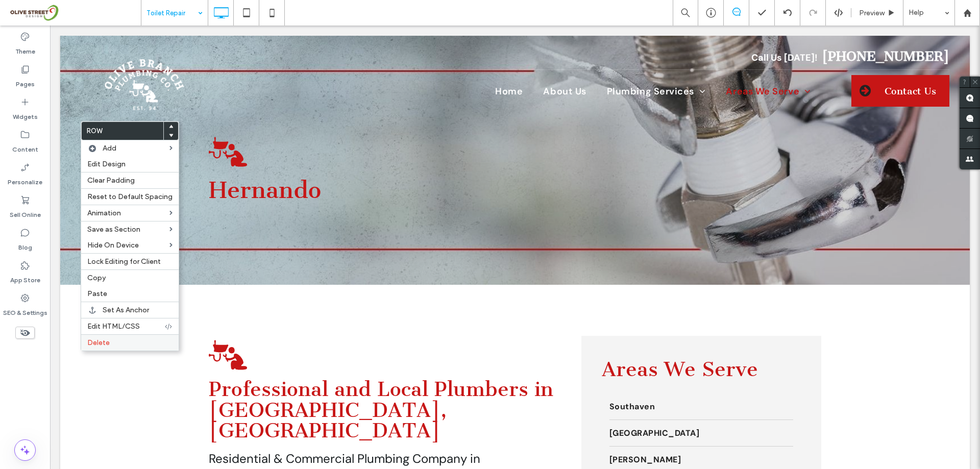
click at [129, 343] on label "Delete" at bounding box center [129, 342] width 85 height 9
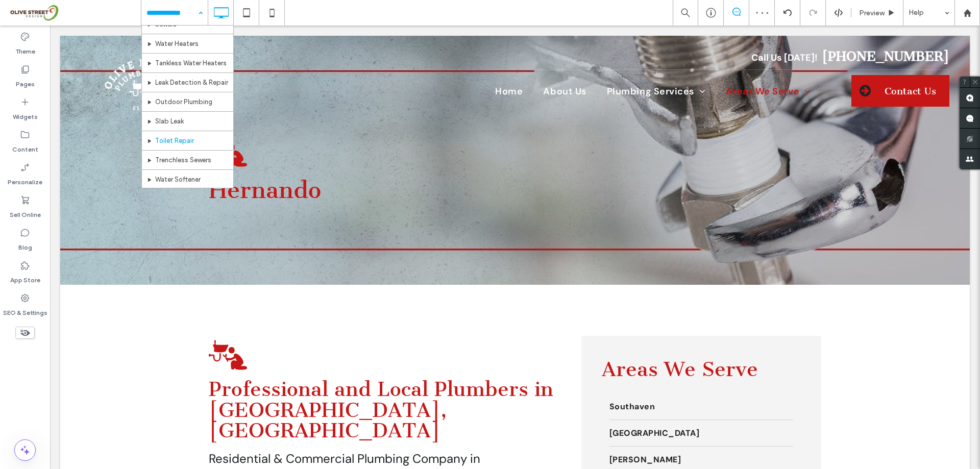
scroll to position [272, 0]
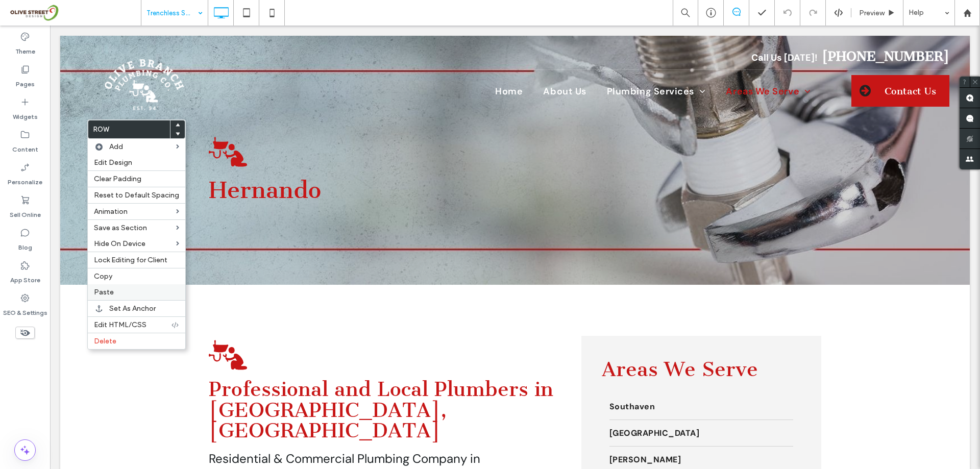
click at [138, 290] on label "Paste" at bounding box center [136, 292] width 85 height 9
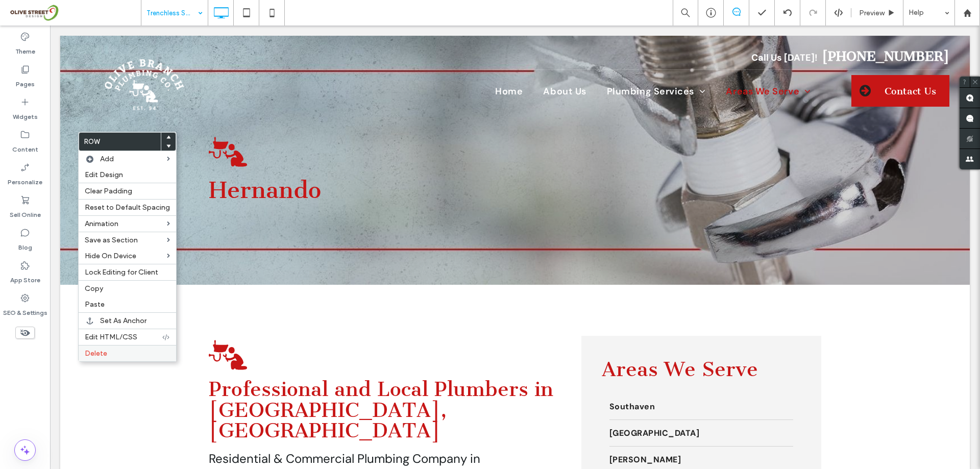
click at [121, 351] on label "Delete" at bounding box center [127, 353] width 85 height 9
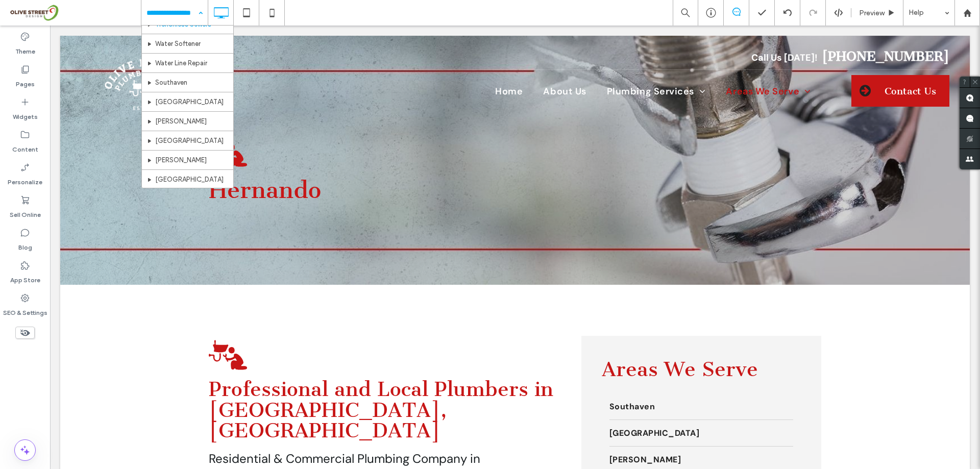
scroll to position [272, 0]
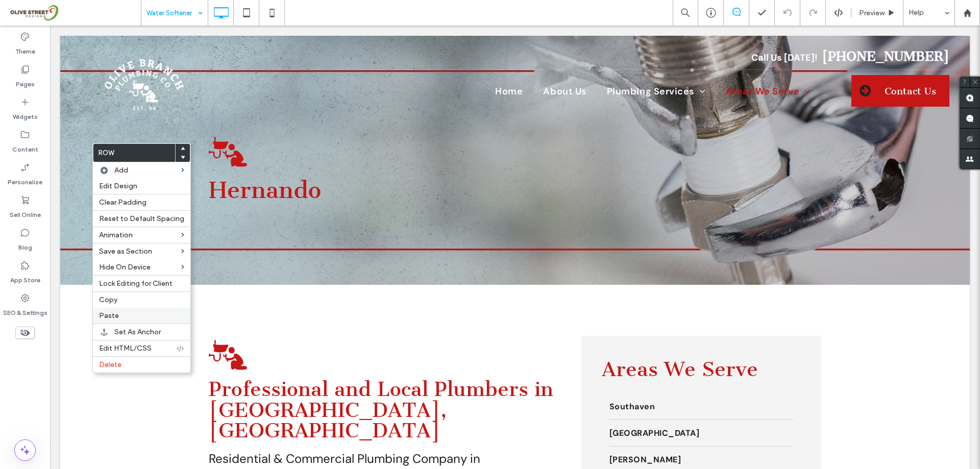
click at [149, 311] on div "Paste" at bounding box center [141, 316] width 97 height 16
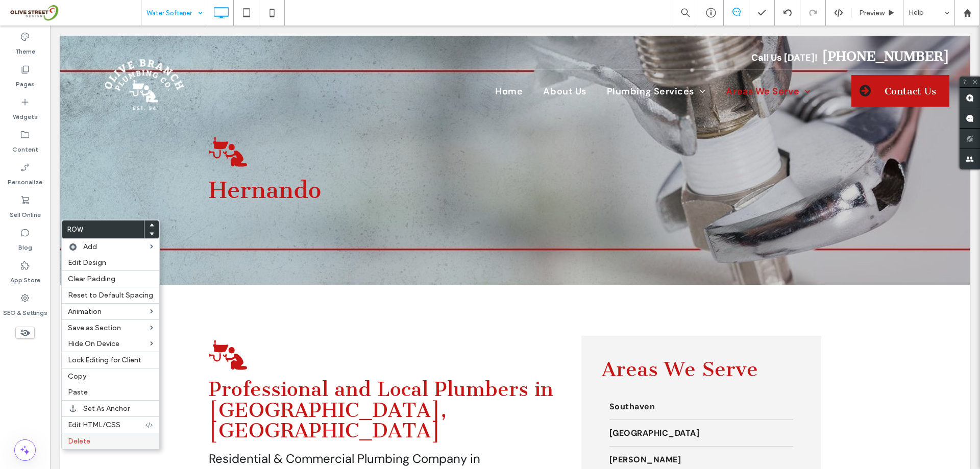
click at [104, 443] on label "Delete" at bounding box center [110, 441] width 85 height 9
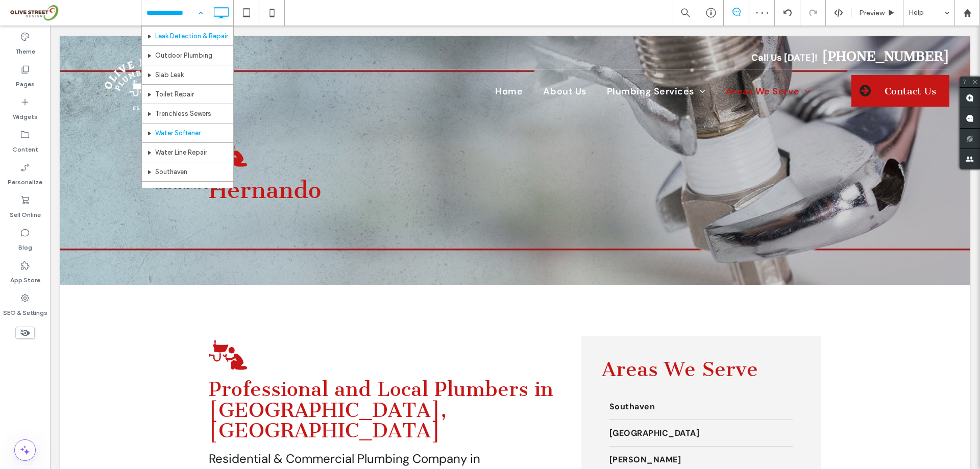
scroll to position [272, 0]
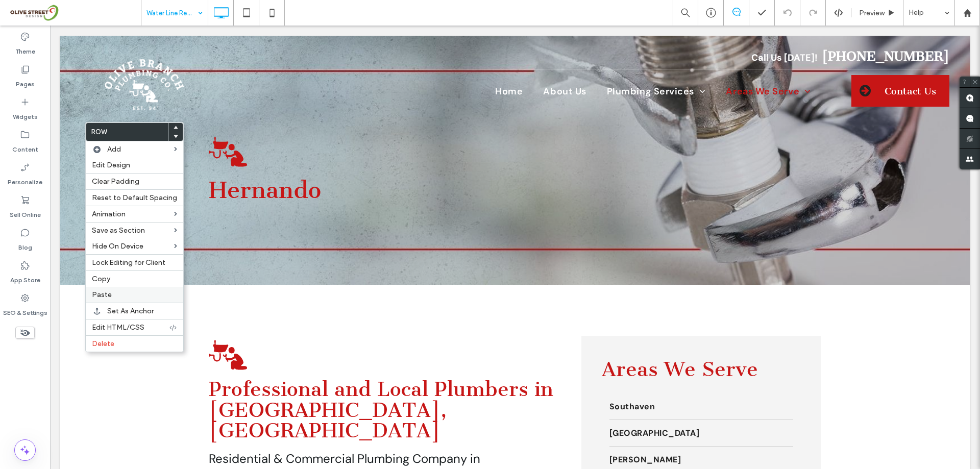
click at [129, 292] on label "Paste" at bounding box center [134, 294] width 85 height 9
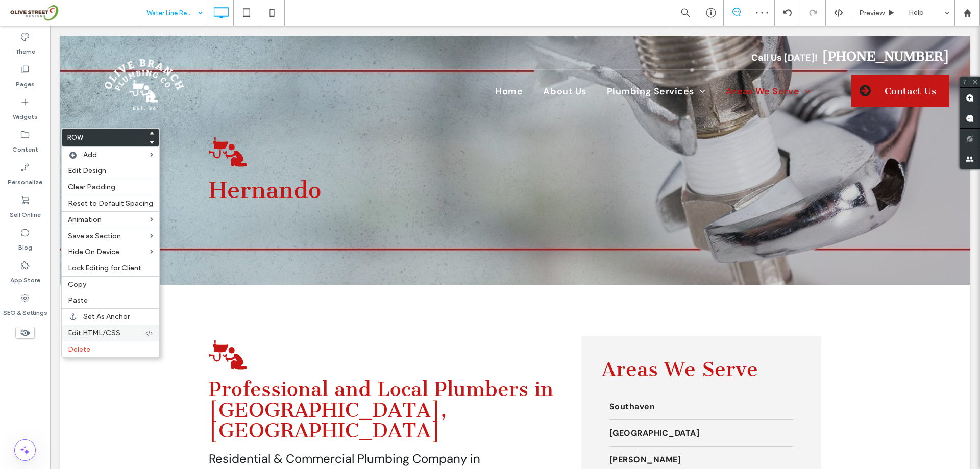
drag, startPoint x: 116, startPoint y: 343, endPoint x: 130, endPoint y: 336, distance: 15.8
click at [116, 343] on div "Delete" at bounding box center [110, 349] width 97 height 16
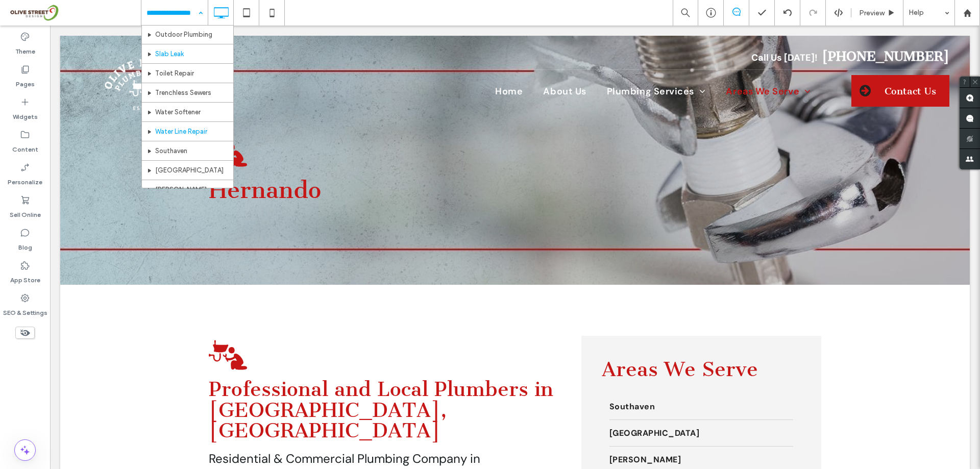
scroll to position [340, 0]
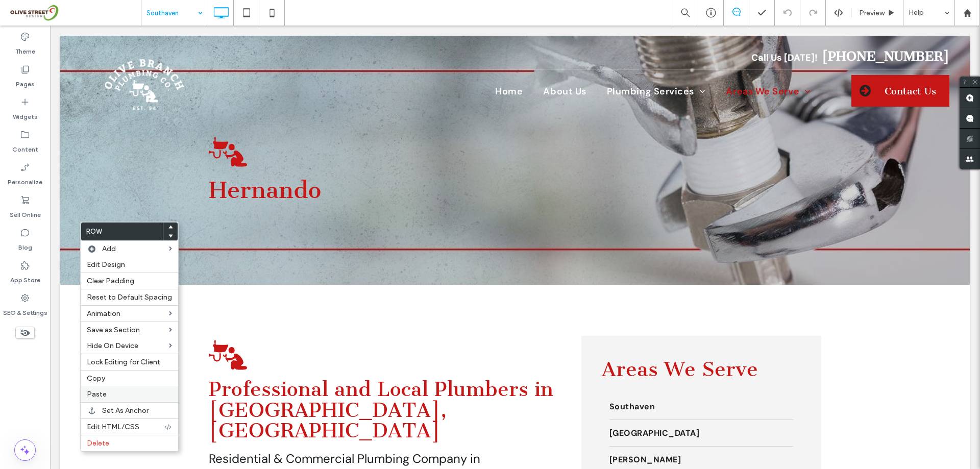
drag, startPoint x: 125, startPoint y: 396, endPoint x: 127, endPoint y: 387, distance: 8.9
click at [125, 396] on label "Paste" at bounding box center [129, 394] width 85 height 9
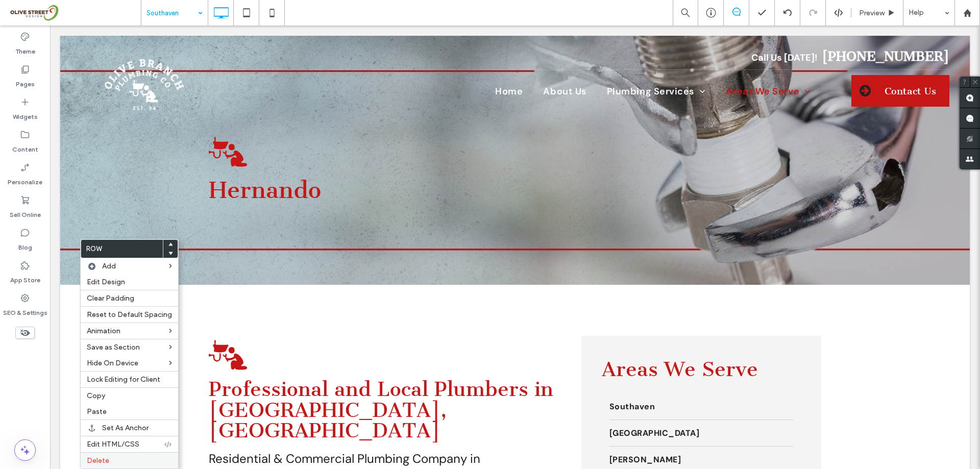
click at [121, 456] on div "Delete" at bounding box center [129, 460] width 97 height 16
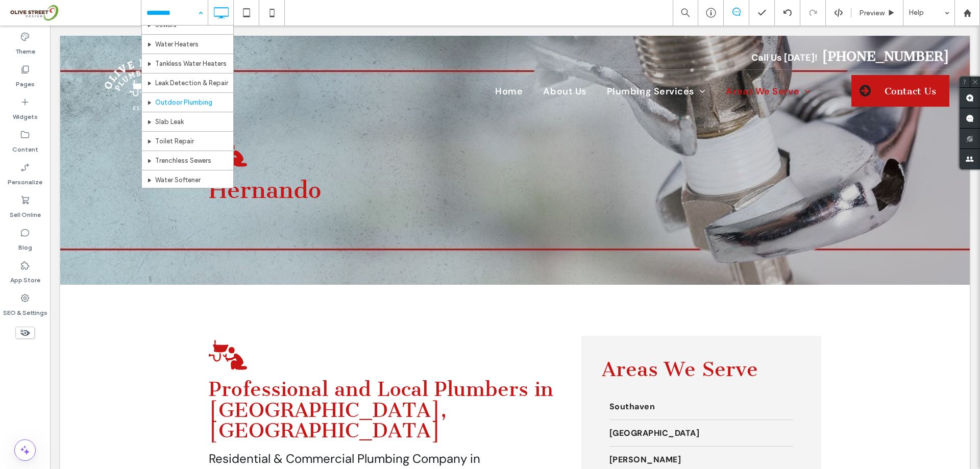
scroll to position [272, 0]
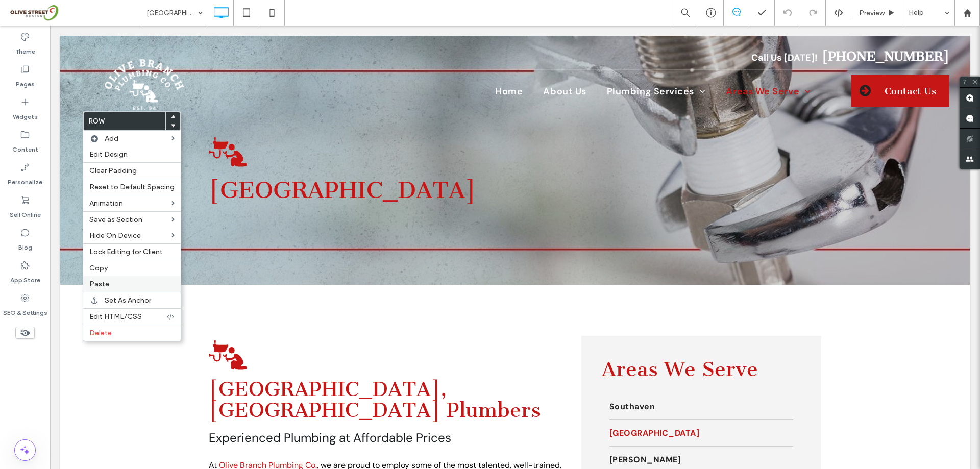
click at [103, 286] on span "Paste" at bounding box center [99, 284] width 20 height 9
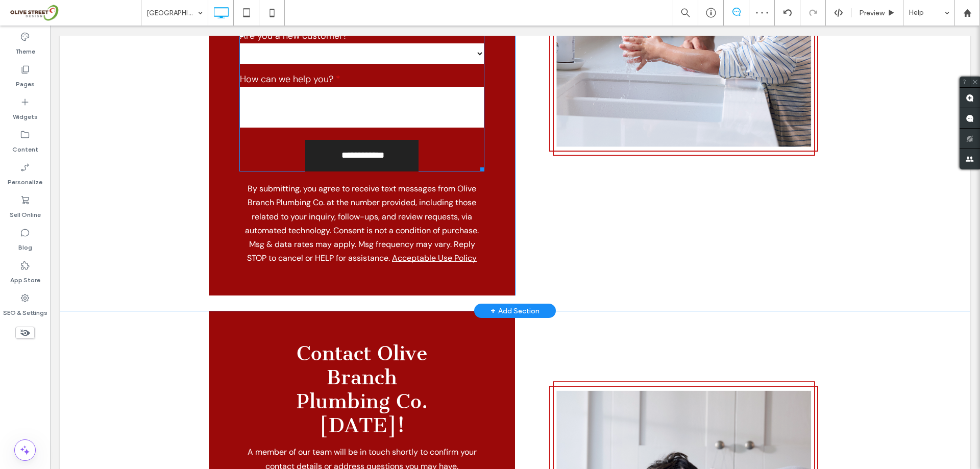
scroll to position [4695, 0]
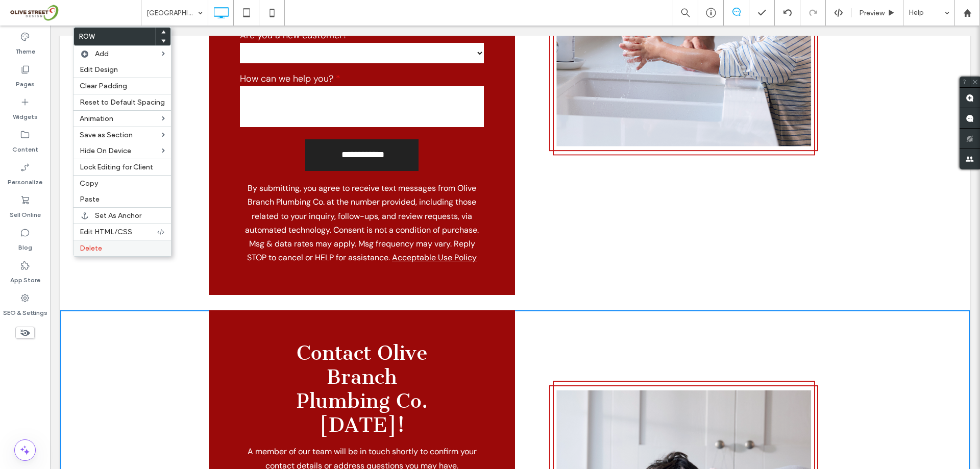
click at [120, 248] on label "Delete" at bounding box center [122, 248] width 85 height 9
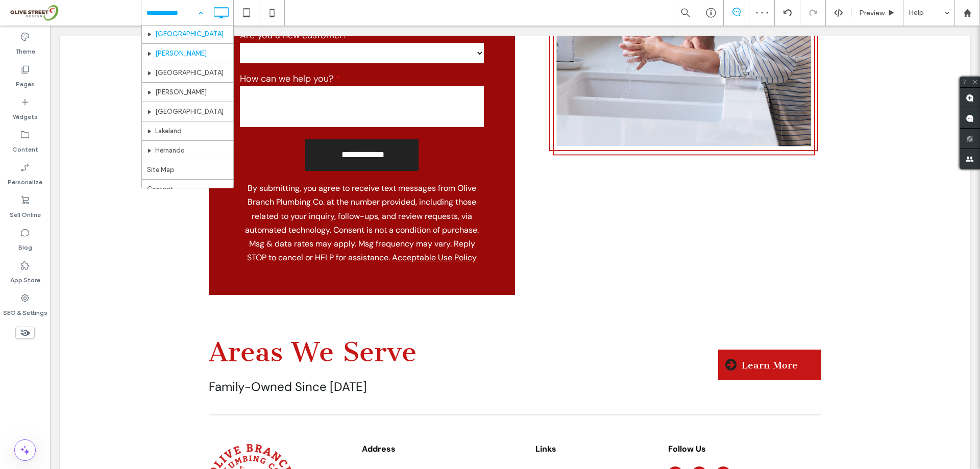
scroll to position [340, 0]
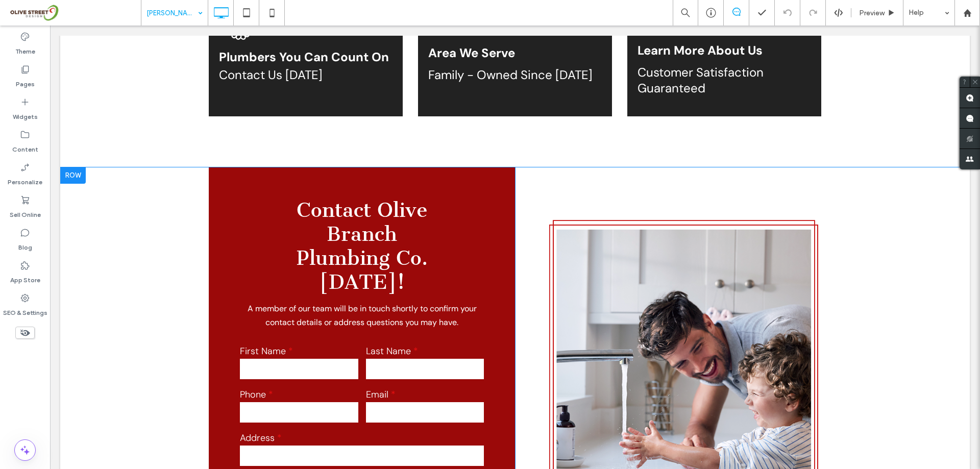
scroll to position [3607, 0]
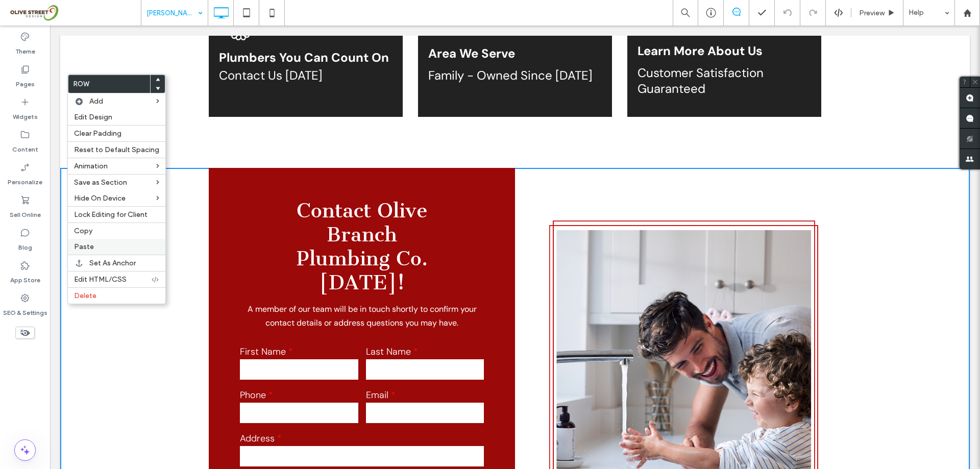
click at [110, 244] on label "Paste" at bounding box center [116, 246] width 85 height 9
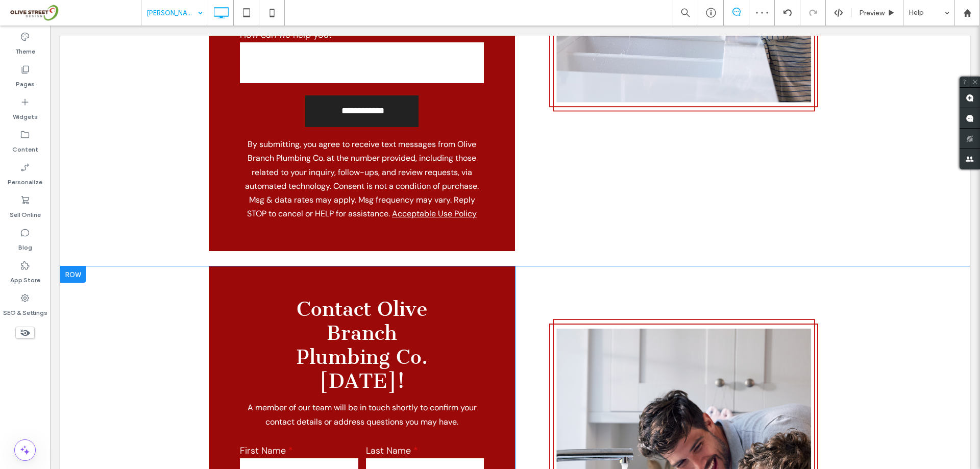
scroll to position [4083, 0]
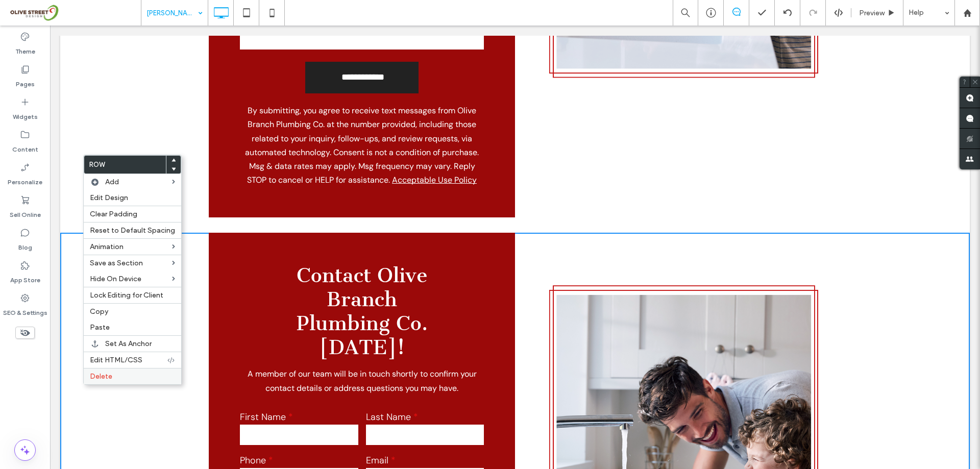
click at [132, 373] on label "Delete" at bounding box center [132, 376] width 85 height 9
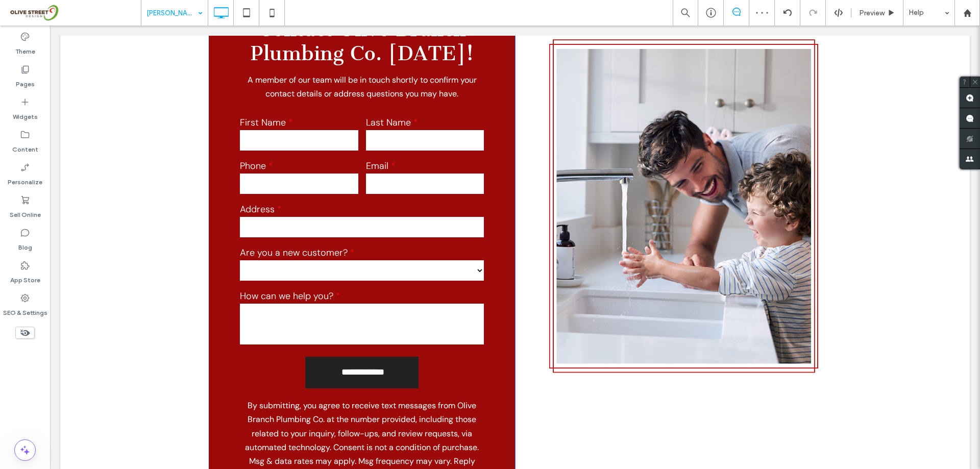
scroll to position [3671, 0]
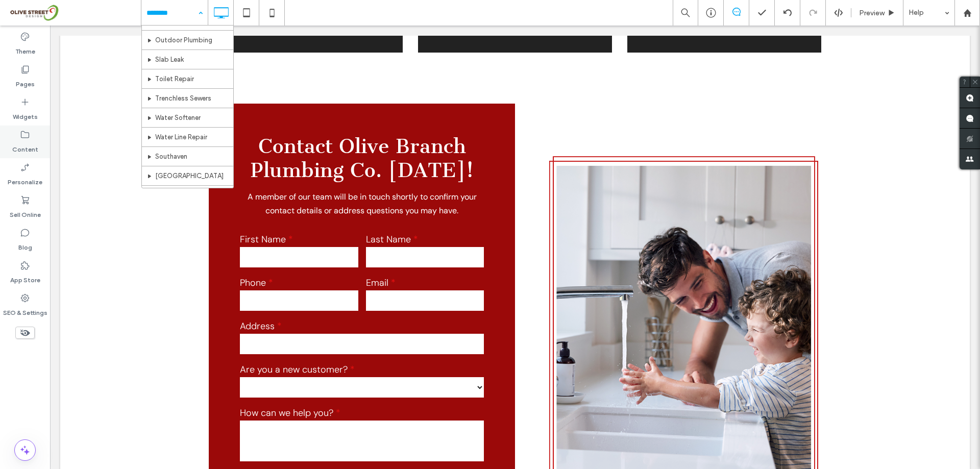
scroll to position [272, 0]
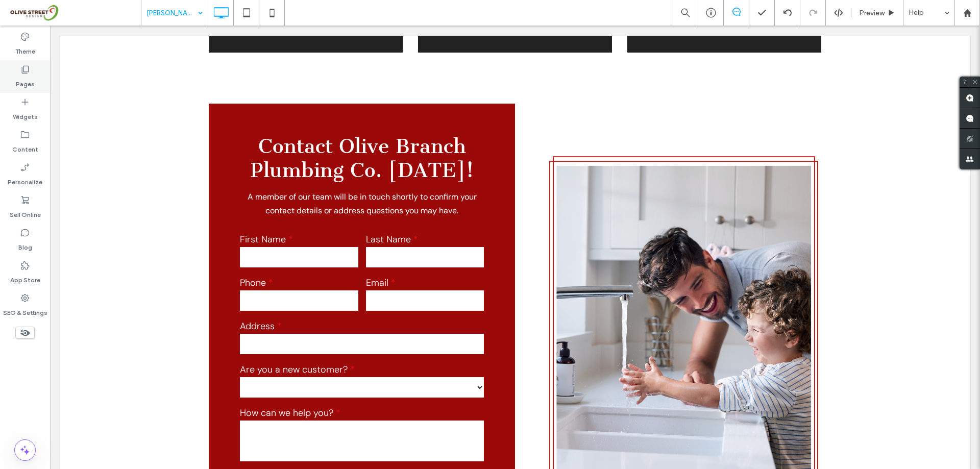
click at [29, 85] on label "Pages" at bounding box center [25, 82] width 19 height 14
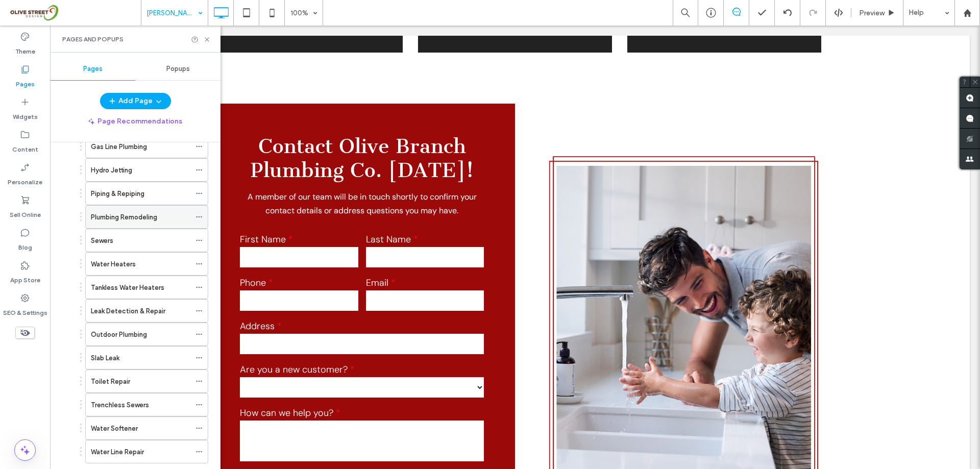
scroll to position [408, 0]
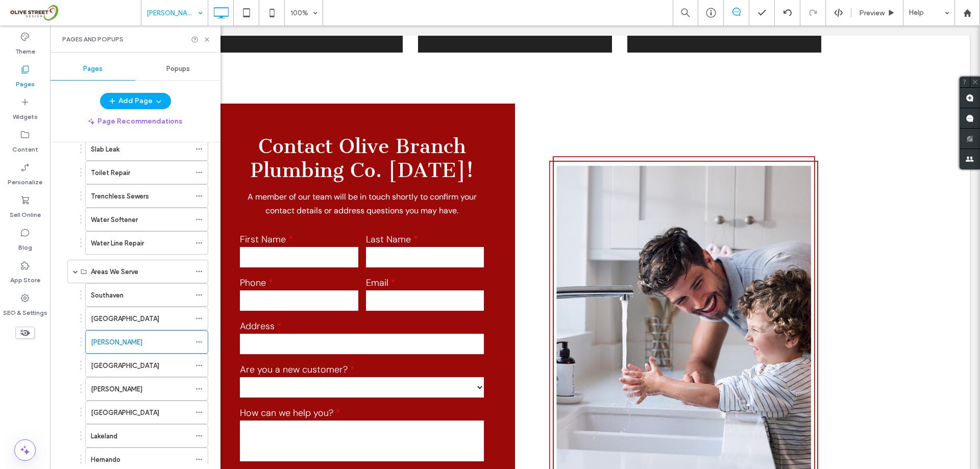
drag, startPoint x: 127, startPoint y: 367, endPoint x: 126, endPoint y: 359, distance: 8.8
click at [127, 368] on label "[GEOGRAPHIC_DATA]" at bounding box center [125, 366] width 68 height 18
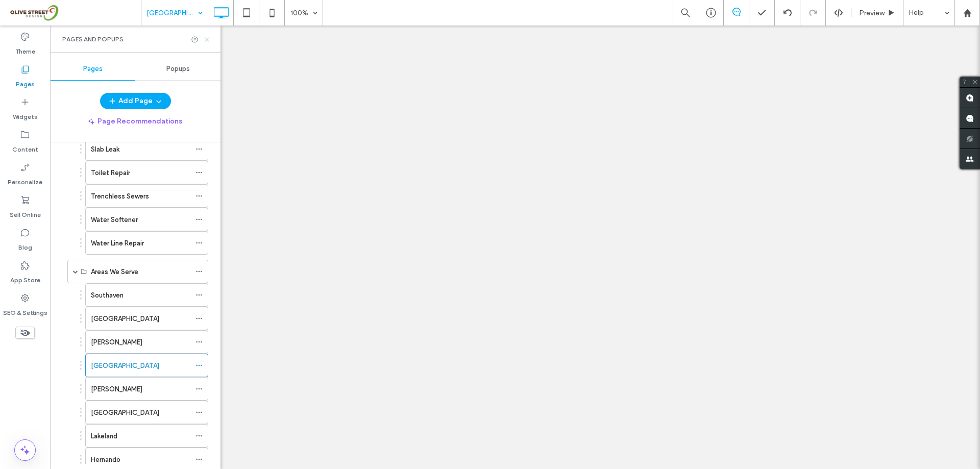
click at [209, 43] on icon at bounding box center [207, 40] width 8 height 8
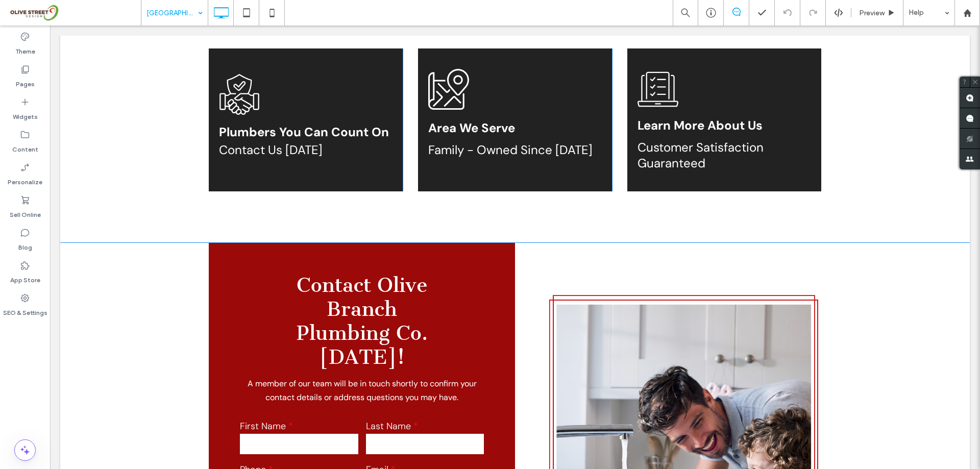
scroll to position [4559, 0]
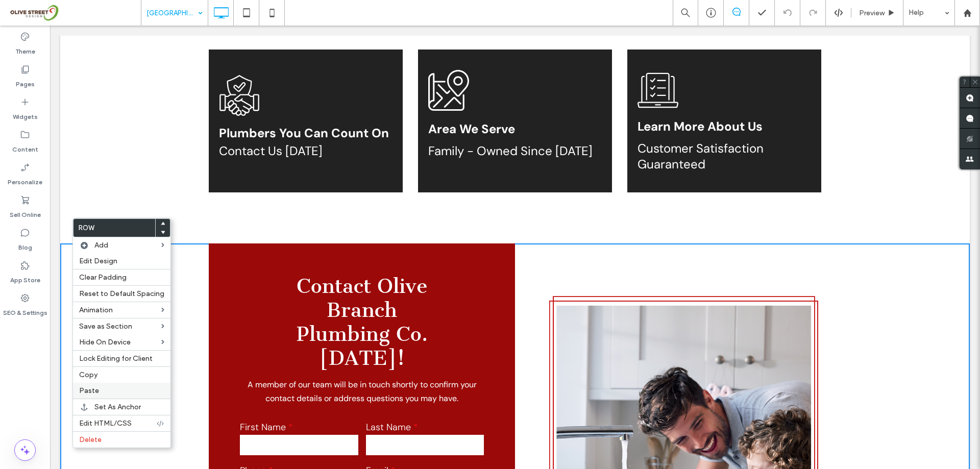
click at [112, 388] on label "Paste" at bounding box center [121, 390] width 85 height 9
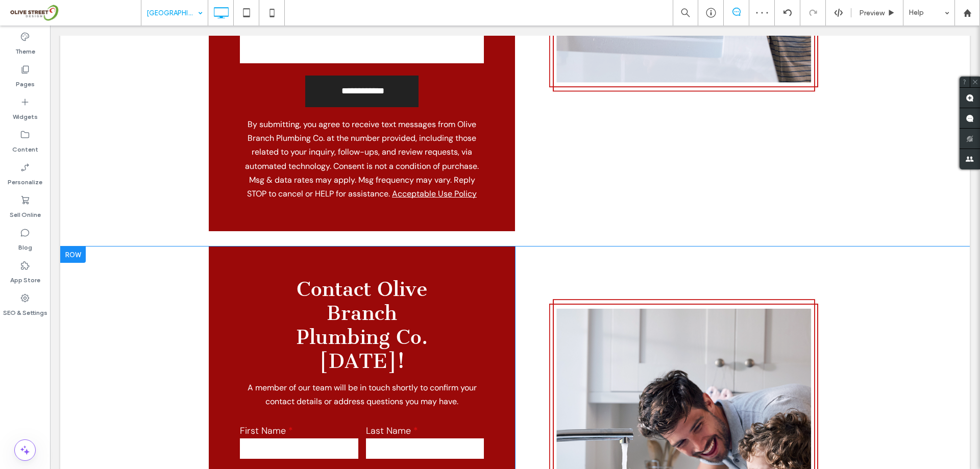
scroll to position [5104, 0]
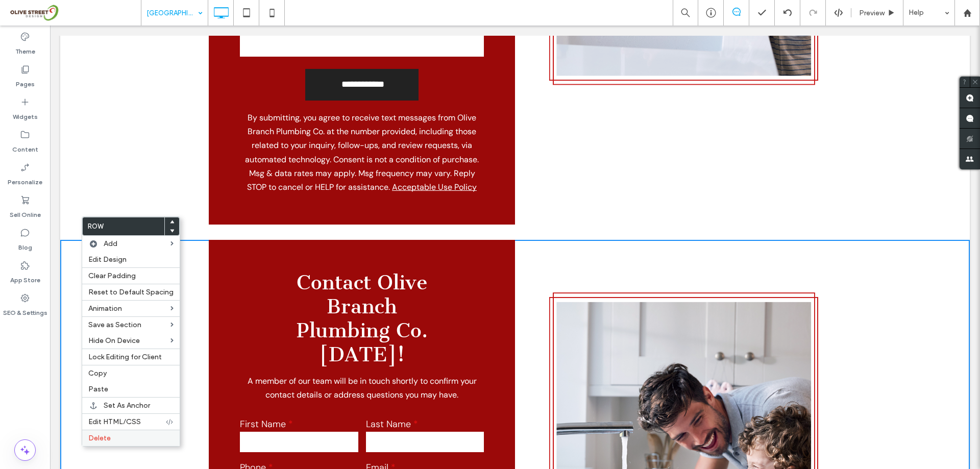
click at [116, 435] on label "Delete" at bounding box center [130, 438] width 85 height 9
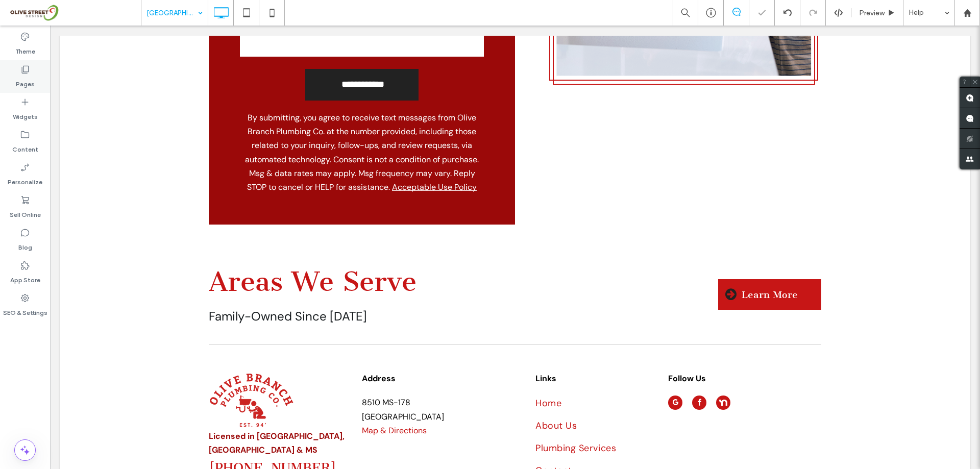
click at [29, 76] on label "Pages" at bounding box center [25, 82] width 19 height 14
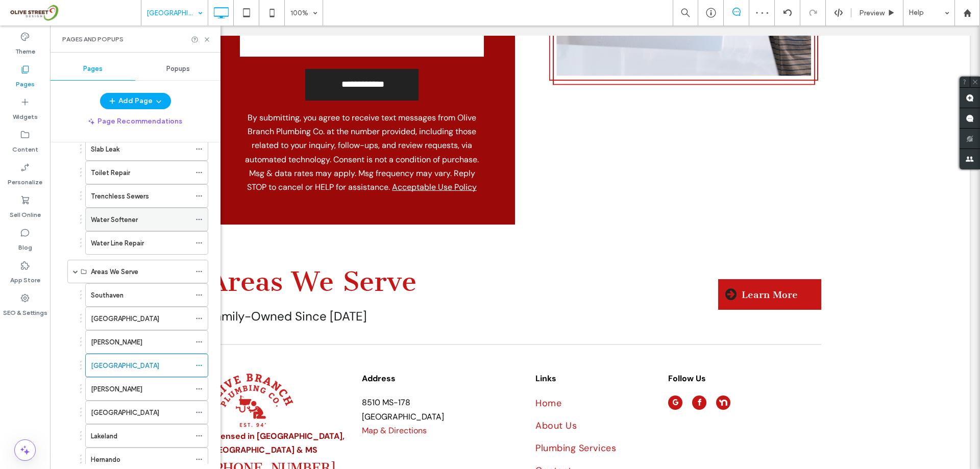
scroll to position [476, 0]
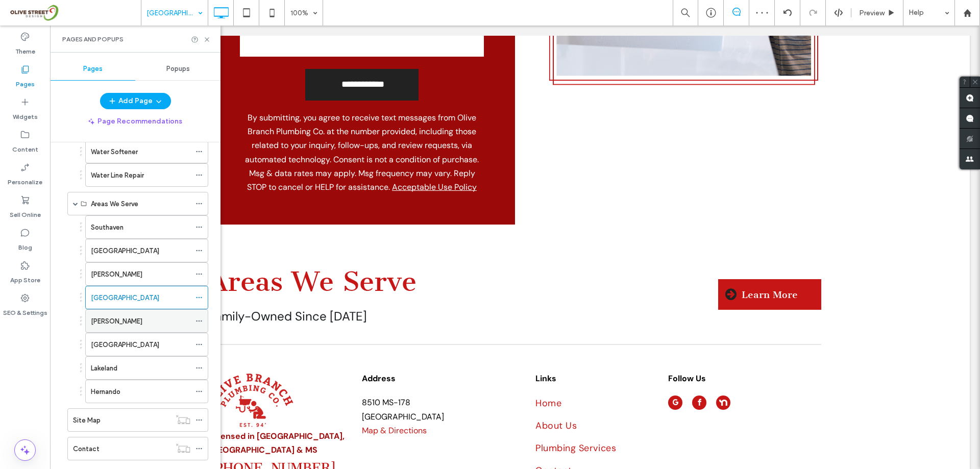
click at [151, 325] on div "[PERSON_NAME]" at bounding box center [141, 321] width 100 height 11
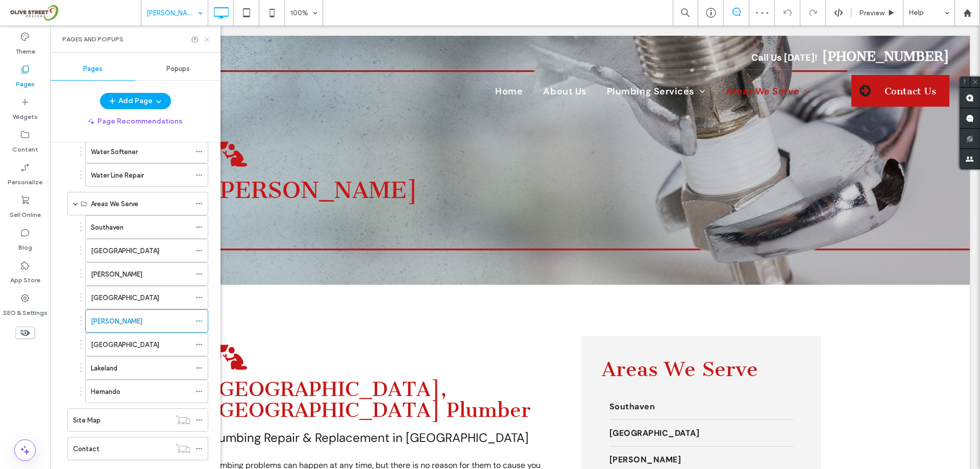
drag, startPoint x: 205, startPoint y: 39, endPoint x: 166, endPoint y: 28, distance: 40.9
click at [205, 39] on icon at bounding box center [207, 40] width 8 height 8
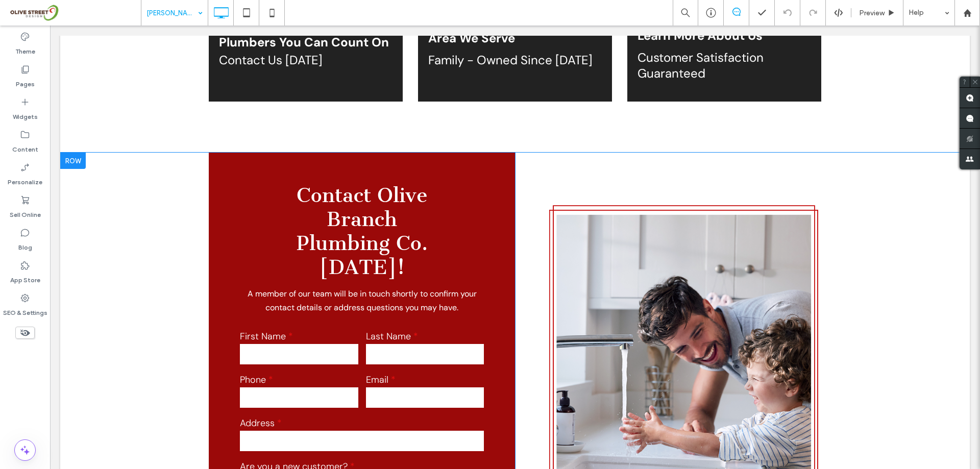
scroll to position [3947, 0]
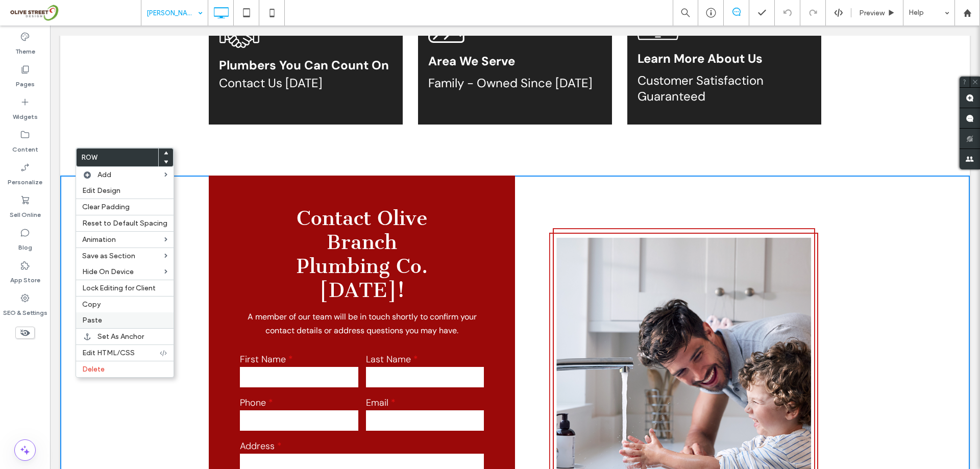
click at [119, 318] on label "Paste" at bounding box center [124, 320] width 85 height 9
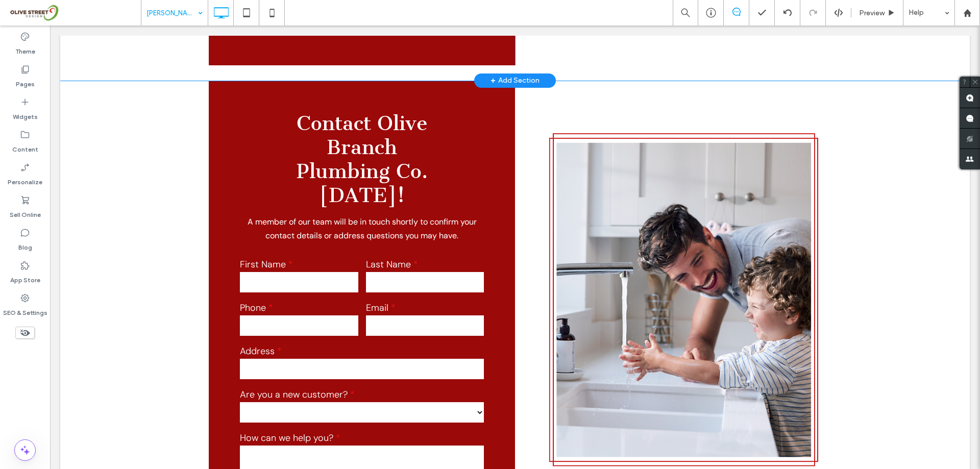
scroll to position [4559, 0]
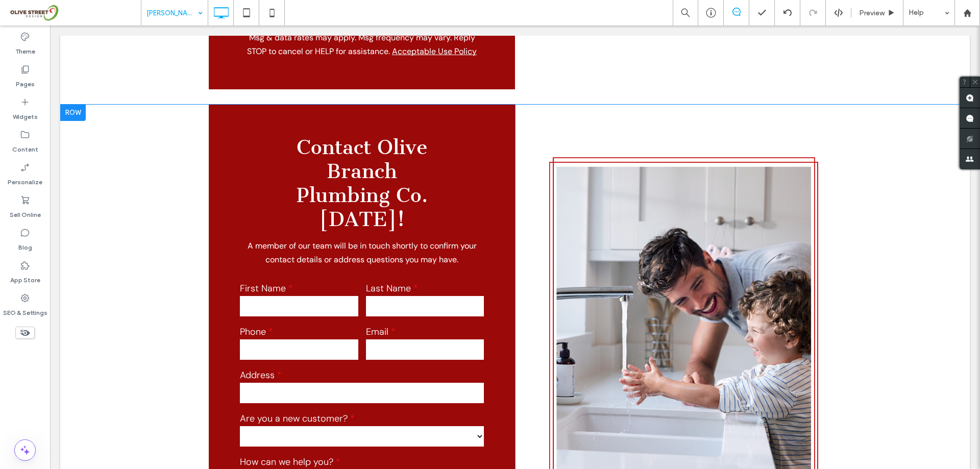
click at [78, 105] on div at bounding box center [73, 113] width 26 height 16
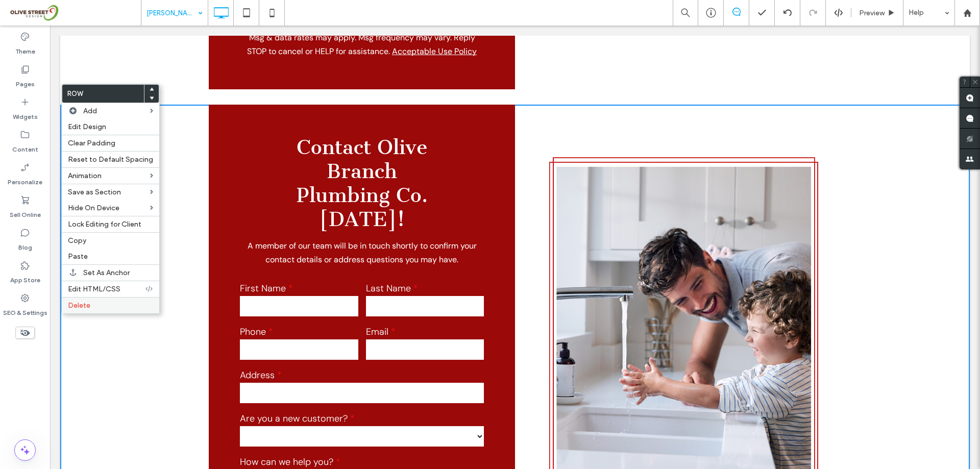
click at [118, 304] on label "Delete" at bounding box center [110, 305] width 85 height 9
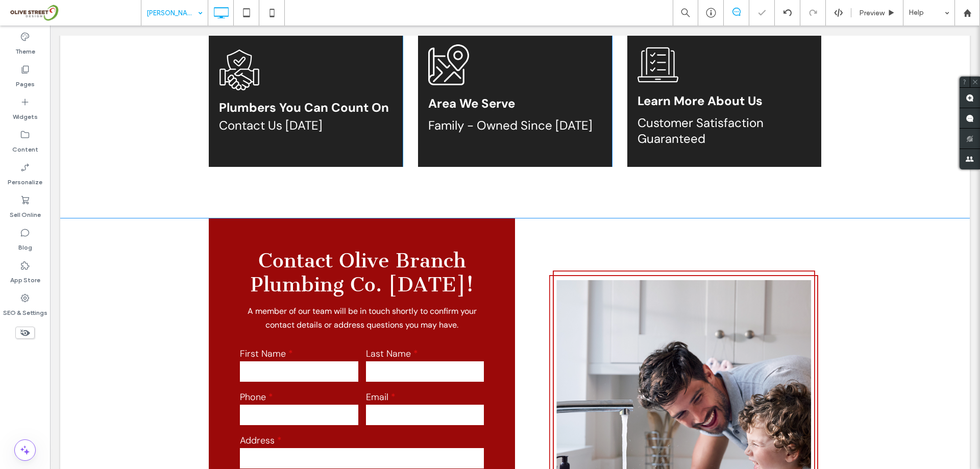
scroll to position [3882, 0]
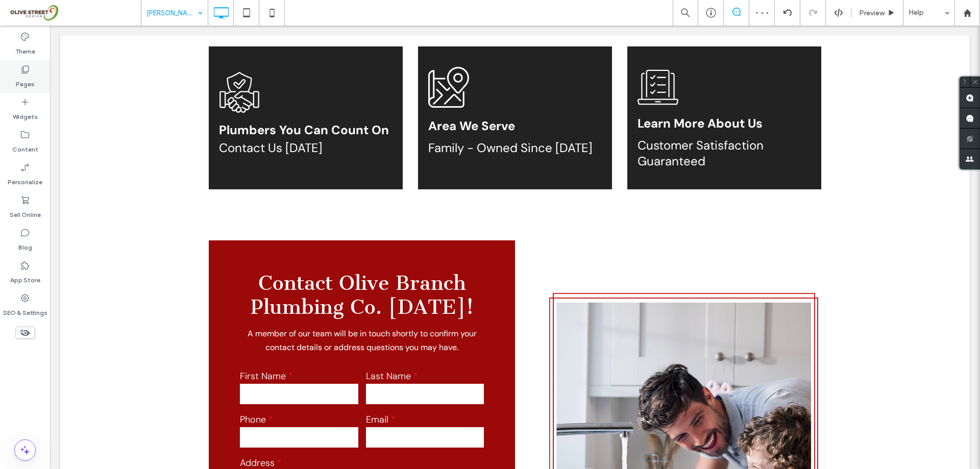
click at [17, 77] on label "Pages" at bounding box center [25, 82] width 19 height 14
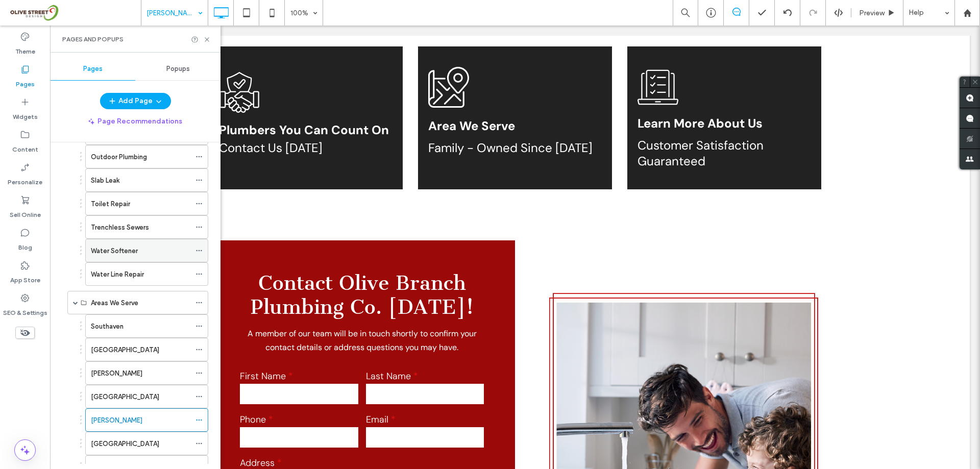
scroll to position [476, 0]
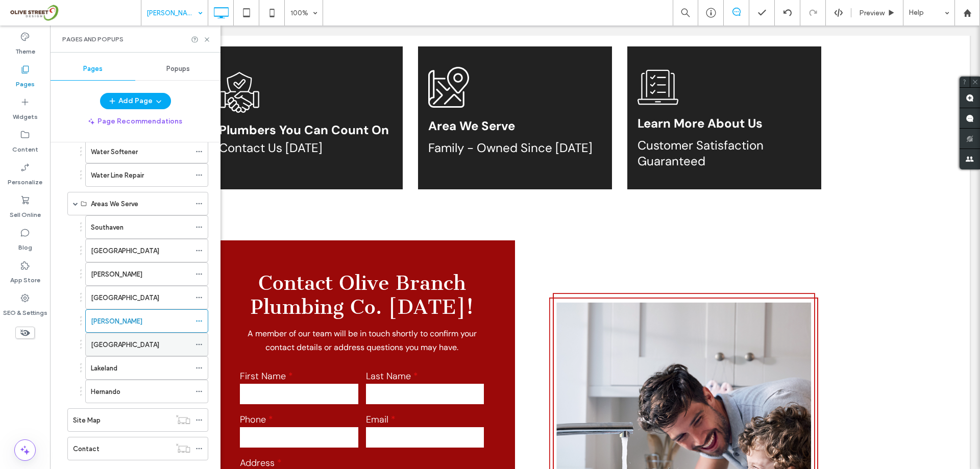
click at [105, 342] on label "[GEOGRAPHIC_DATA]" at bounding box center [125, 345] width 68 height 18
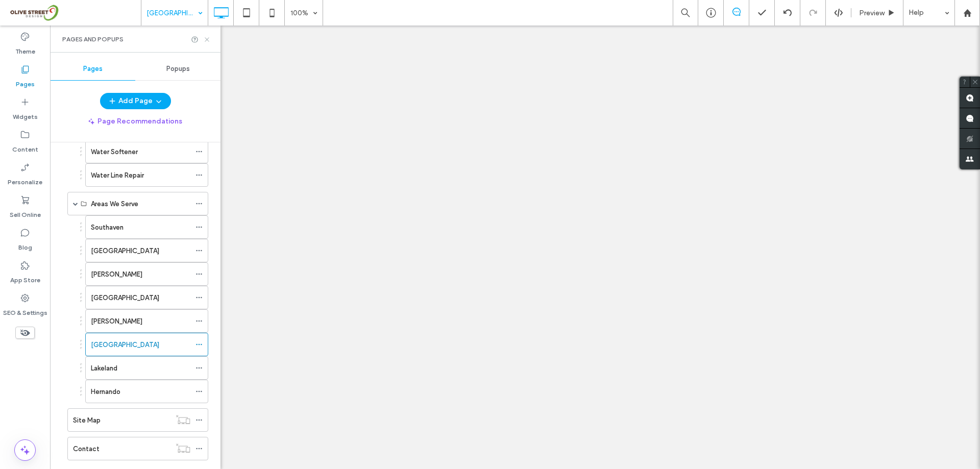
click at [208, 38] on use at bounding box center [207, 39] width 4 height 4
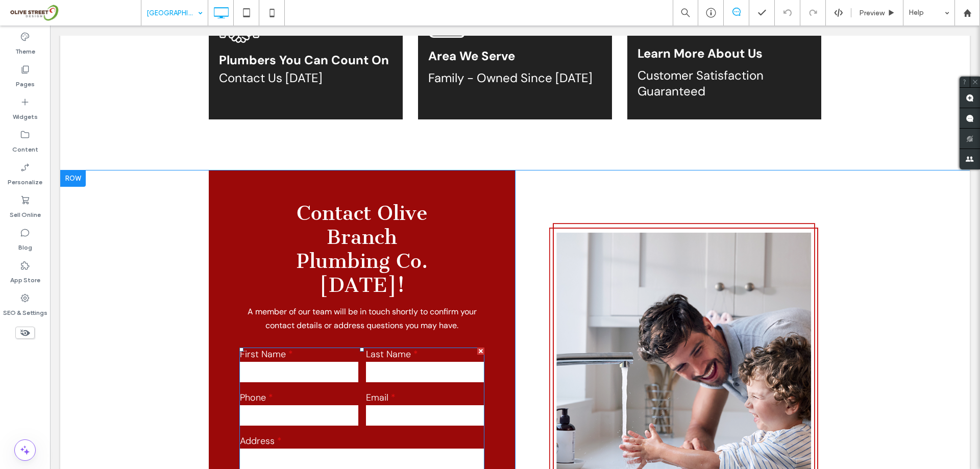
scroll to position [3403, 0]
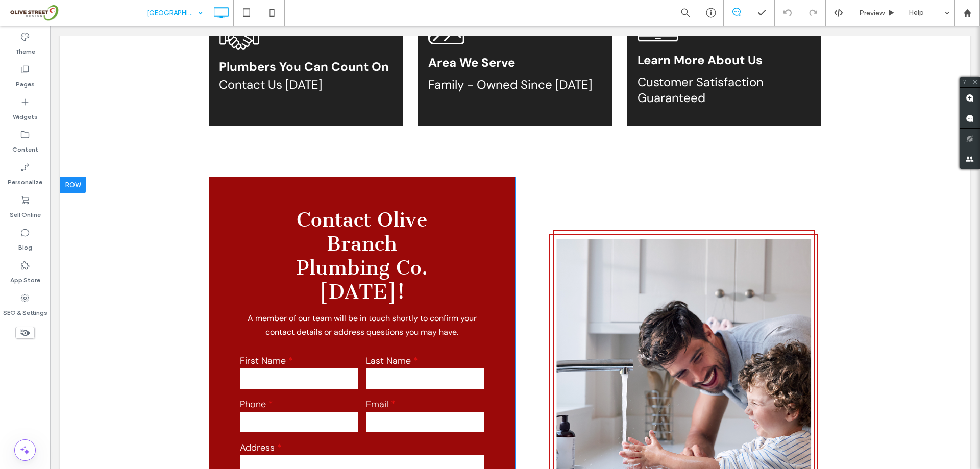
click at [75, 177] on div at bounding box center [73, 185] width 26 height 16
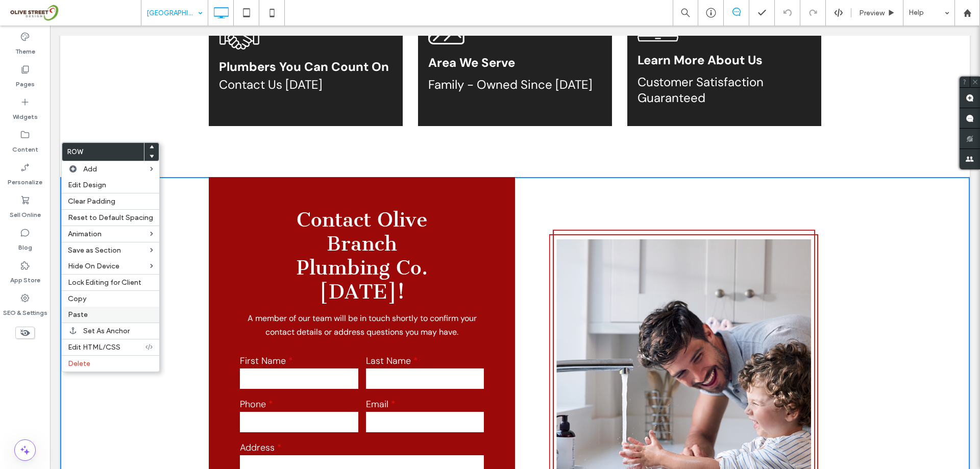
click at [115, 316] on label "Paste" at bounding box center [110, 314] width 85 height 9
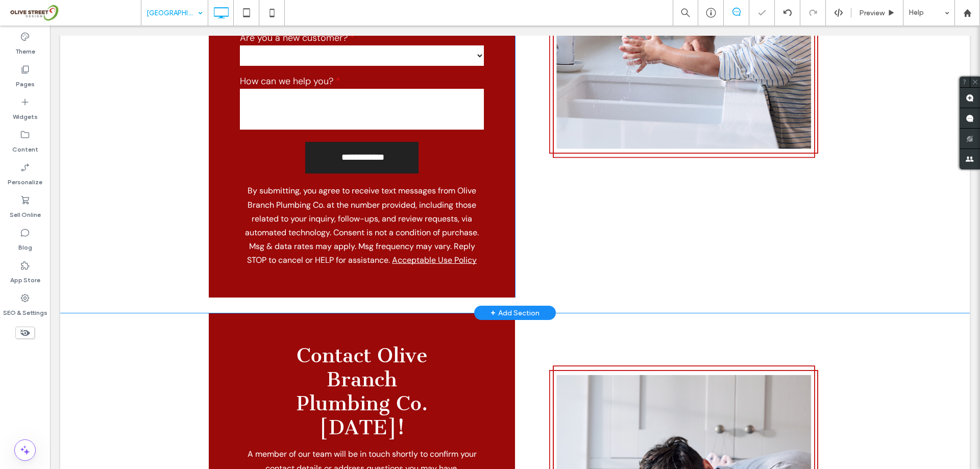
scroll to position [3811, 0]
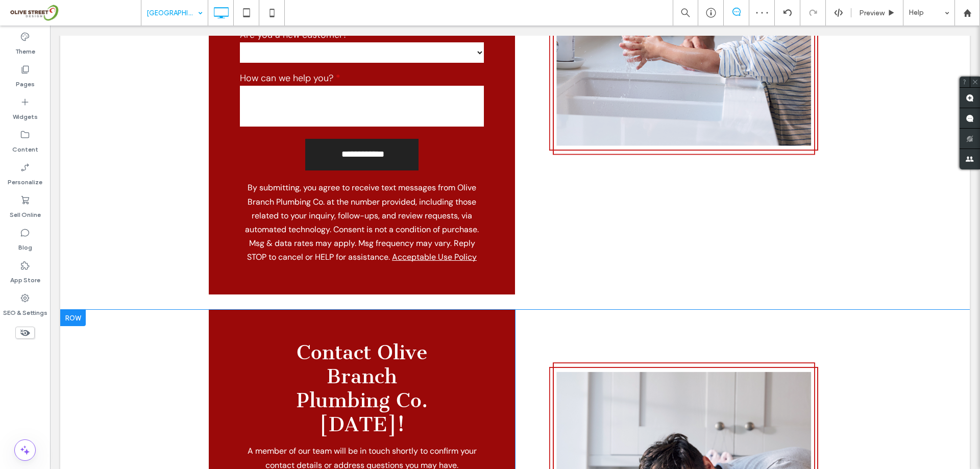
click at [74, 310] on div at bounding box center [73, 318] width 26 height 16
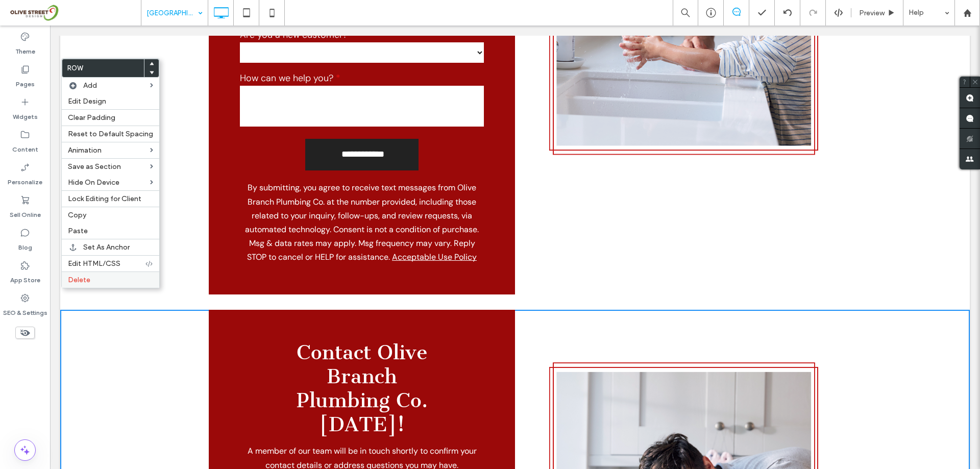
click at [100, 283] on label "Delete" at bounding box center [110, 280] width 85 height 9
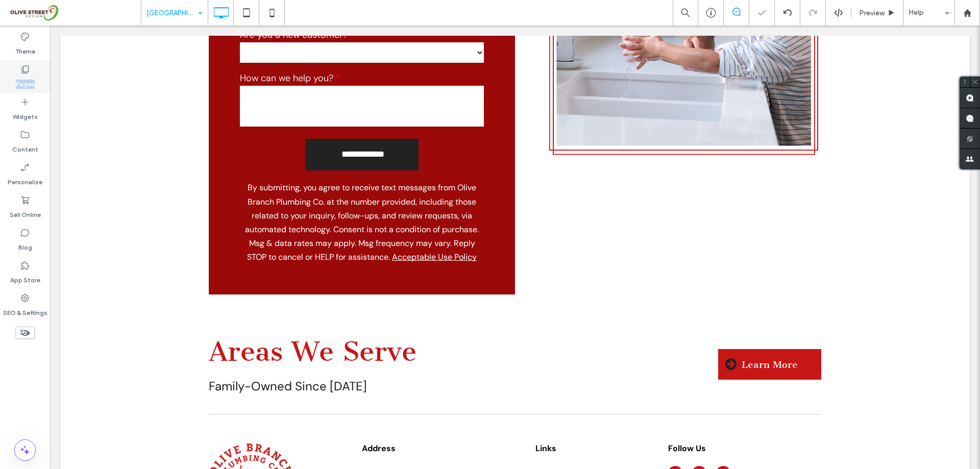
click at [32, 71] on div "Pages" at bounding box center [25, 76] width 50 height 33
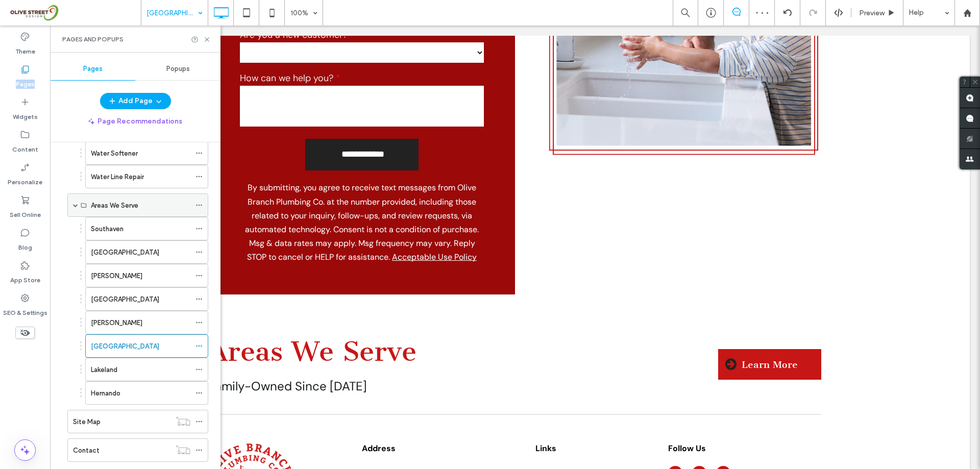
scroll to position [476, 0]
click at [131, 368] on div "Lakeland" at bounding box center [141, 368] width 100 height 11
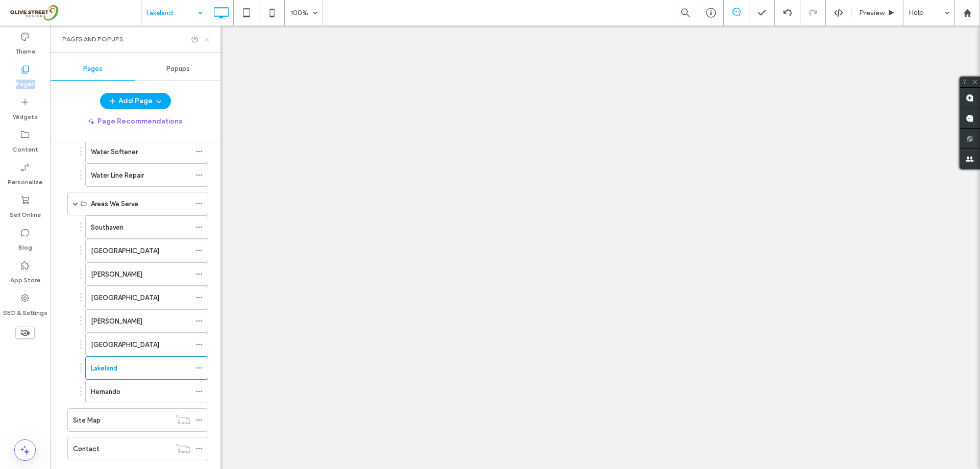
click at [206, 36] on icon at bounding box center [207, 40] width 8 height 8
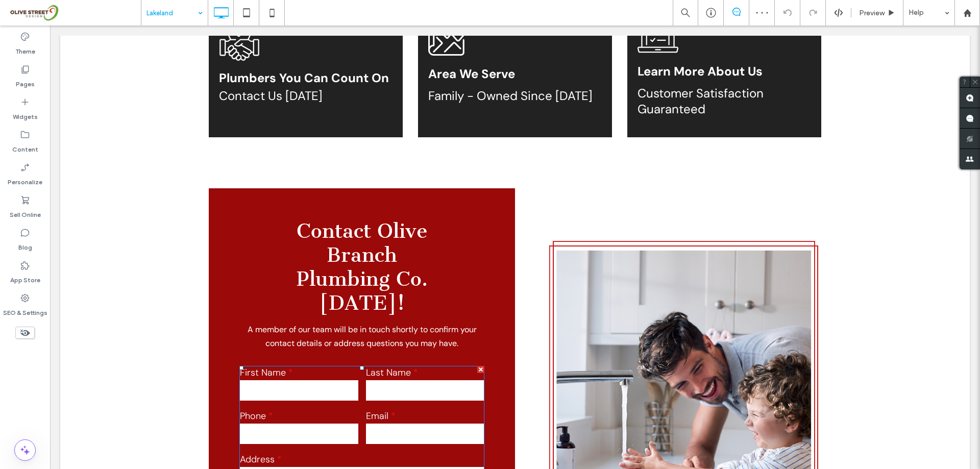
scroll to position [2790, 0]
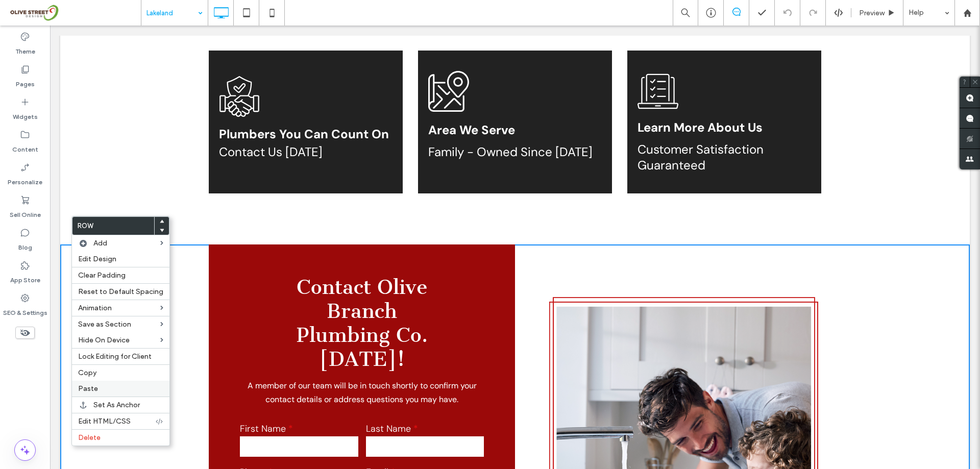
click at [106, 385] on label "Paste" at bounding box center [120, 388] width 85 height 9
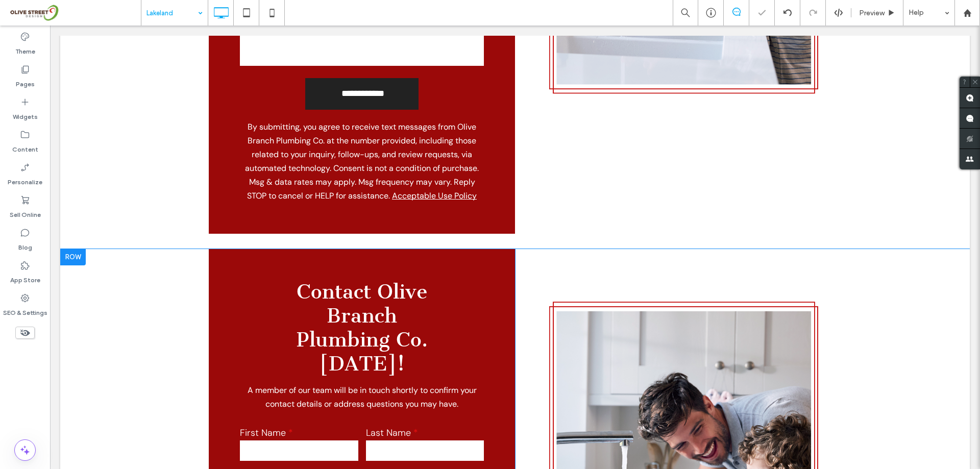
scroll to position [3334, 0]
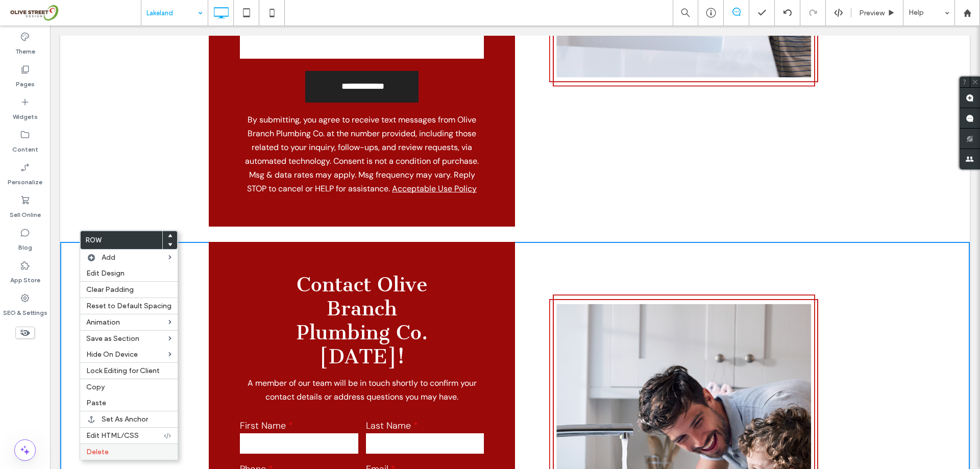
click at [105, 451] on span "Delete" at bounding box center [97, 452] width 22 height 9
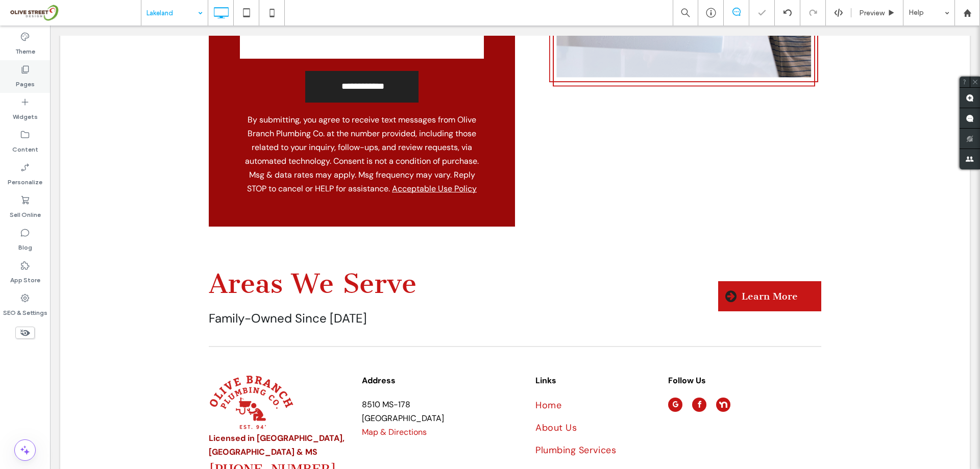
click at [23, 82] on label "Pages" at bounding box center [25, 82] width 19 height 14
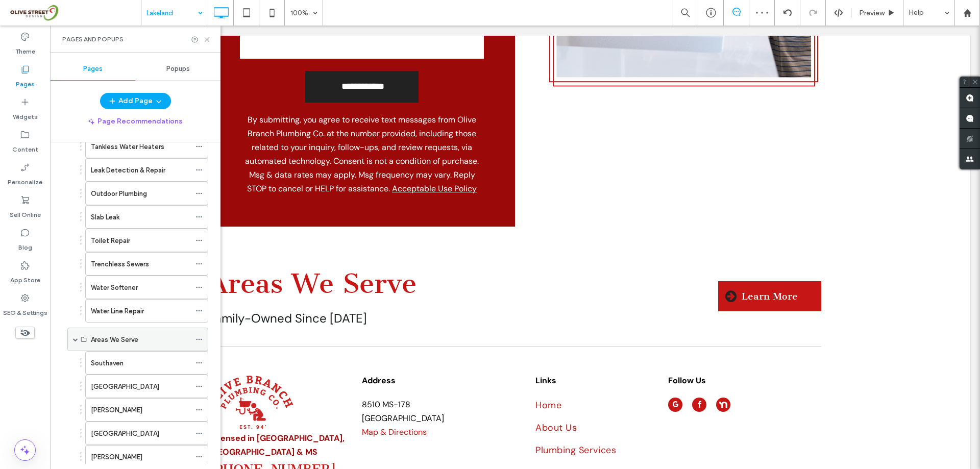
scroll to position [498, 0]
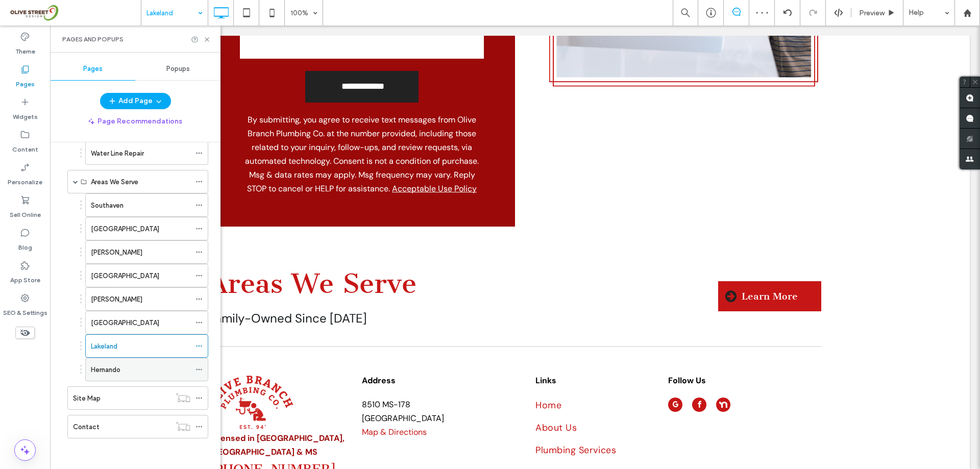
click at [120, 368] on label "Hernando" at bounding box center [106, 370] width 30 height 18
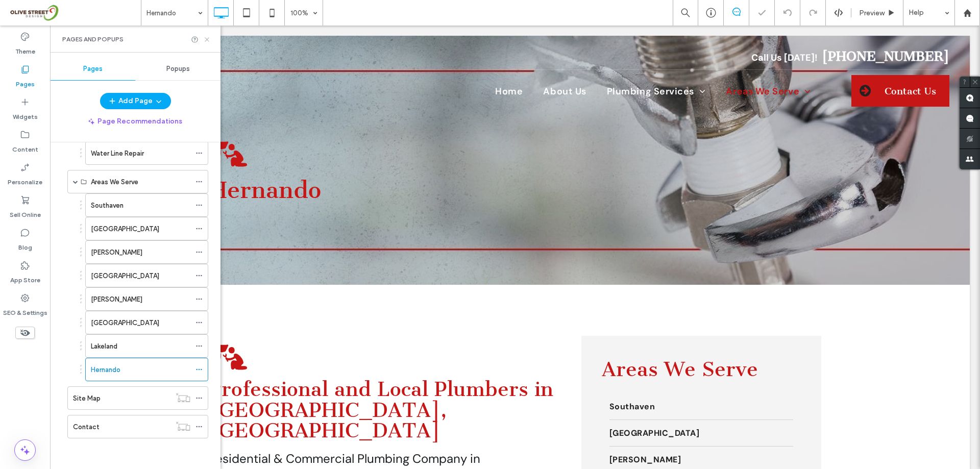
click at [205, 40] on icon at bounding box center [207, 40] width 8 height 8
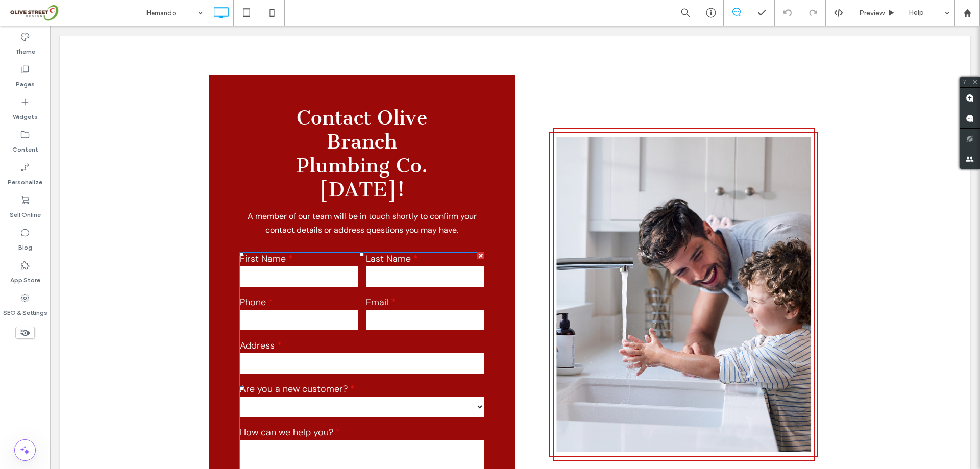
scroll to position [3811, 0]
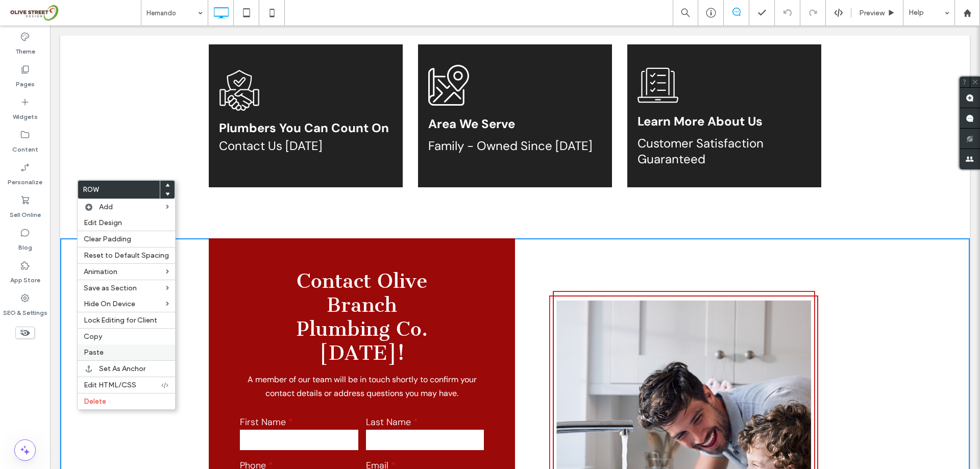
click at [124, 358] on div "Paste" at bounding box center [126, 352] width 97 height 16
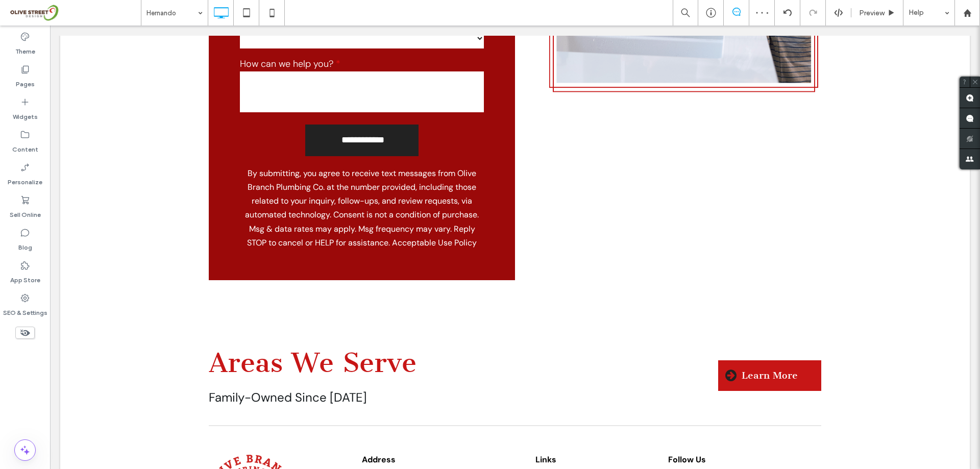
scroll to position [4423, 0]
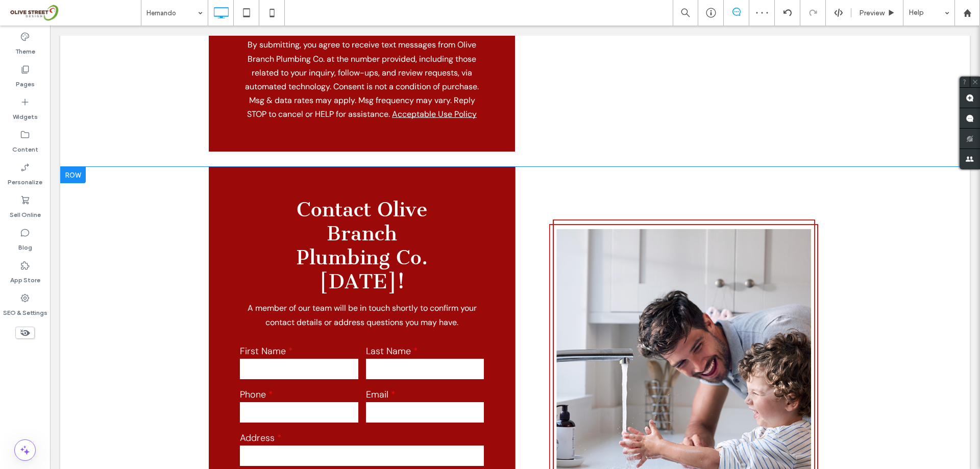
click at [77, 167] on div at bounding box center [73, 175] width 26 height 16
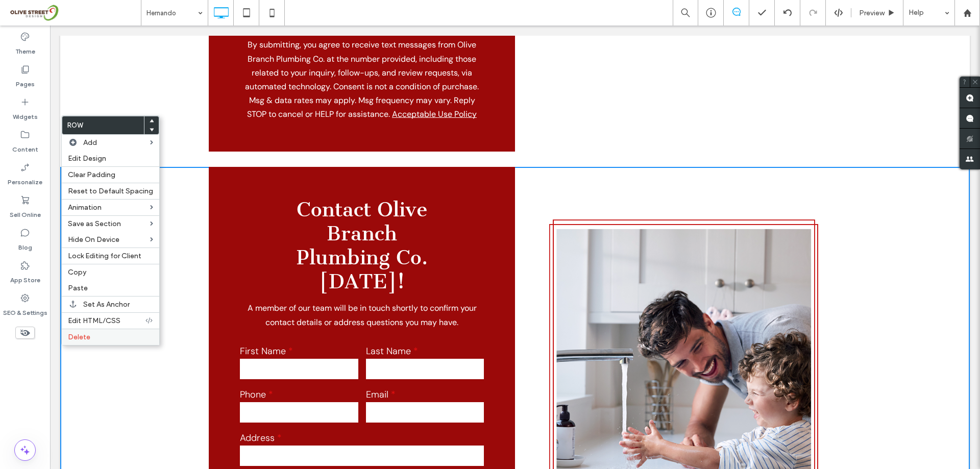
click at [93, 334] on label "Delete" at bounding box center [110, 337] width 85 height 9
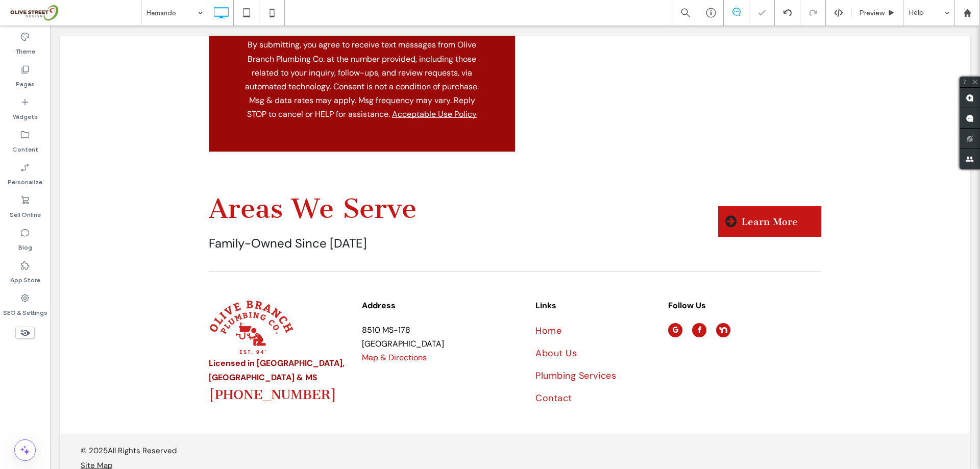
scroll to position [4390, 0]
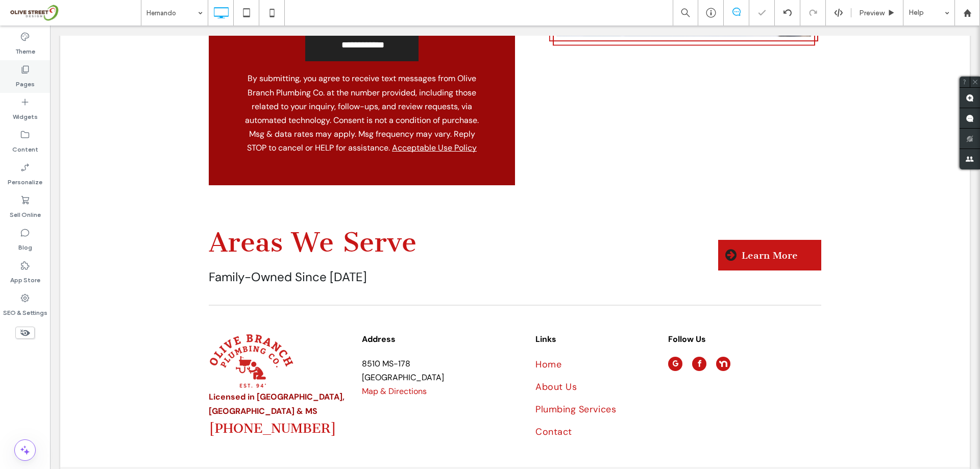
click at [33, 82] on label "Pages" at bounding box center [25, 82] width 19 height 14
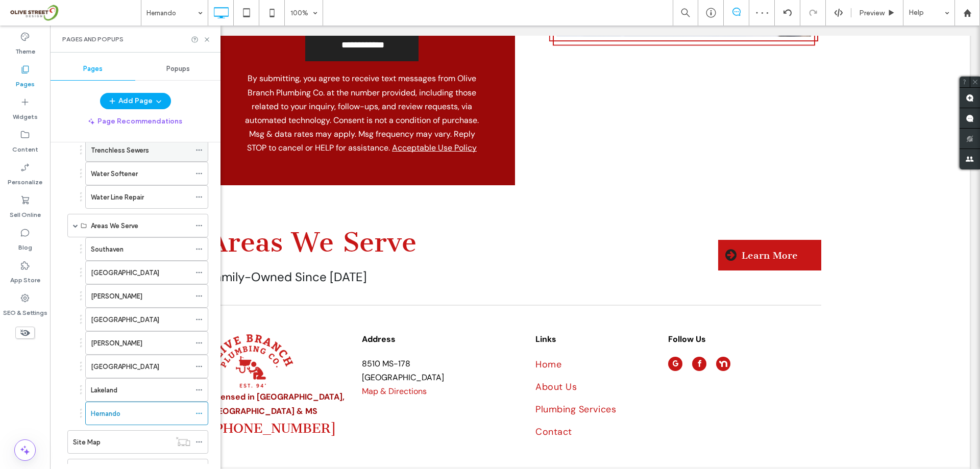
scroll to position [498, 0]
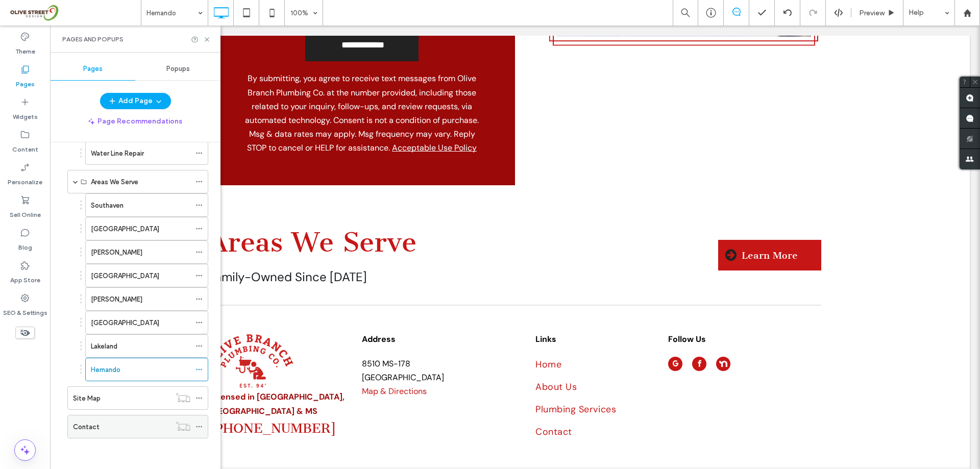
click at [119, 415] on div "Contact" at bounding box center [121, 426] width 97 height 22
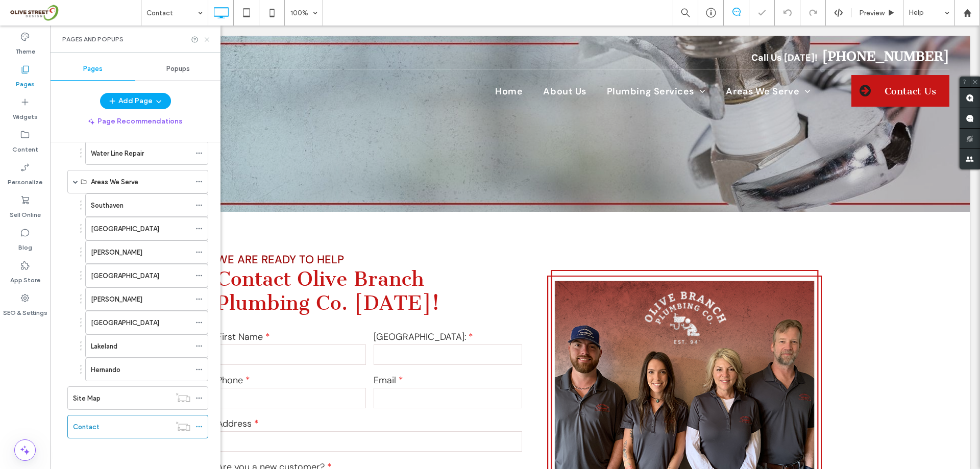
click at [205, 41] on use at bounding box center [207, 39] width 4 height 4
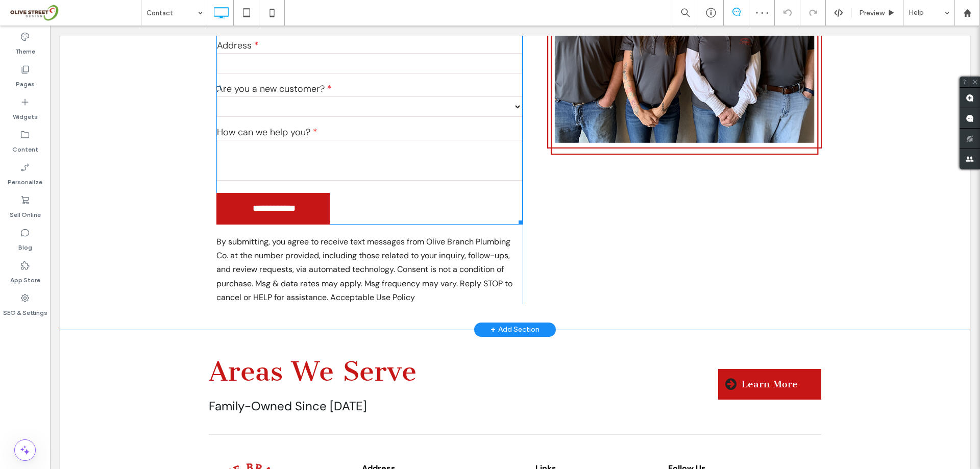
scroll to position [355, 0]
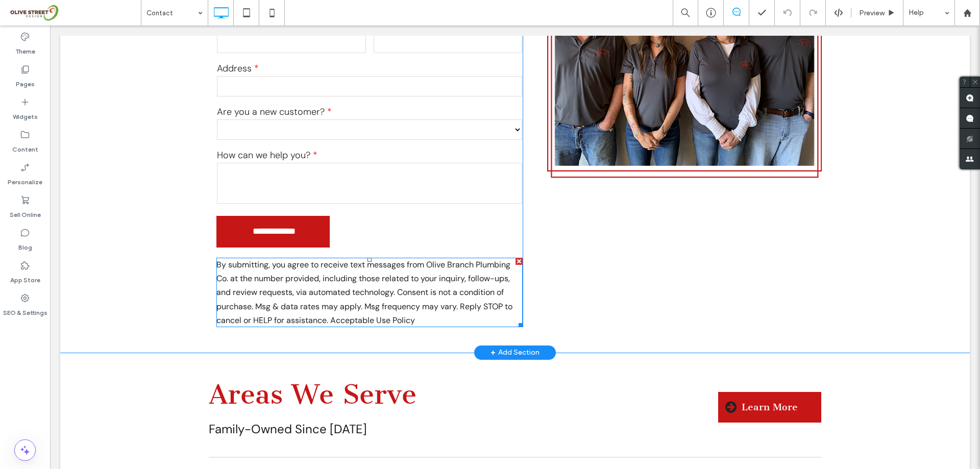
click at [415, 319] on p "By submitting, you agree to receive text messages from Olive Branch Plumbing Co…" at bounding box center [369, 292] width 306 height 69
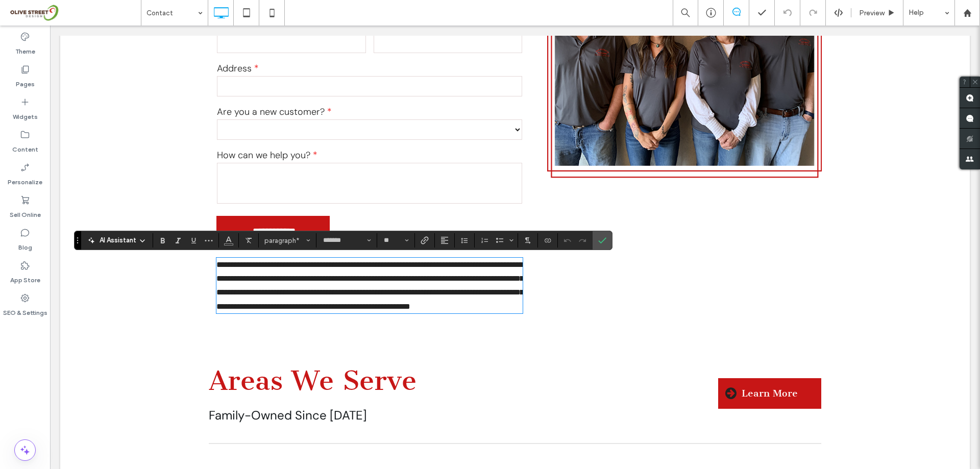
click at [415, 313] on p "**********" at bounding box center [369, 286] width 306 height 56
drag, startPoint x: 420, startPoint y: 319, endPoint x: 330, endPoint y: 329, distance: 90.8
click at [330, 329] on div "**********" at bounding box center [514, 98] width 909 height 482
click at [422, 239] on icon "Link" at bounding box center [425, 240] width 8 height 8
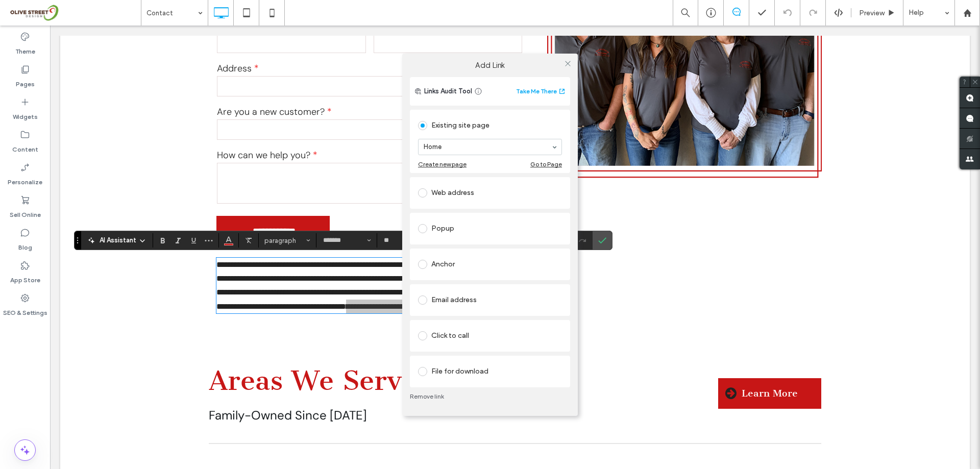
click at [448, 299] on div "Email address" at bounding box center [490, 300] width 144 height 16
click at [453, 169] on div "Web address" at bounding box center [490, 165] width 144 height 16
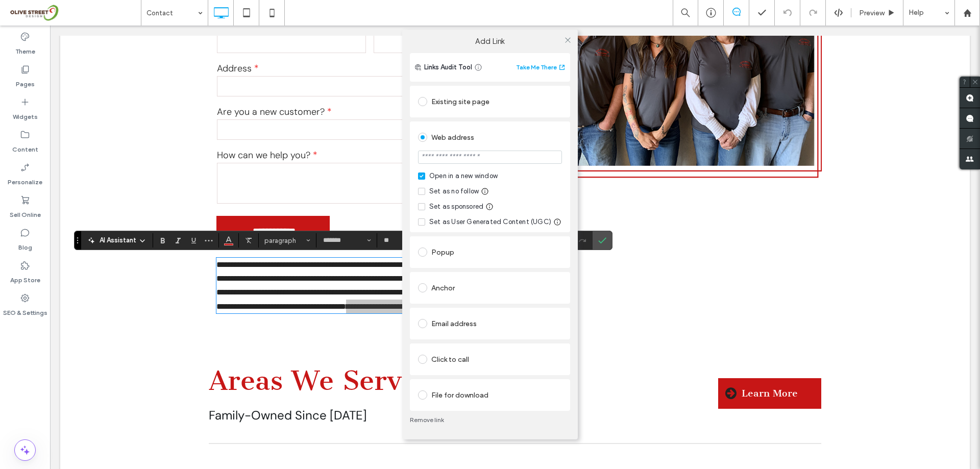
click at [460, 165] on section at bounding box center [490, 158] width 144 height 26
click at [460, 158] on input "url" at bounding box center [490, 157] width 144 height 13
paste input "**********"
type input "**********"
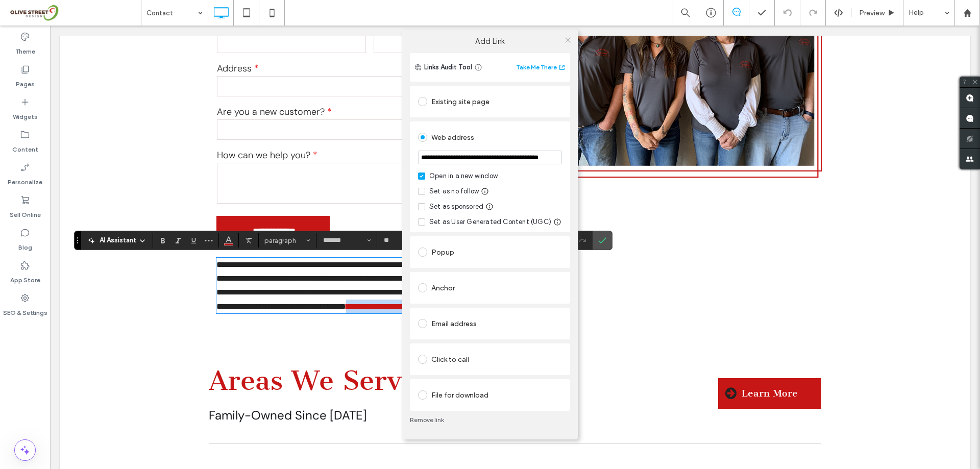
click at [569, 34] on span at bounding box center [568, 39] width 8 height 15
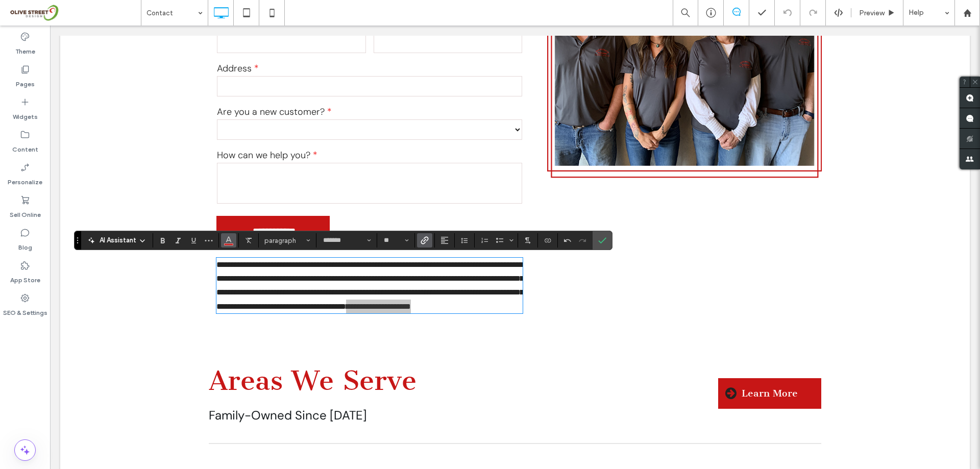
click at [228, 240] on icon "Color" at bounding box center [229, 239] width 8 height 8
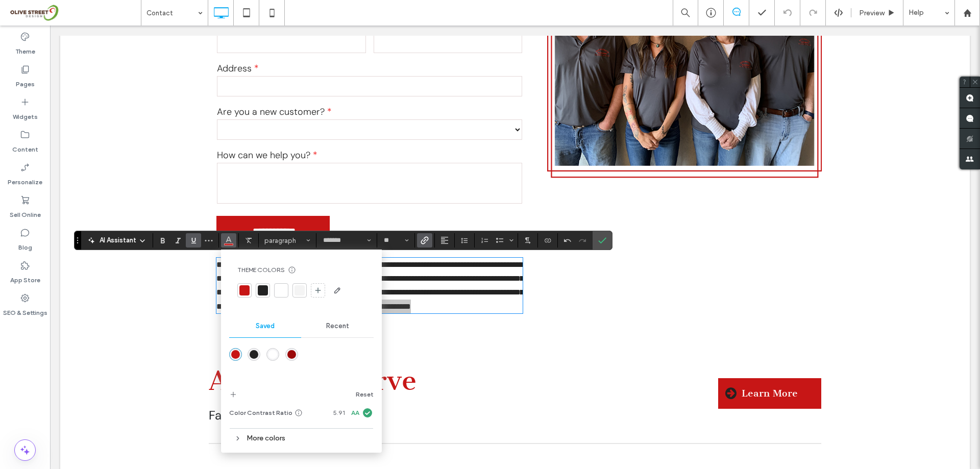
click at [198, 234] on label "Underline" at bounding box center [193, 240] width 15 height 14
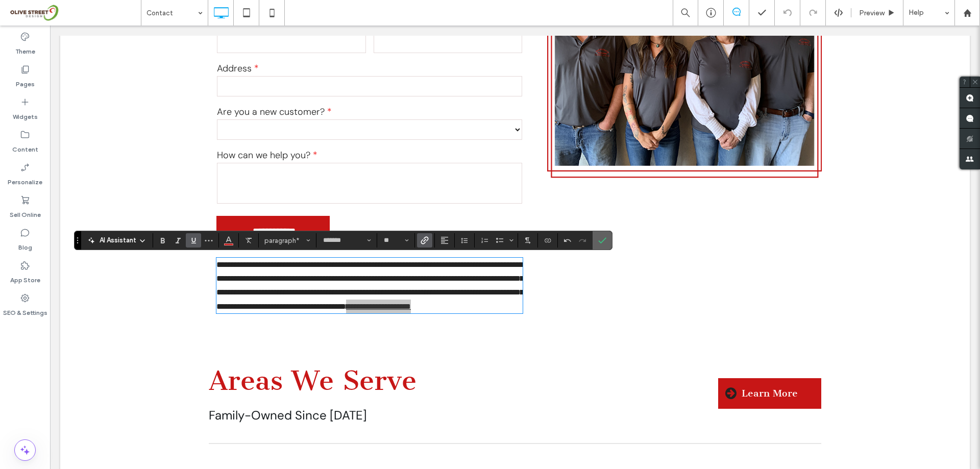
click at [607, 238] on label "Confirm" at bounding box center [602, 240] width 15 height 18
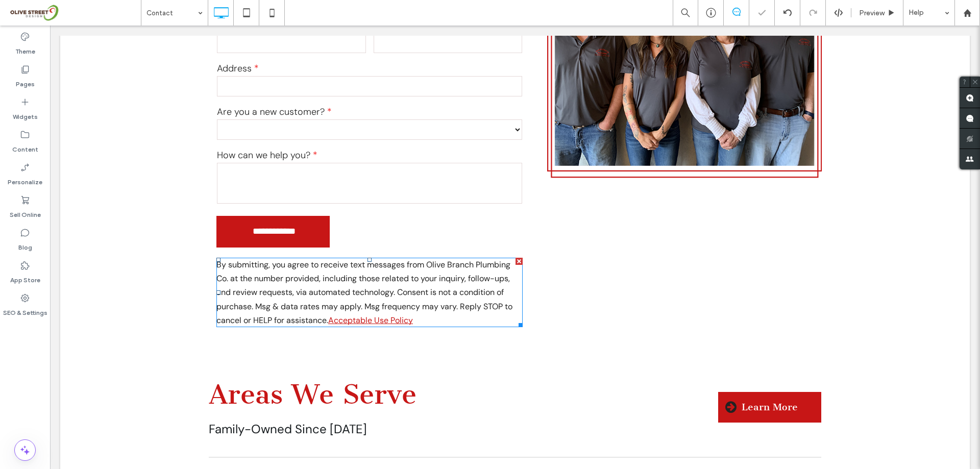
click at [423, 322] on p "By submitting, you agree to receive text messages from Olive Branch Plumbing Co…" at bounding box center [369, 292] width 306 height 69
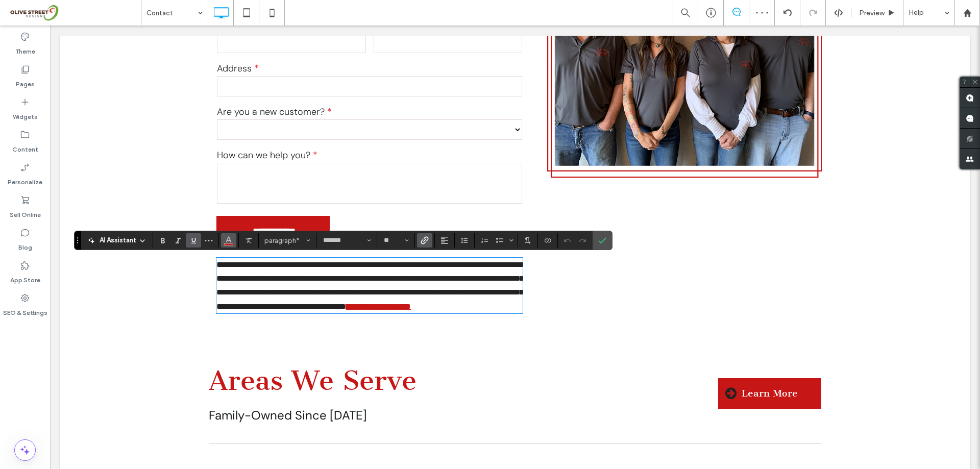
click at [229, 242] on icon "Color" at bounding box center [229, 239] width 8 height 8
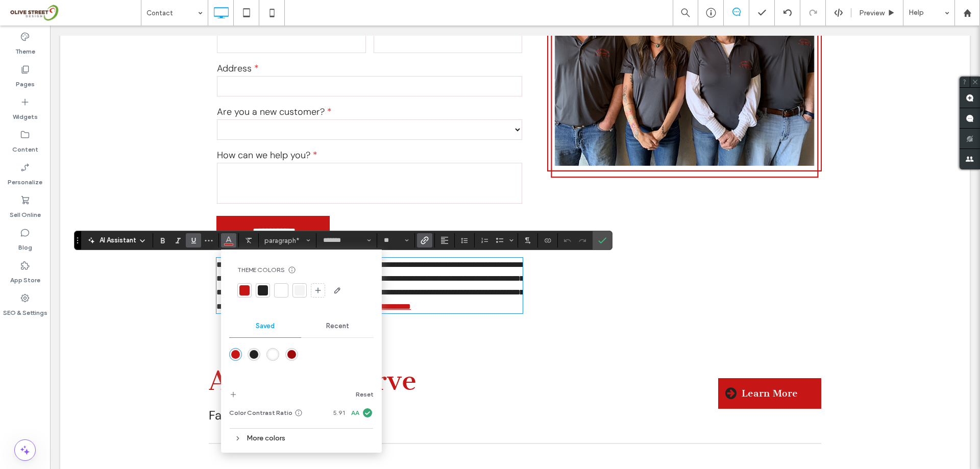
click at [242, 294] on div at bounding box center [244, 290] width 10 height 10
click at [599, 236] on icon "Confirm" at bounding box center [602, 240] width 8 height 8
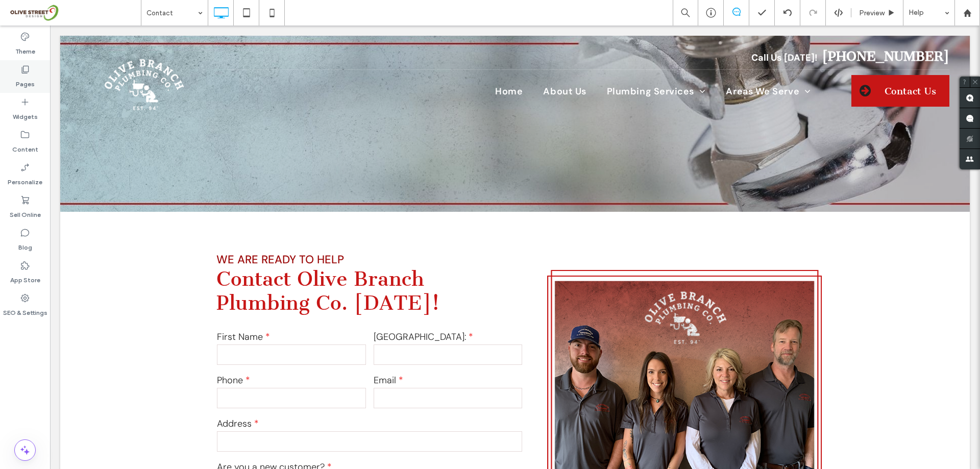
click at [24, 84] on label "Pages" at bounding box center [25, 82] width 19 height 14
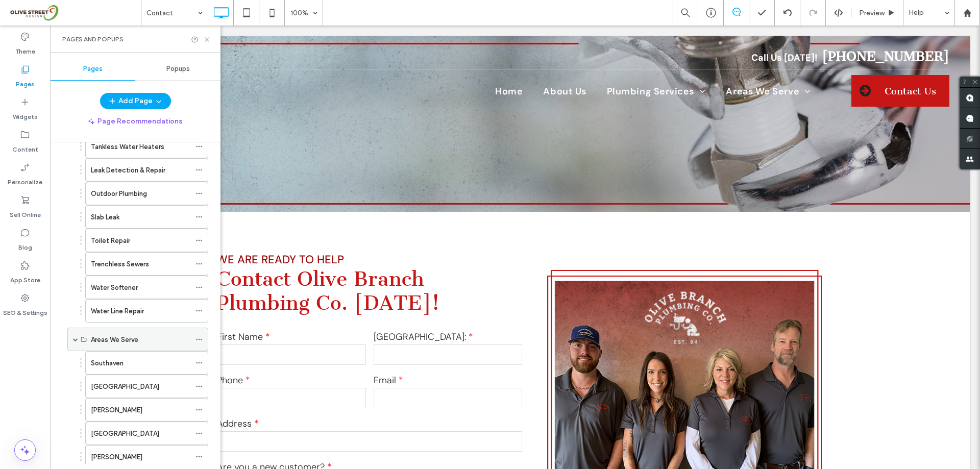
scroll to position [498, 0]
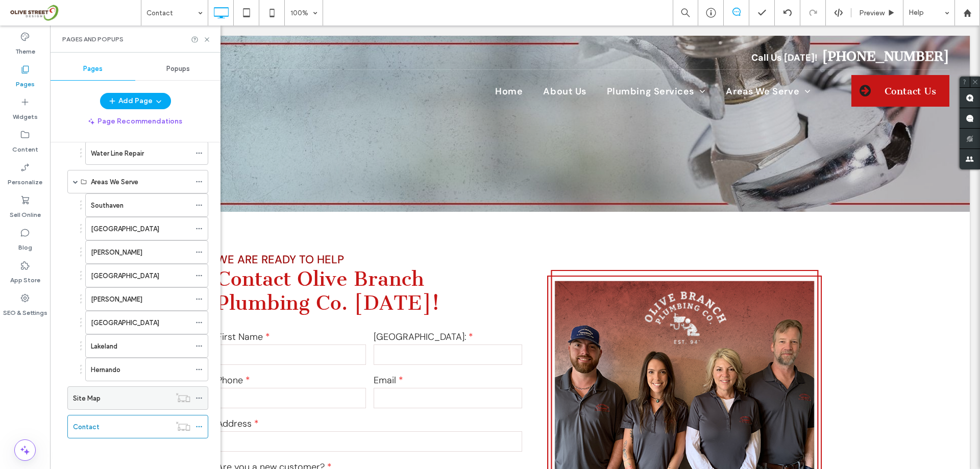
click at [144, 401] on div "Site Map" at bounding box center [121, 398] width 97 height 11
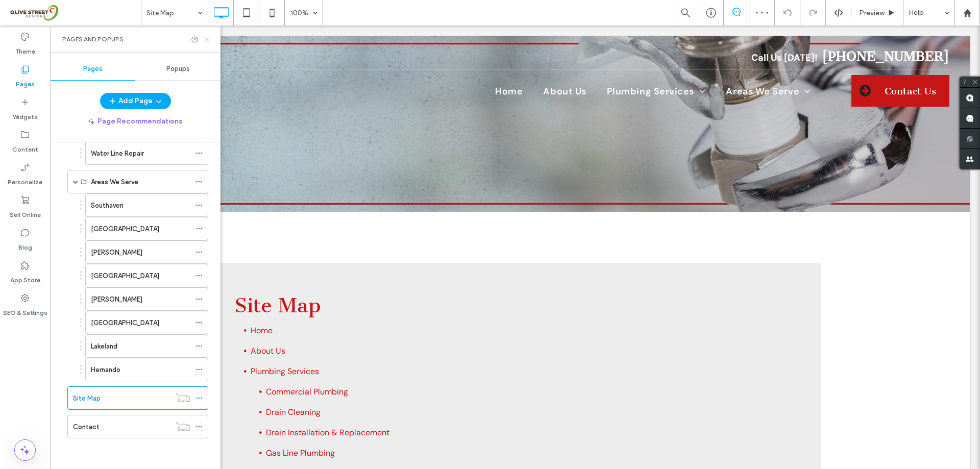
click at [208, 39] on use at bounding box center [207, 39] width 4 height 4
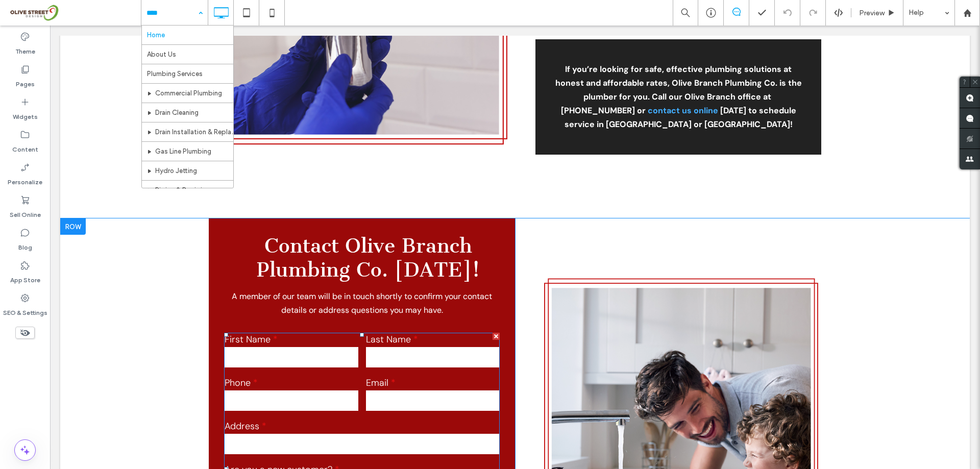
scroll to position [3046, 0]
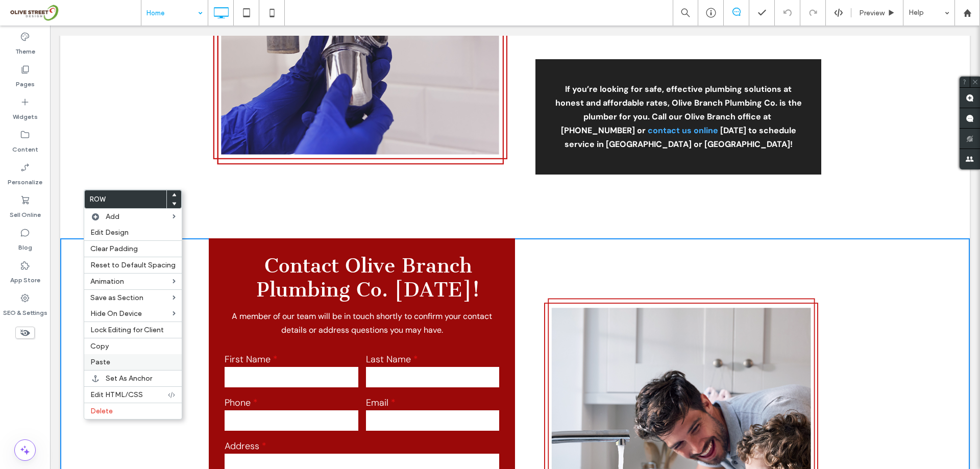
click at [103, 366] on div "Paste" at bounding box center [132, 362] width 97 height 16
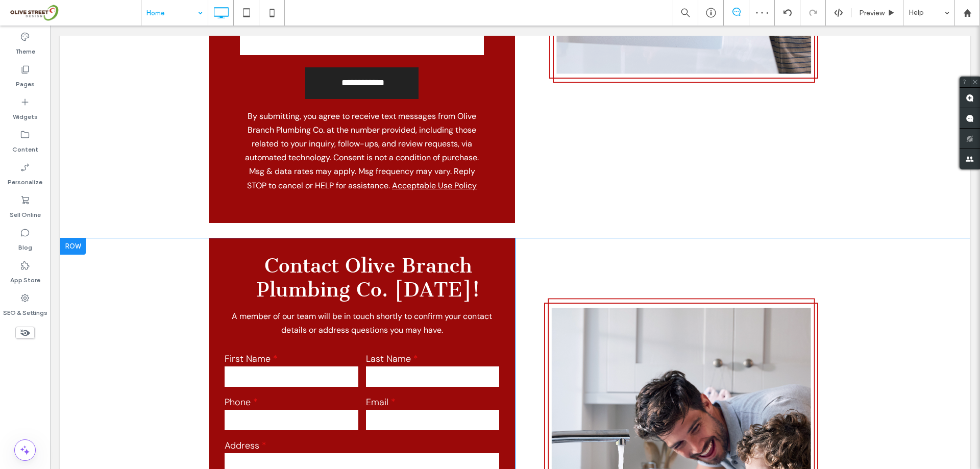
scroll to position [3659, 0]
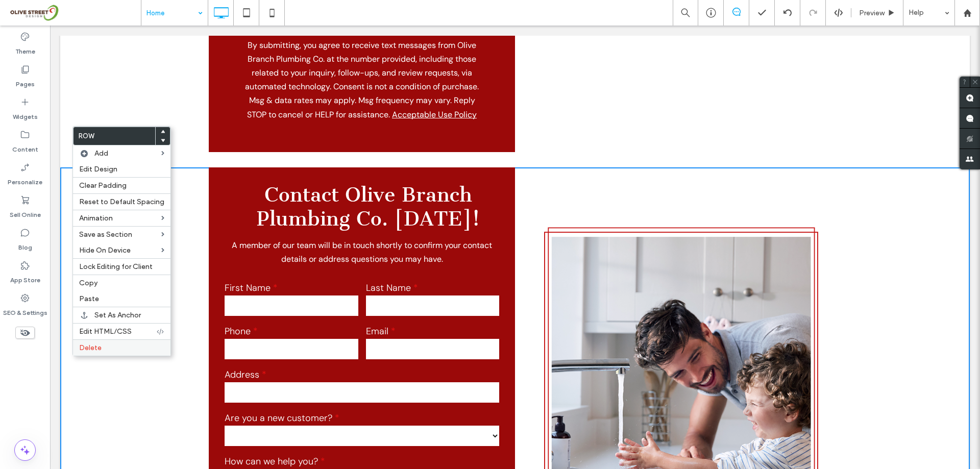
click at [135, 341] on div "Delete" at bounding box center [121, 347] width 97 height 16
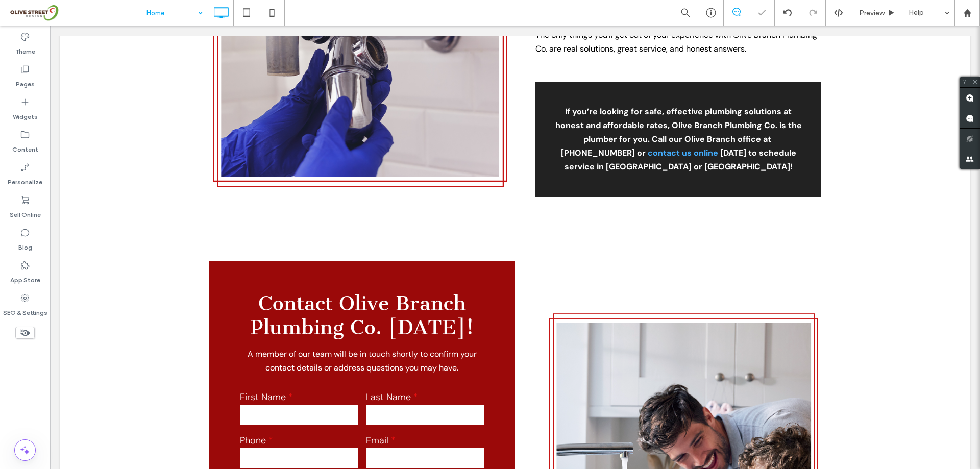
scroll to position [3023, 0]
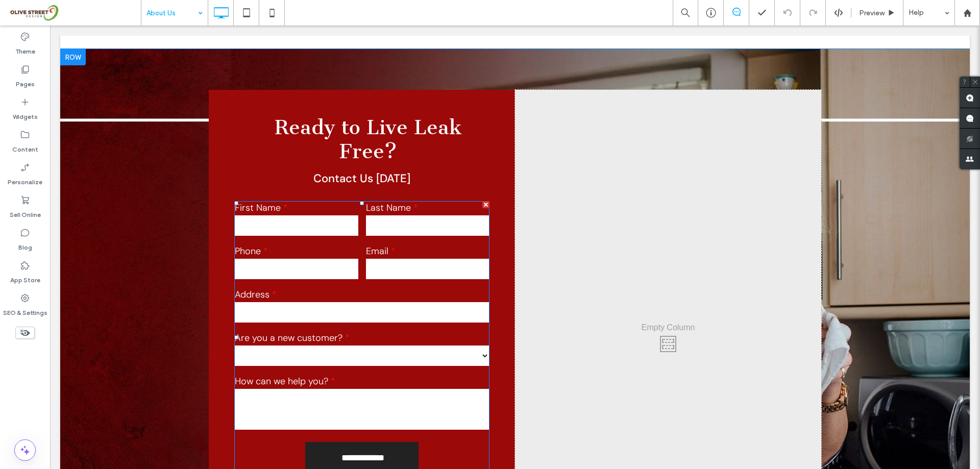
scroll to position [2586, 0]
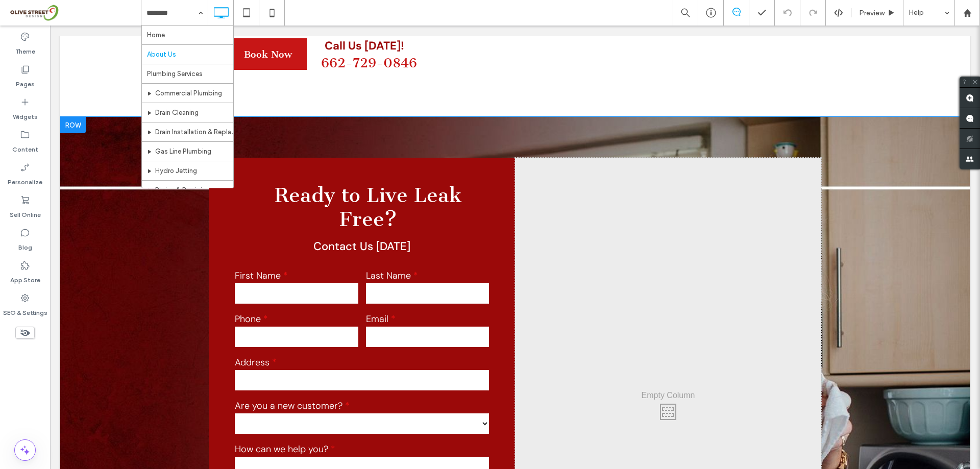
scroll to position [2586, 0]
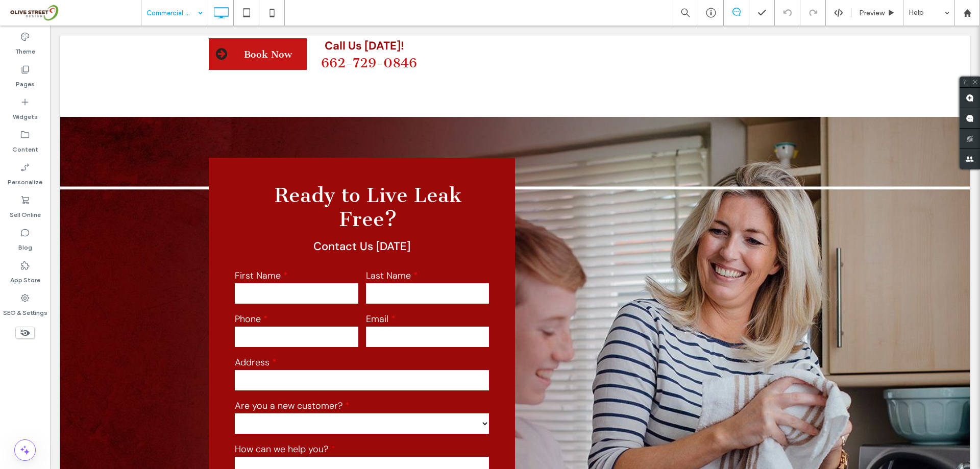
type input "**********"
type input "**"
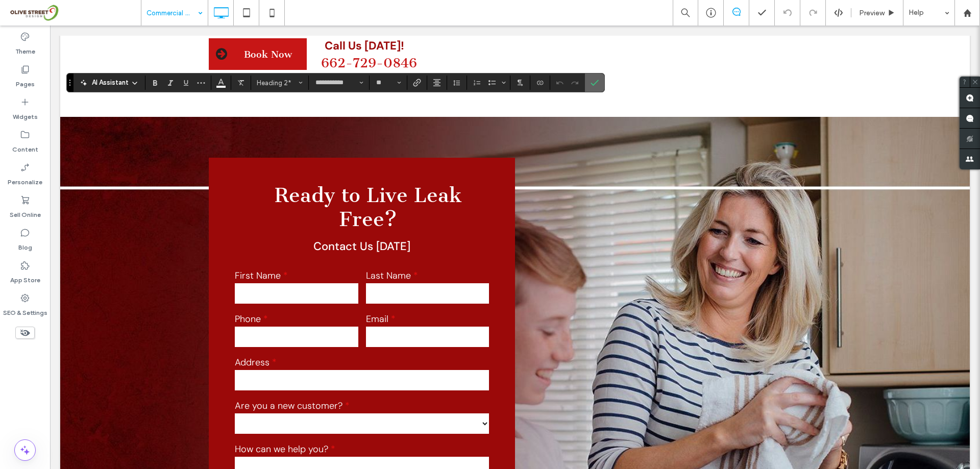
click at [596, 85] on icon "Confirm" at bounding box center [594, 83] width 8 height 8
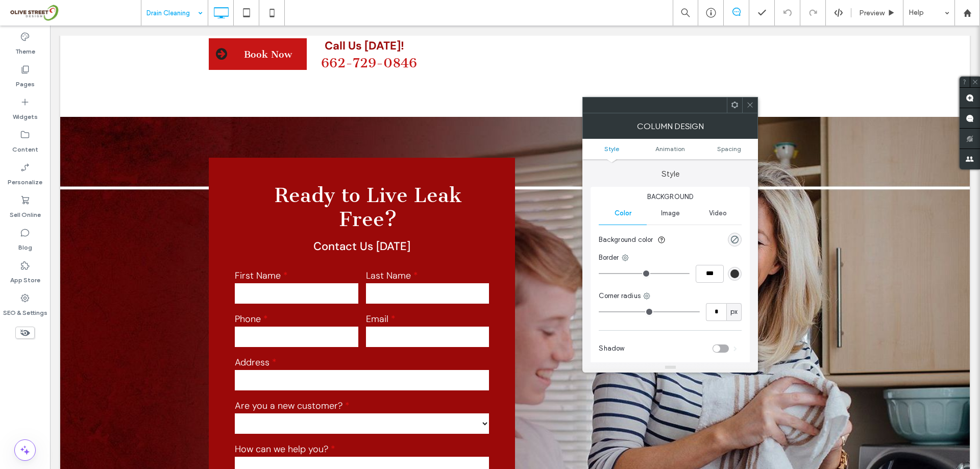
click at [751, 109] on span at bounding box center [750, 104] width 8 height 15
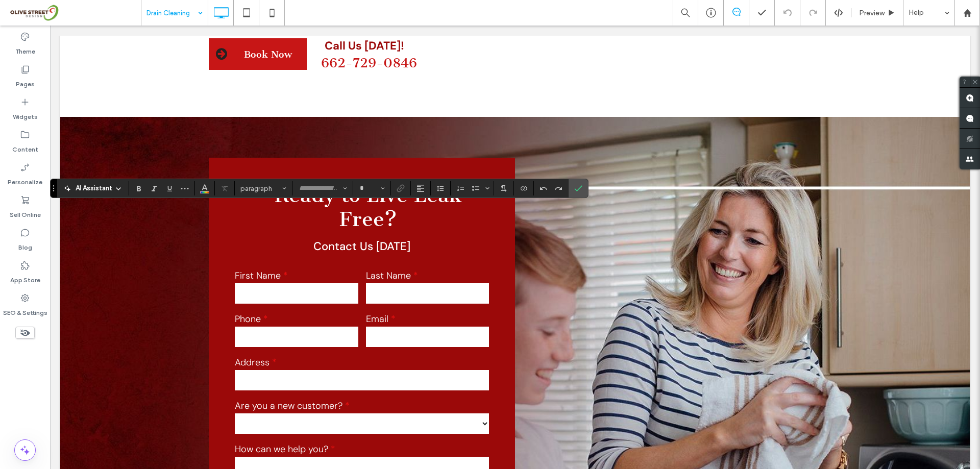
type input "*******"
type input "**"
click at [203, 189] on use "Color" at bounding box center [205, 188] width 6 height 6
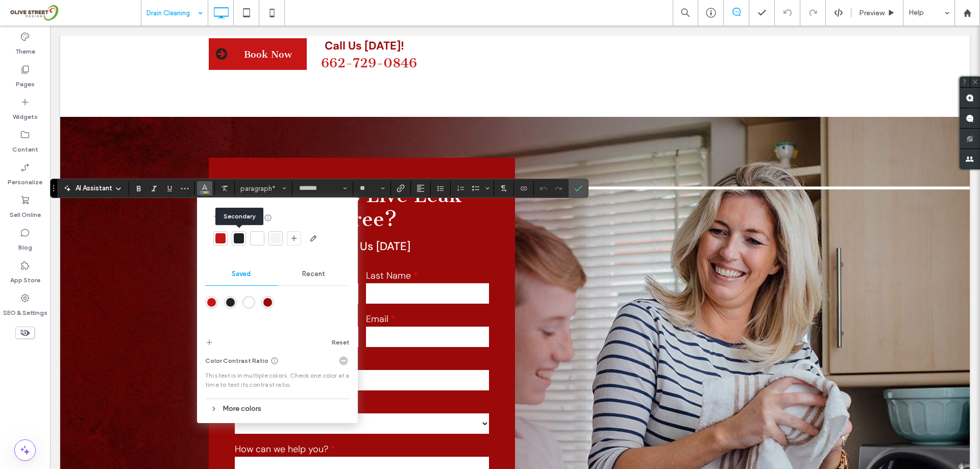
click at [233, 242] on div at bounding box center [239, 238] width 14 height 14
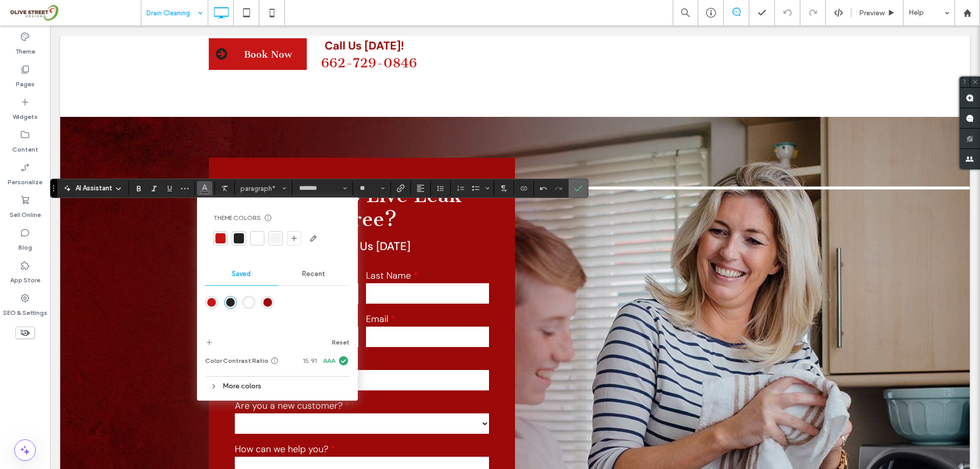
click at [583, 190] on label "Confirm" at bounding box center [578, 188] width 15 height 18
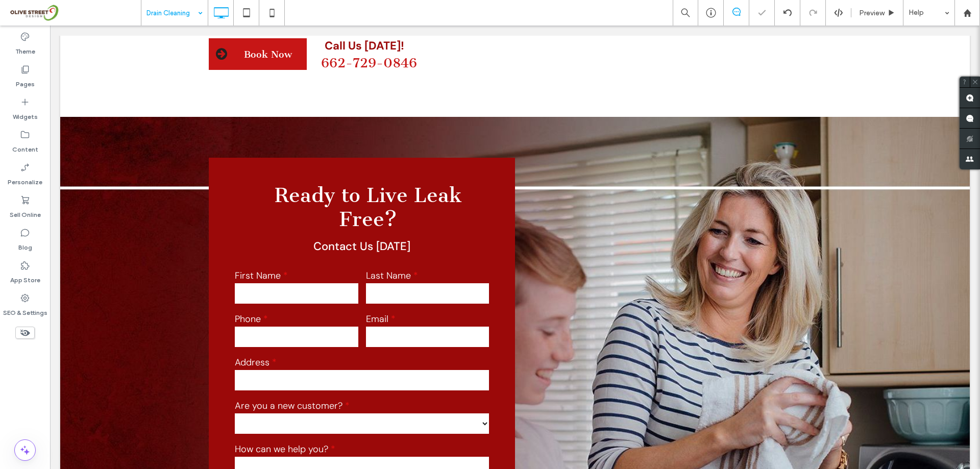
type input "*******"
type input "**"
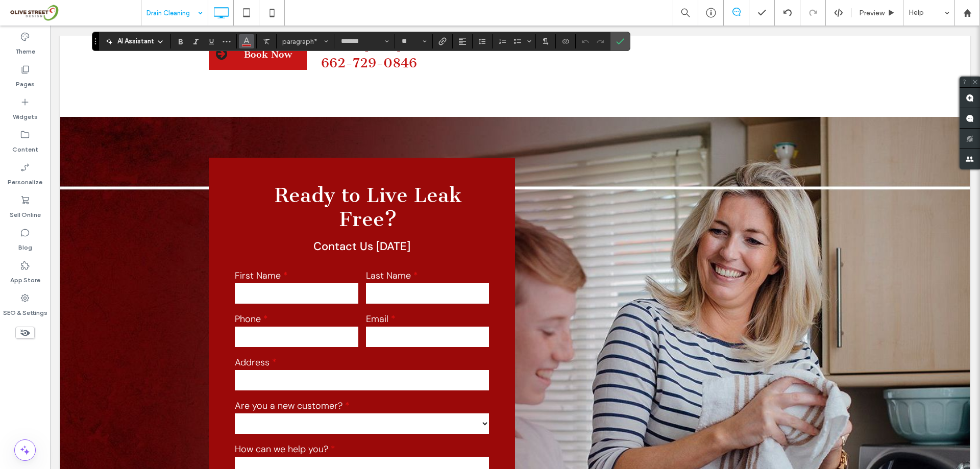
click at [245, 43] on icon "Color" at bounding box center [246, 40] width 8 height 8
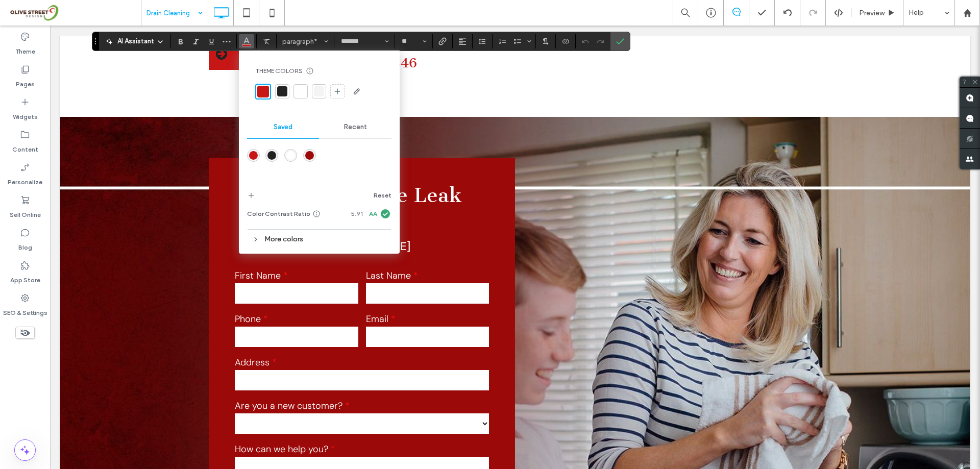
click at [279, 94] on div at bounding box center [282, 91] width 10 height 10
click at [616, 45] on icon "Confirm" at bounding box center [620, 41] width 8 height 8
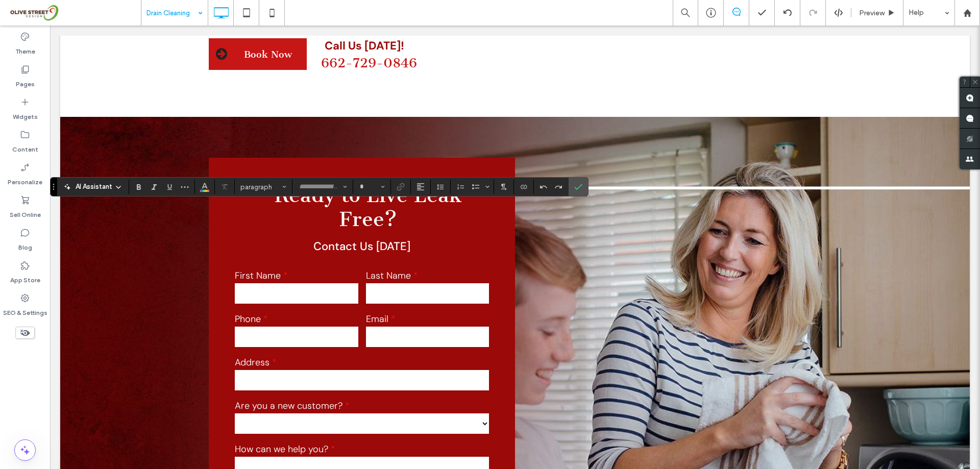
type input "*******"
type input "**"
click at [213, 187] on section at bounding box center [205, 187] width 20 height 14
click at [207, 186] on icon "Color" at bounding box center [205, 186] width 8 height 8
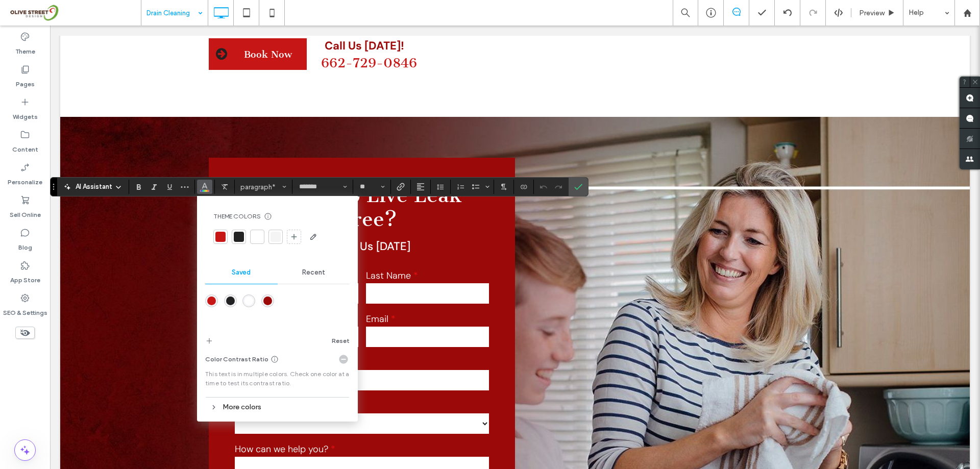
click at [239, 236] on div at bounding box center [239, 237] width 10 height 10
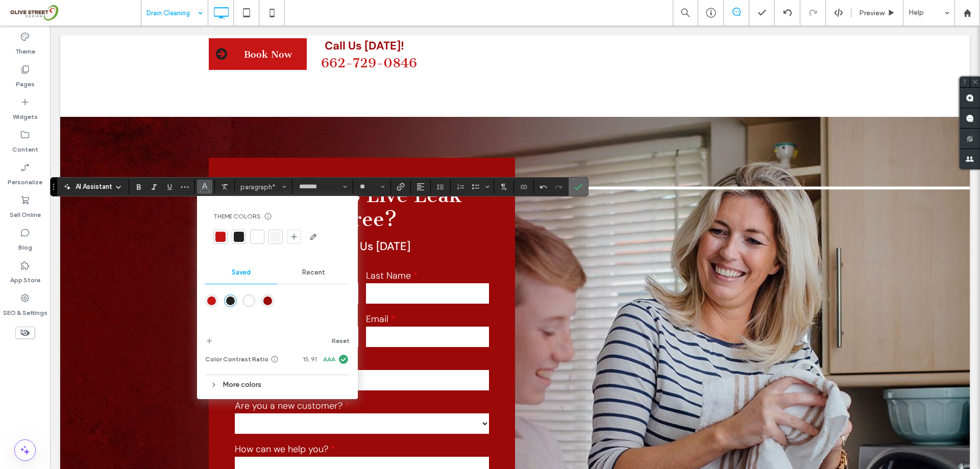
click at [580, 191] on icon "Confirm" at bounding box center [578, 187] width 8 height 8
